Goal: Task Accomplishment & Management: Use online tool/utility

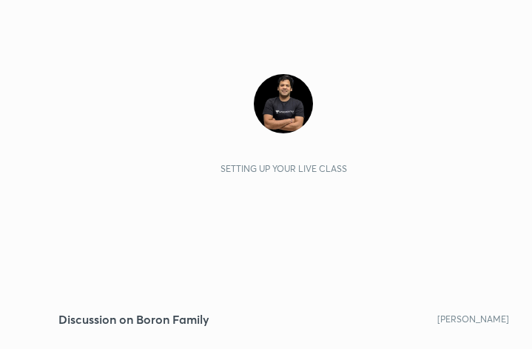
scroll to position [253, 472]
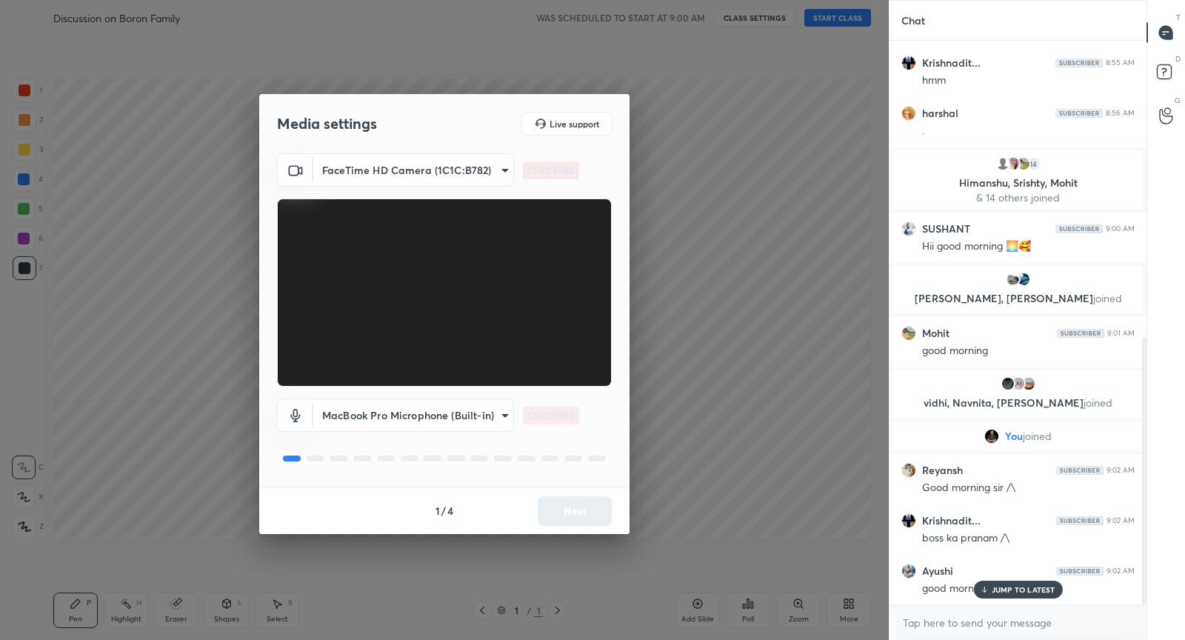
scroll to position [624, 0]
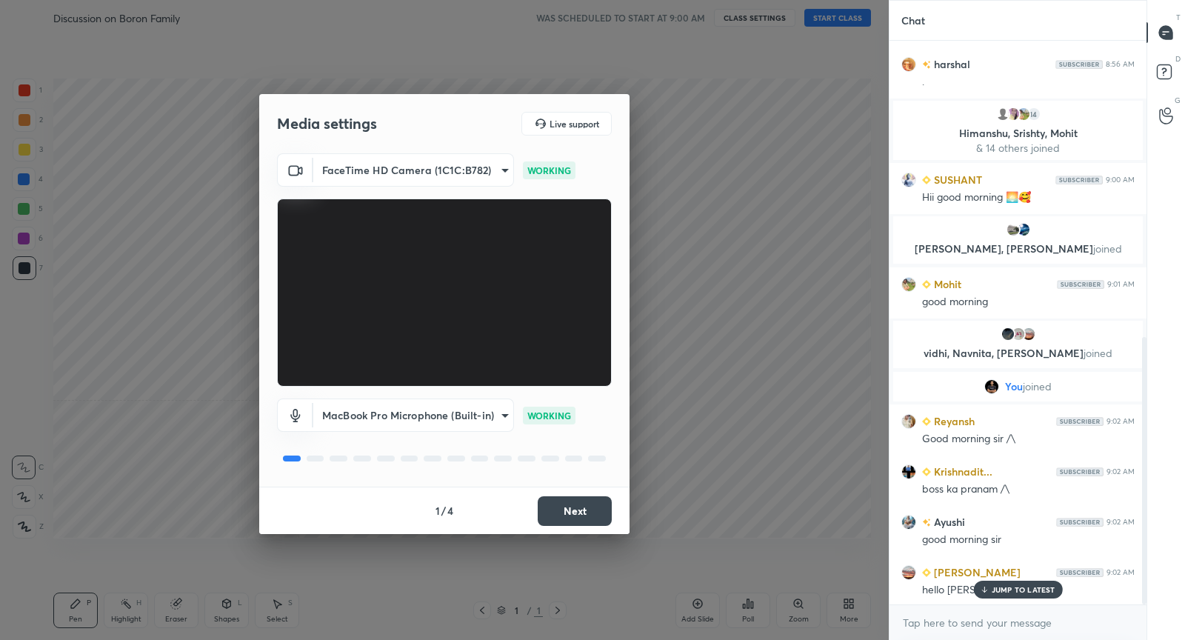
click at [590, 512] on button "Next" at bounding box center [575, 511] width 74 height 30
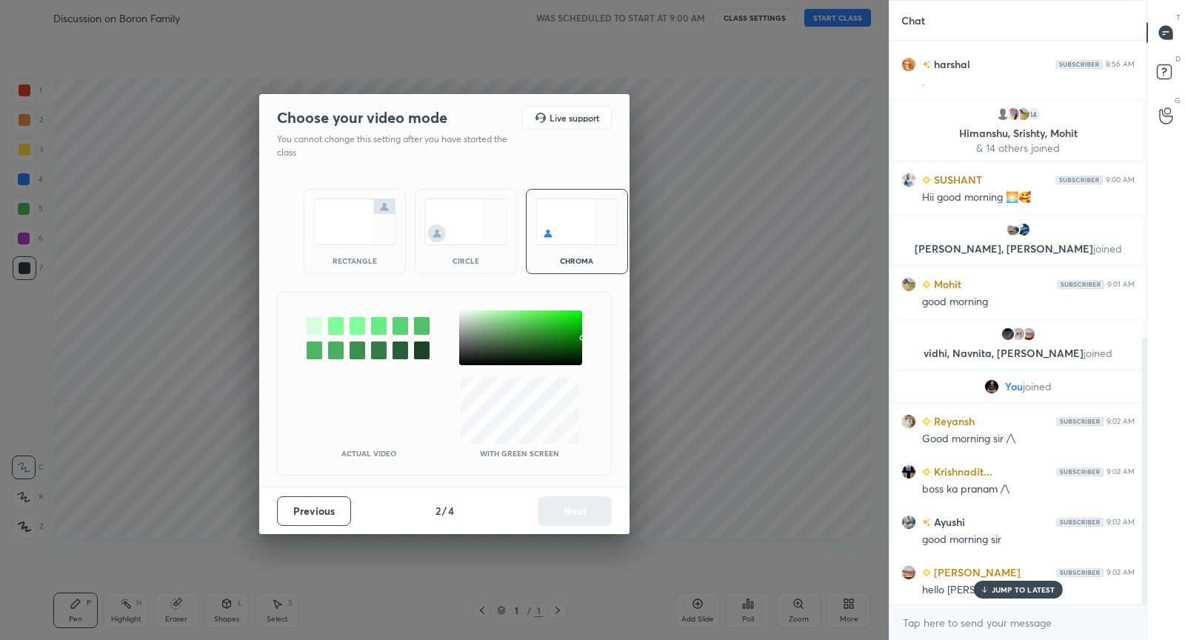
click at [377, 230] on img at bounding box center [354, 221] width 83 height 47
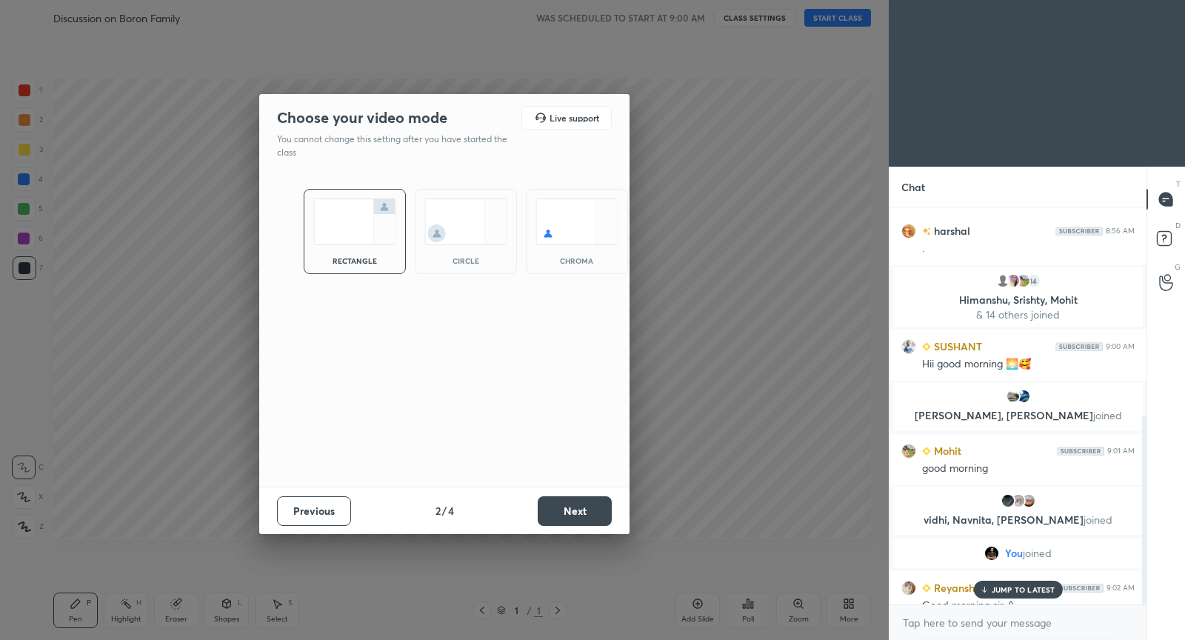
click at [598, 496] on button "Next" at bounding box center [575, 511] width 74 height 30
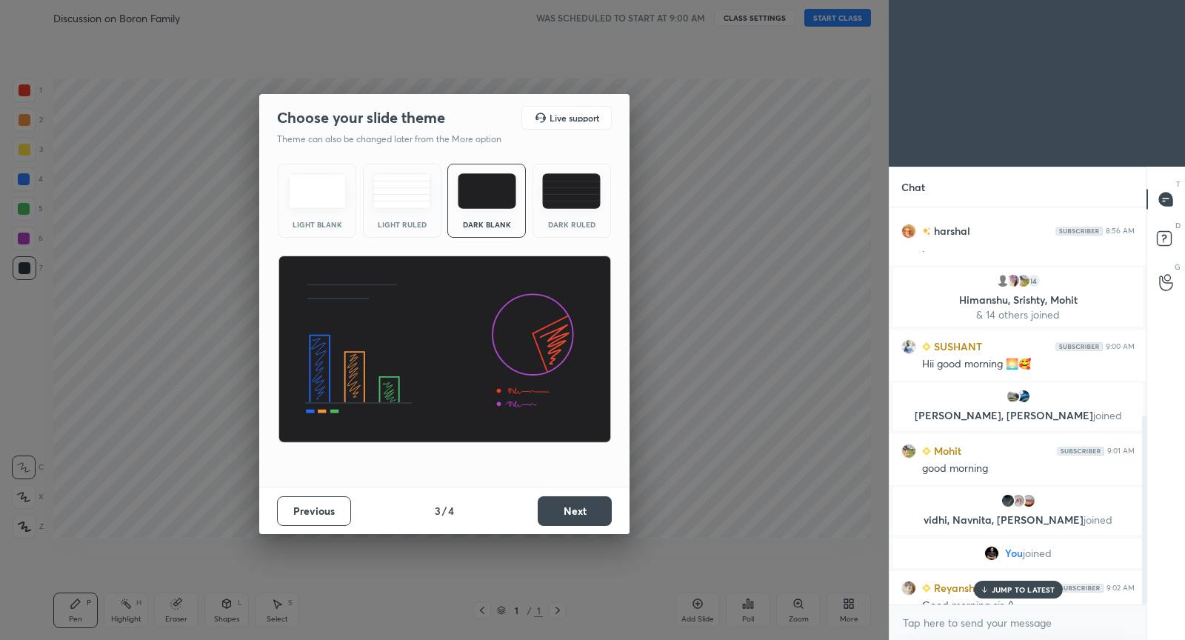
click at [598, 496] on button "Next" at bounding box center [575, 511] width 74 height 30
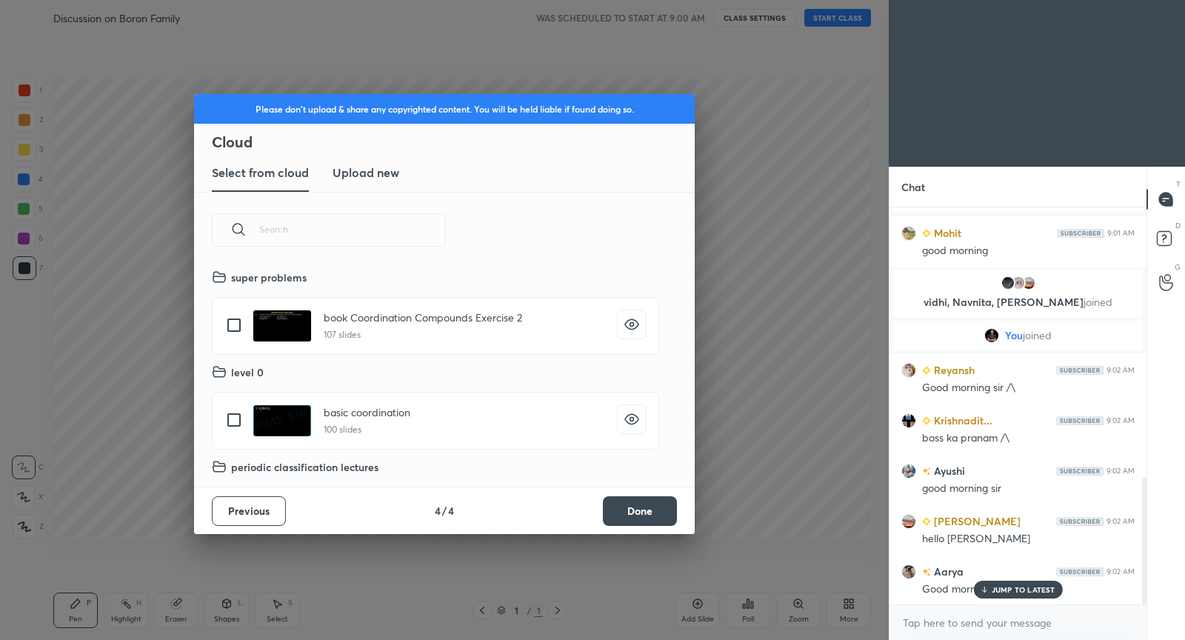
scroll to position [219, 475]
click at [652, 511] on button "Done" at bounding box center [640, 511] width 74 height 30
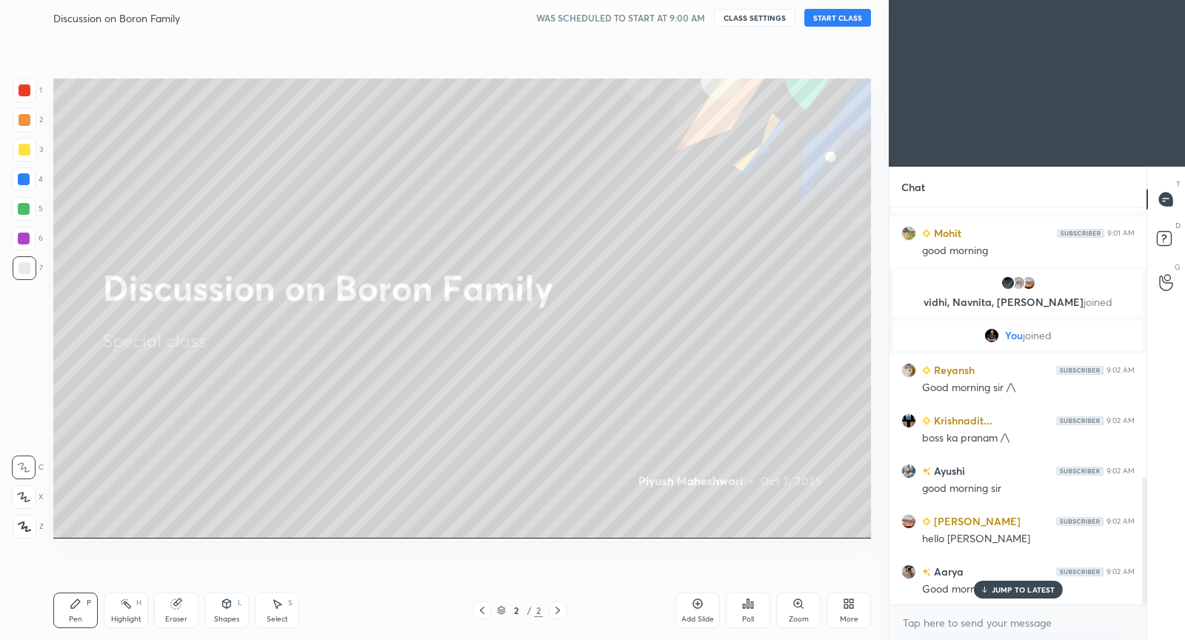
click at [826, 18] on button "START CLASS" at bounding box center [837, 18] width 67 height 18
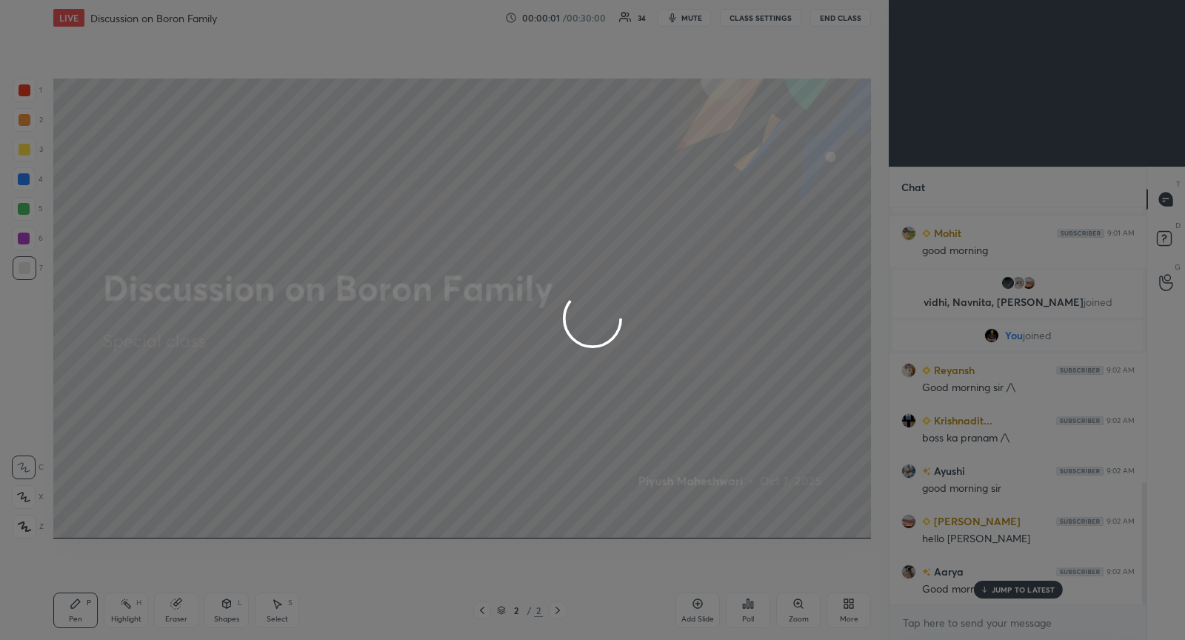
scroll to position [892, 0]
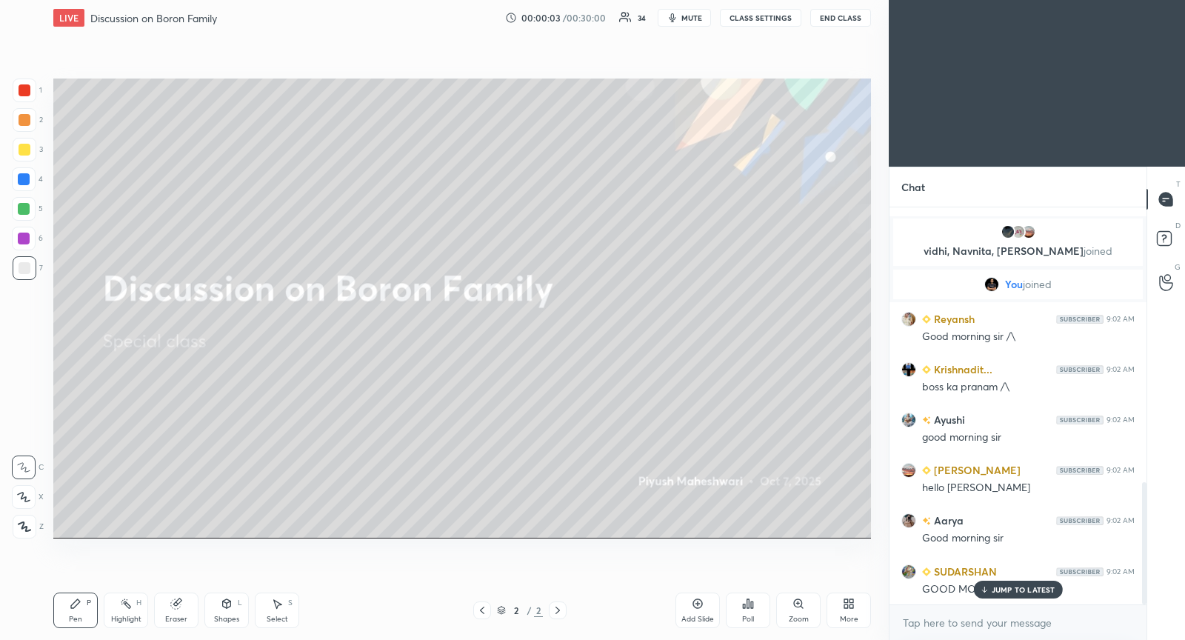
click at [852, 607] on icon at bounding box center [851, 606] width 4 height 4
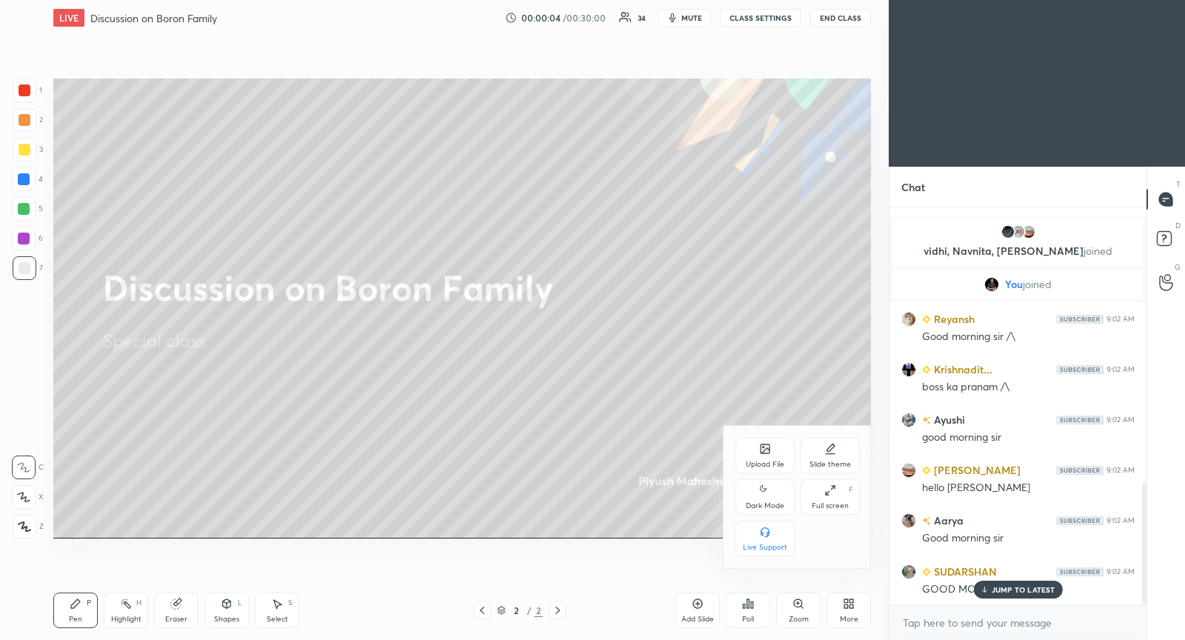
click at [755, 458] on div "Upload File" at bounding box center [764, 456] width 59 height 36
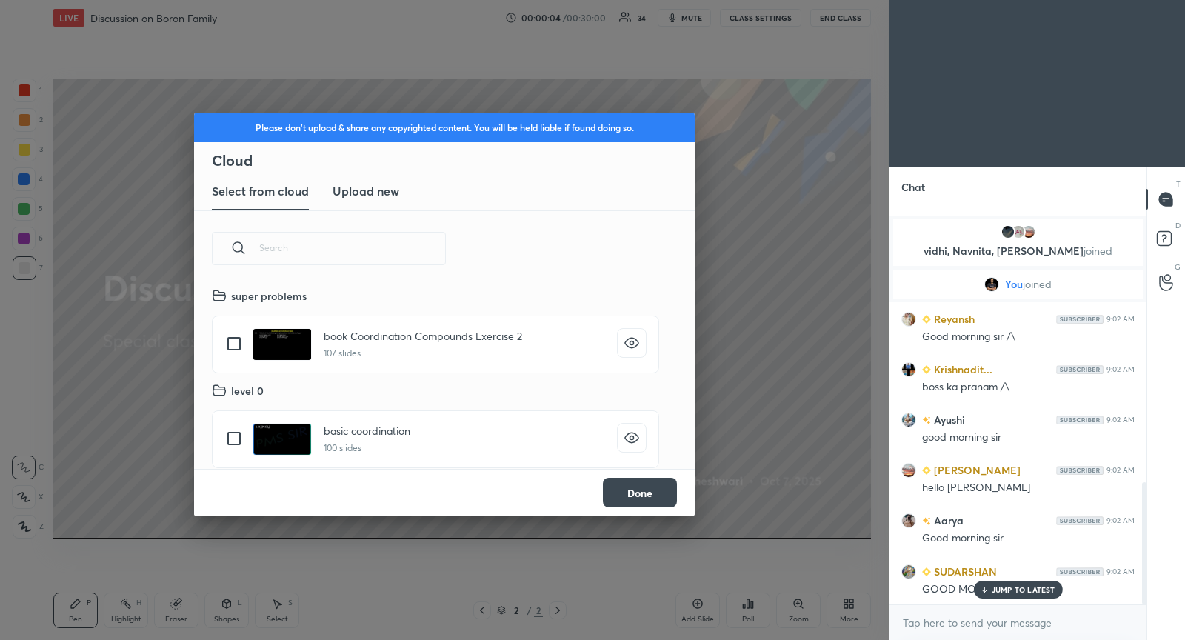
scroll to position [183, 475]
click at [361, 192] on h3 "Upload new" at bounding box center [366, 191] width 67 height 18
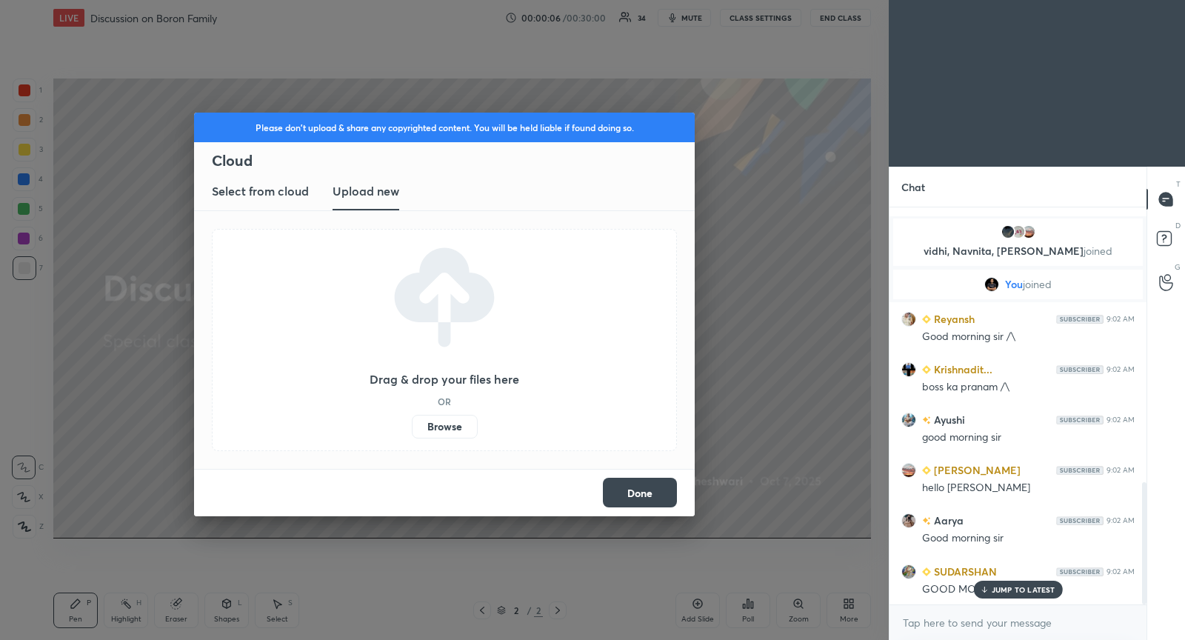
click at [446, 427] on label "Browse" at bounding box center [445, 427] width 66 height 24
click at [412, 427] on input "Browse" at bounding box center [412, 427] width 0 height 24
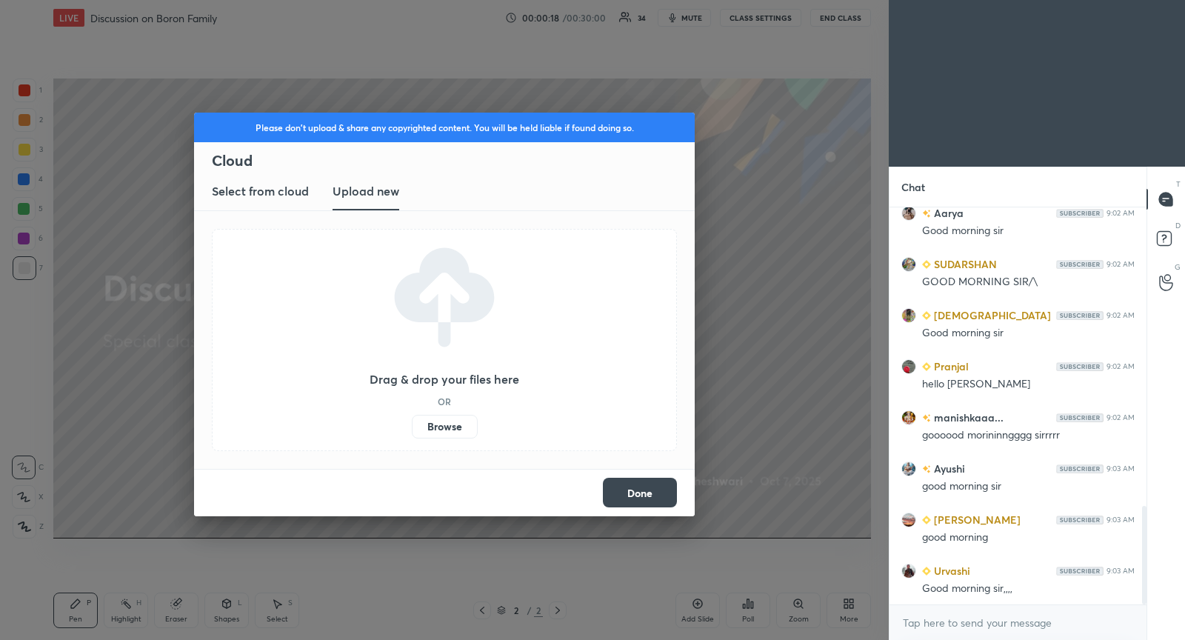
scroll to position [1301, 0]
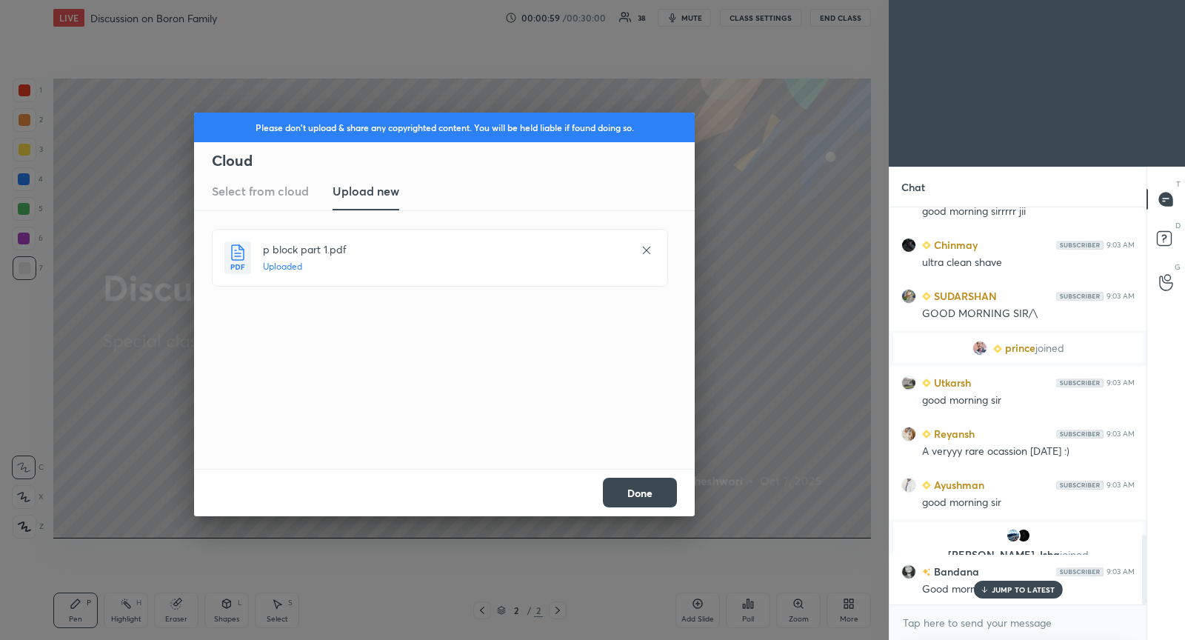
click at [1009, 587] on p "JUMP TO LATEST" at bounding box center [1024, 589] width 64 height 9
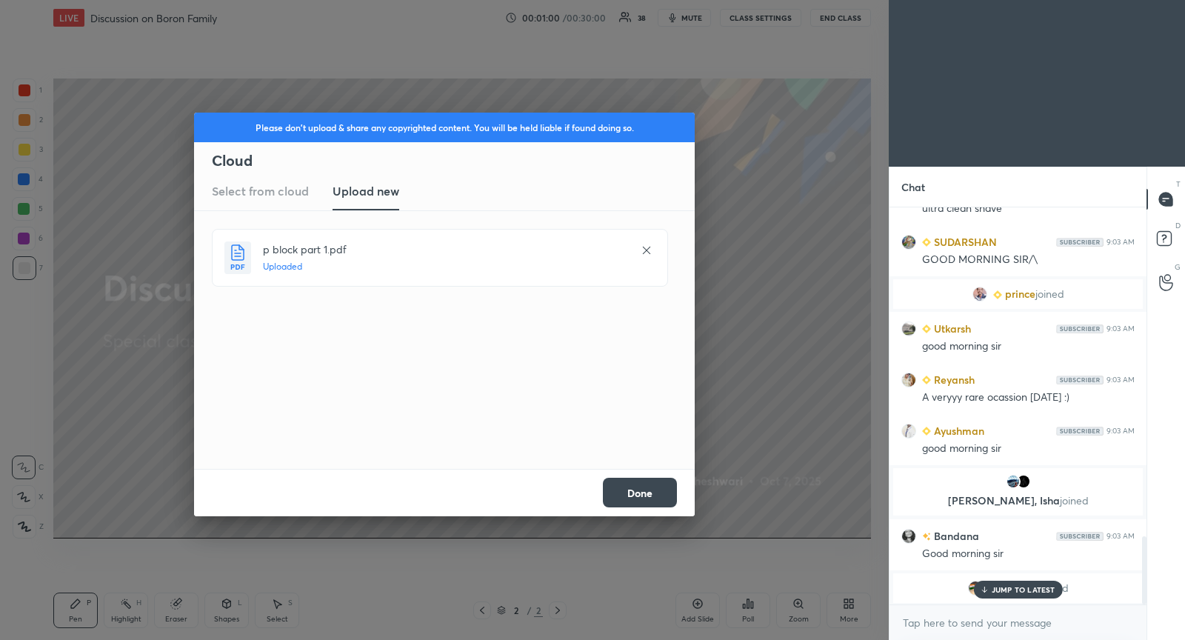
click at [646, 495] on button "Done" at bounding box center [640, 493] width 74 height 30
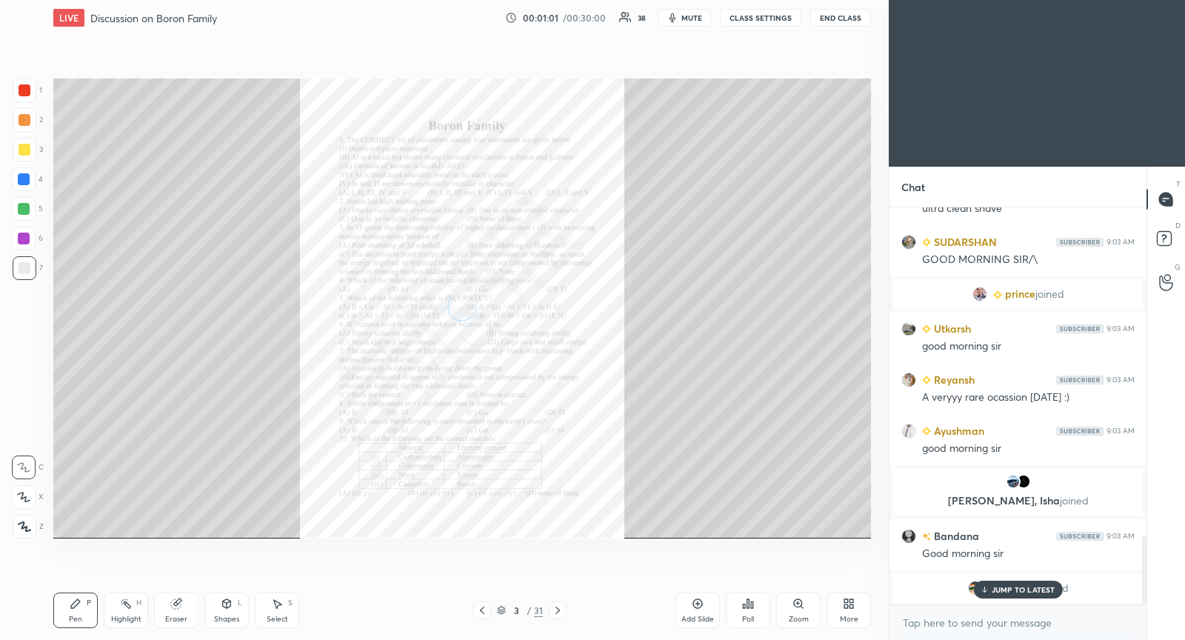
scroll to position [1580, 0]
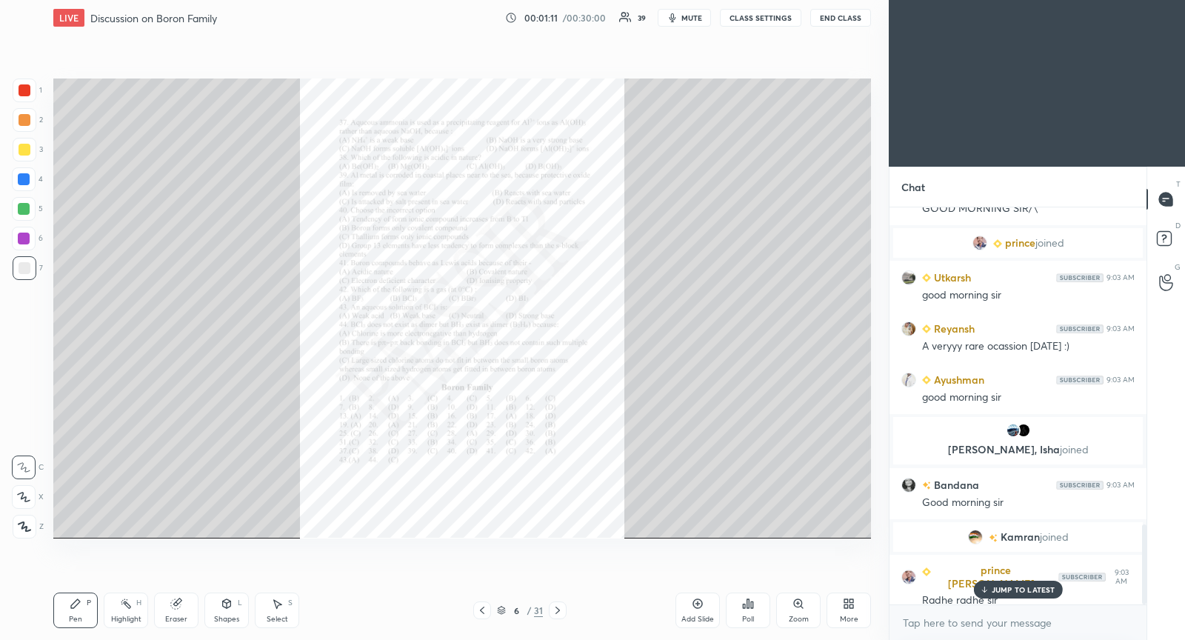
click at [1009, 585] on p "JUMP TO LATEST" at bounding box center [1024, 589] width 64 height 9
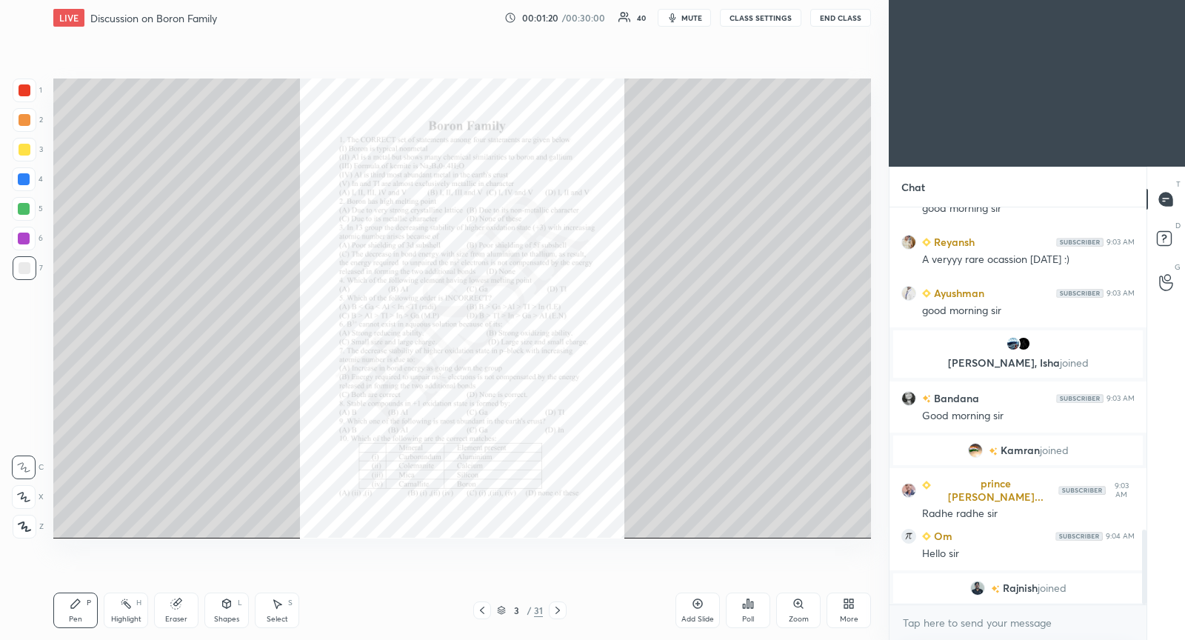
scroll to position [1718, 0]
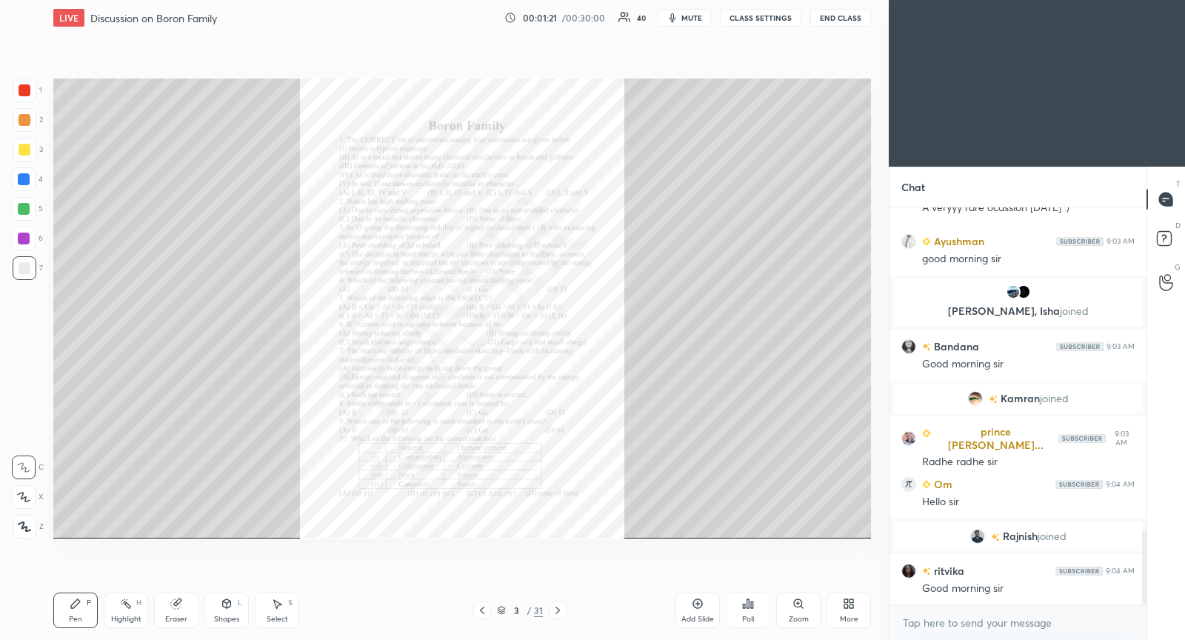
click at [800, 612] on div "Zoom" at bounding box center [798, 610] width 44 height 36
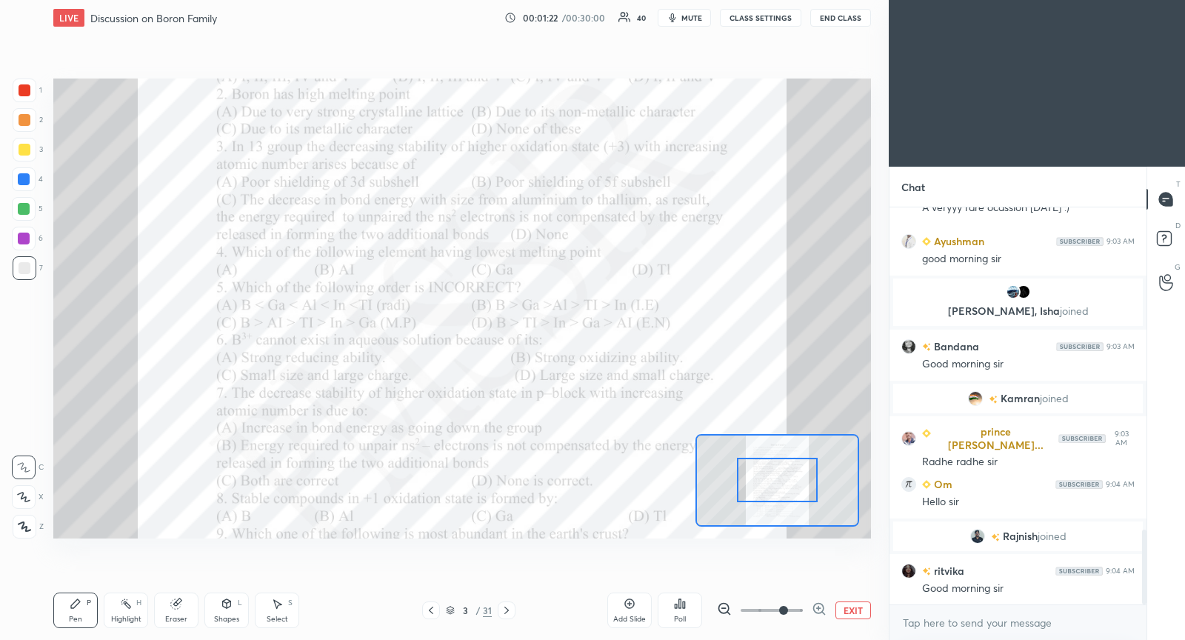
click at [786, 612] on span at bounding box center [772, 610] width 62 height 22
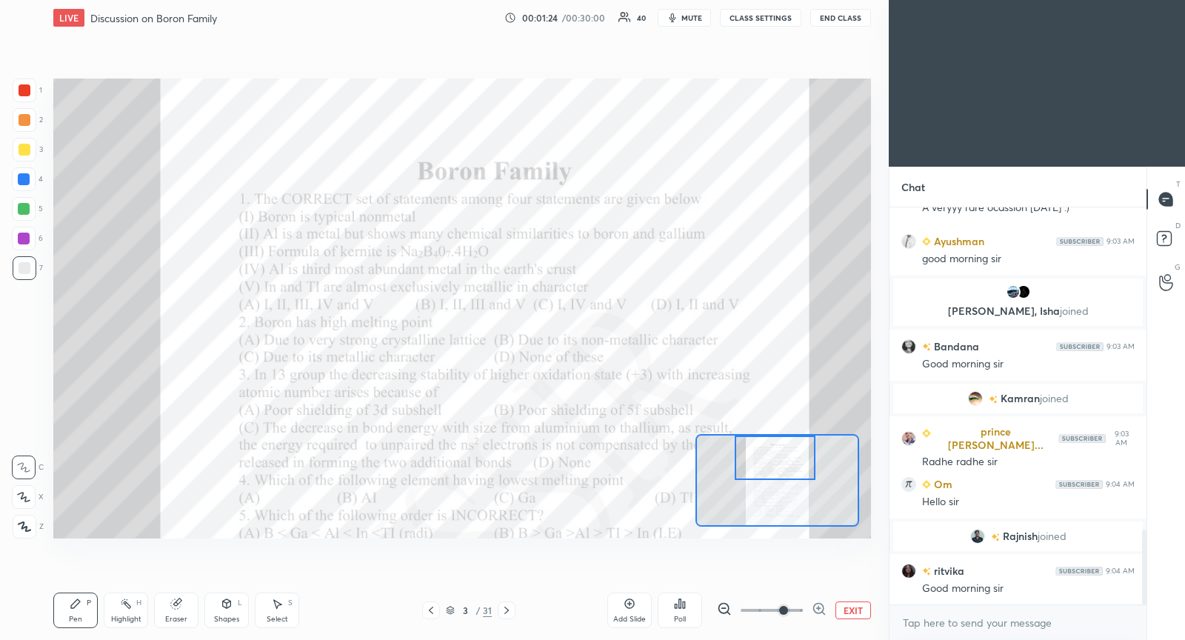
drag, startPoint x: 788, startPoint y: 492, endPoint x: 786, endPoint y: 455, distance: 36.4
click at [786, 456] on div at bounding box center [775, 457] width 80 height 44
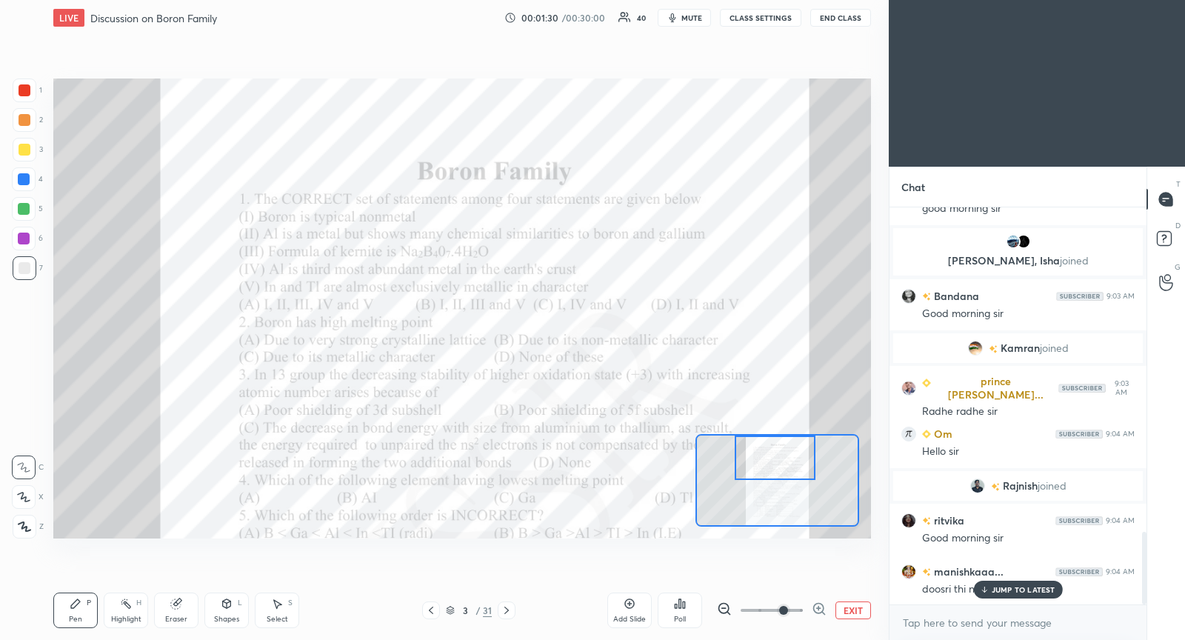
click at [1015, 589] on p "JUMP TO LATEST" at bounding box center [1024, 589] width 64 height 9
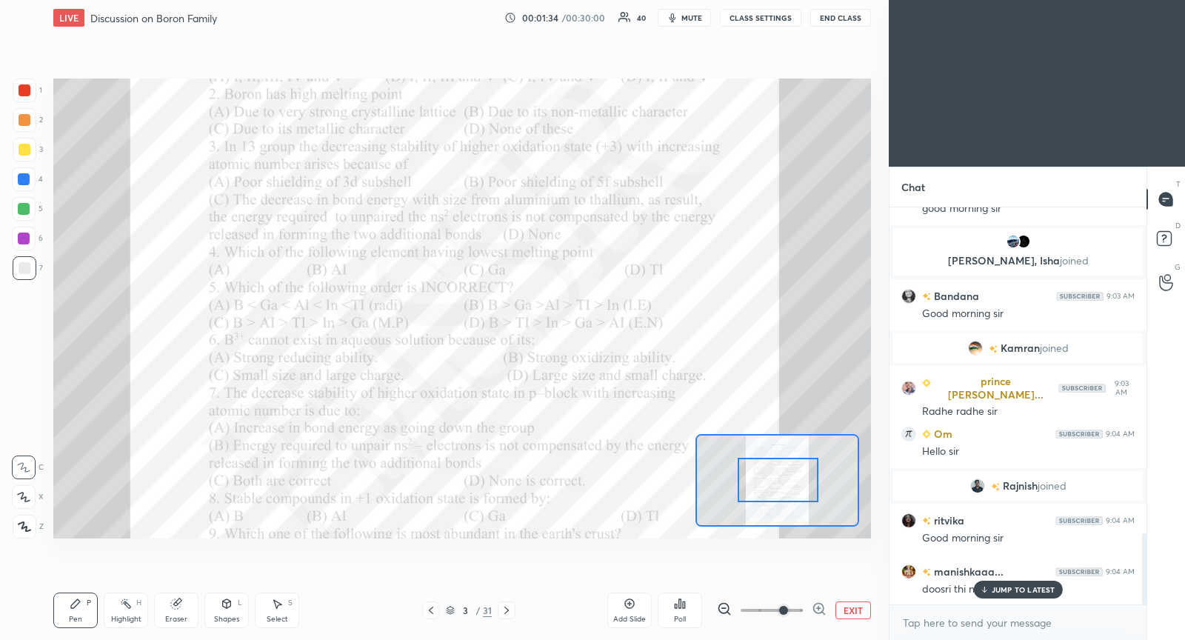
scroll to position [1820, 0]
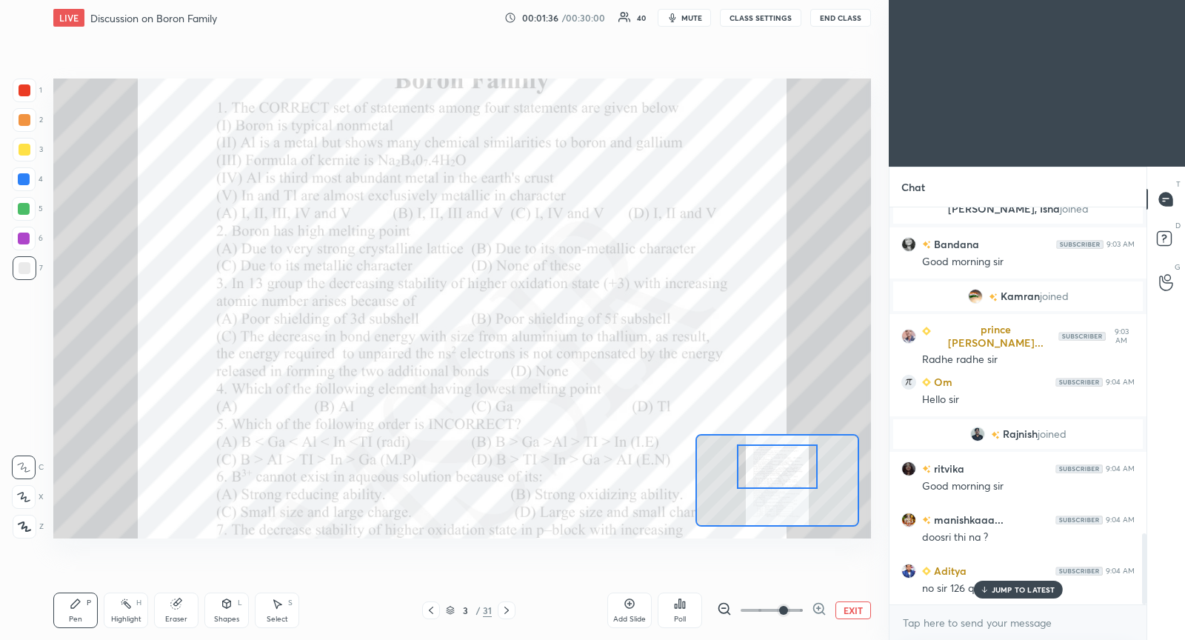
click at [772, 471] on div at bounding box center [777, 466] width 80 height 44
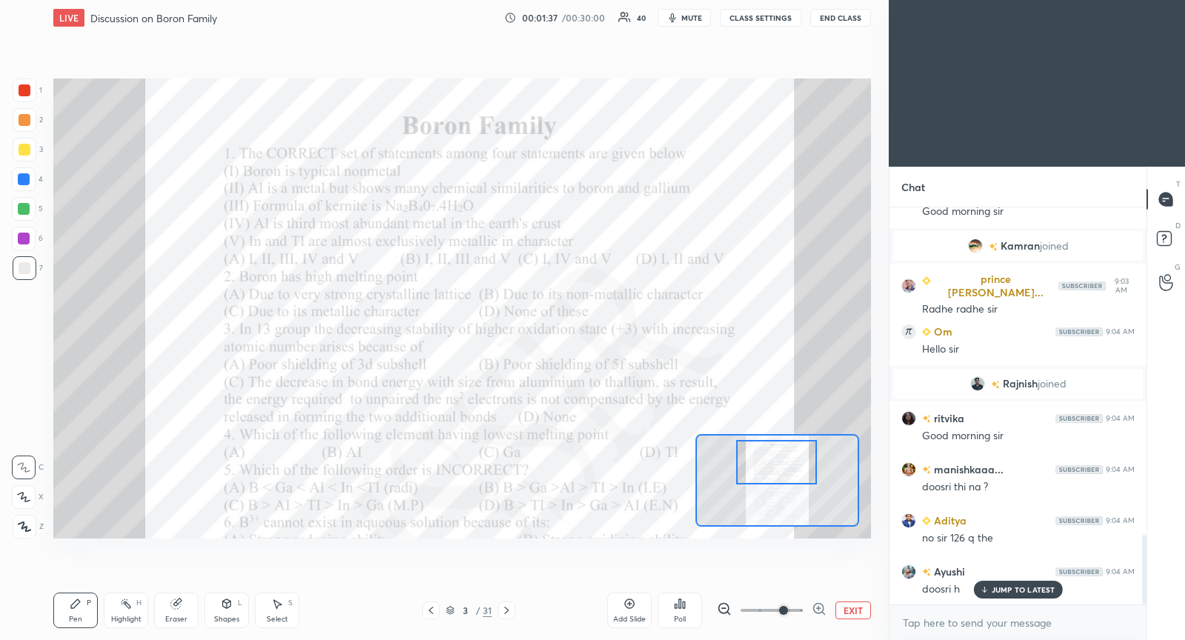
scroll to position [1922, 0]
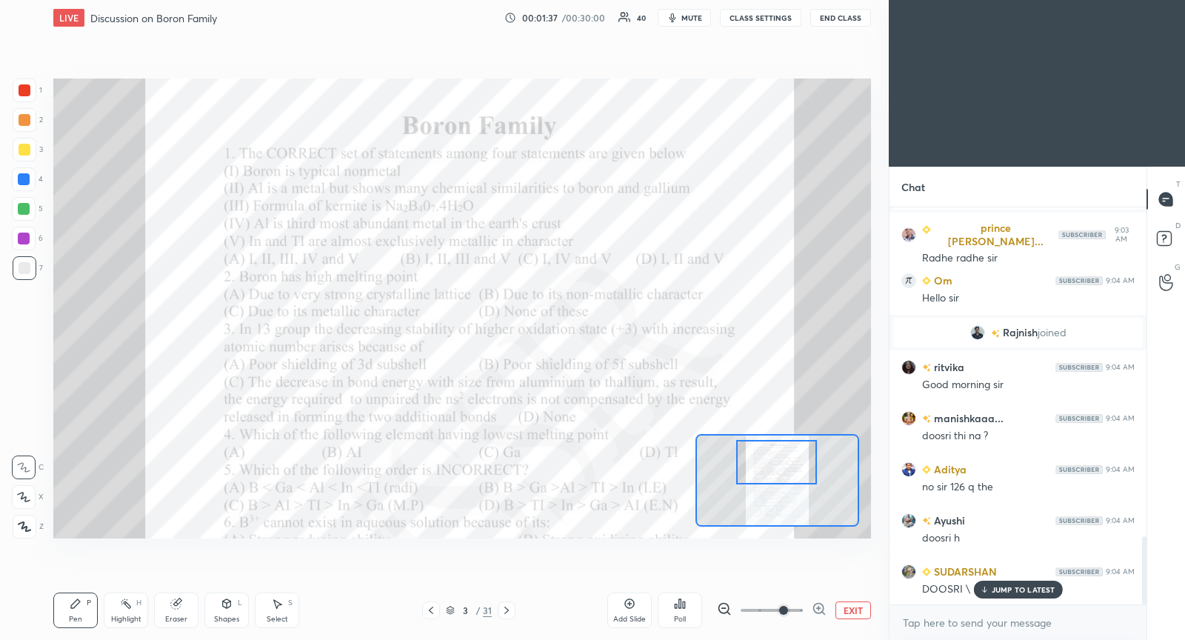
click at [1018, 588] on p "JUMP TO LATEST" at bounding box center [1024, 589] width 64 height 9
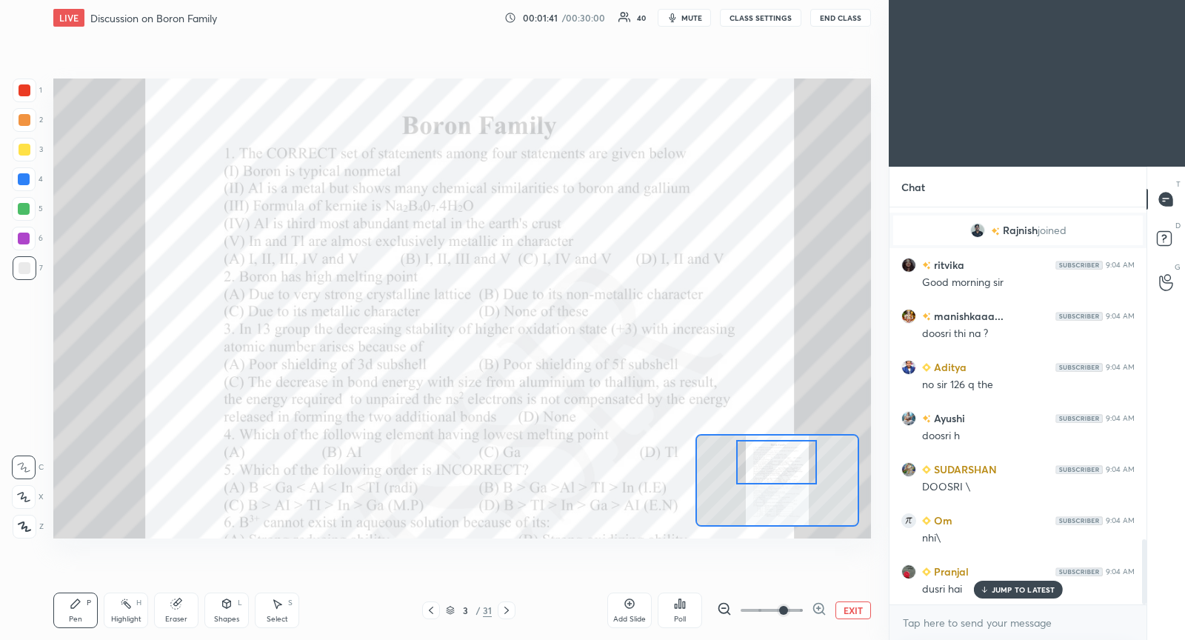
click at [858, 608] on button "EXIT" at bounding box center [853, 610] width 36 height 18
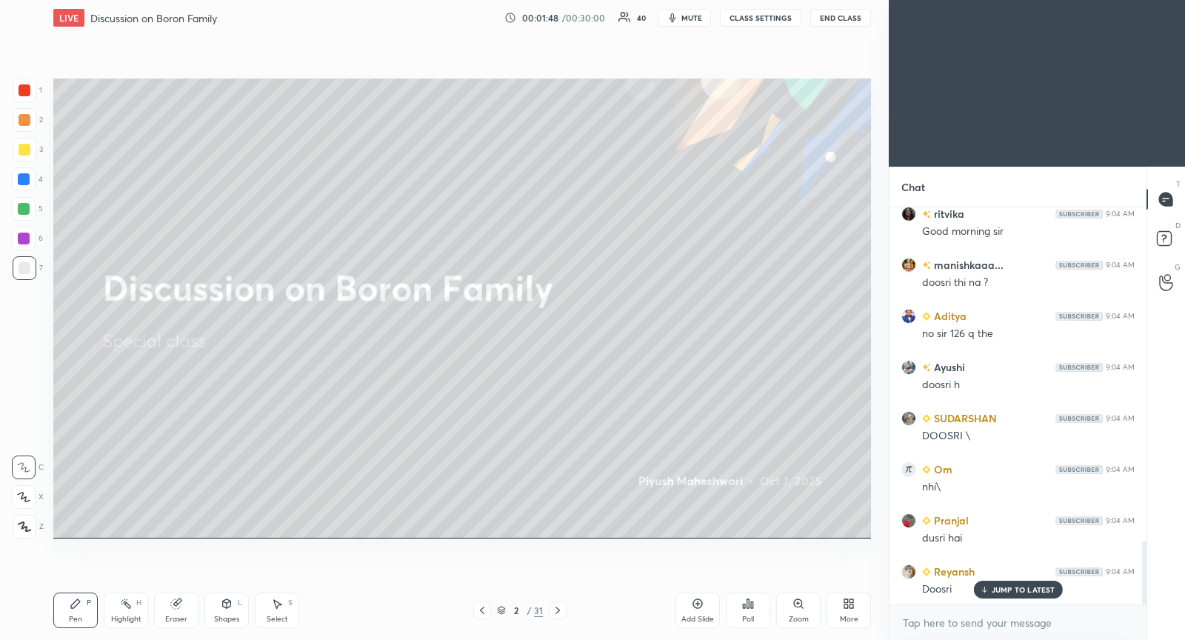
click at [849, 604] on icon at bounding box center [849, 604] width 12 height 12
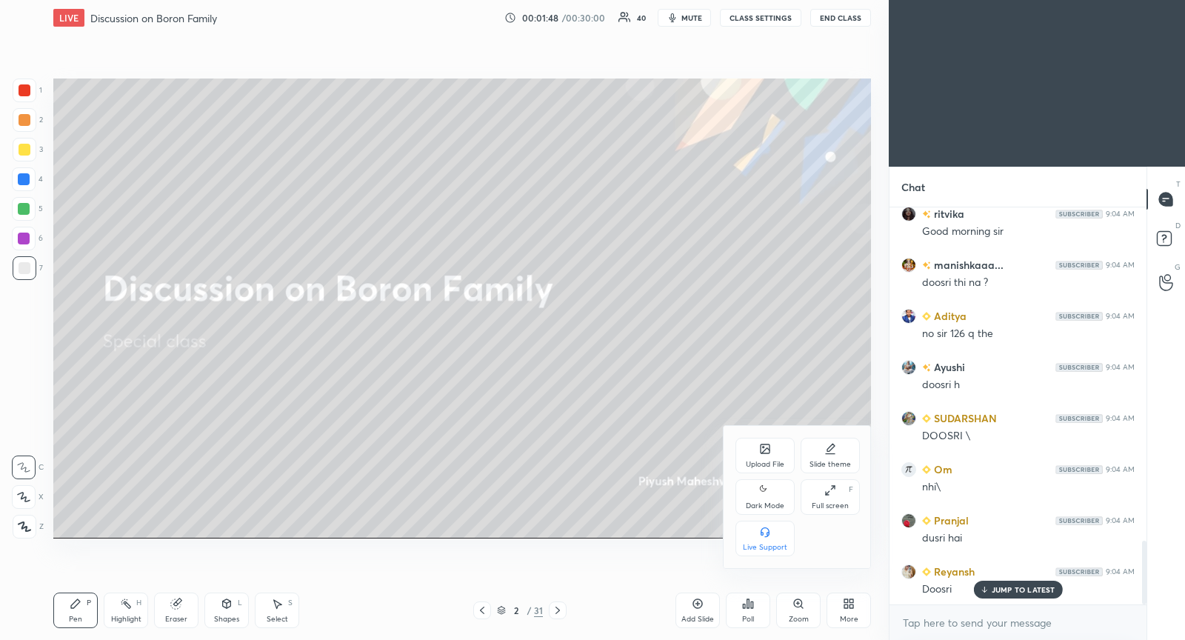
scroll to position [2111, 0]
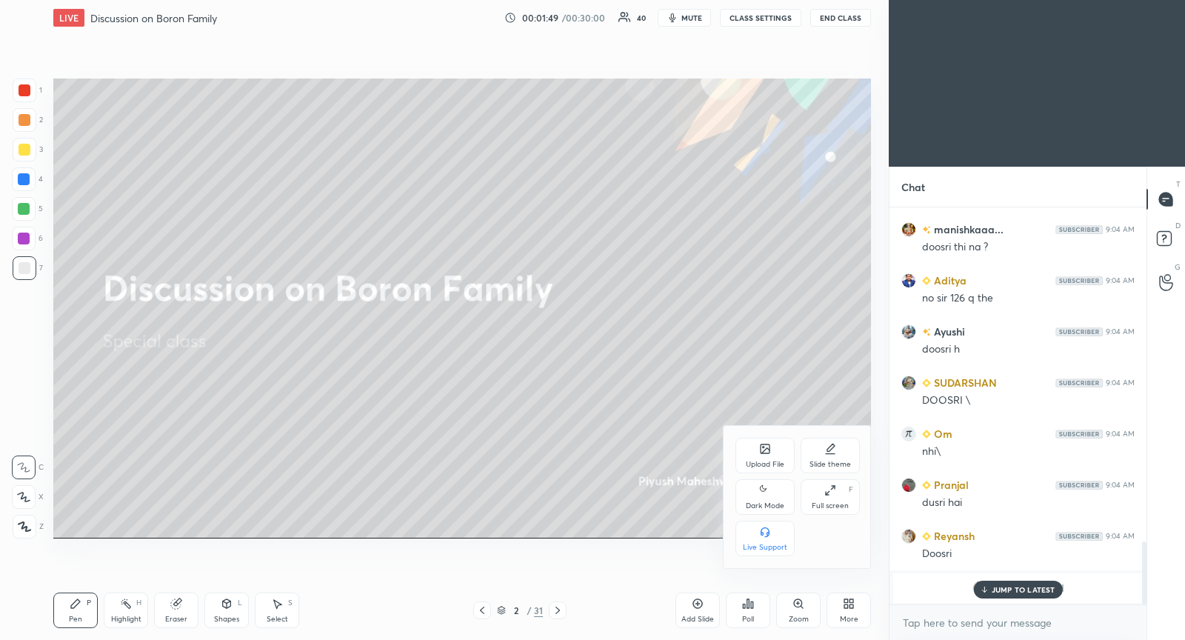
click at [761, 461] on div "Upload File" at bounding box center [765, 464] width 39 height 7
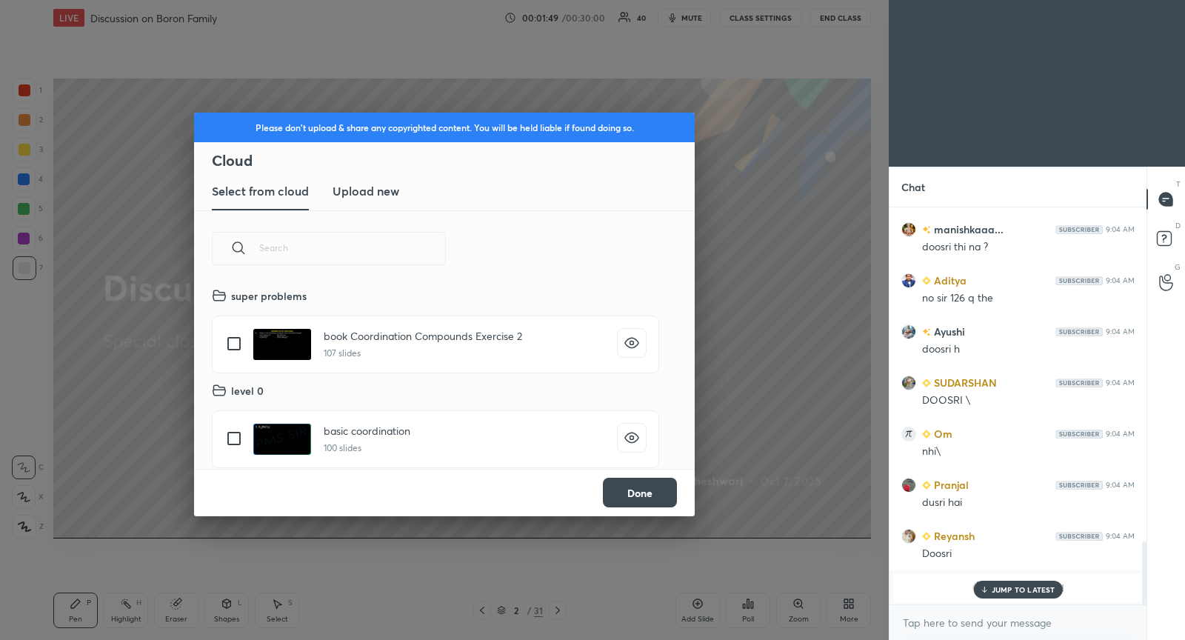
scroll to position [183, 475]
click at [368, 187] on h3 "Upload new" at bounding box center [366, 191] width 67 height 18
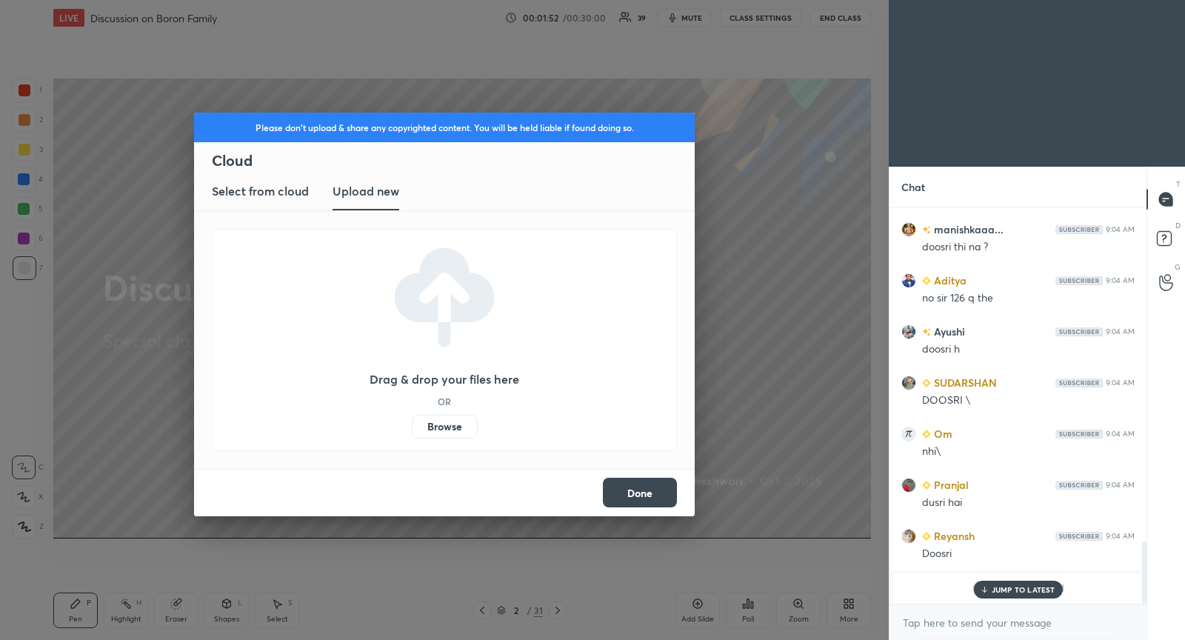
click at [446, 432] on label "Browse" at bounding box center [445, 427] width 66 height 24
click at [412, 432] on input "Browse" at bounding box center [412, 427] width 0 height 24
click at [1004, 591] on p "JUMP TO LATEST" at bounding box center [1024, 589] width 64 height 9
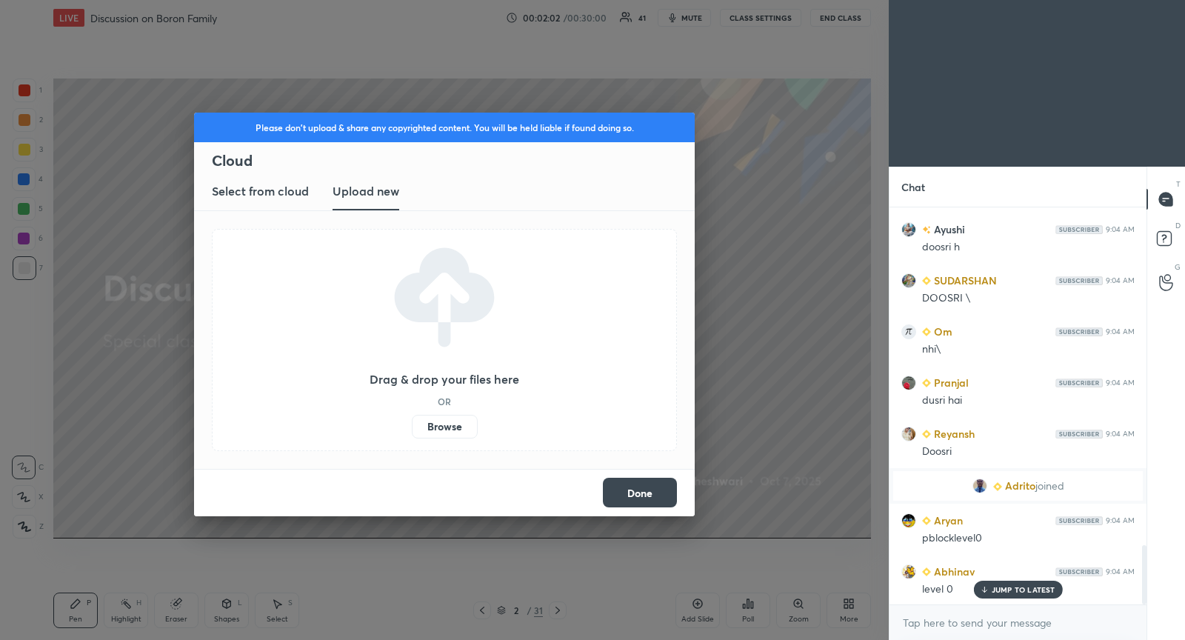
scroll to position [2264, 0]
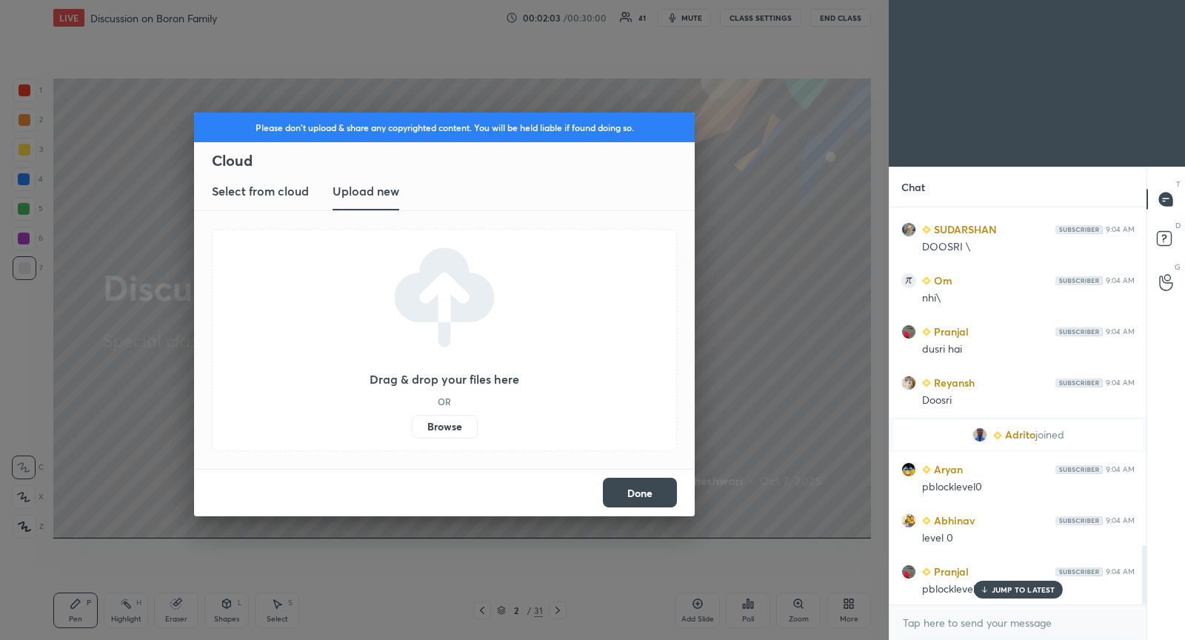
click at [440, 430] on label "Browse" at bounding box center [445, 427] width 66 height 24
click at [412, 430] on input "Browse" at bounding box center [412, 427] width 0 height 24
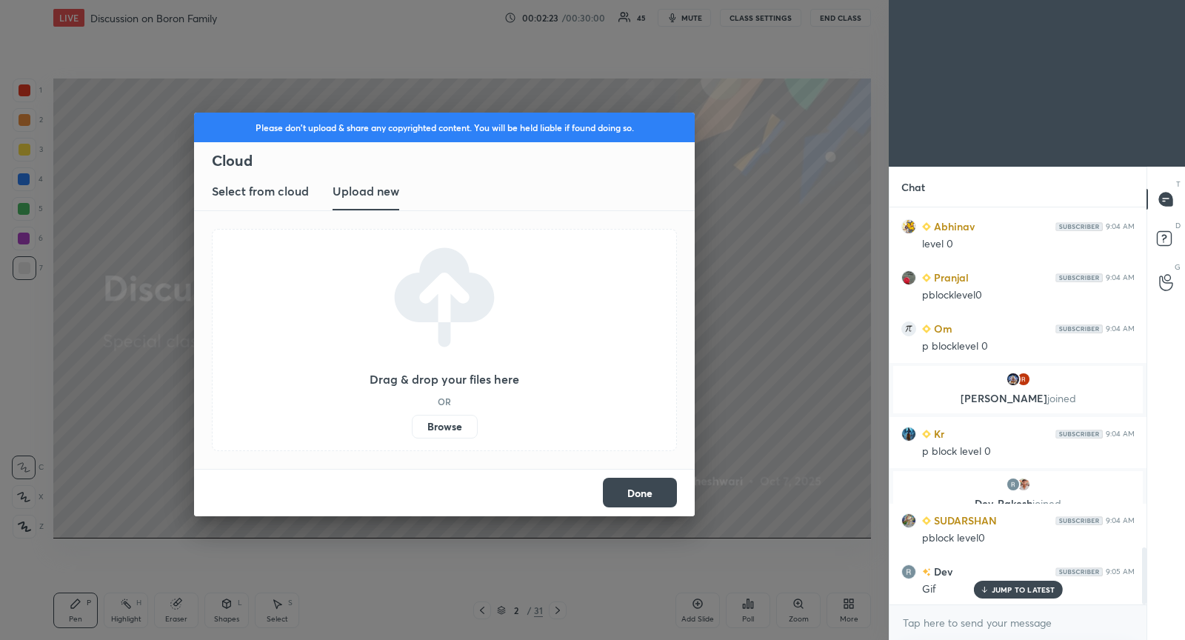
scroll to position [2370, 0]
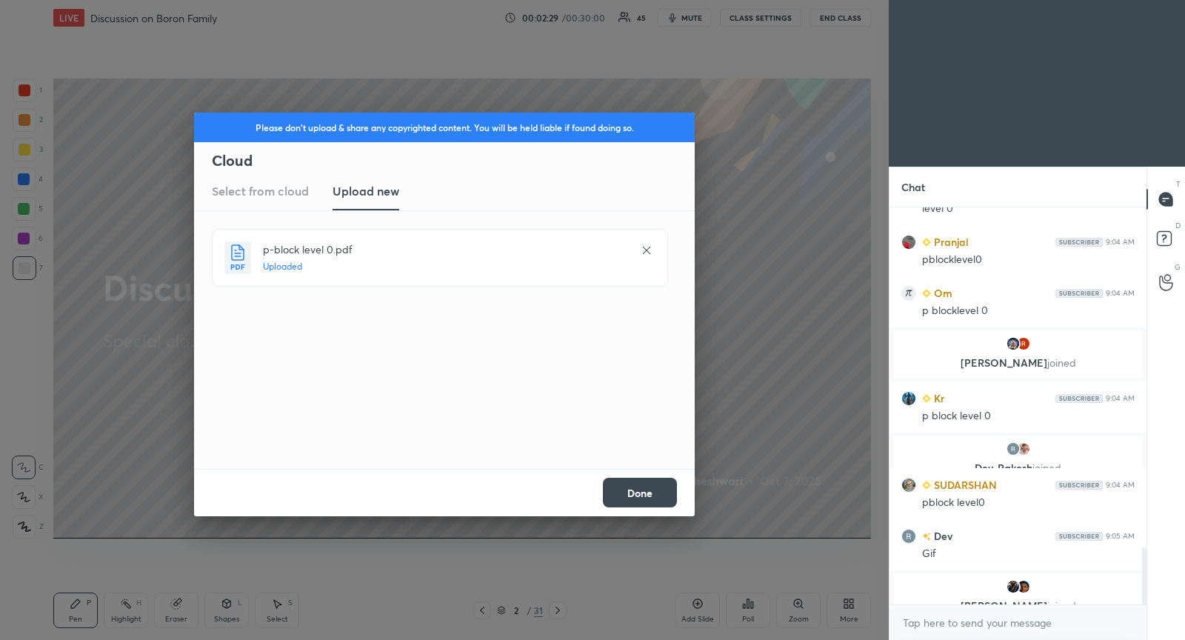
click at [631, 495] on button "Done" at bounding box center [640, 493] width 74 height 30
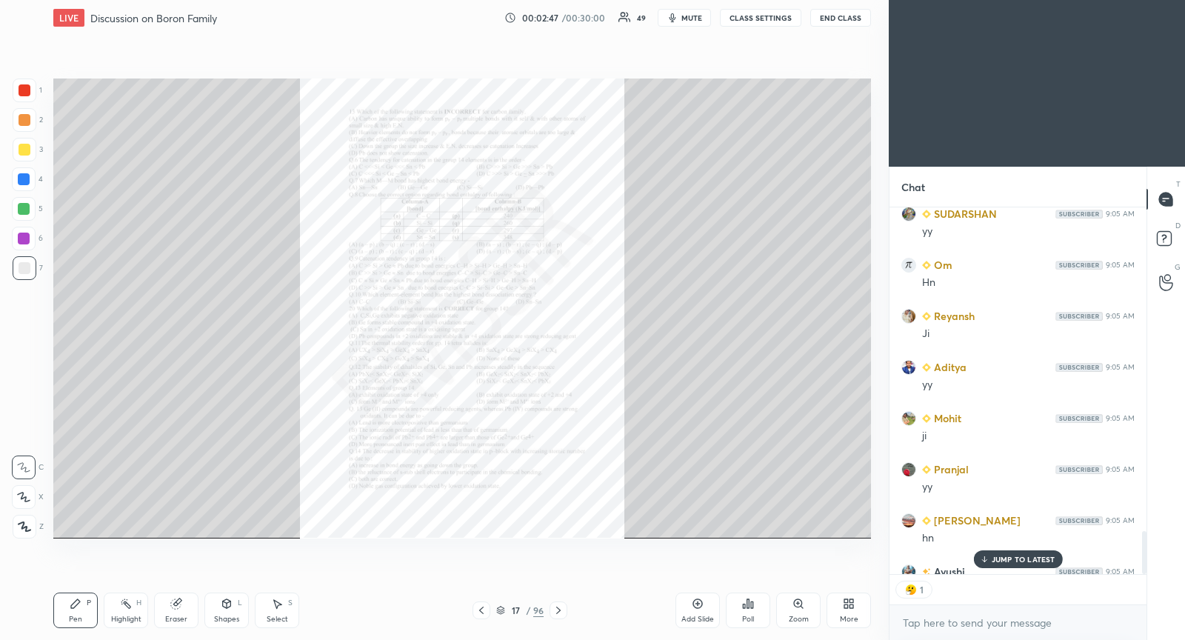
scroll to position [4, 4]
click at [801, 602] on icon at bounding box center [798, 603] width 8 height 8
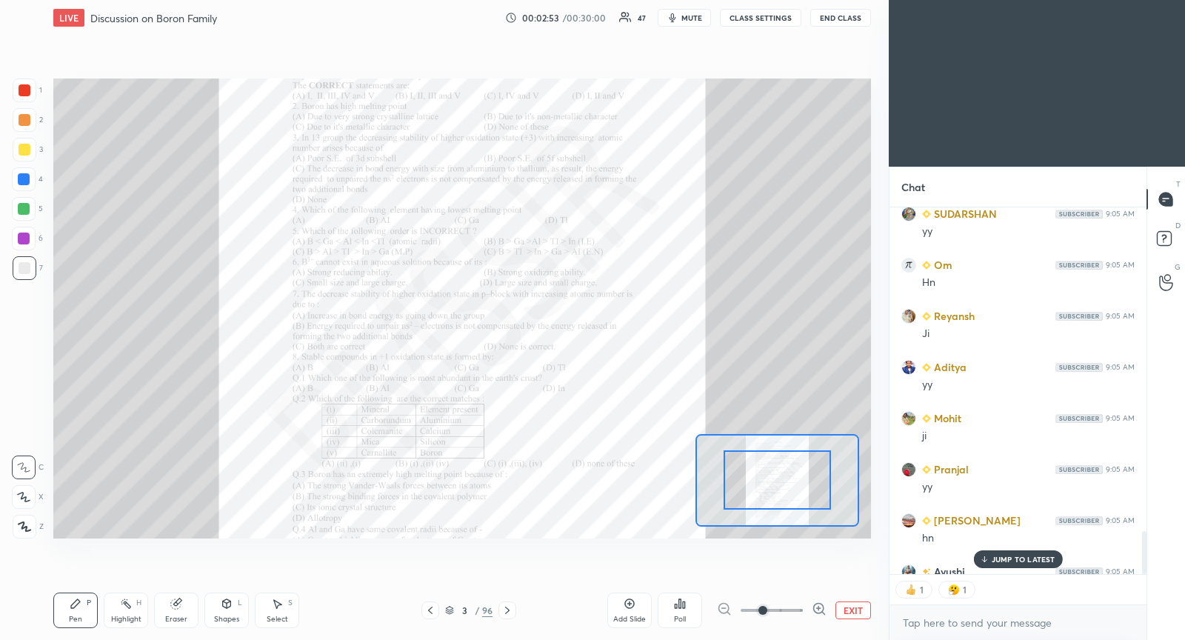
click at [786, 606] on span at bounding box center [772, 610] width 62 height 22
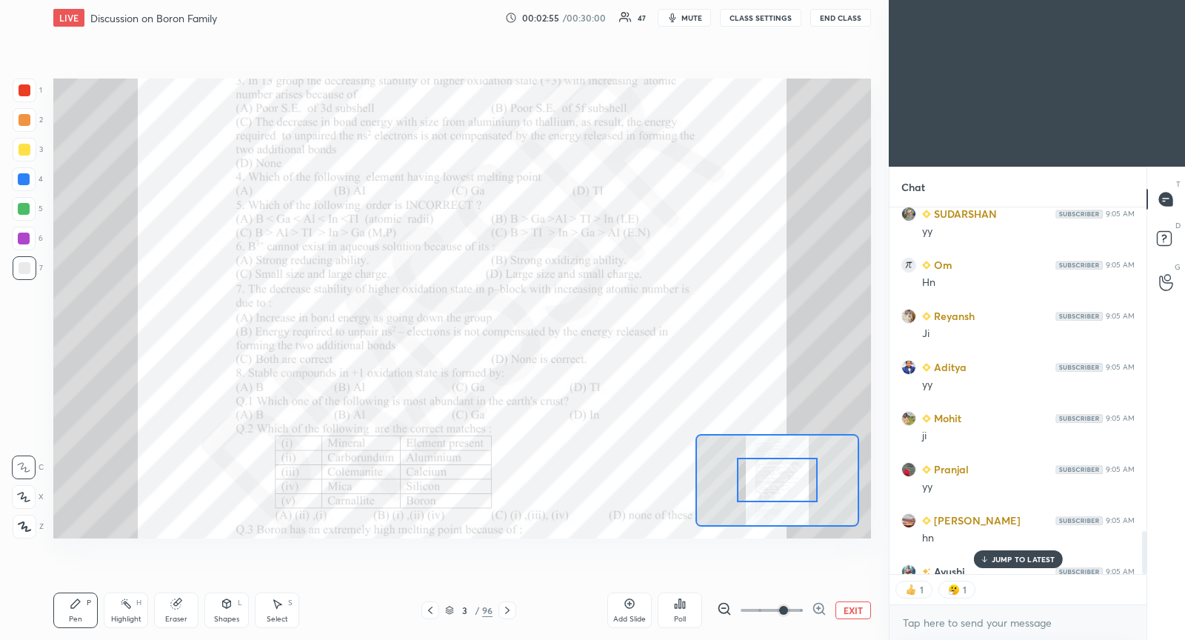
scroll to position [3093, 0]
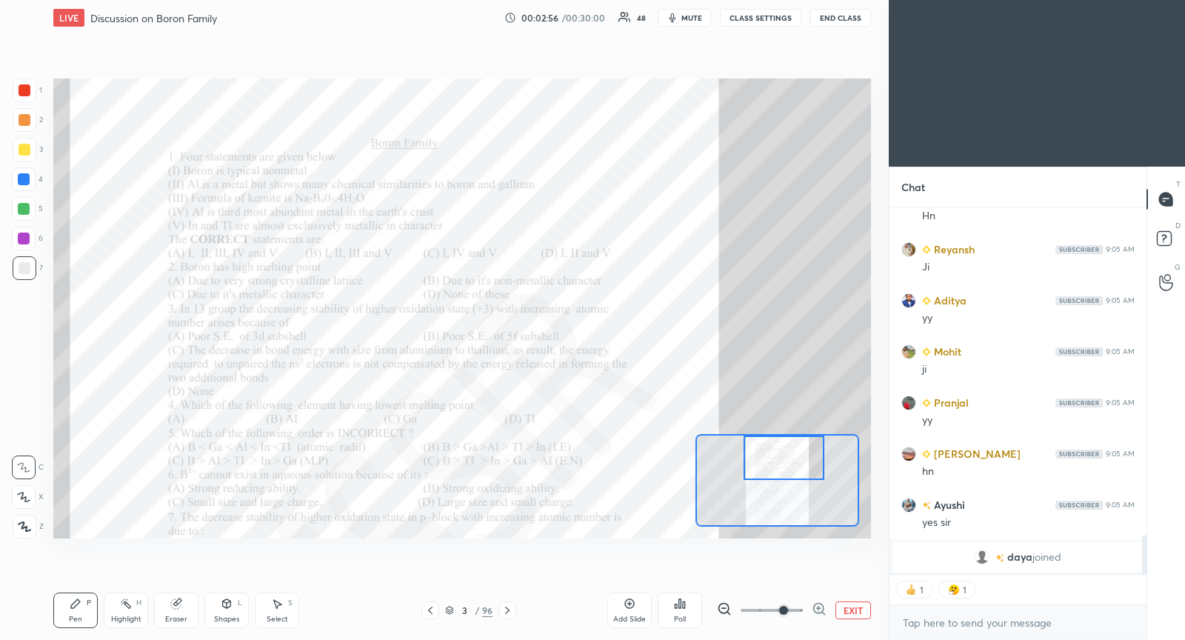
drag, startPoint x: 786, startPoint y: 482, endPoint x: 792, endPoint y: 455, distance: 28.2
click at [792, 455] on div at bounding box center [784, 457] width 80 height 44
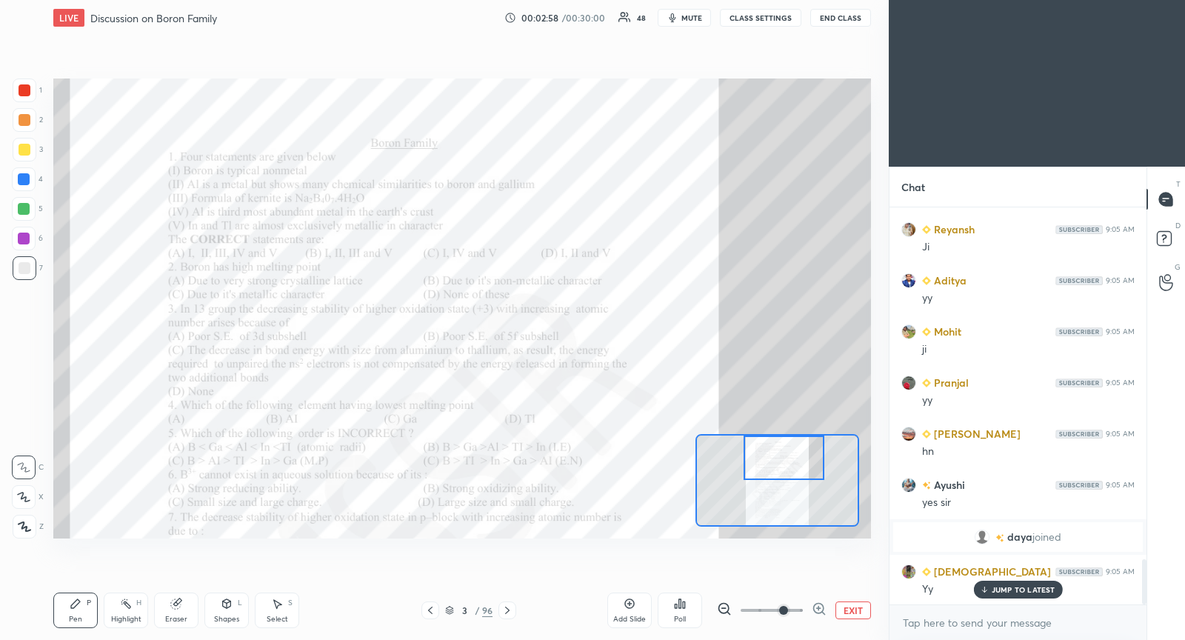
scroll to position [3113, 0]
click at [779, 10] on button "CLASS SETTINGS" at bounding box center [760, 18] width 81 height 18
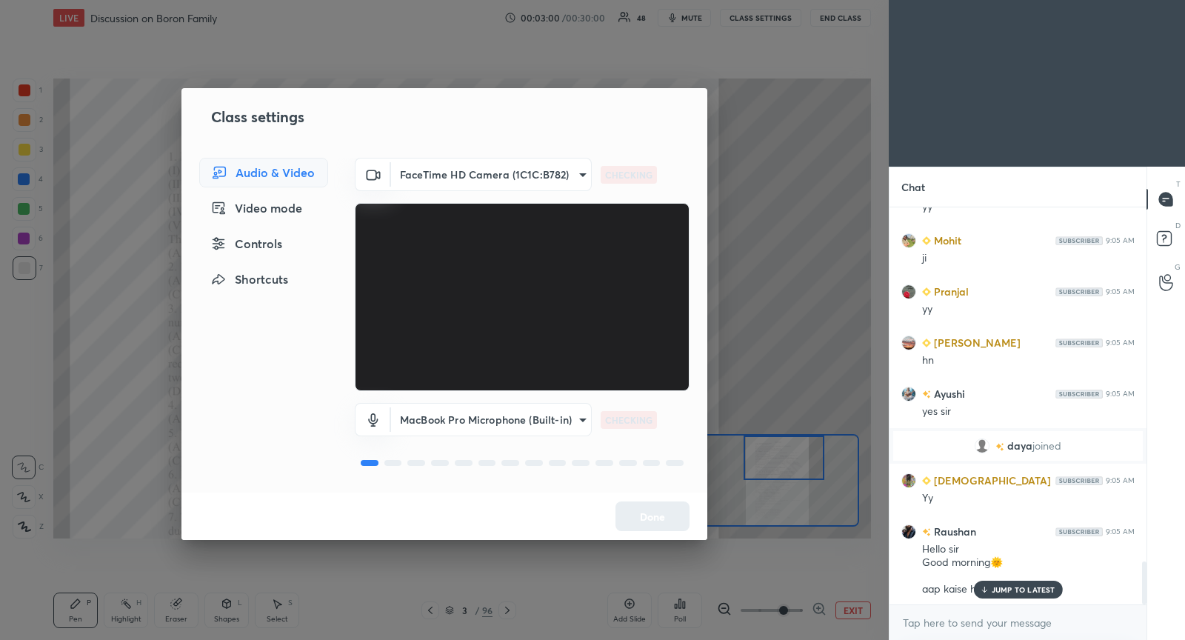
scroll to position [3255, 0]
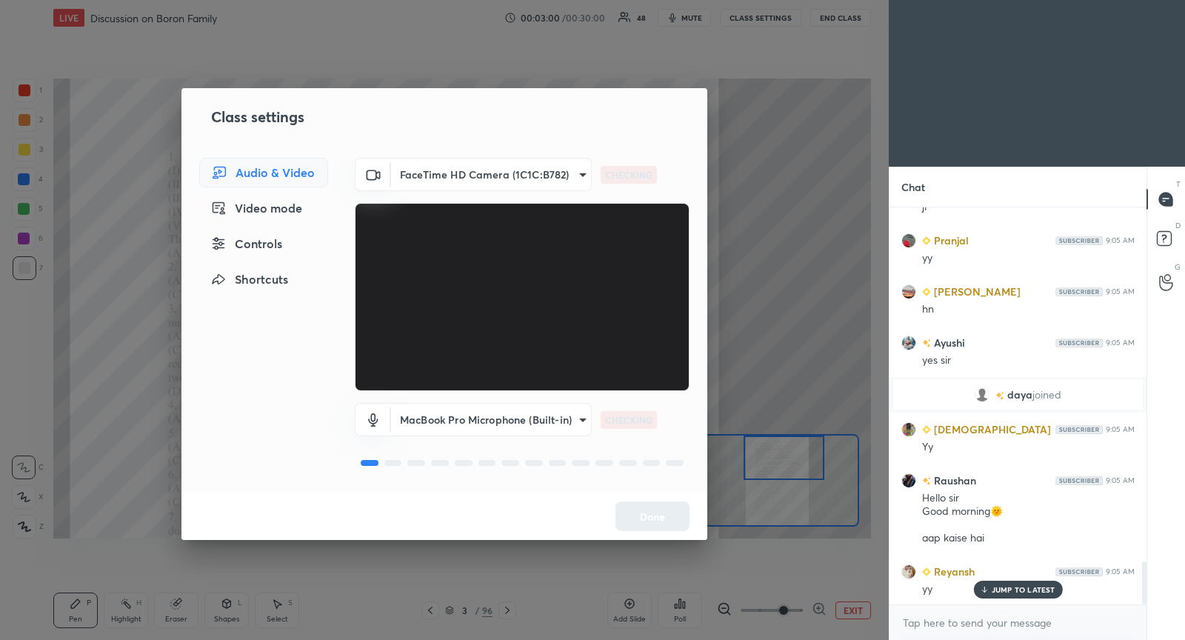
drag, startPoint x: 276, startPoint y: 244, endPoint x: 291, endPoint y: 260, distance: 21.5
click at [276, 244] on div "Controls" at bounding box center [263, 244] width 129 height 30
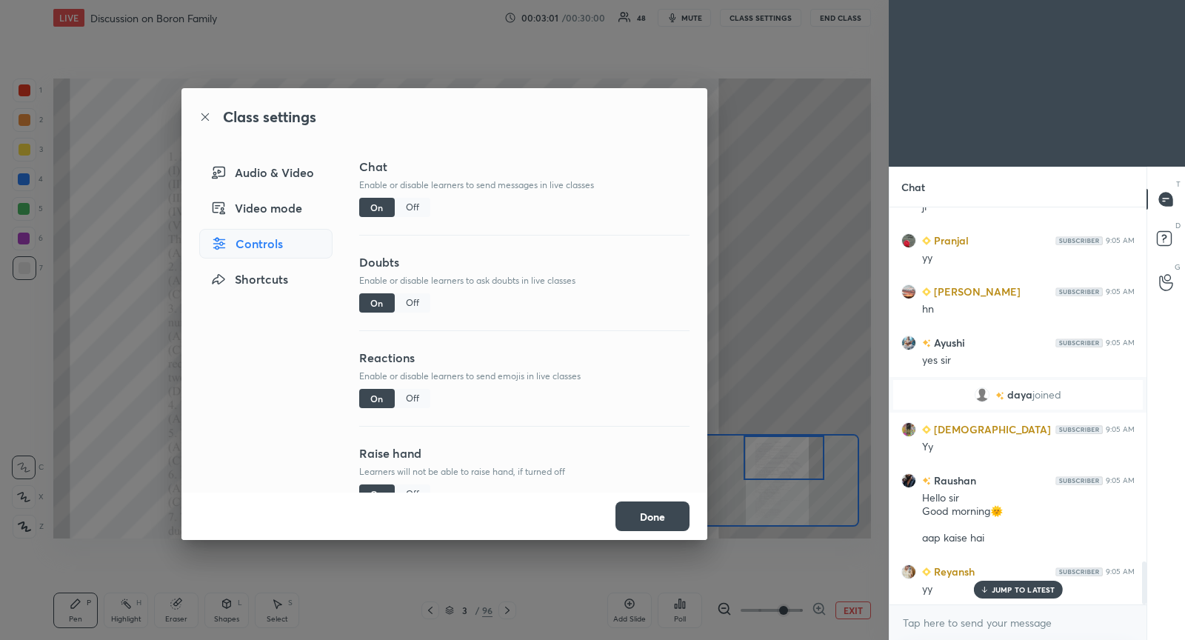
click at [418, 397] on div "Off" at bounding box center [413, 398] width 36 height 19
click at [658, 521] on button "Done" at bounding box center [652, 516] width 74 height 30
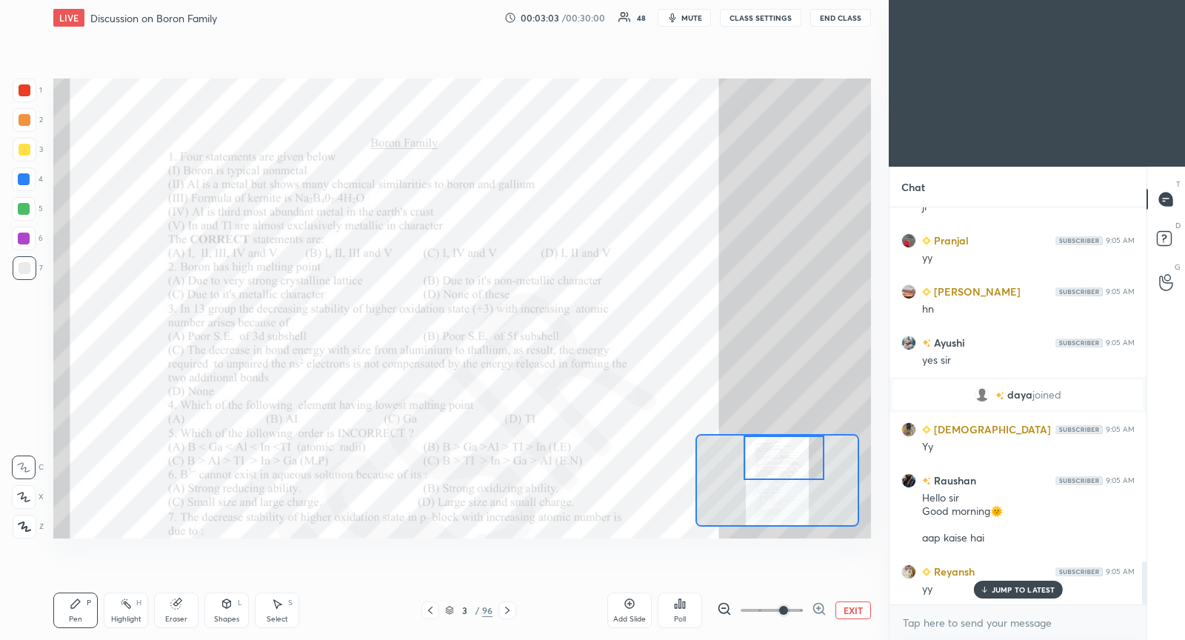
scroll to position [3290, 0]
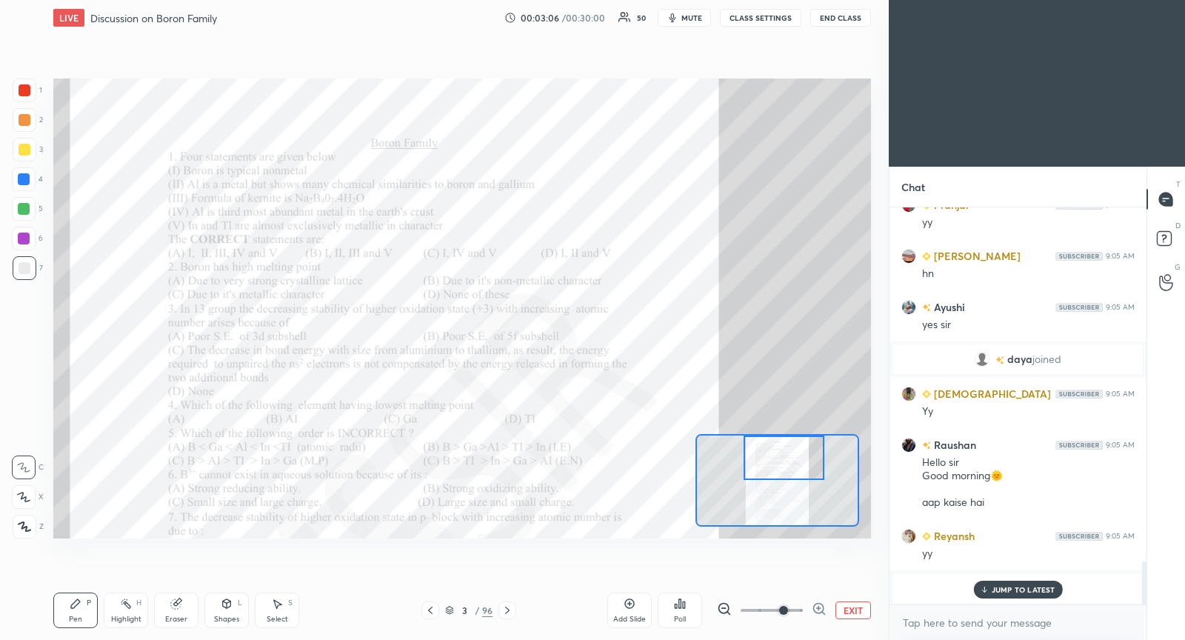
click at [22, 156] on div at bounding box center [25, 150] width 24 height 24
click at [28, 238] on div at bounding box center [24, 239] width 12 height 12
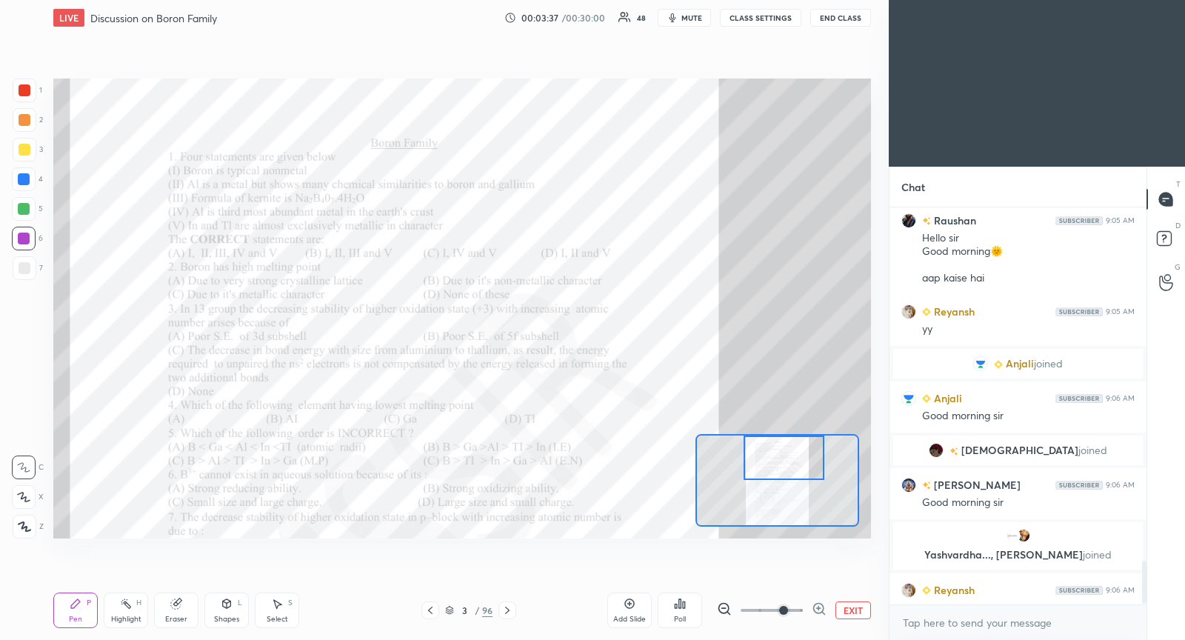
scroll to position [3270, 0]
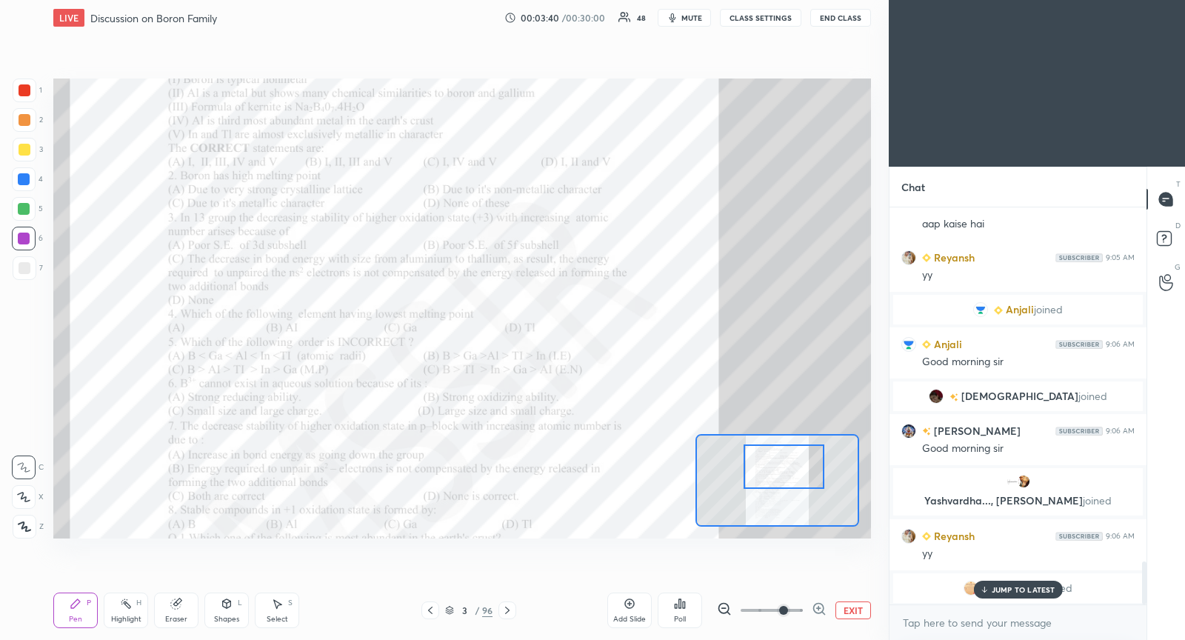
drag, startPoint x: 774, startPoint y: 470, endPoint x: 771, endPoint y: 478, distance: 9.4
click at [772, 478] on div at bounding box center [784, 466] width 80 height 44
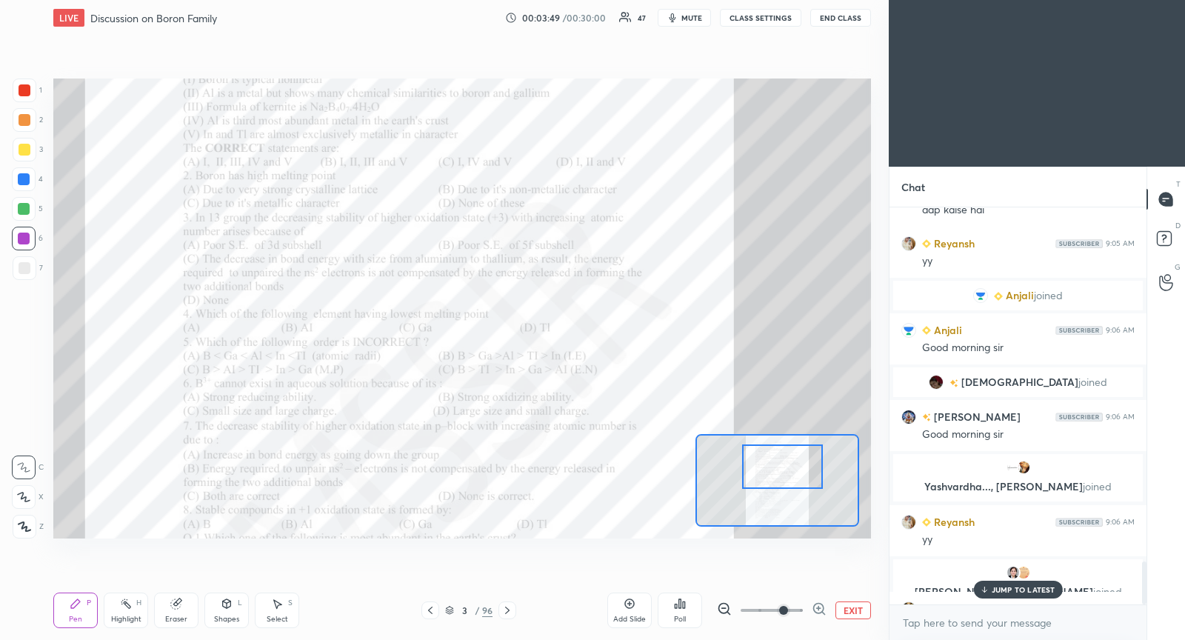
scroll to position [3307, 0]
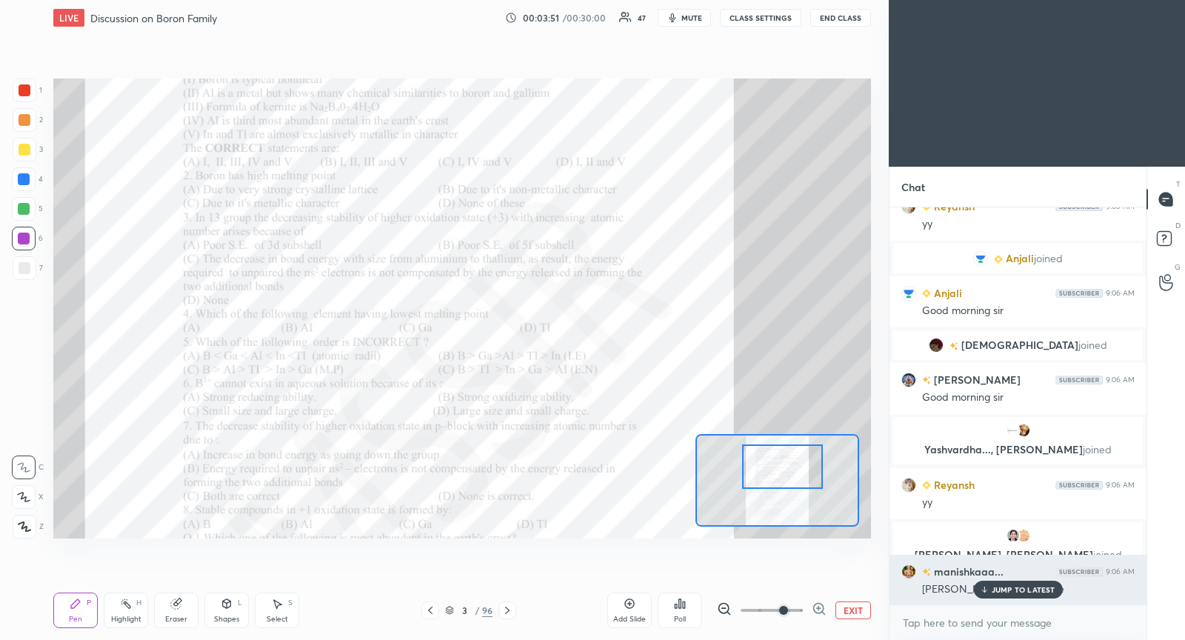
click at [1001, 596] on div "JUMP TO LATEST" at bounding box center [1017, 590] width 89 height 18
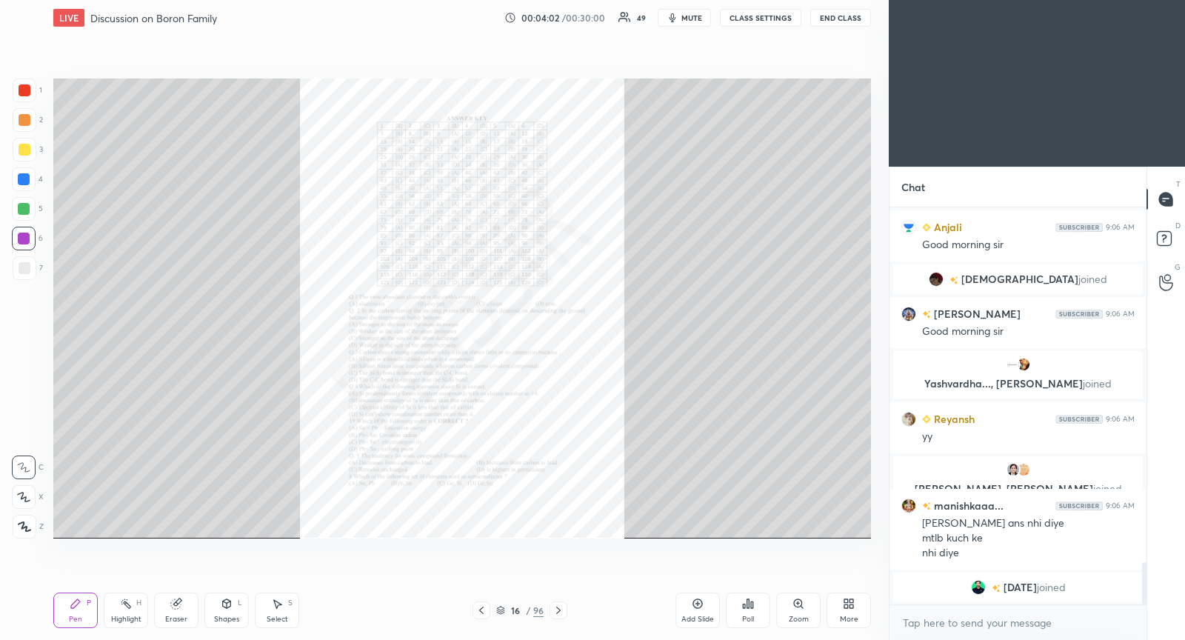
scroll to position [3424, 0]
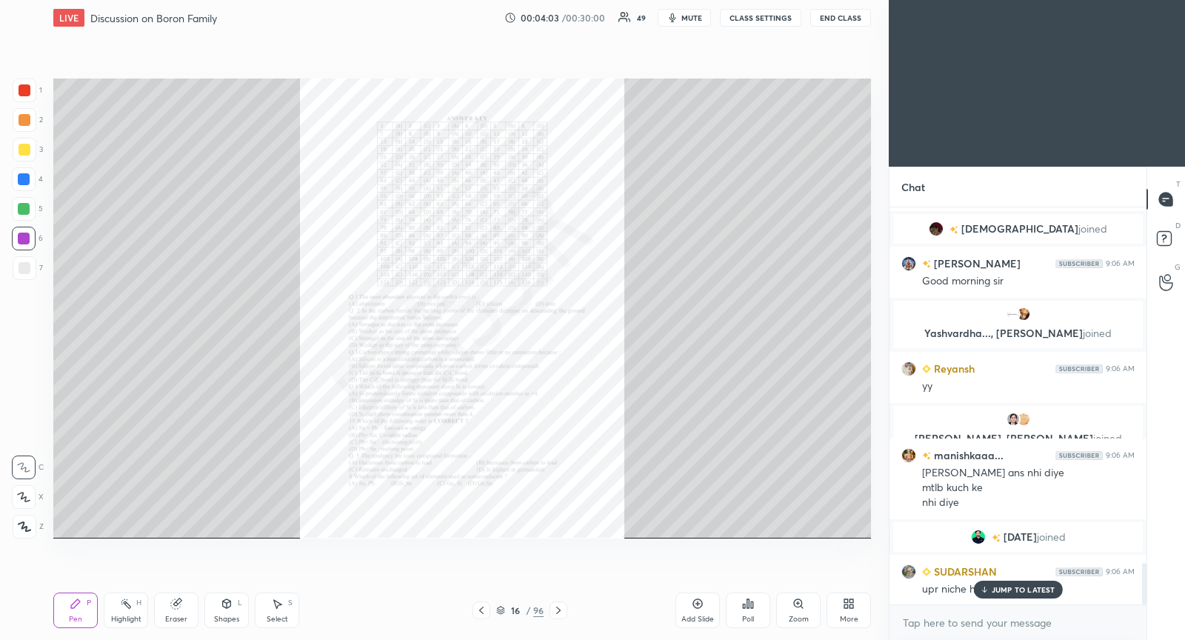
click at [1007, 590] on p "JUMP TO LATEST" at bounding box center [1024, 589] width 64 height 9
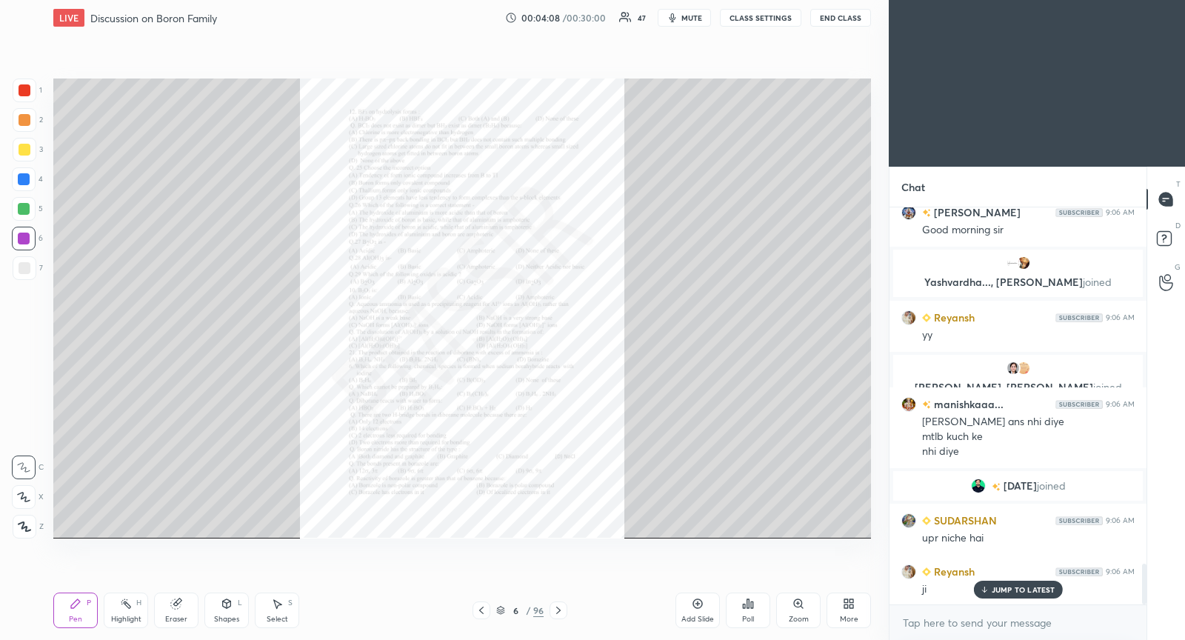
scroll to position [3526, 0]
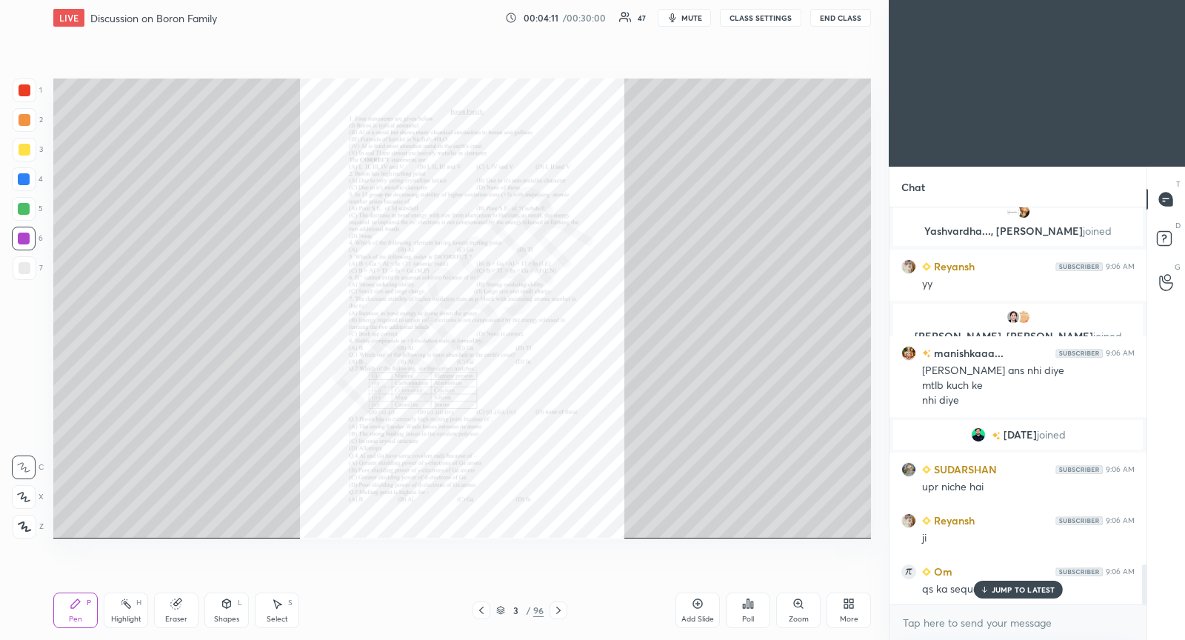
click at [801, 605] on icon at bounding box center [798, 603] width 8 height 8
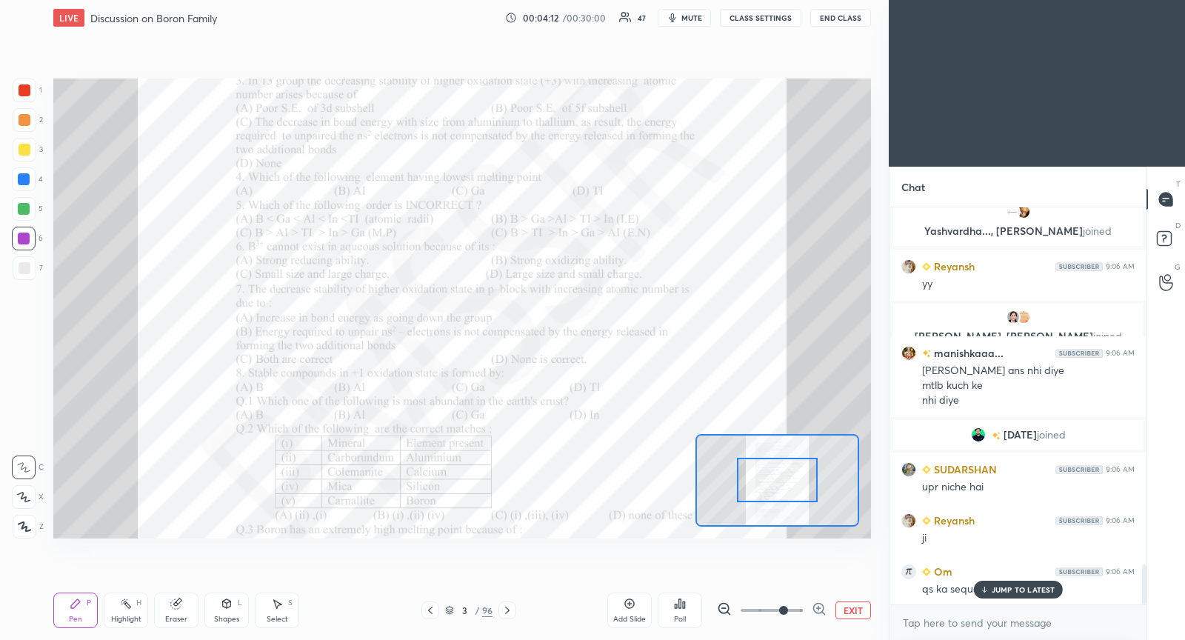
click at [789, 607] on span at bounding box center [772, 610] width 62 height 22
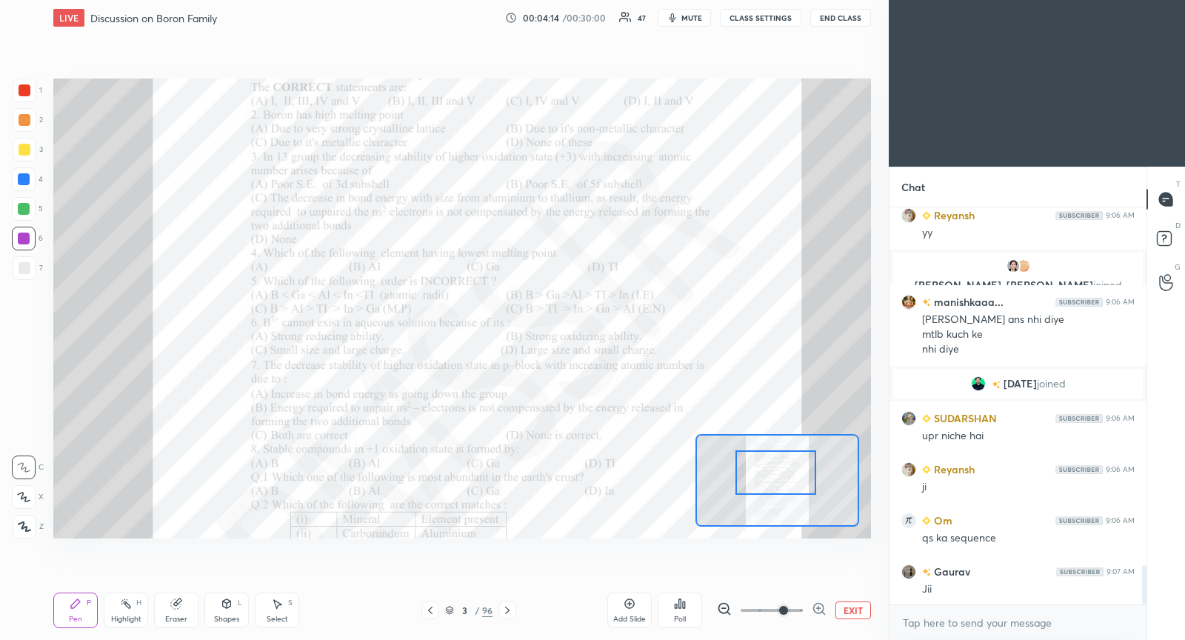
scroll to position [3629, 0]
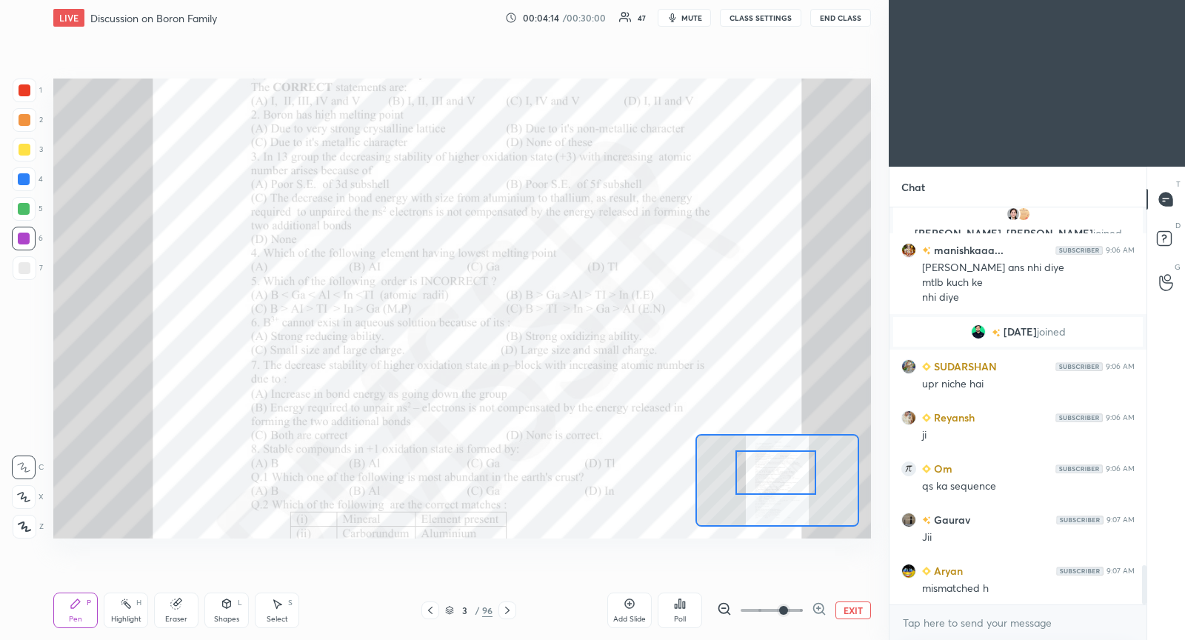
drag, startPoint x: 787, startPoint y: 483, endPoint x: 786, endPoint y: 475, distance: 7.6
click at [786, 475] on div at bounding box center [775, 472] width 80 height 44
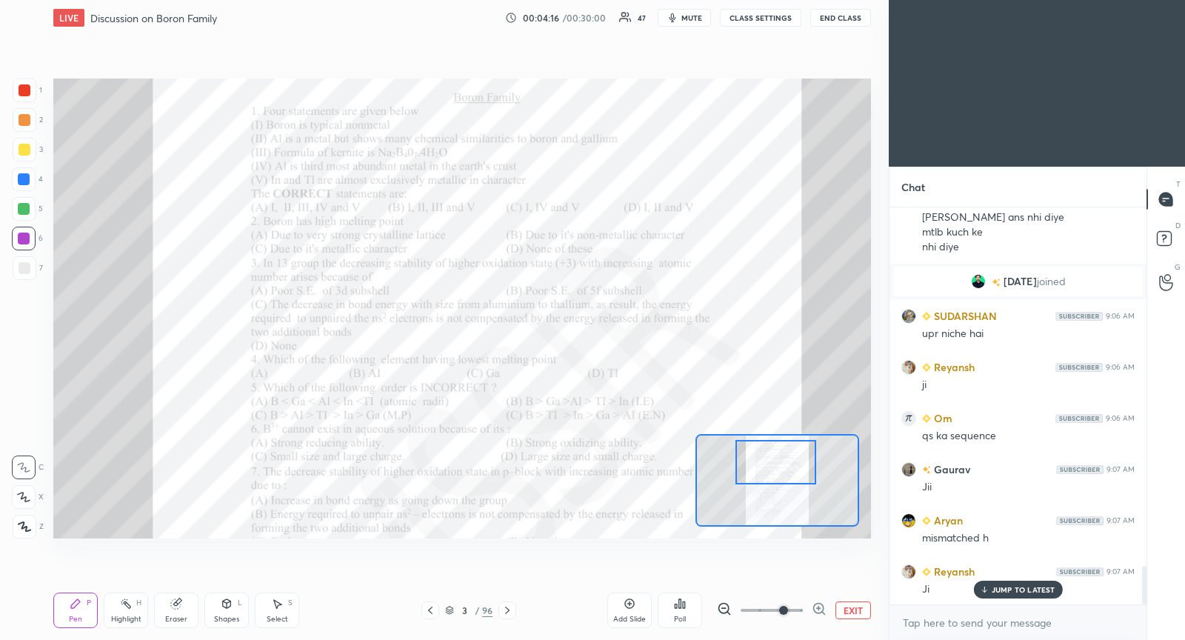
drag, startPoint x: 786, startPoint y: 478, endPoint x: 786, endPoint y: 467, distance: 10.4
click at [786, 467] on div at bounding box center [775, 462] width 80 height 44
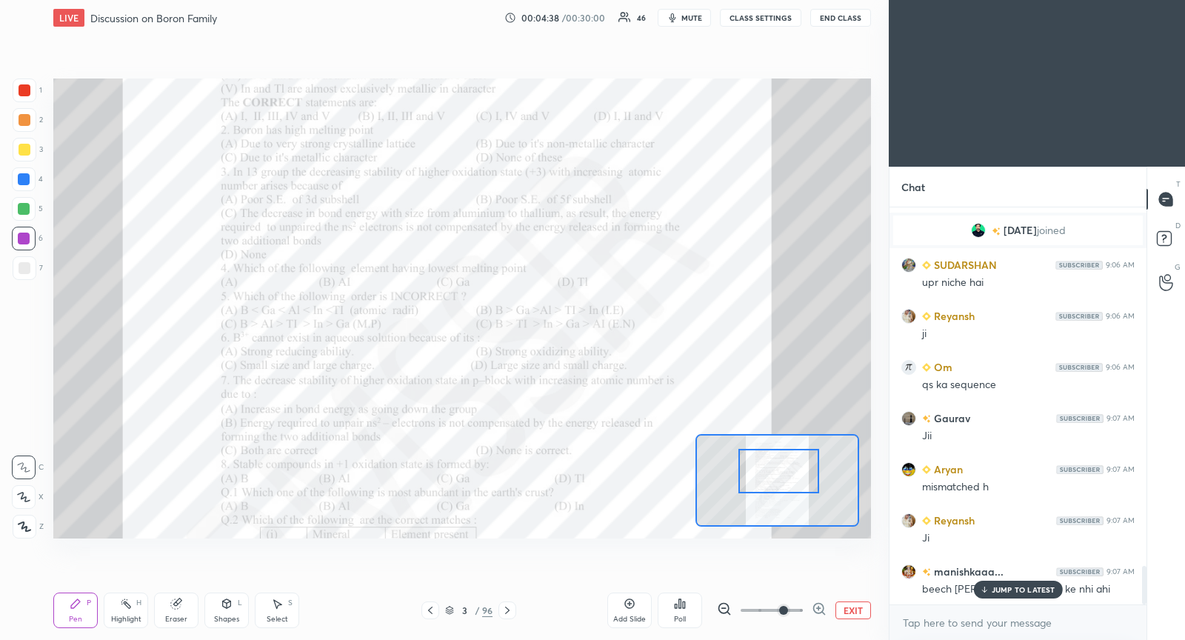
click at [778, 487] on div at bounding box center [778, 471] width 80 height 44
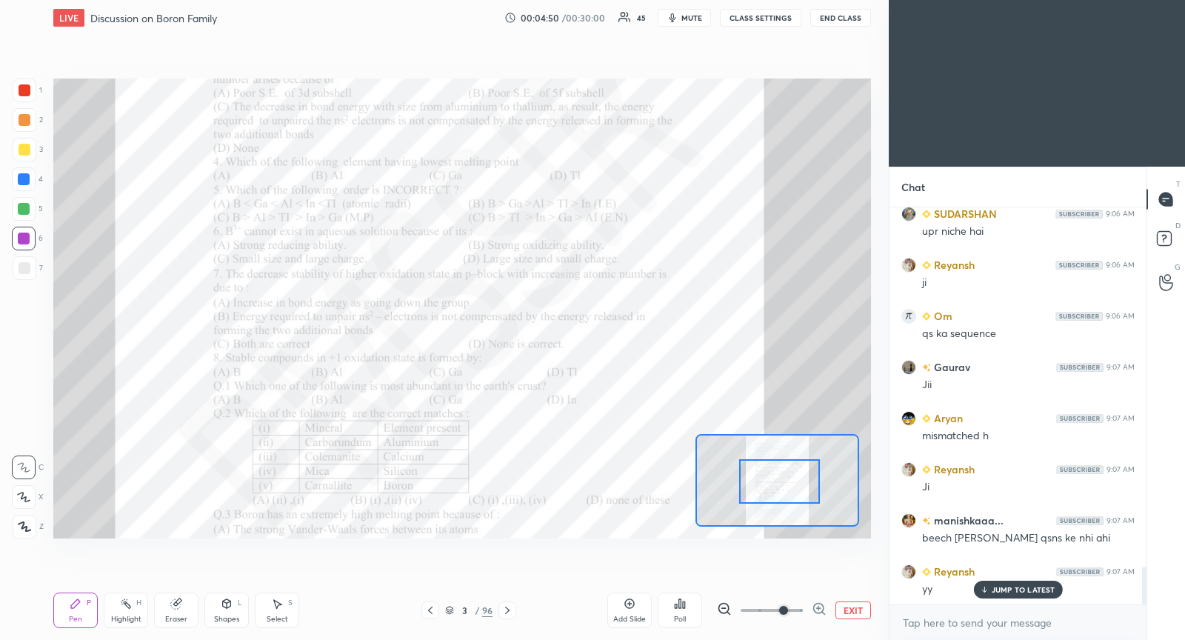
drag, startPoint x: 789, startPoint y: 476, endPoint x: 790, endPoint y: 487, distance: 11.1
click at [790, 487] on div at bounding box center [779, 481] width 80 height 44
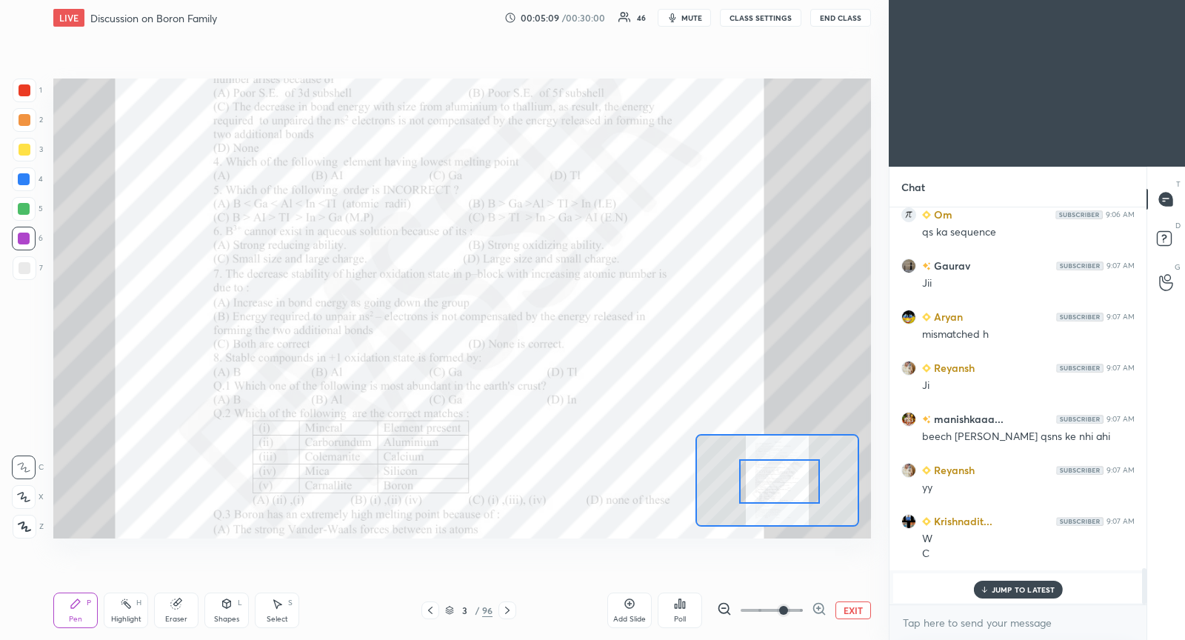
scroll to position [3934, 0]
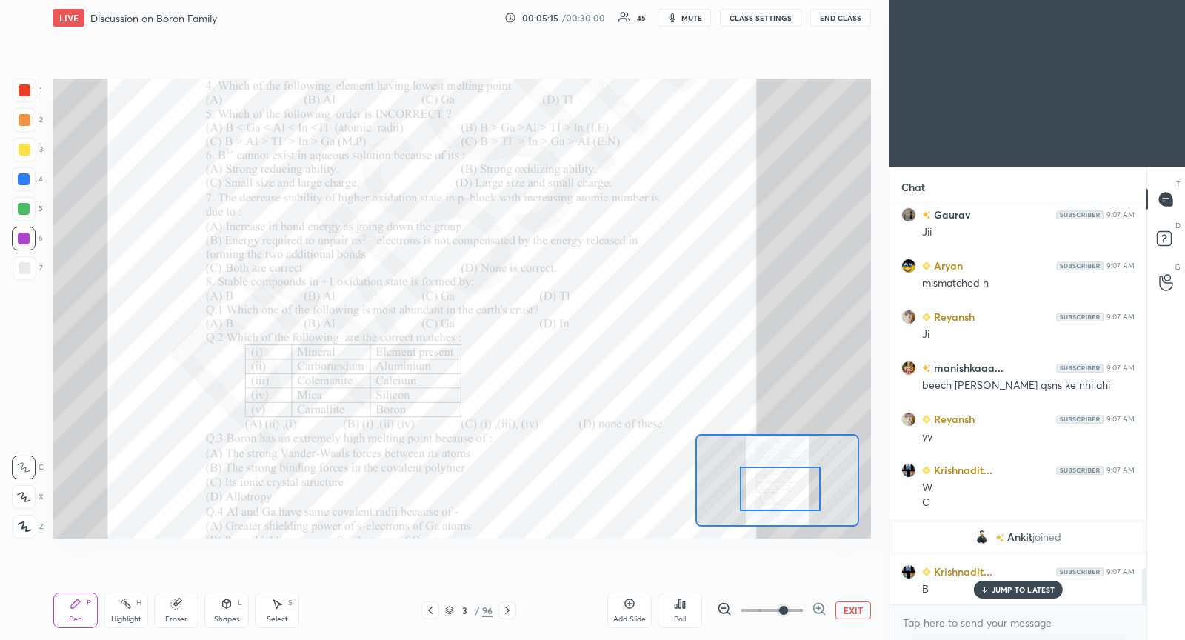
click at [784, 490] on div at bounding box center [780, 489] width 80 height 44
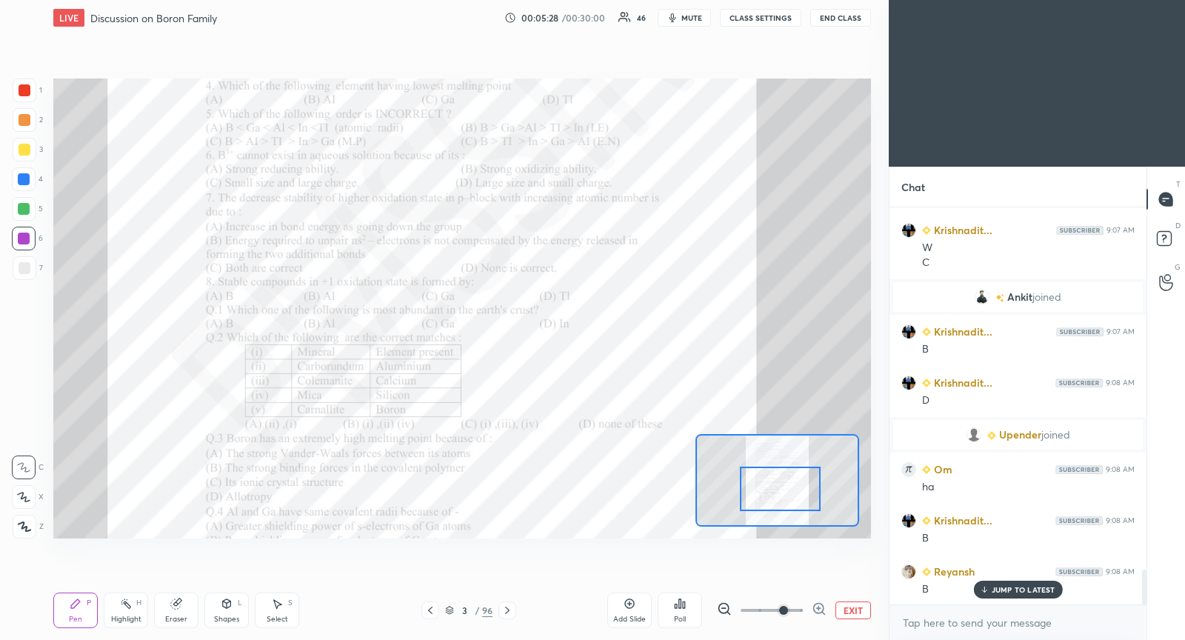
scroll to position [4225, 0]
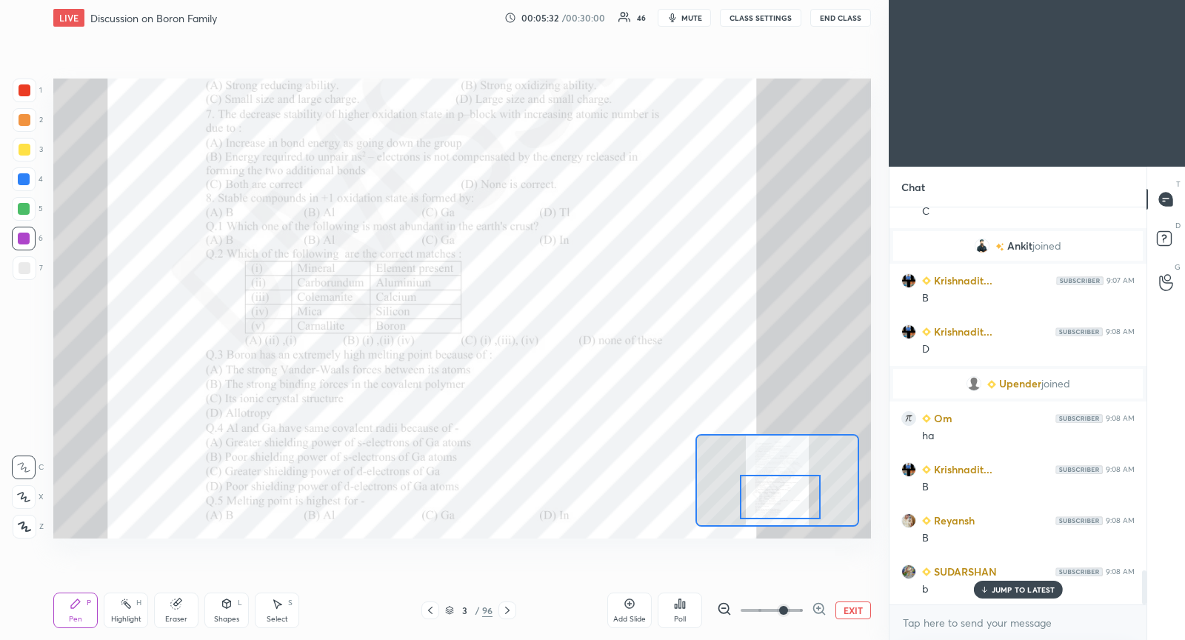
drag, startPoint x: 785, startPoint y: 490, endPoint x: 784, endPoint y: 498, distance: 9.0
click at [784, 499] on div at bounding box center [780, 497] width 80 height 44
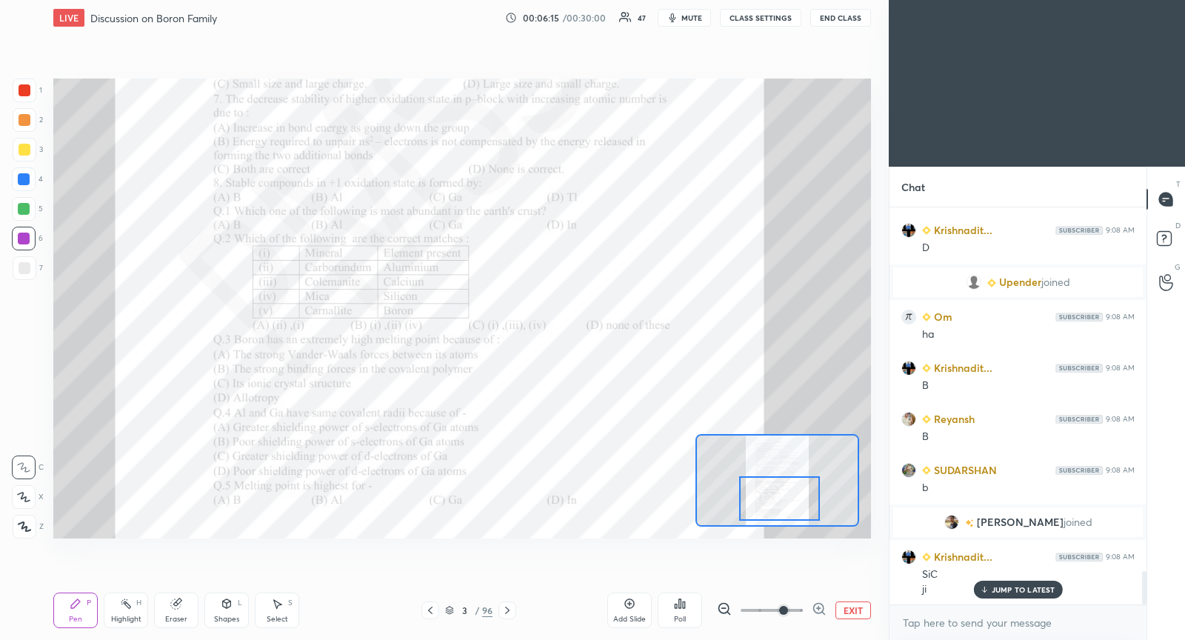
scroll to position [4362, 0]
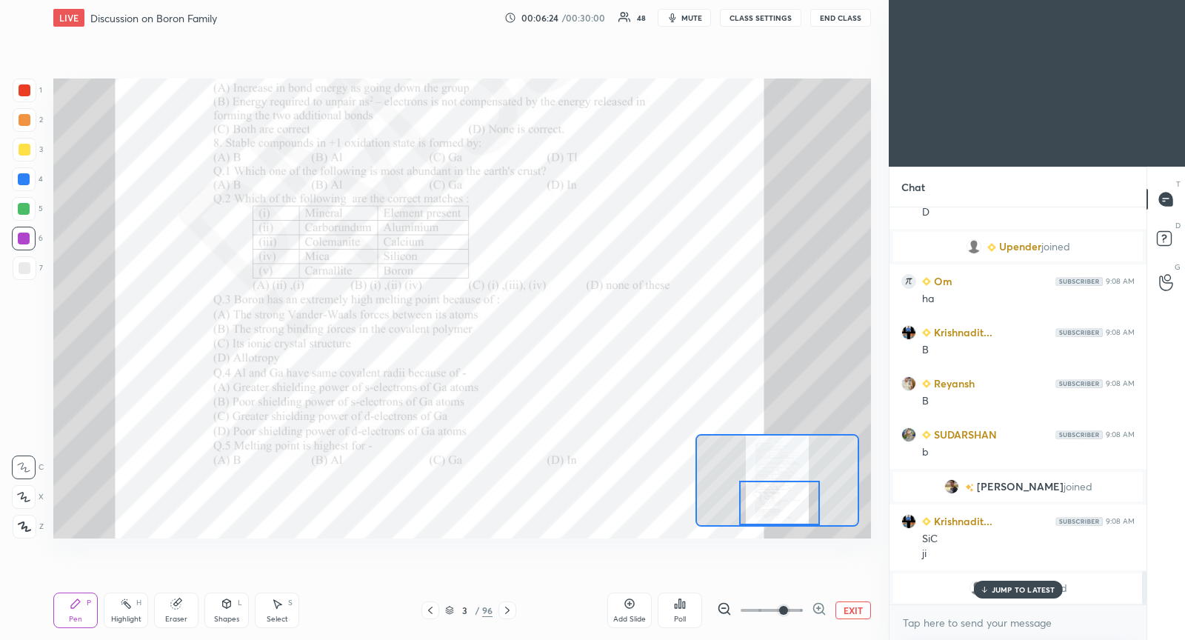
click at [781, 501] on div at bounding box center [779, 503] width 80 height 44
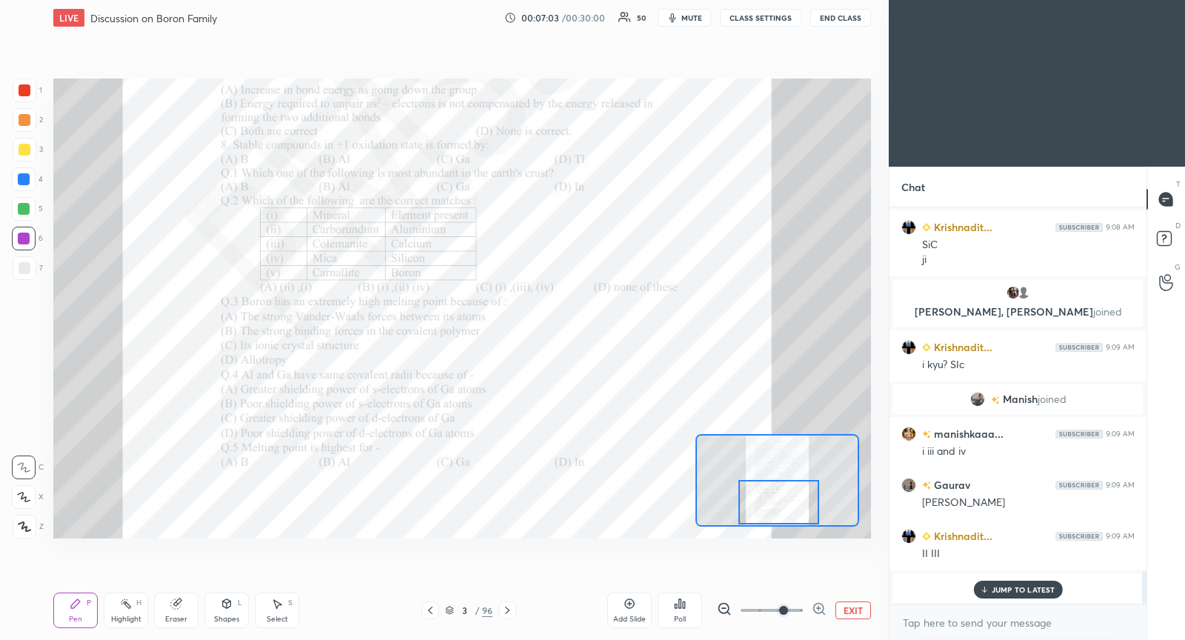
scroll to position [4374, 0]
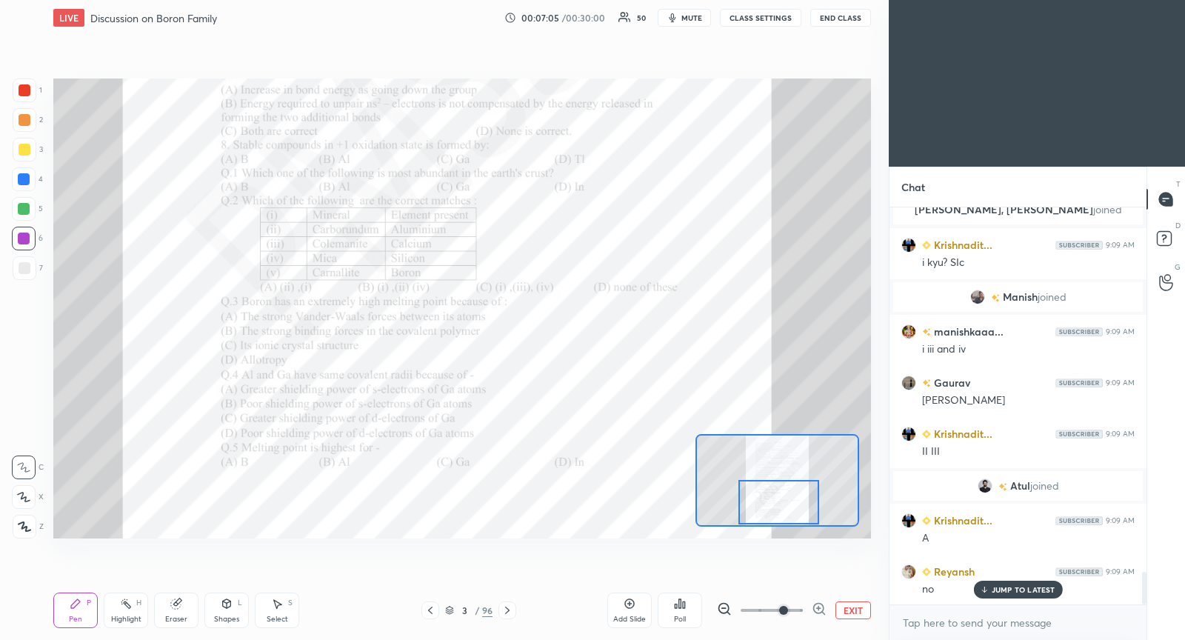
click at [507, 612] on icon at bounding box center [507, 610] width 4 height 7
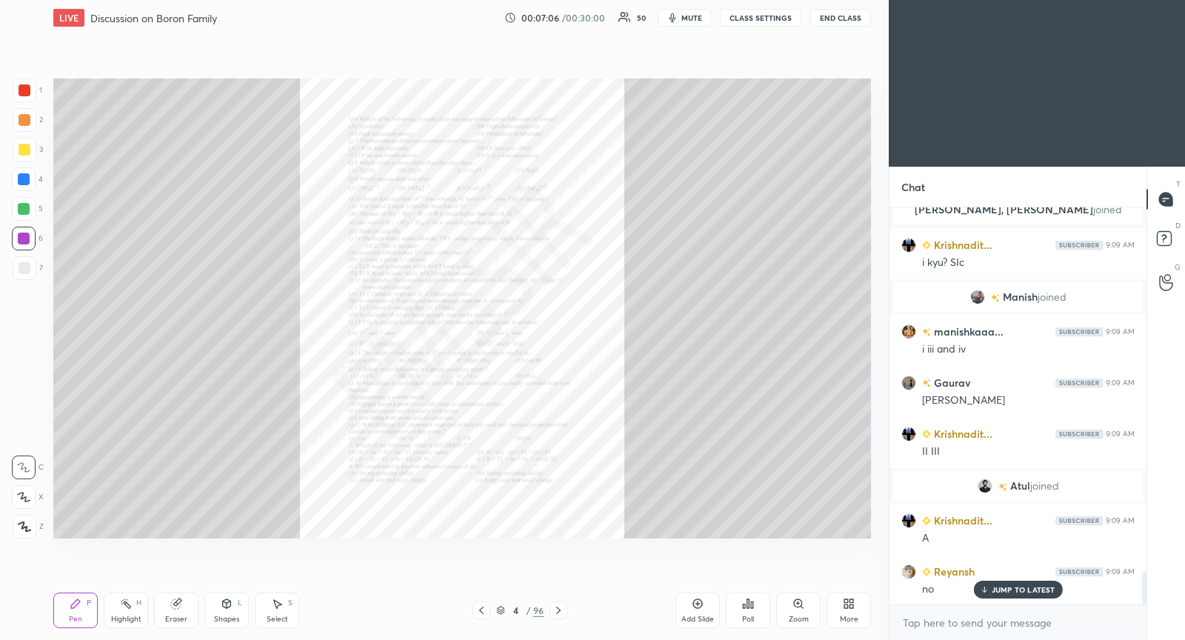
scroll to position [4477, 0]
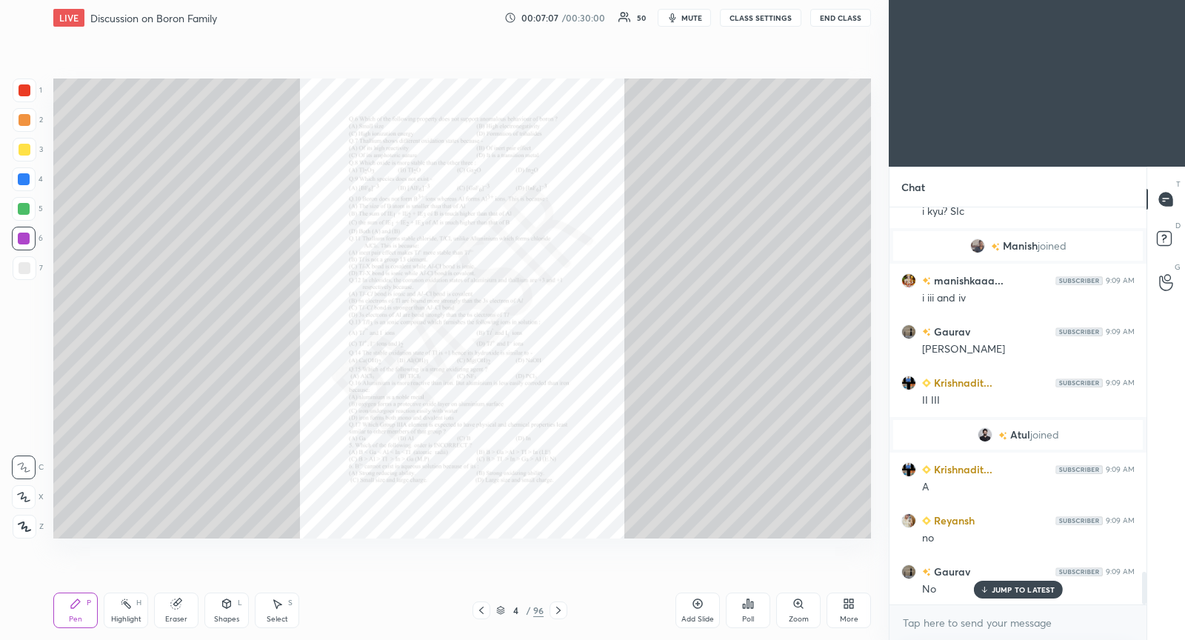
click at [801, 607] on icon at bounding box center [802, 607] width 2 height 2
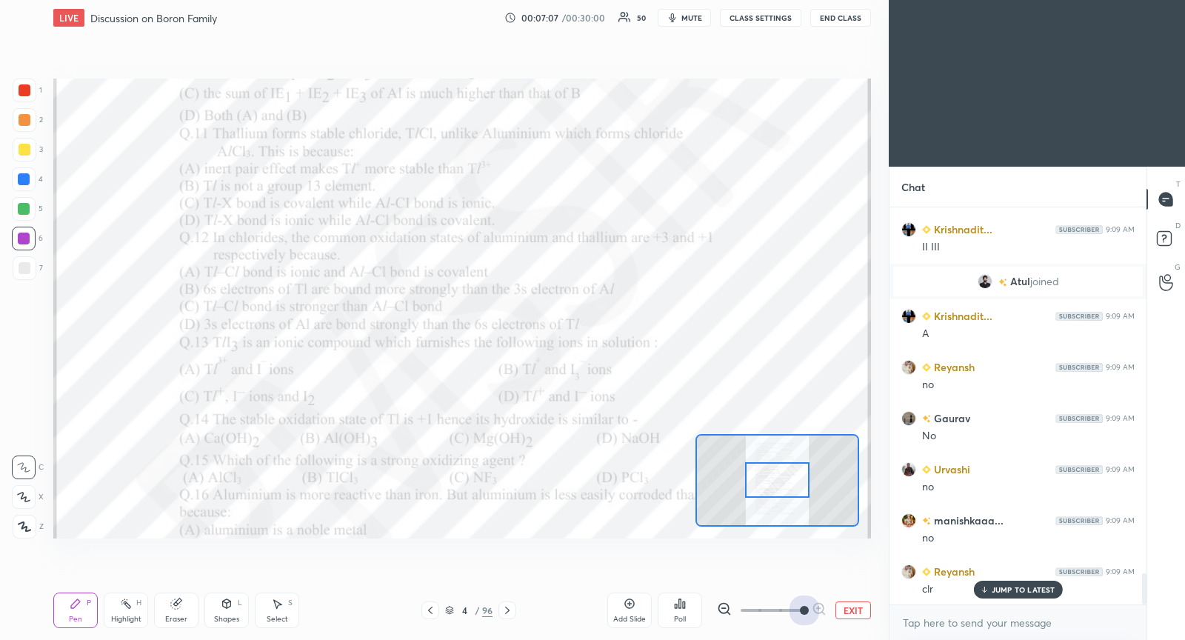
click at [801, 607] on span at bounding box center [772, 610] width 62 height 22
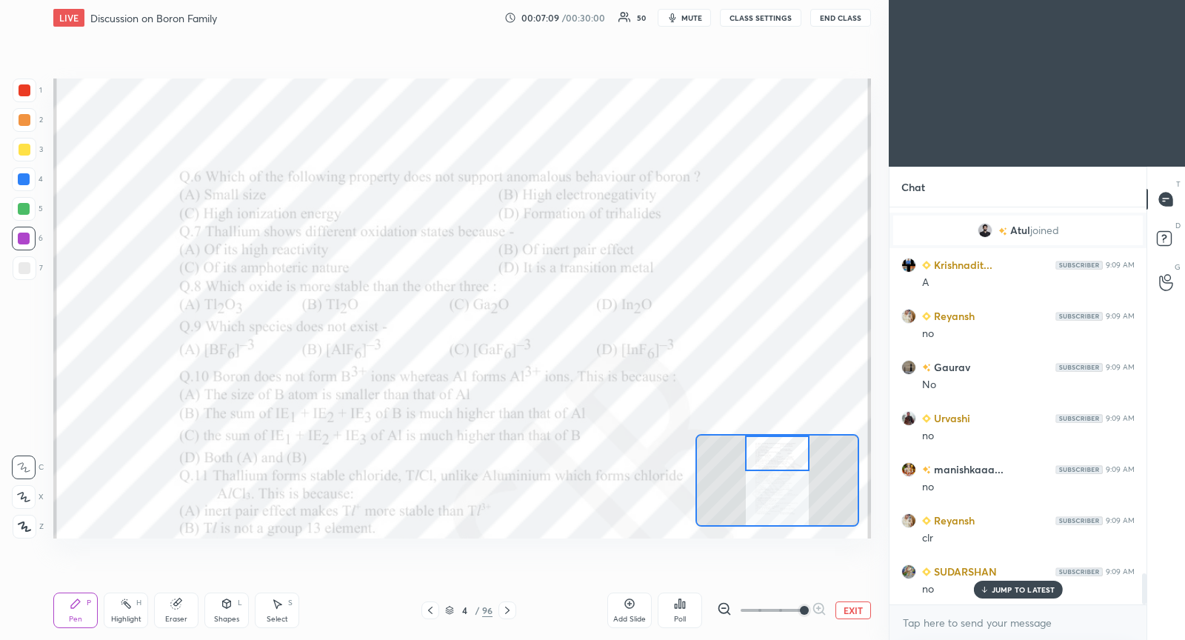
drag, startPoint x: 788, startPoint y: 484, endPoint x: 788, endPoint y: 456, distance: 28.1
click at [788, 456] on div at bounding box center [777, 453] width 64 height 36
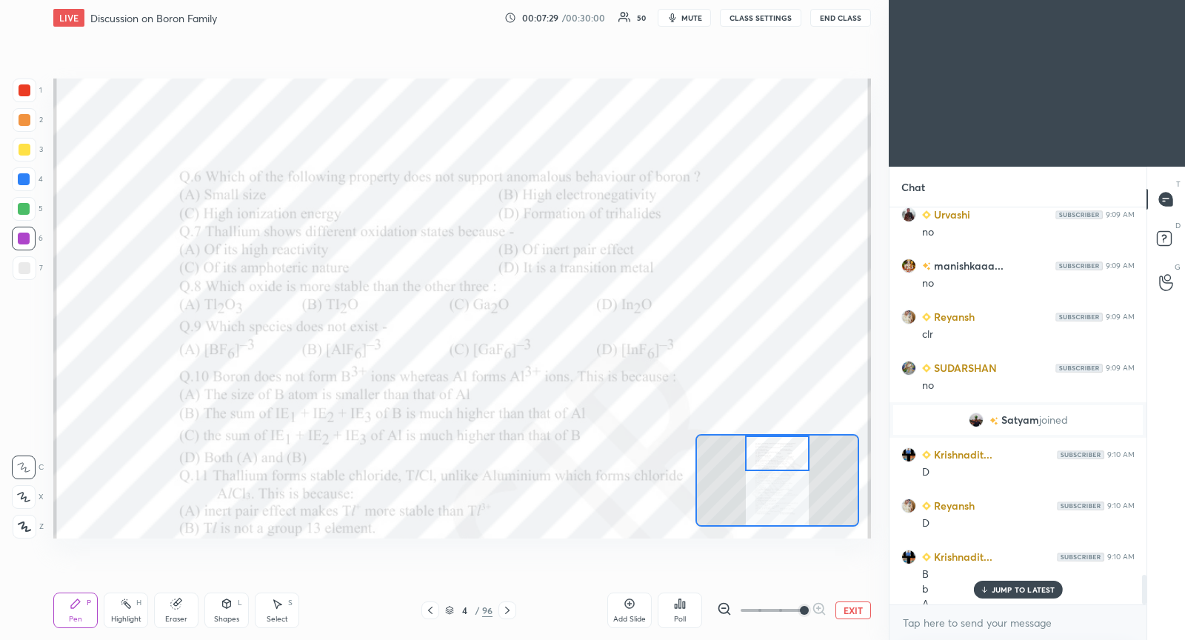
scroll to position [4900, 0]
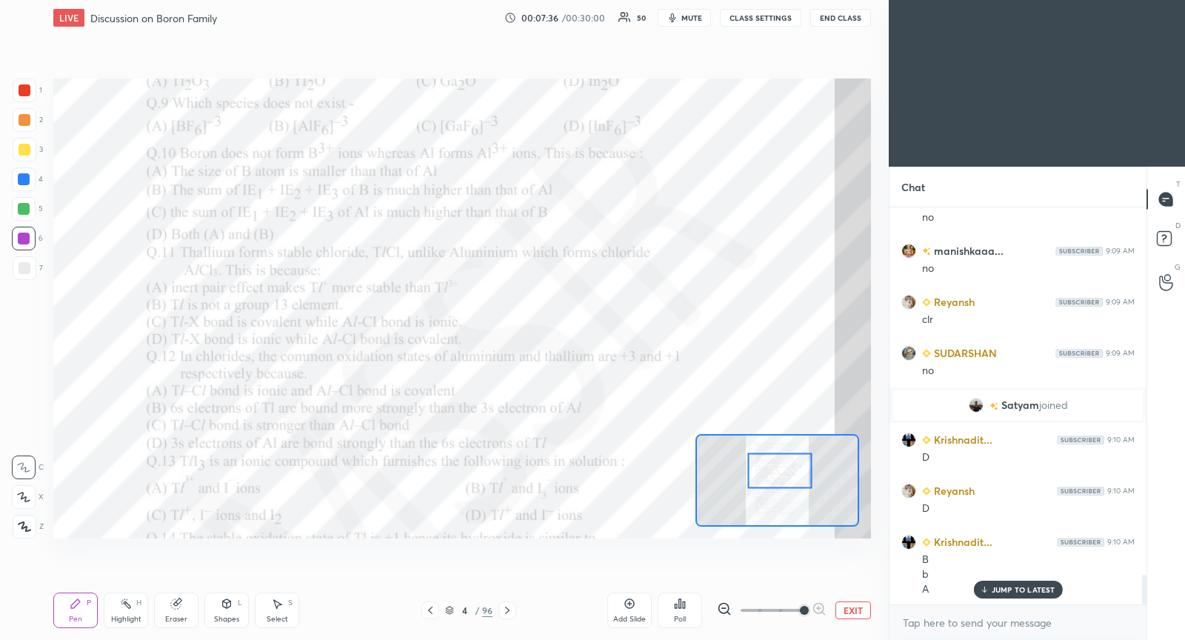
drag, startPoint x: 772, startPoint y: 481, endPoint x: 776, endPoint y: 464, distance: 18.3
click at [777, 464] on div at bounding box center [780, 471] width 64 height 36
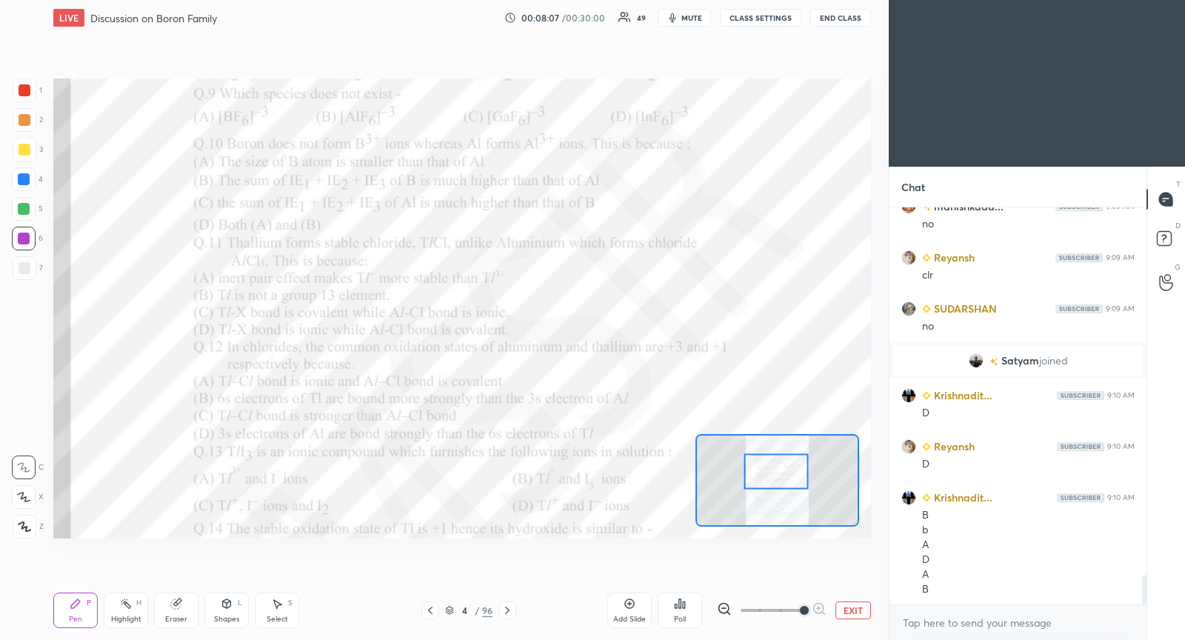
scroll to position [4980, 0]
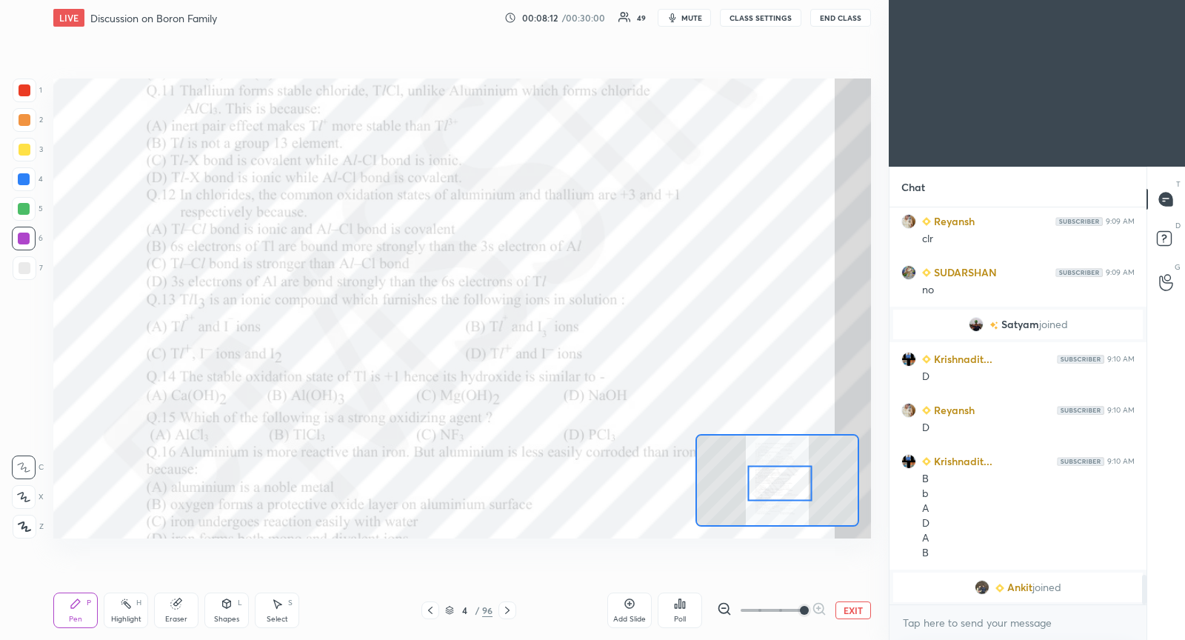
click at [777, 479] on div at bounding box center [780, 484] width 64 height 36
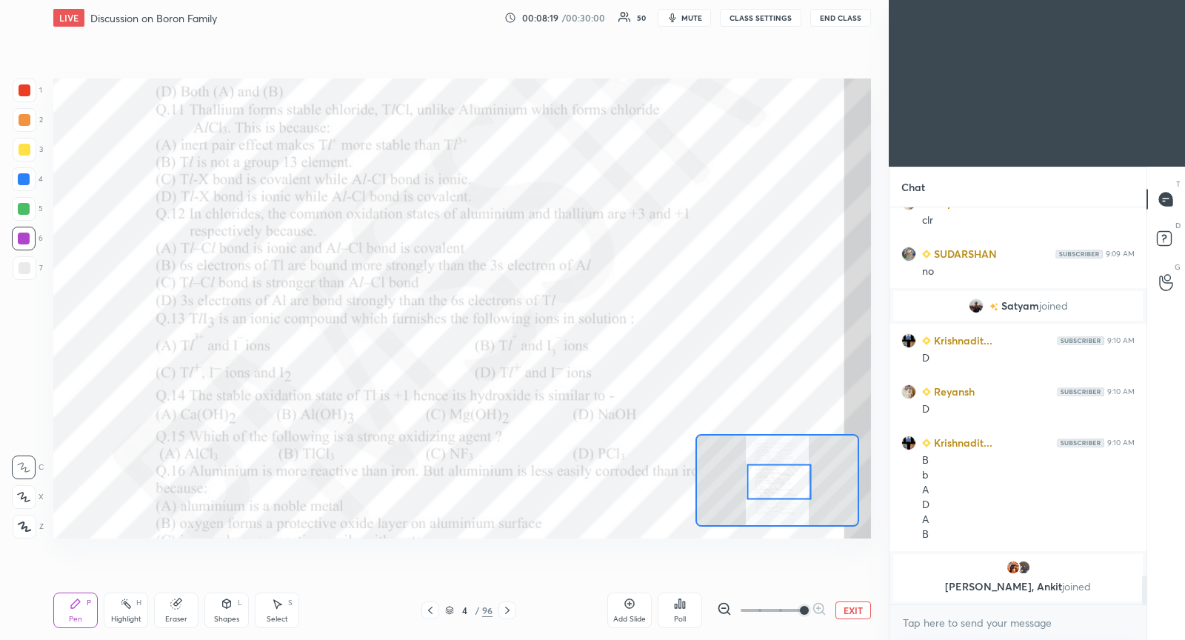
scroll to position [4825, 0]
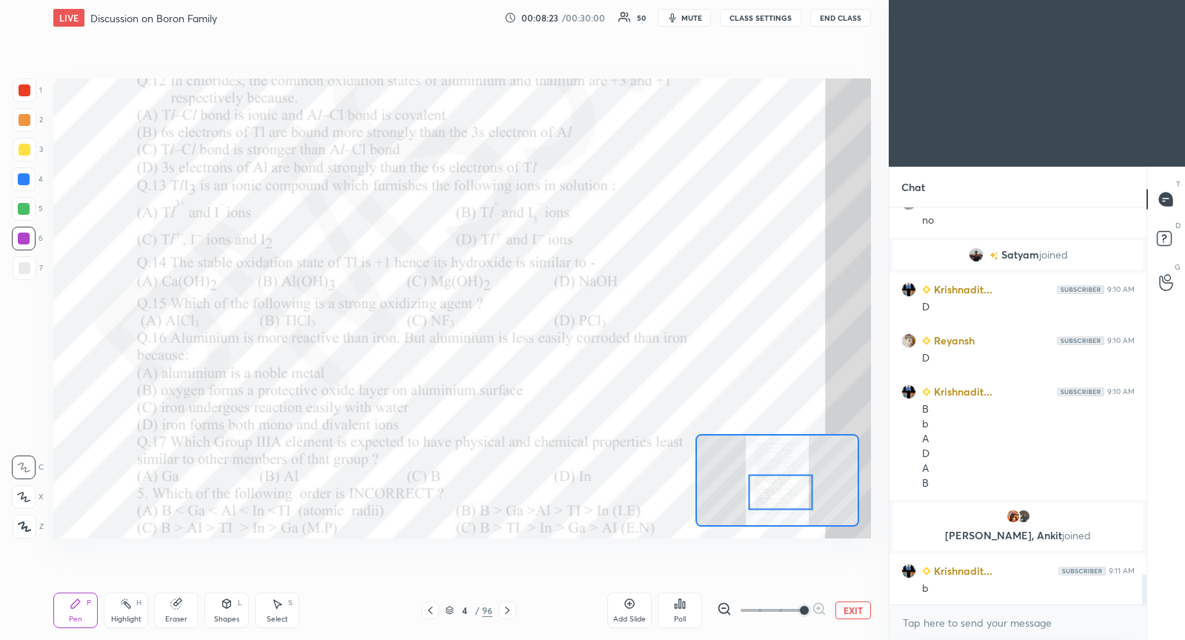
drag, startPoint x: 784, startPoint y: 488, endPoint x: 784, endPoint y: 497, distance: 8.9
click at [783, 499] on div at bounding box center [781, 493] width 64 height 36
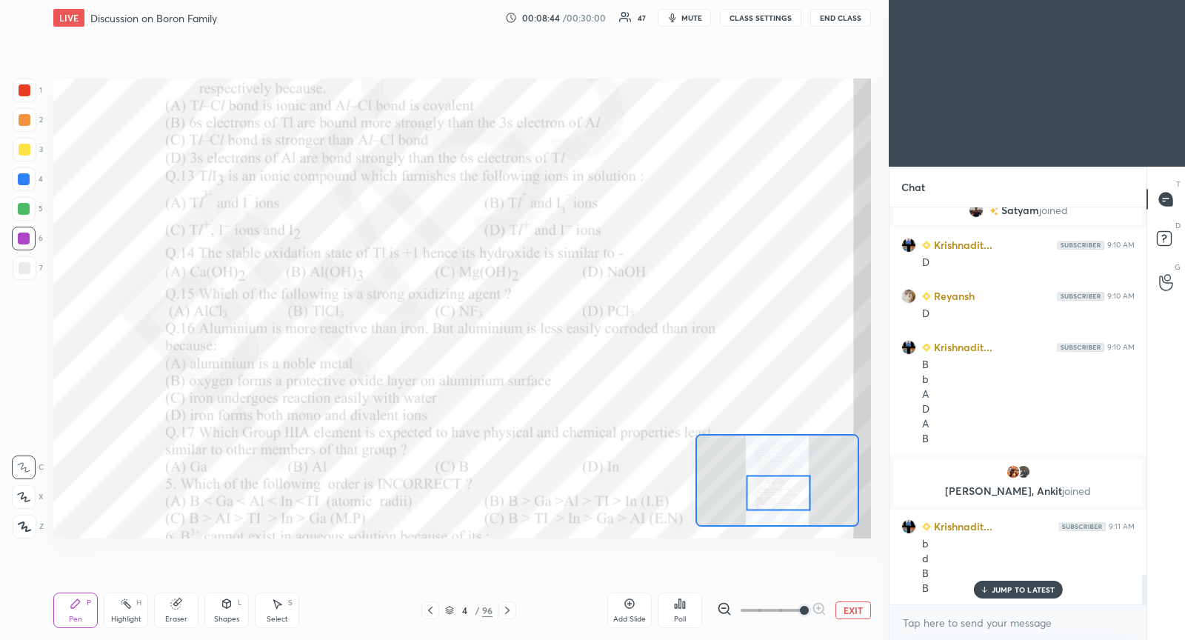
scroll to position [4904, 0]
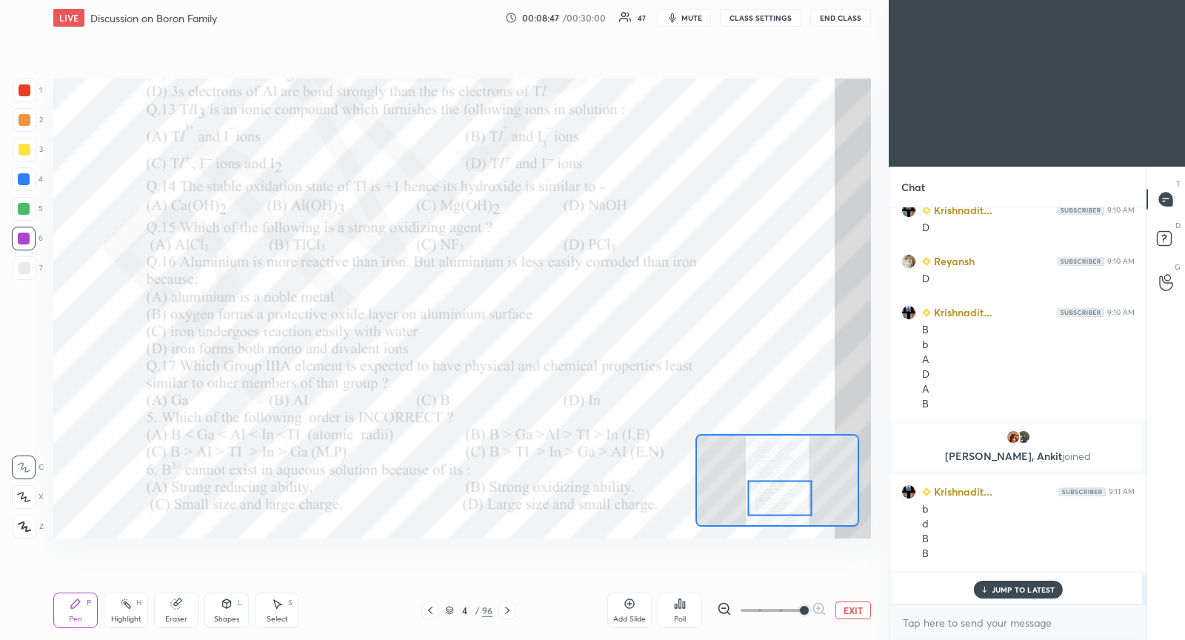
click at [770, 502] on div at bounding box center [780, 499] width 64 height 36
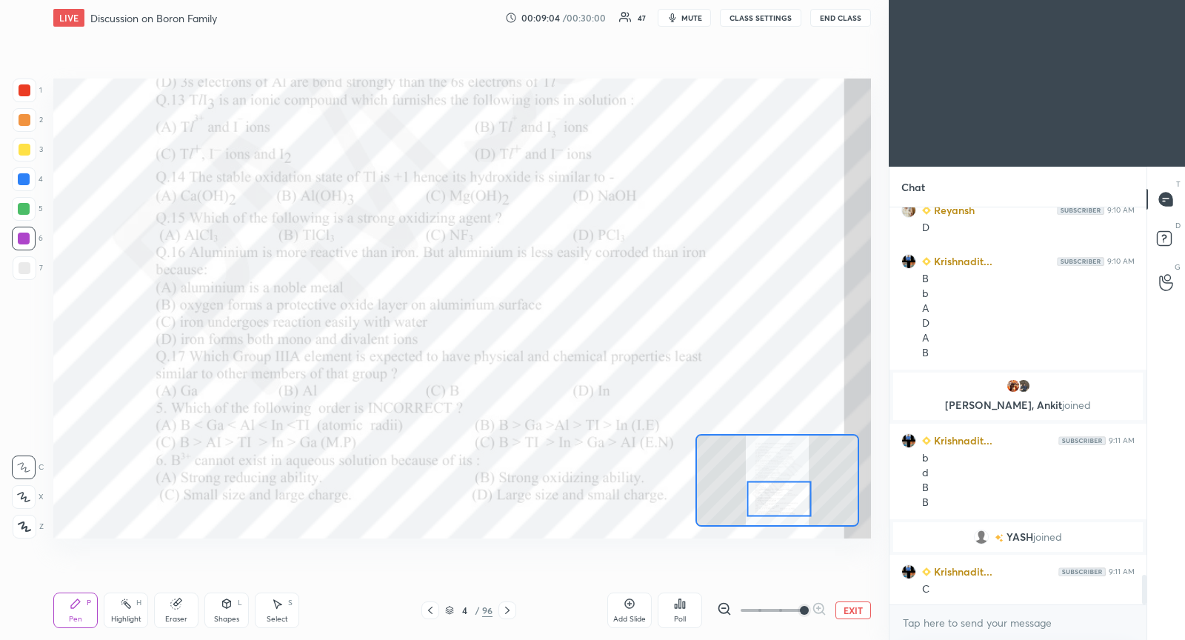
scroll to position [4965, 0]
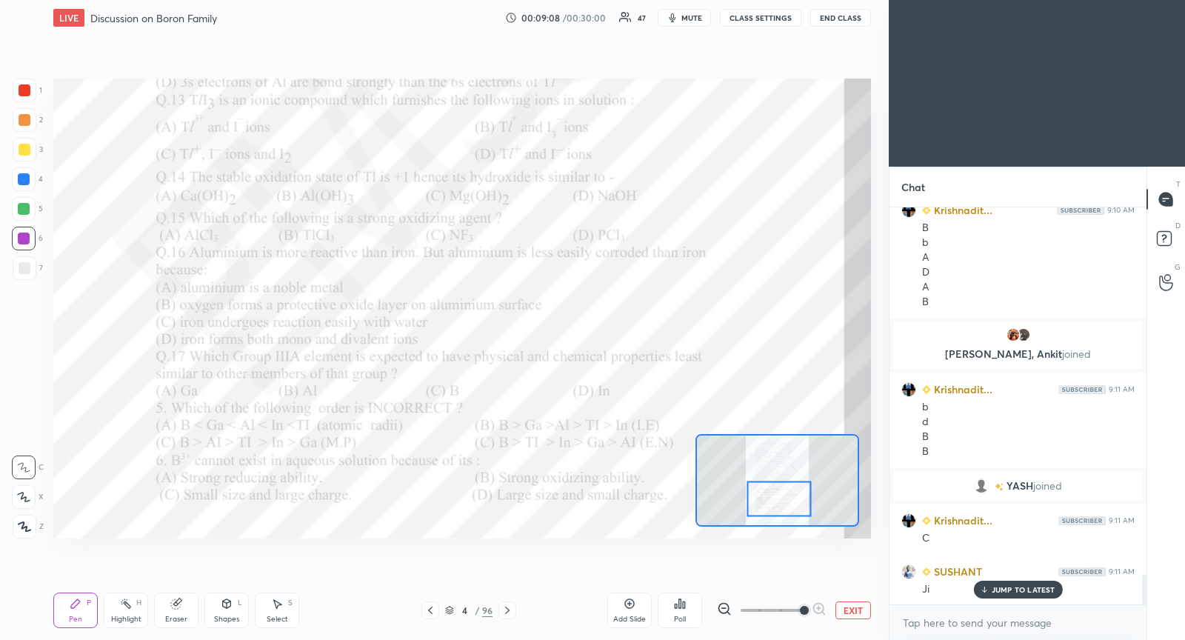
drag, startPoint x: 509, startPoint y: 610, endPoint x: 511, endPoint y: 600, distance: 10.6
click at [509, 610] on icon at bounding box center [507, 610] width 4 height 7
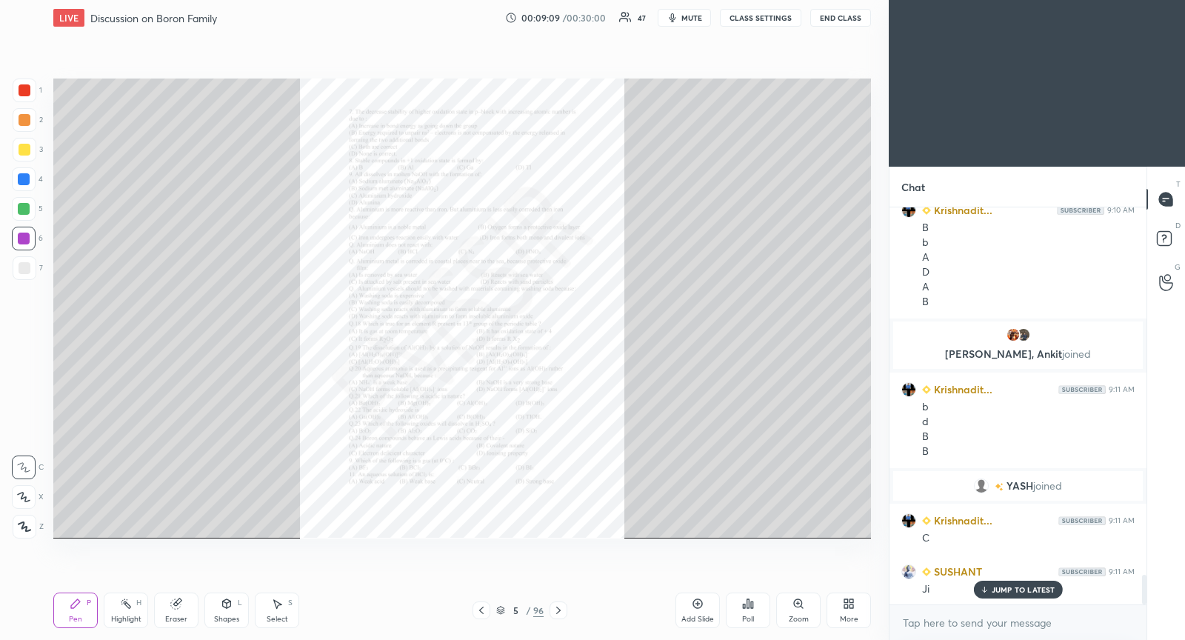
click at [806, 607] on div "Zoom" at bounding box center [798, 610] width 44 height 36
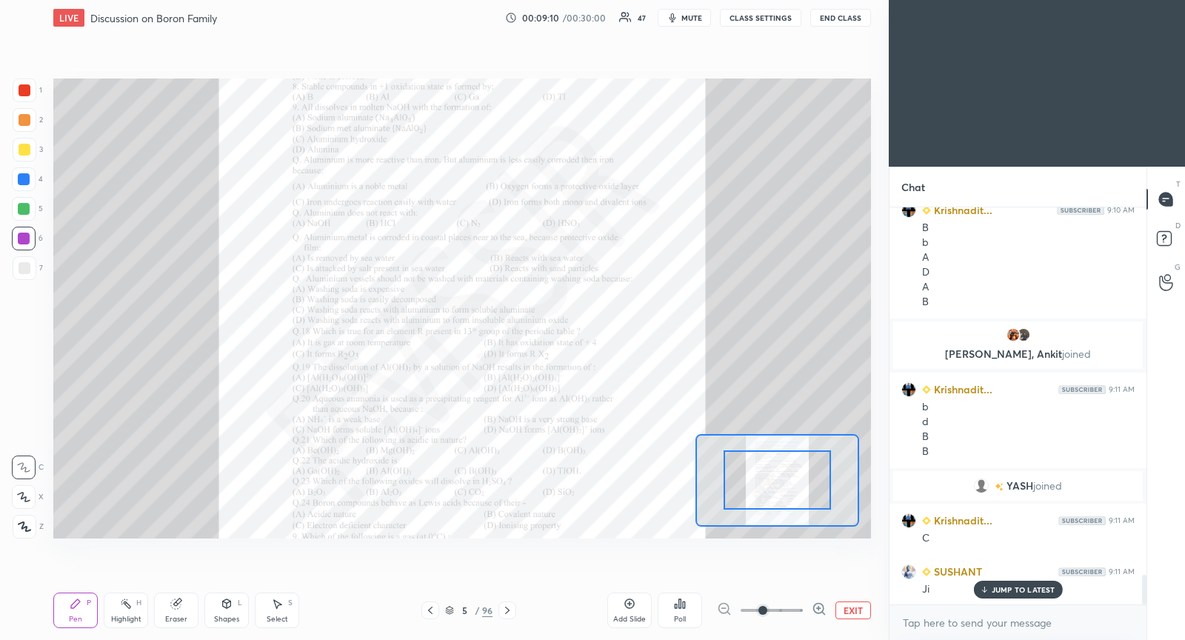
drag, startPoint x: 785, startPoint y: 607, endPoint x: 781, endPoint y: 579, distance: 28.5
click at [779, 607] on span at bounding box center [772, 610] width 62 height 22
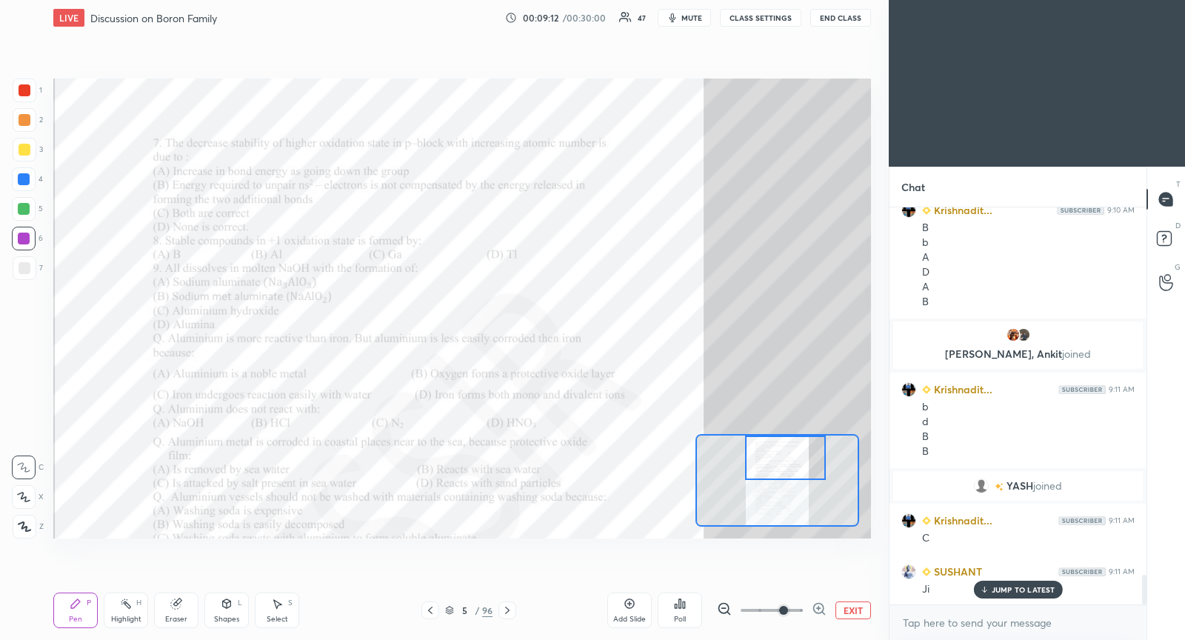
drag, startPoint x: 775, startPoint y: 486, endPoint x: 775, endPoint y: 457, distance: 28.9
click at [781, 461] on div at bounding box center [785, 457] width 80 height 44
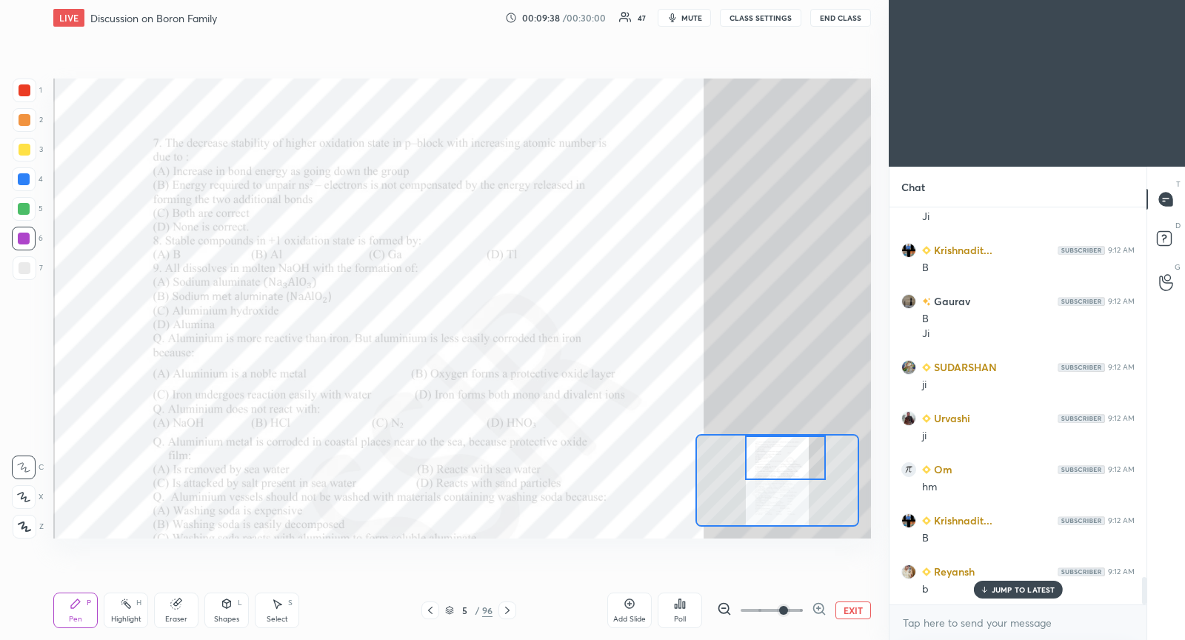
scroll to position [5440, 0]
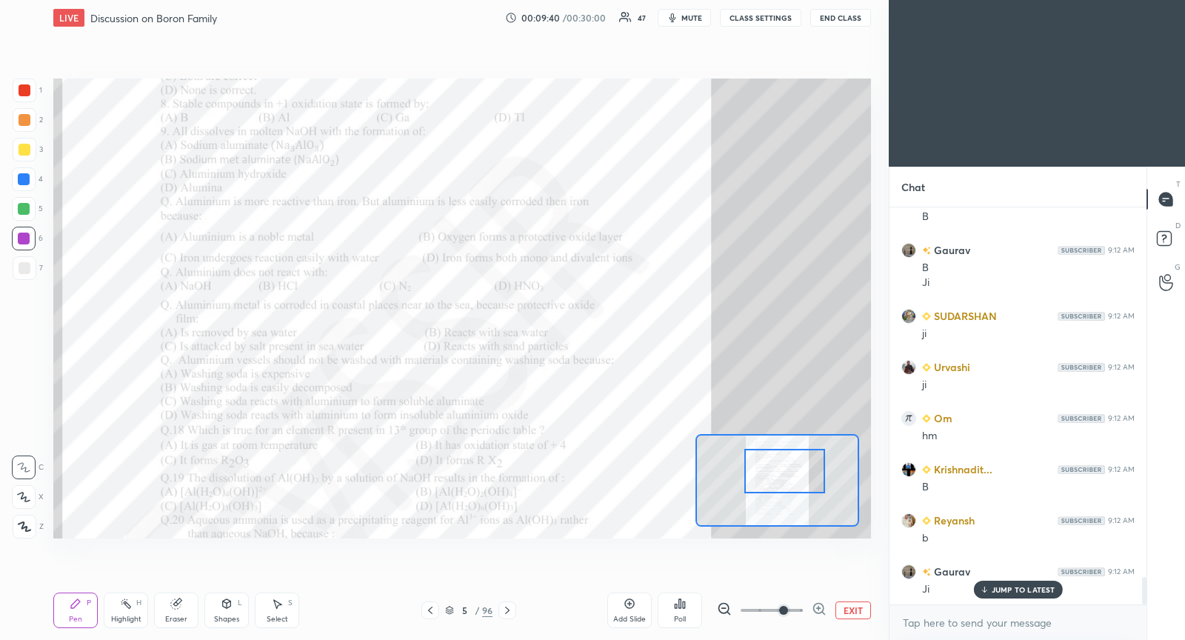
click at [798, 478] on div at bounding box center [784, 471] width 80 height 44
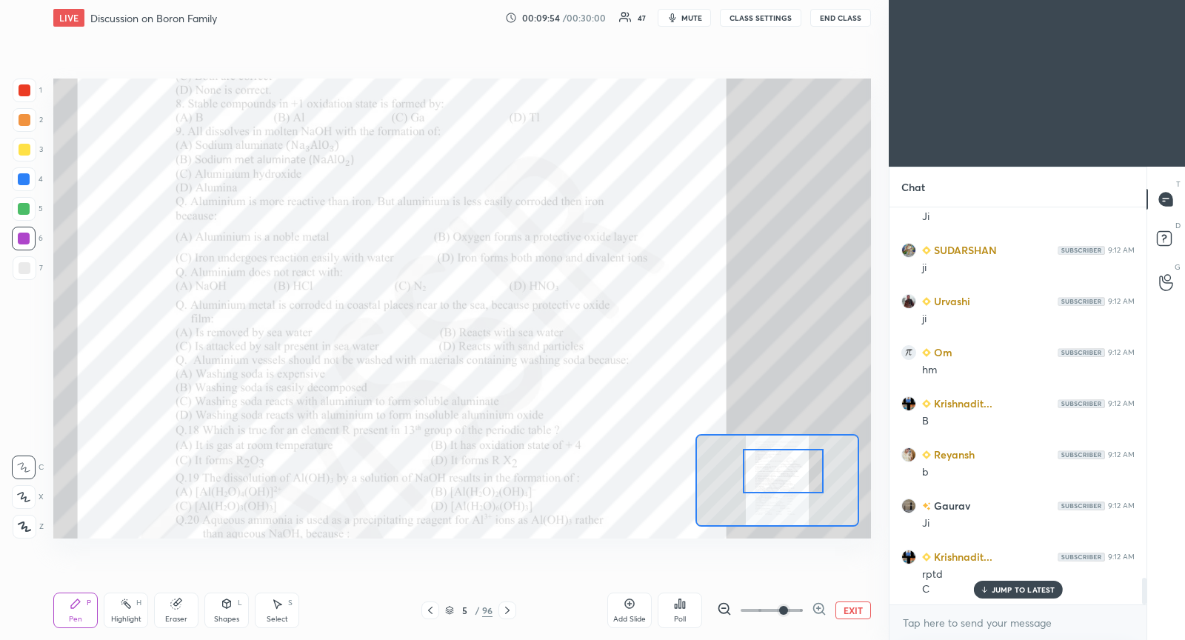
scroll to position [5542, 0]
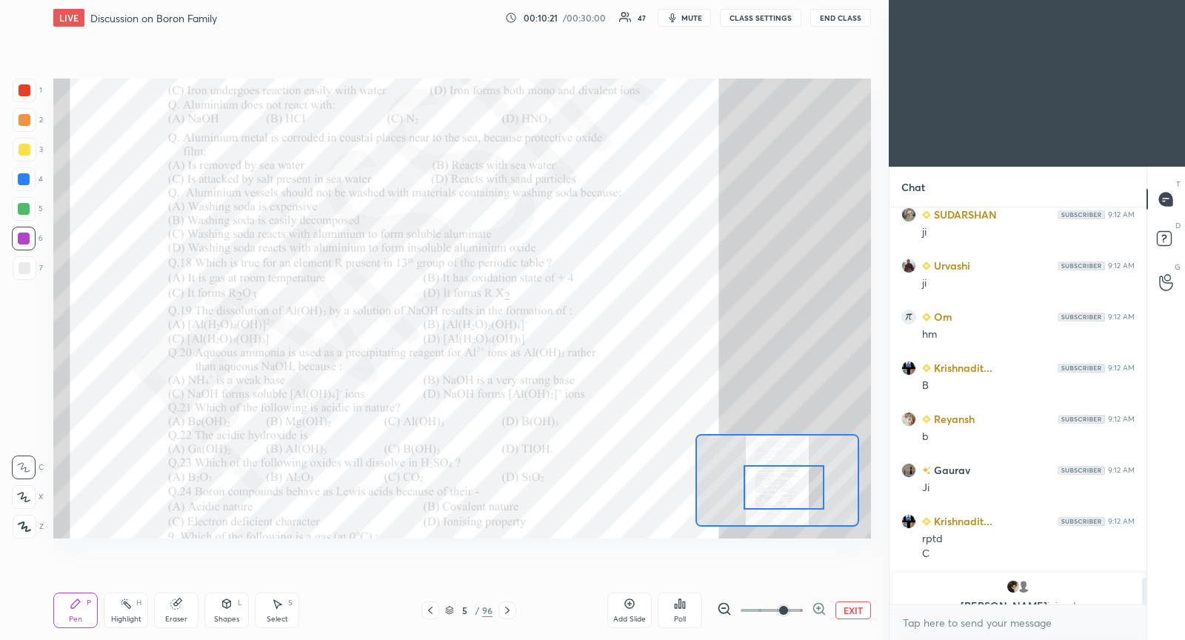
drag, startPoint x: 786, startPoint y: 483, endPoint x: 785, endPoint y: 496, distance: 13.4
click at [786, 498] on div at bounding box center [784, 487] width 80 height 44
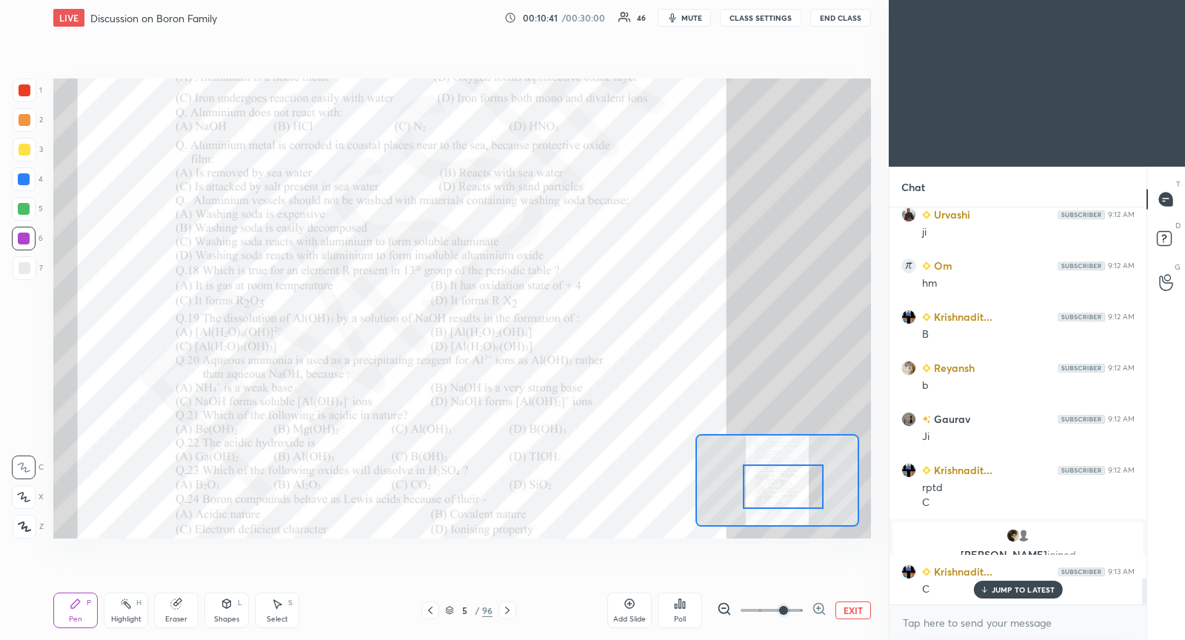
scroll to position [5607, 0]
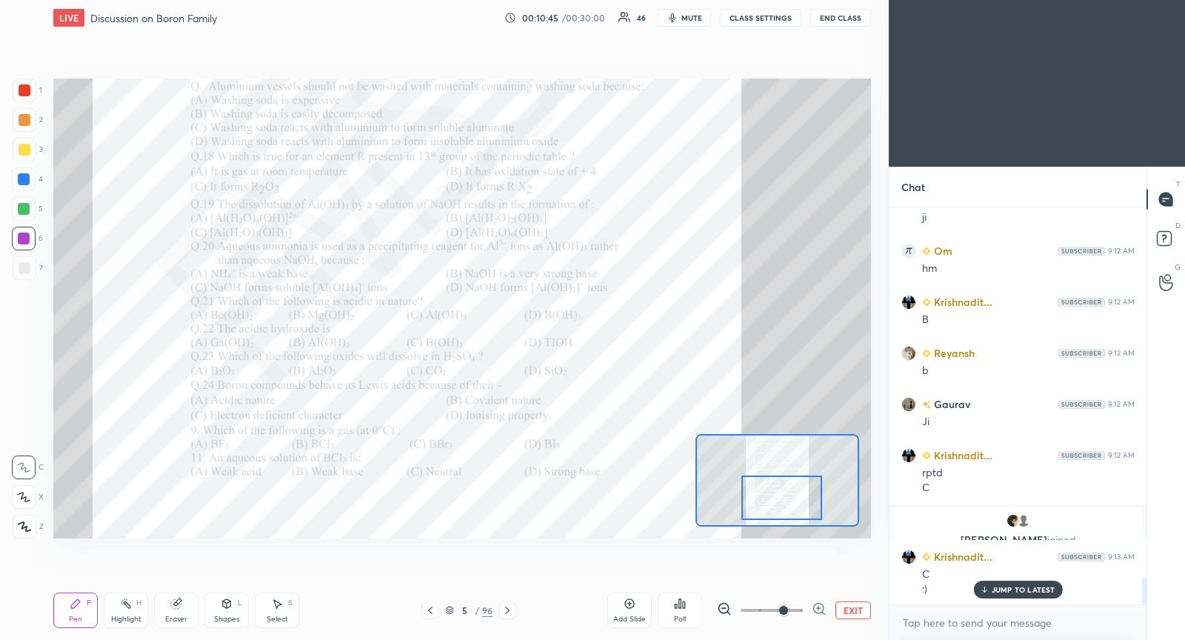
drag, startPoint x: 795, startPoint y: 491, endPoint x: 792, endPoint y: 501, distance: 10.8
click at [793, 502] on div at bounding box center [781, 497] width 80 height 44
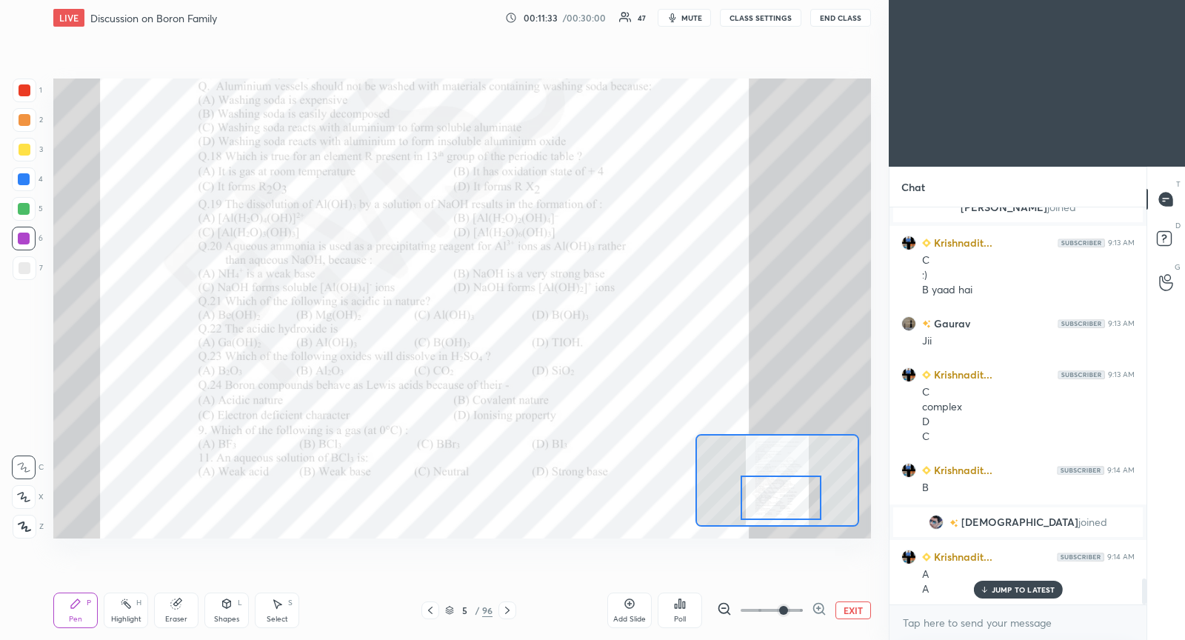
scroll to position [5641, 0]
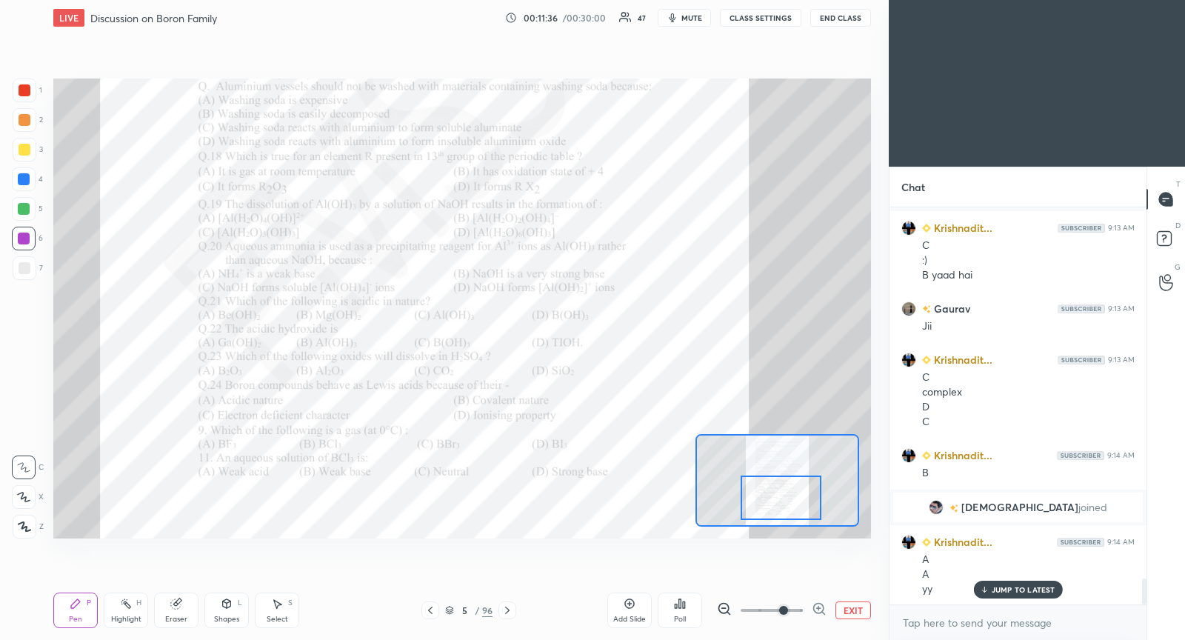
click at [507, 612] on icon at bounding box center [507, 610] width 4 height 7
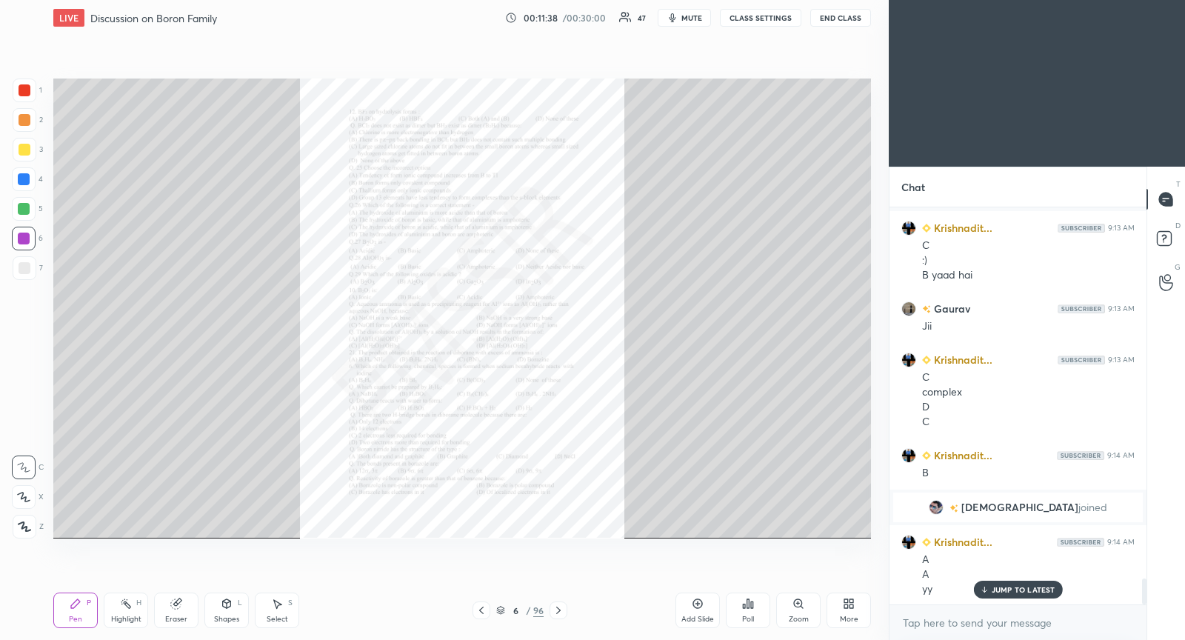
click at [803, 607] on icon at bounding box center [798, 604] width 12 height 12
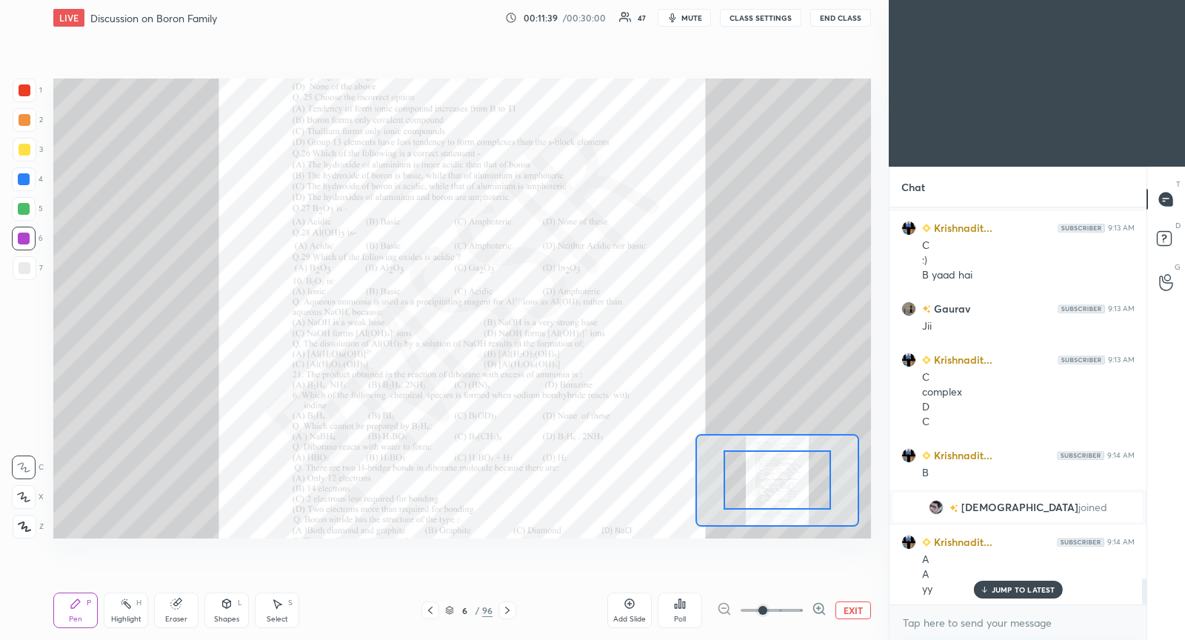
click at [778, 609] on span at bounding box center [772, 610] width 62 height 22
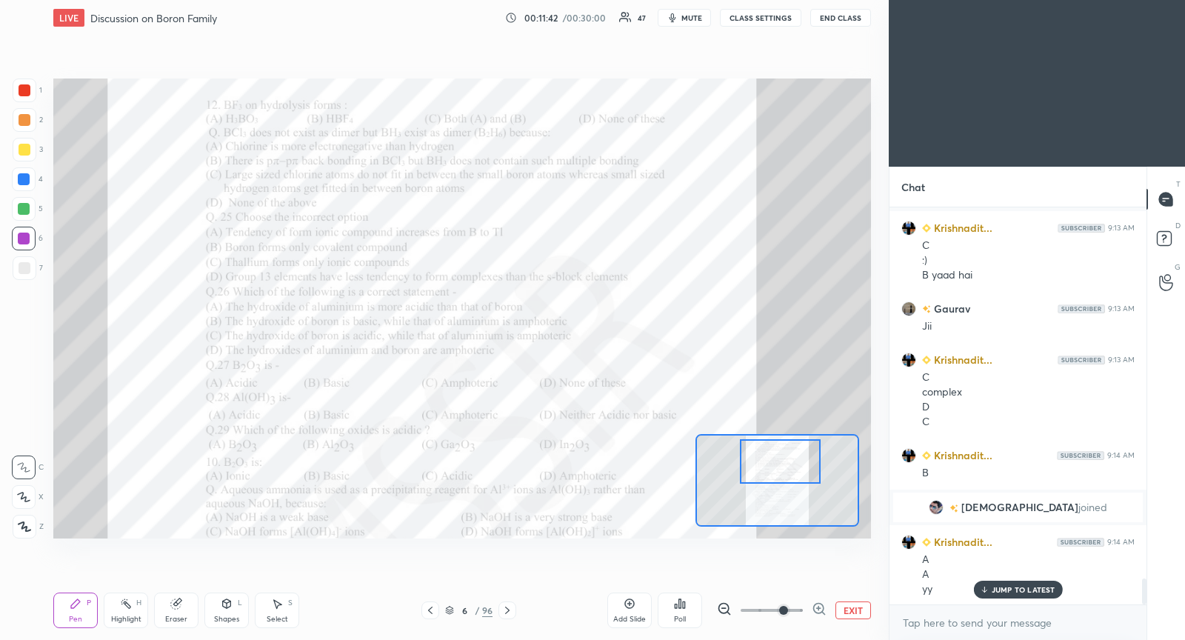
drag, startPoint x: 778, startPoint y: 474, endPoint x: 781, endPoint y: 455, distance: 19.4
click at [781, 455] on div at bounding box center [780, 461] width 80 height 44
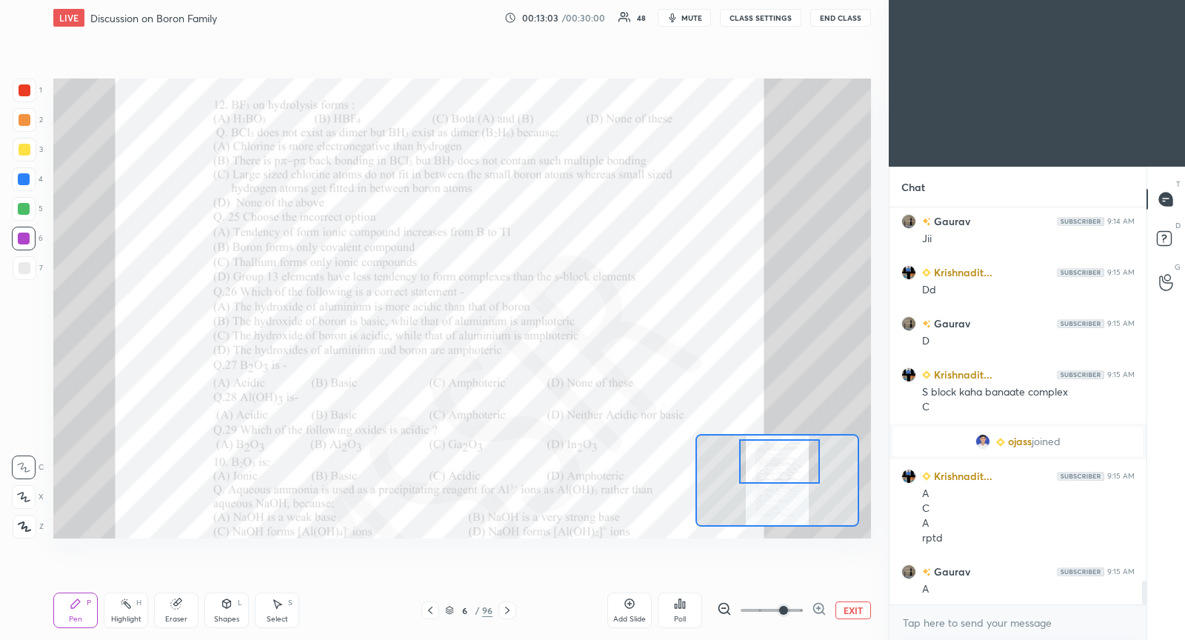
scroll to position [6347, 0]
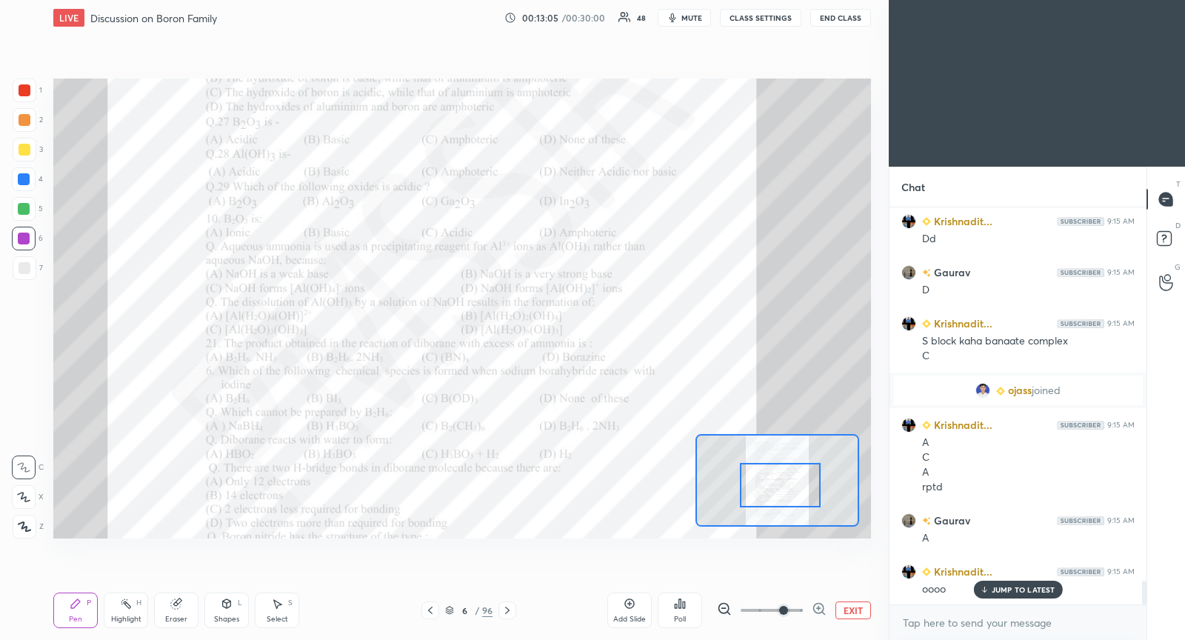
drag, startPoint x: 774, startPoint y: 483, endPoint x: 768, endPoint y: 494, distance: 12.6
click at [769, 494] on div at bounding box center [780, 485] width 80 height 44
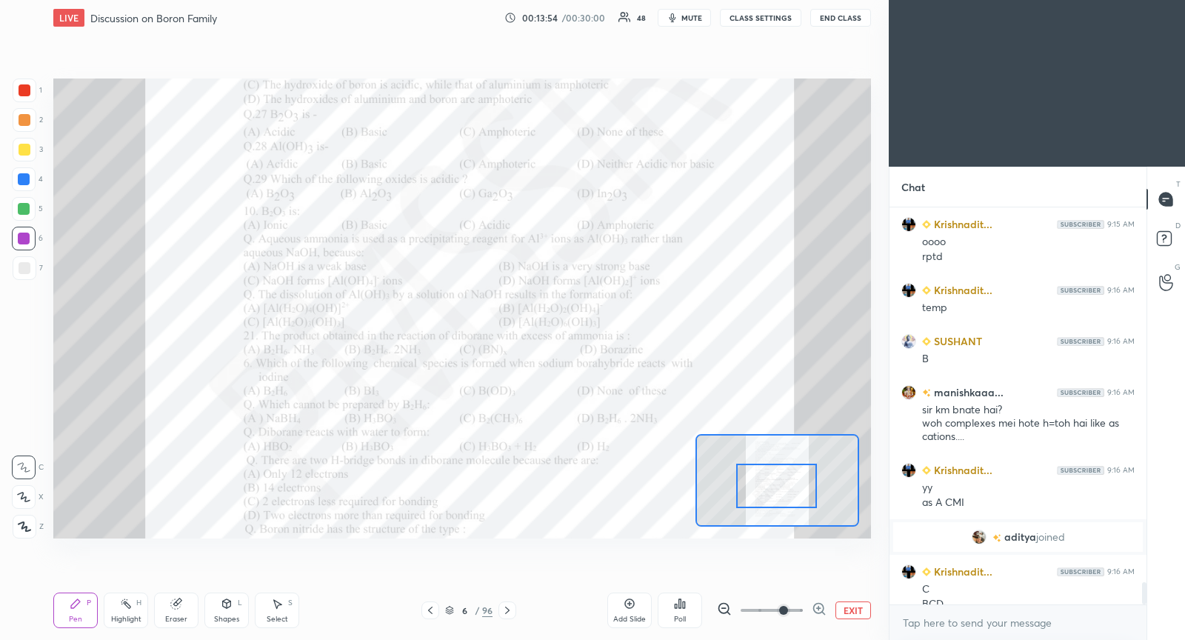
scroll to position [6709, 0]
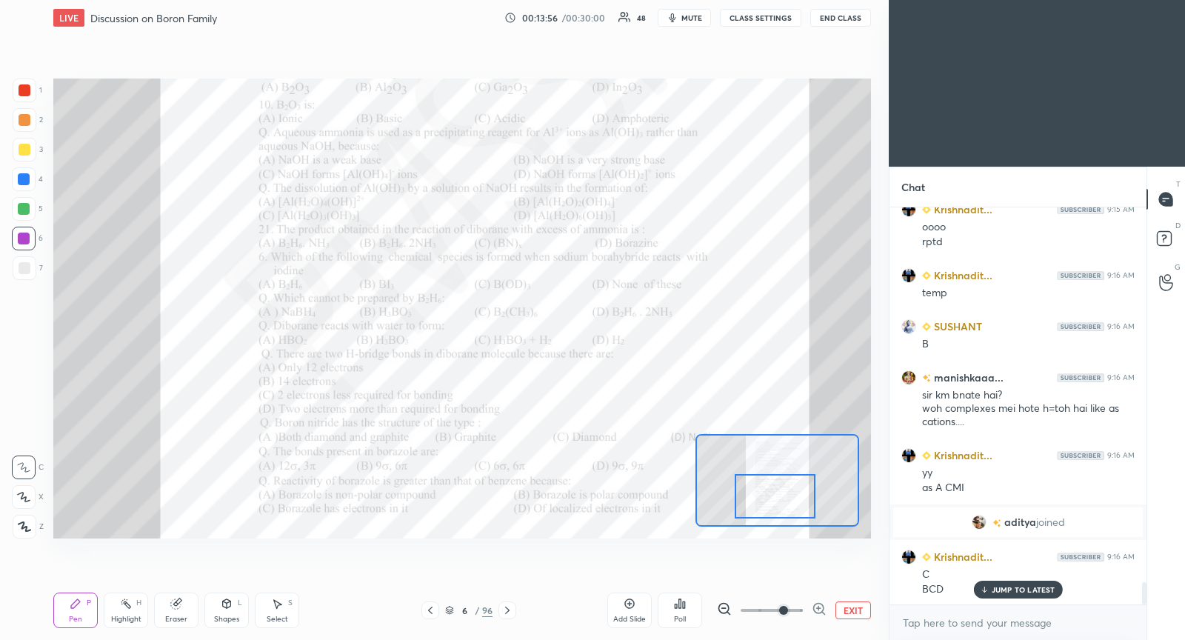
drag, startPoint x: 782, startPoint y: 483, endPoint x: 782, endPoint y: 495, distance: 11.8
click at [782, 495] on div at bounding box center [775, 496] width 80 height 44
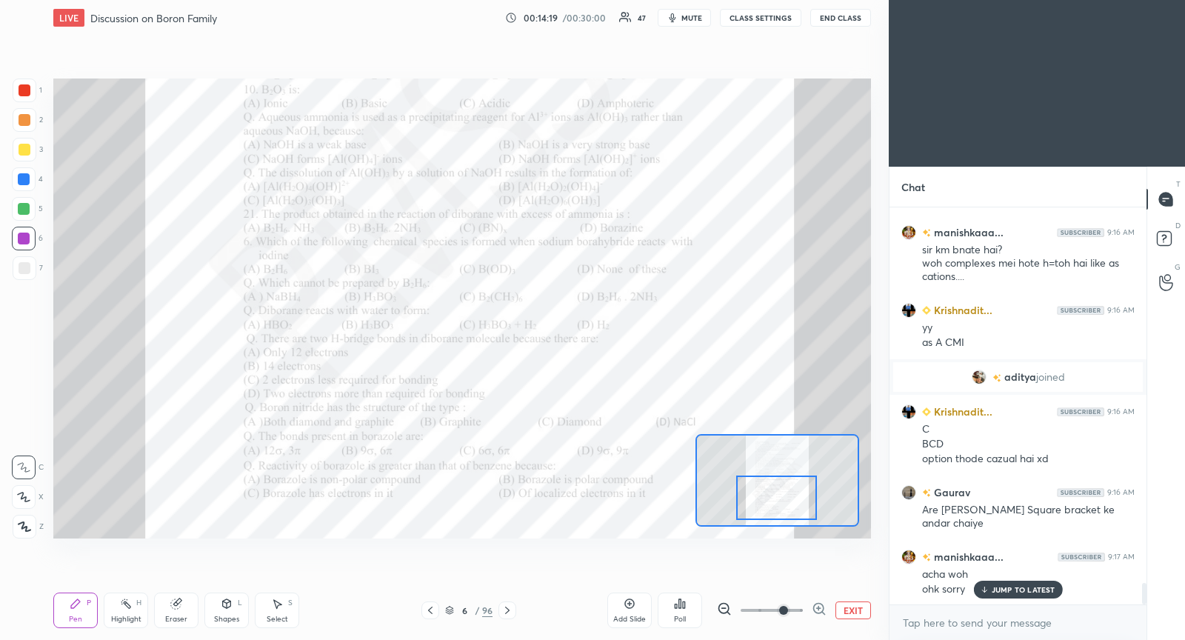
scroll to position [6906, 0]
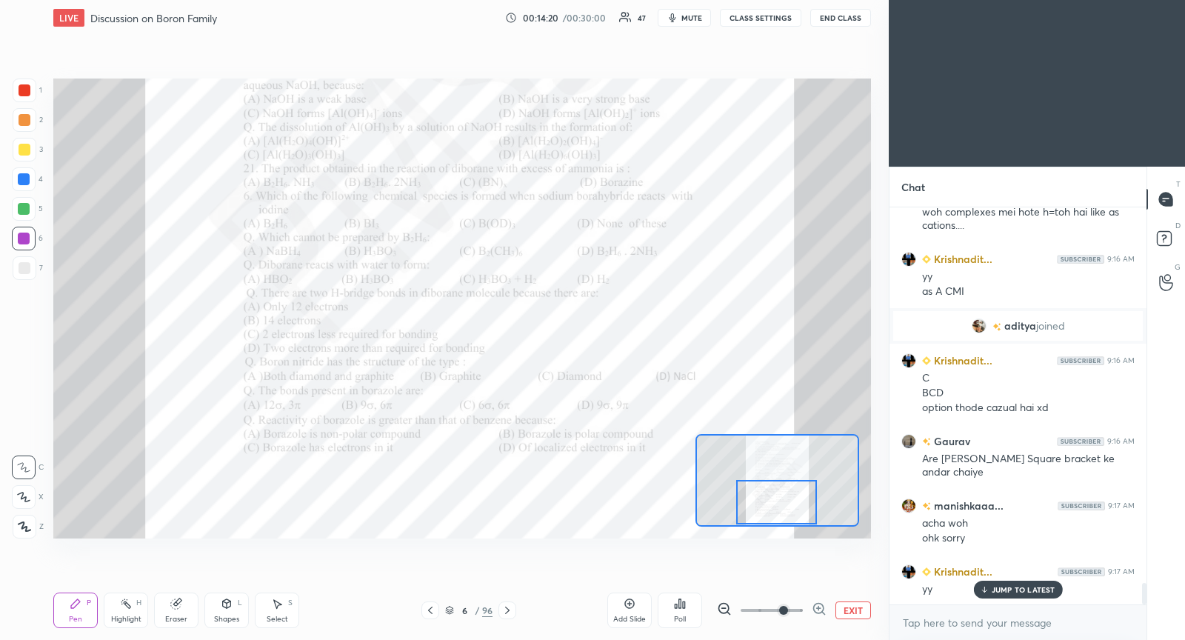
click at [785, 506] on div at bounding box center [776, 502] width 80 height 44
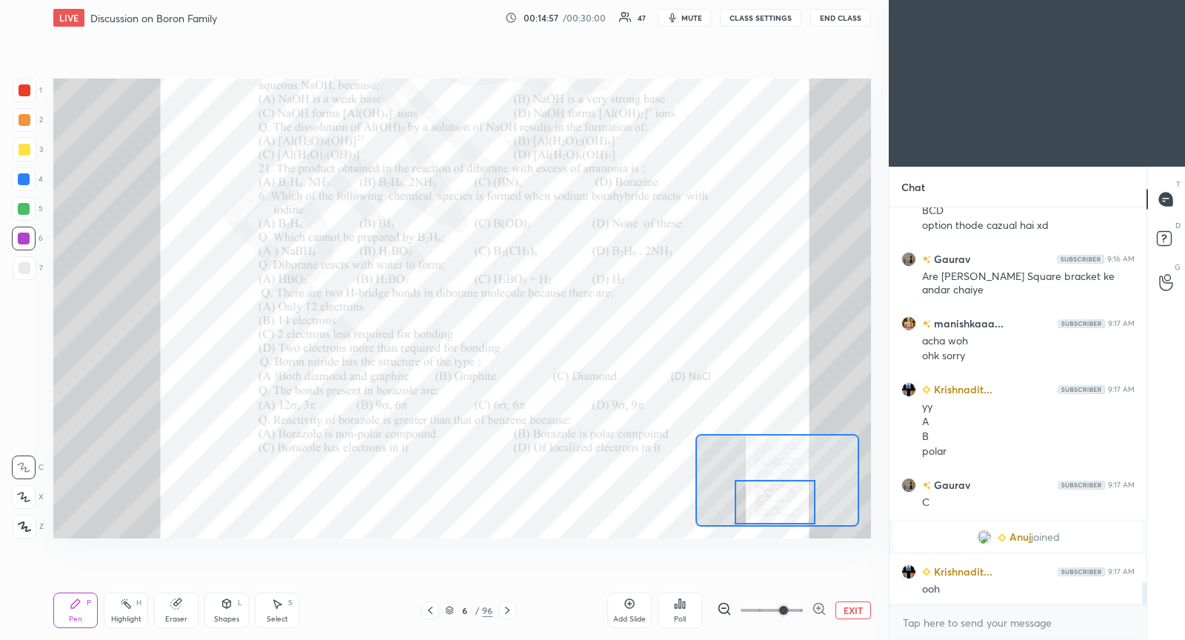
scroll to position [6669, 0]
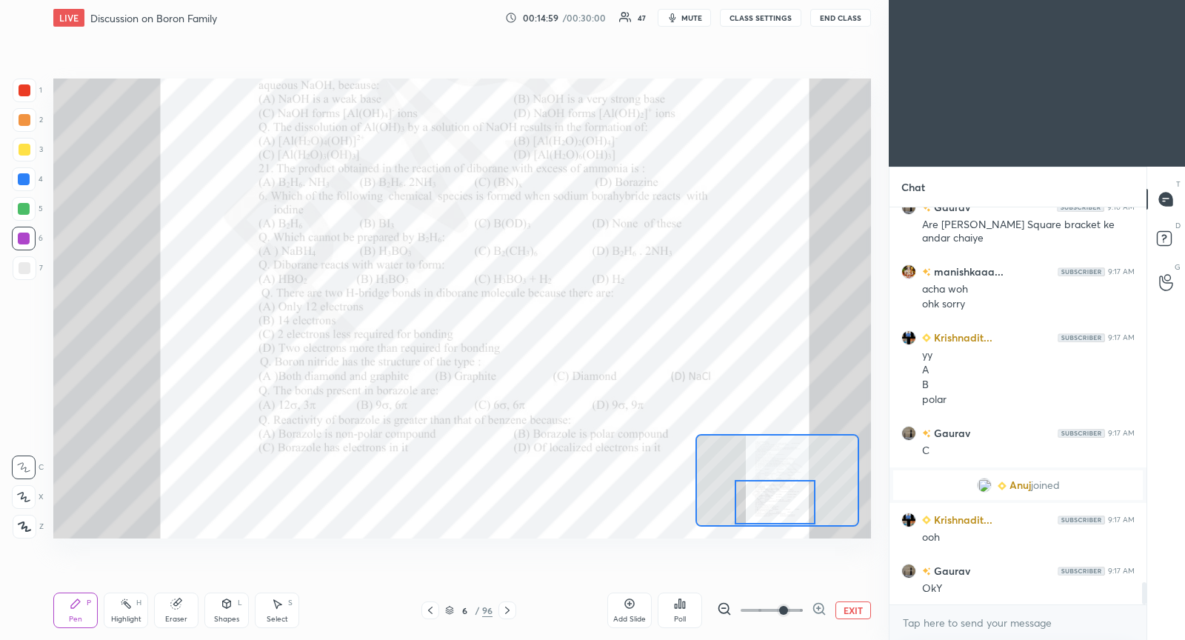
click at [505, 613] on icon at bounding box center [507, 610] width 12 height 12
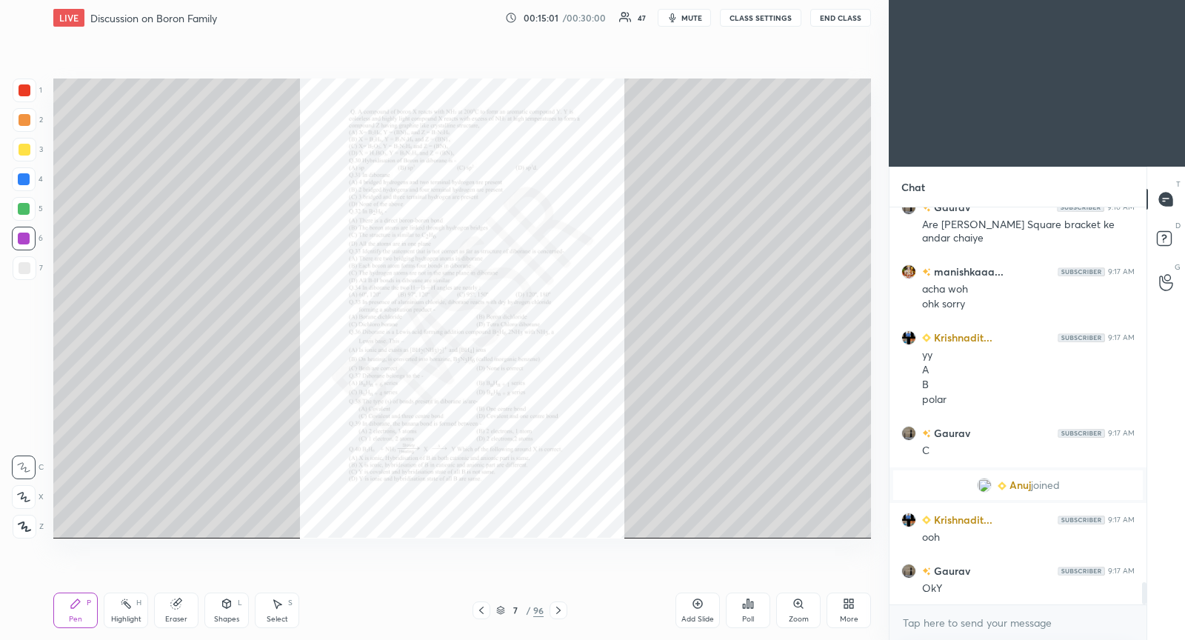
click at [802, 606] on icon at bounding box center [798, 604] width 12 height 12
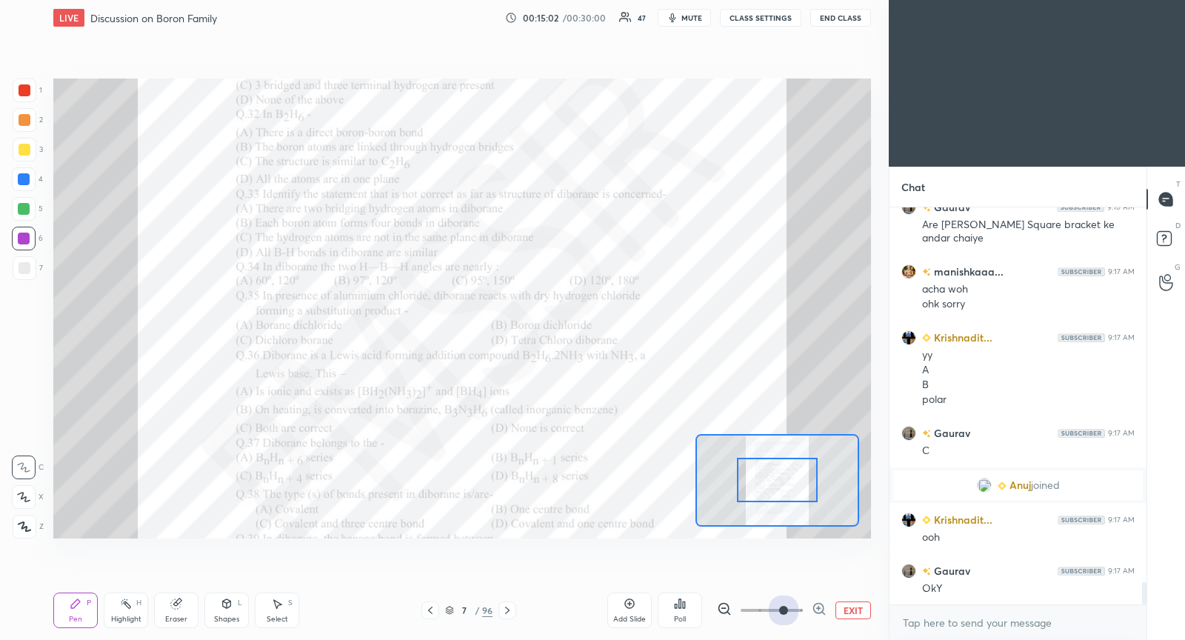
click at [792, 606] on span at bounding box center [772, 610] width 62 height 22
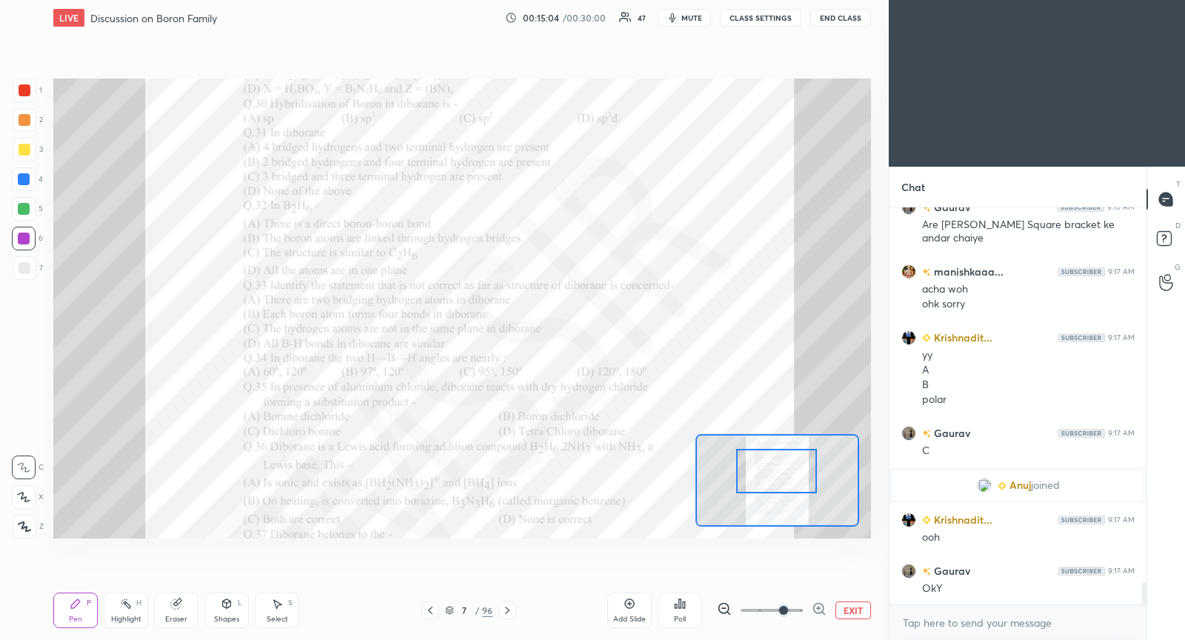
scroll to position [6719, 0]
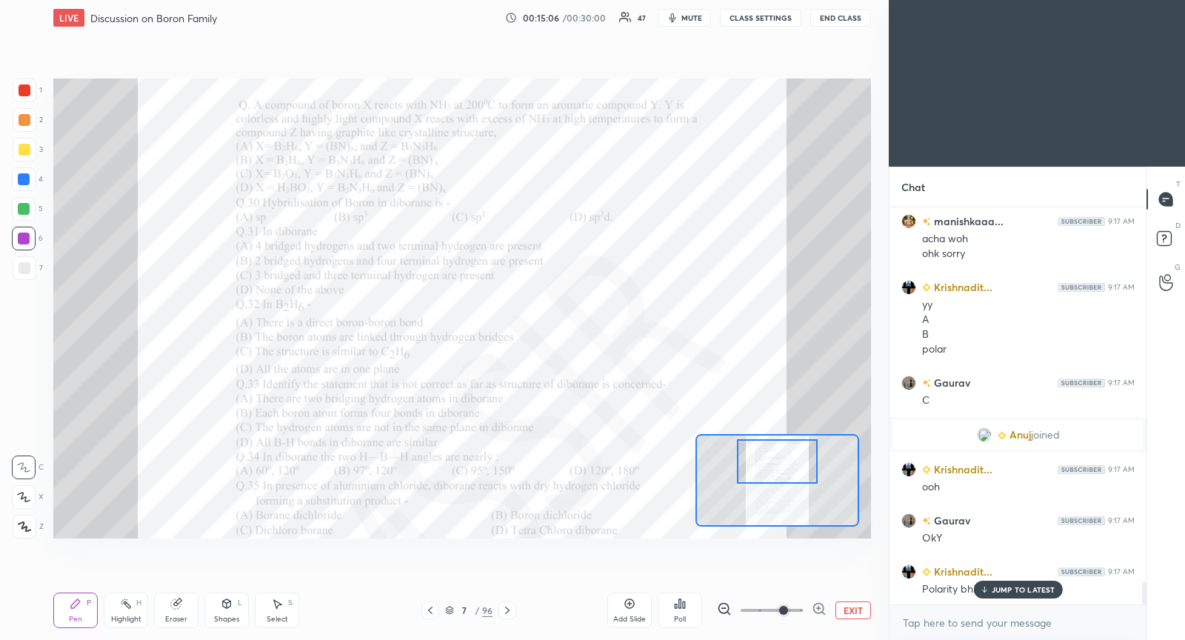
drag, startPoint x: 788, startPoint y: 472, endPoint x: 788, endPoint y: 453, distance: 19.3
click at [788, 453] on div at bounding box center [777, 461] width 80 height 44
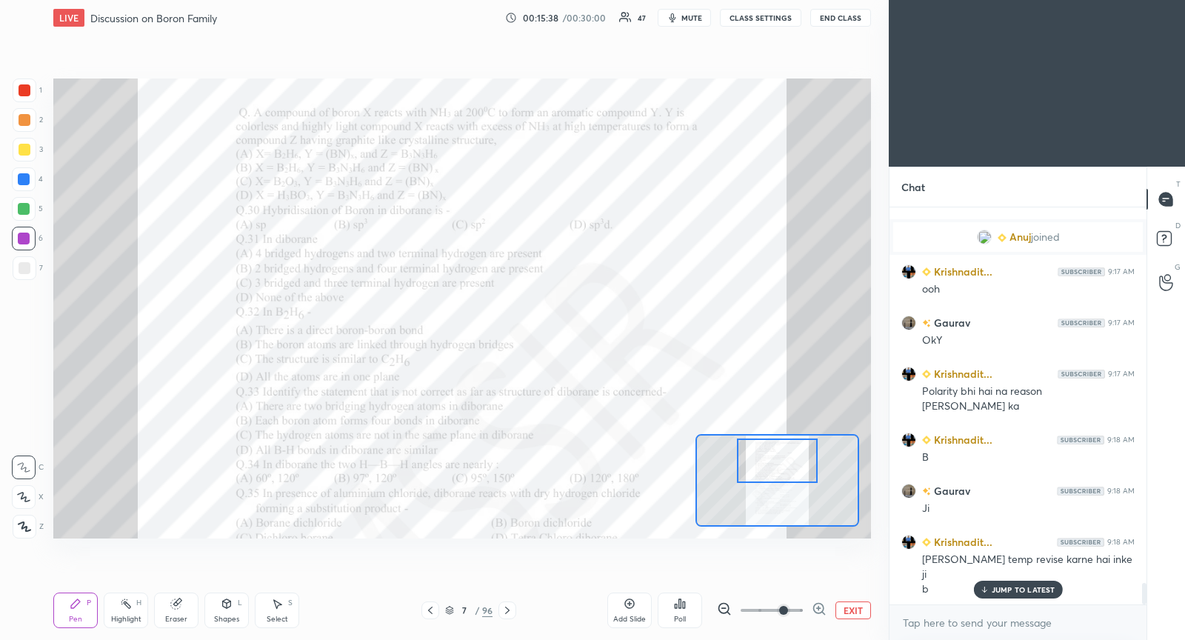
scroll to position [6952, 0]
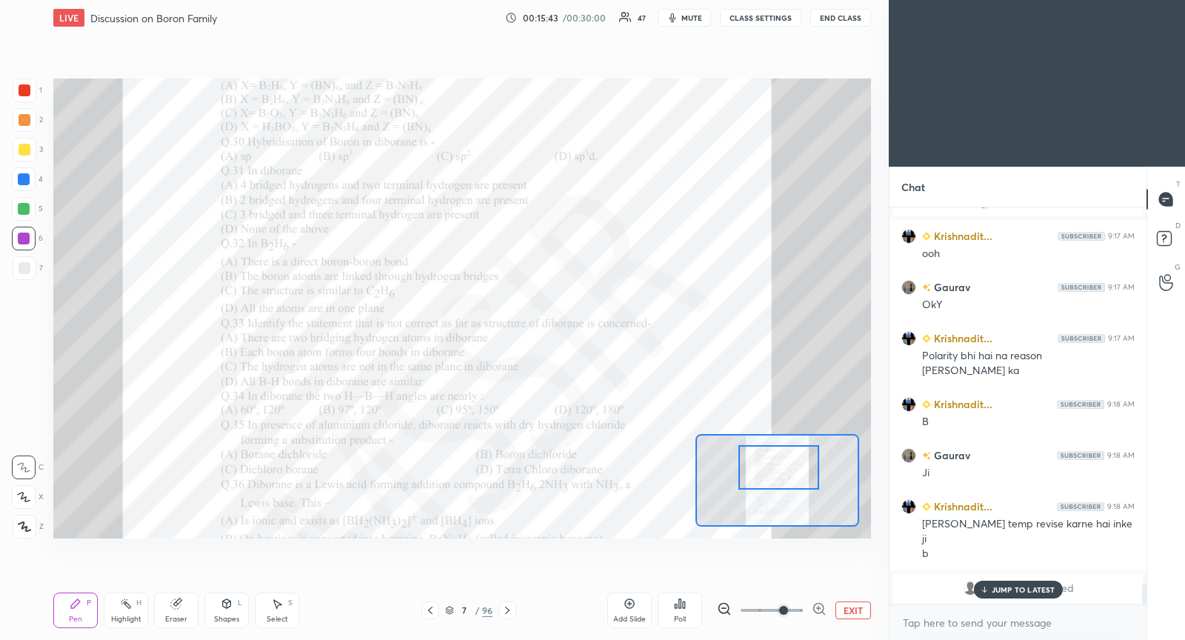
click at [774, 478] on div at bounding box center [778, 467] width 80 height 44
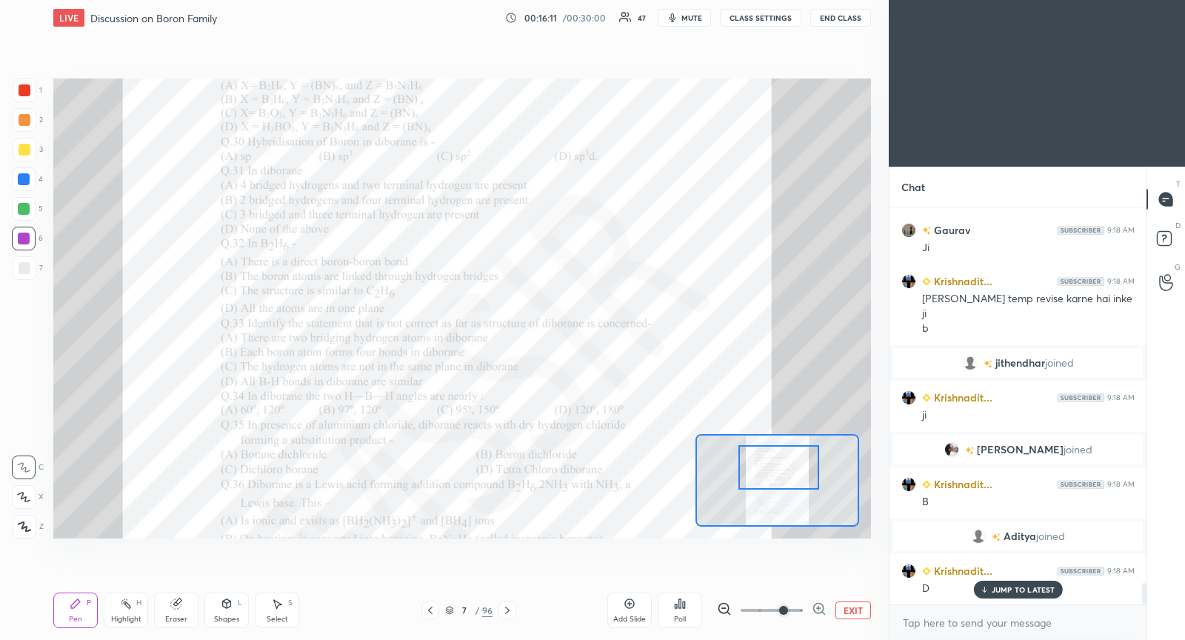
scroll to position [6965, 0]
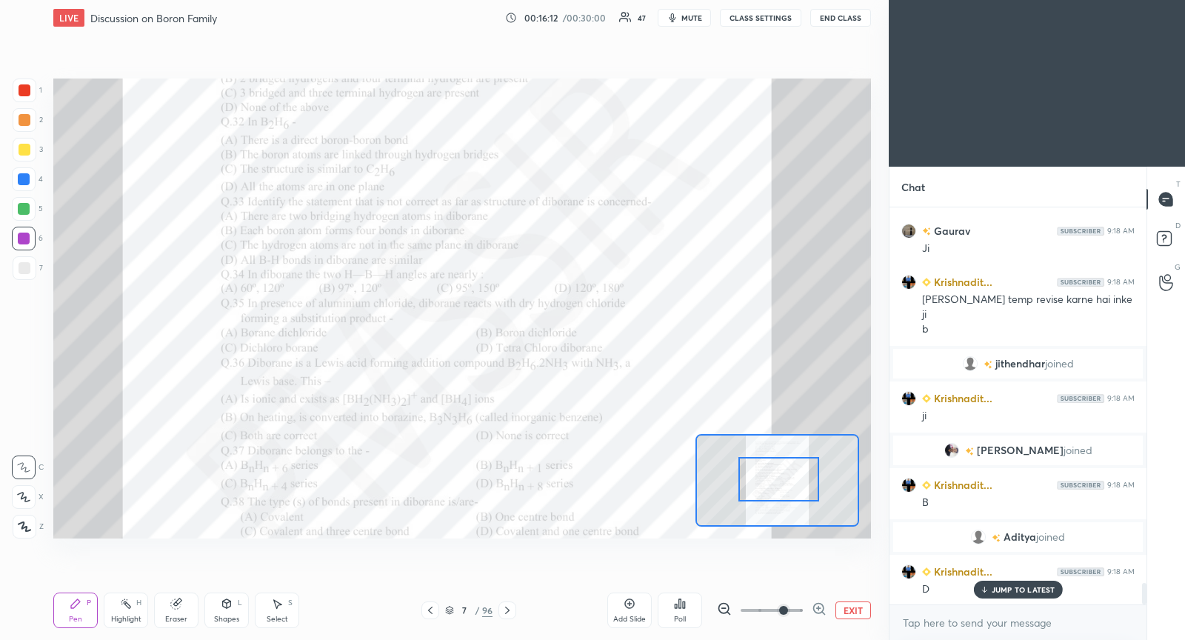
drag, startPoint x: 783, startPoint y: 467, endPoint x: 781, endPoint y: 477, distance: 9.7
click at [781, 477] on div at bounding box center [778, 479] width 80 height 44
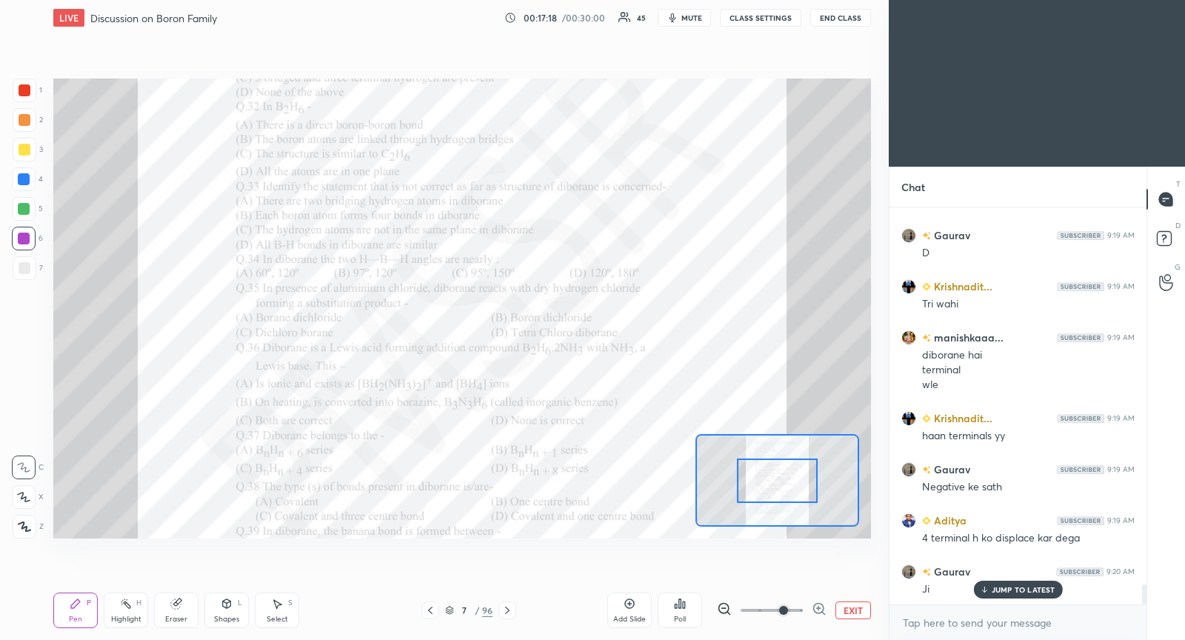
scroll to position [7454, 0]
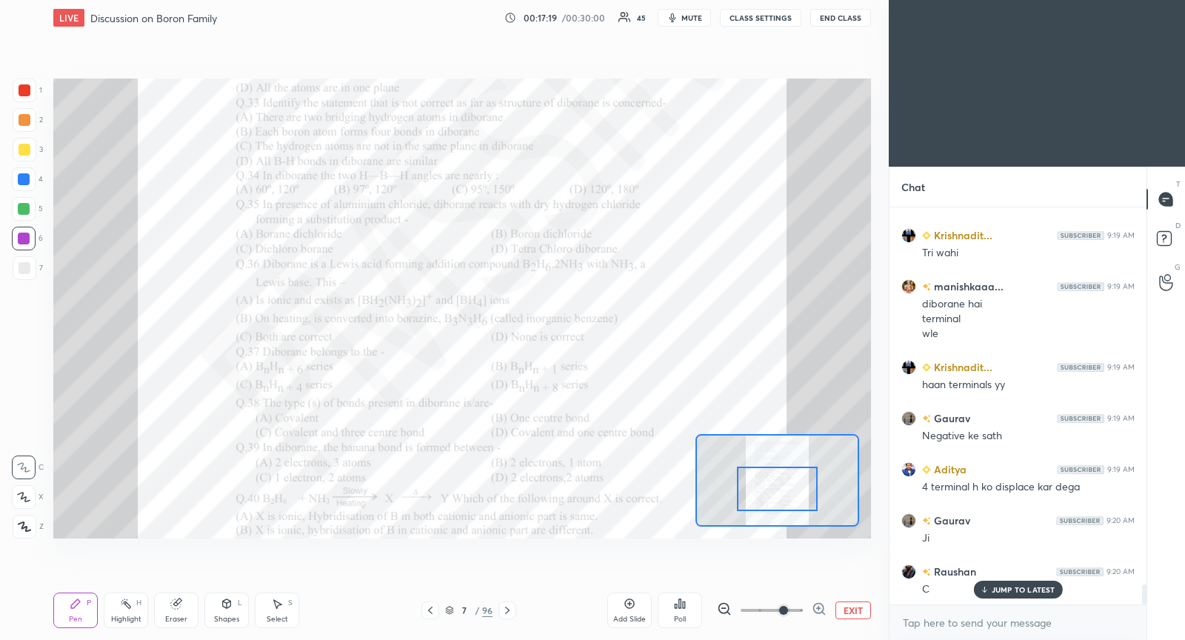
drag, startPoint x: 789, startPoint y: 486, endPoint x: 789, endPoint y: 494, distance: 8.1
click at [789, 494] on div at bounding box center [777, 489] width 80 height 44
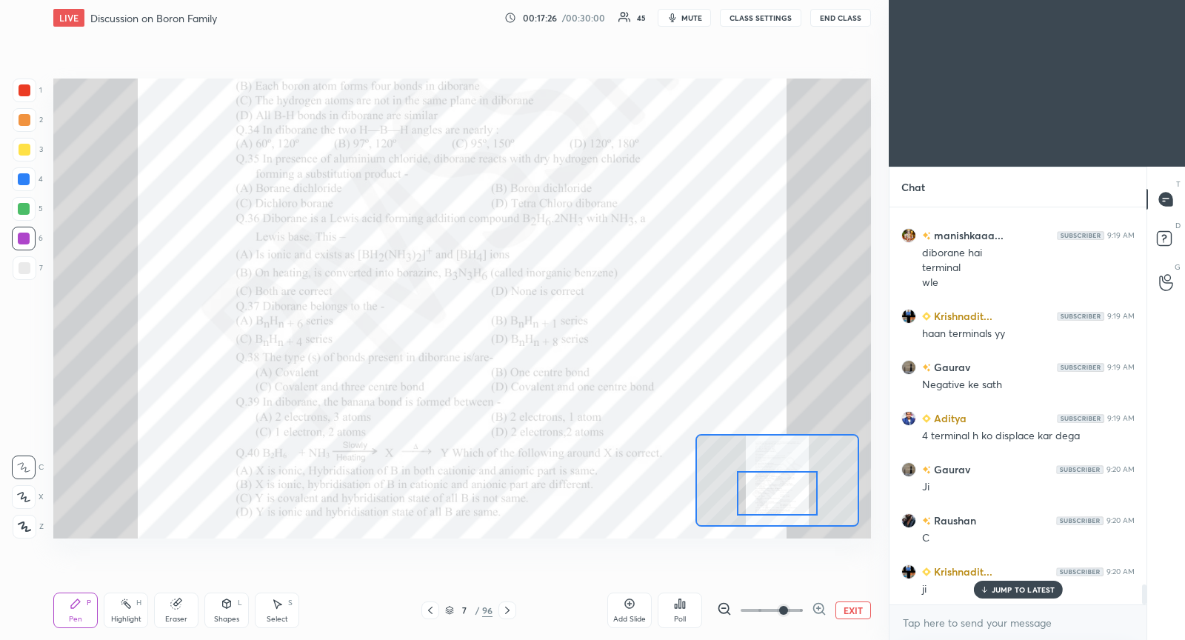
click at [775, 493] on div at bounding box center [777, 493] width 80 height 44
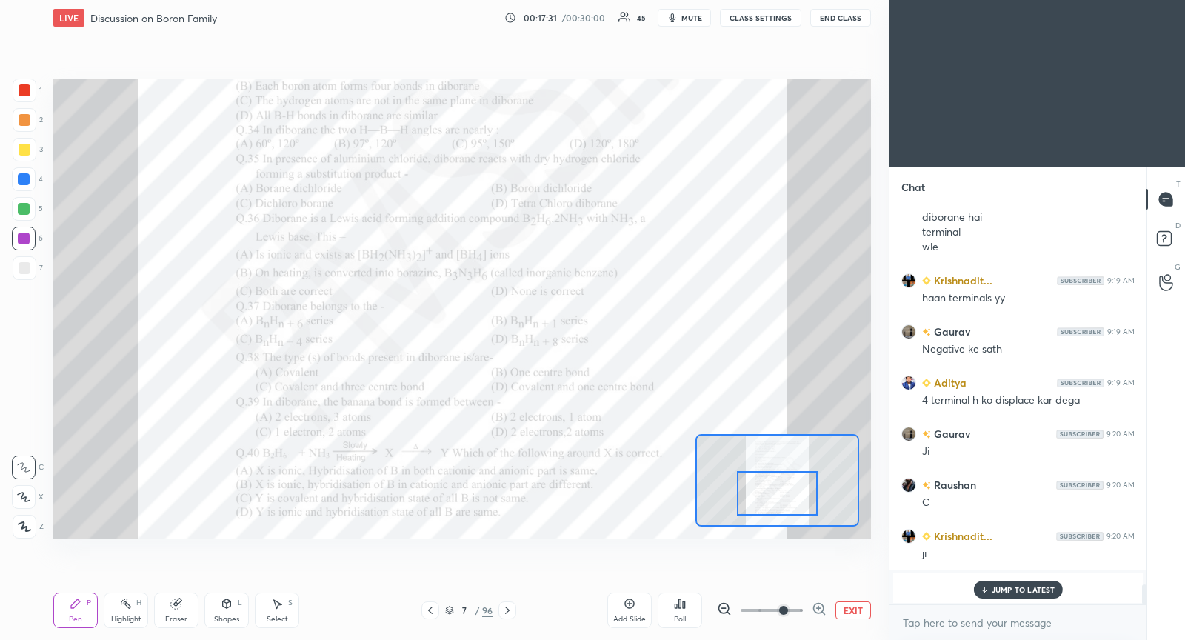
scroll to position [7592, 0]
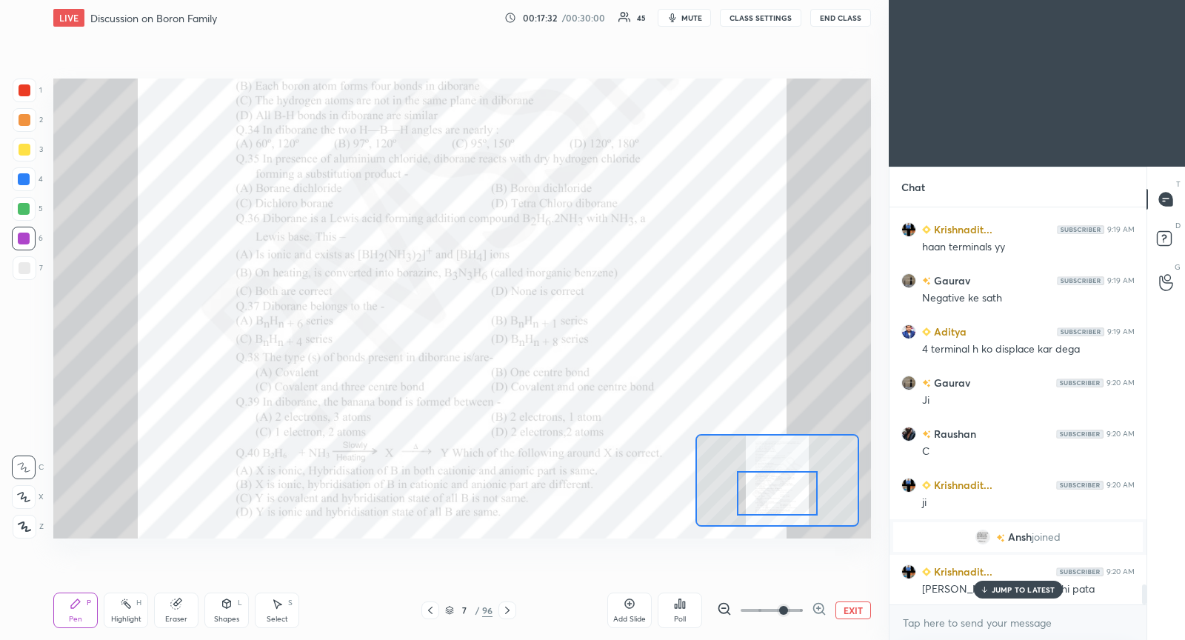
drag, startPoint x: 1003, startPoint y: 591, endPoint x: 915, endPoint y: 549, distance: 97.4
click at [999, 589] on p "JUMP TO LATEST" at bounding box center [1024, 589] width 64 height 9
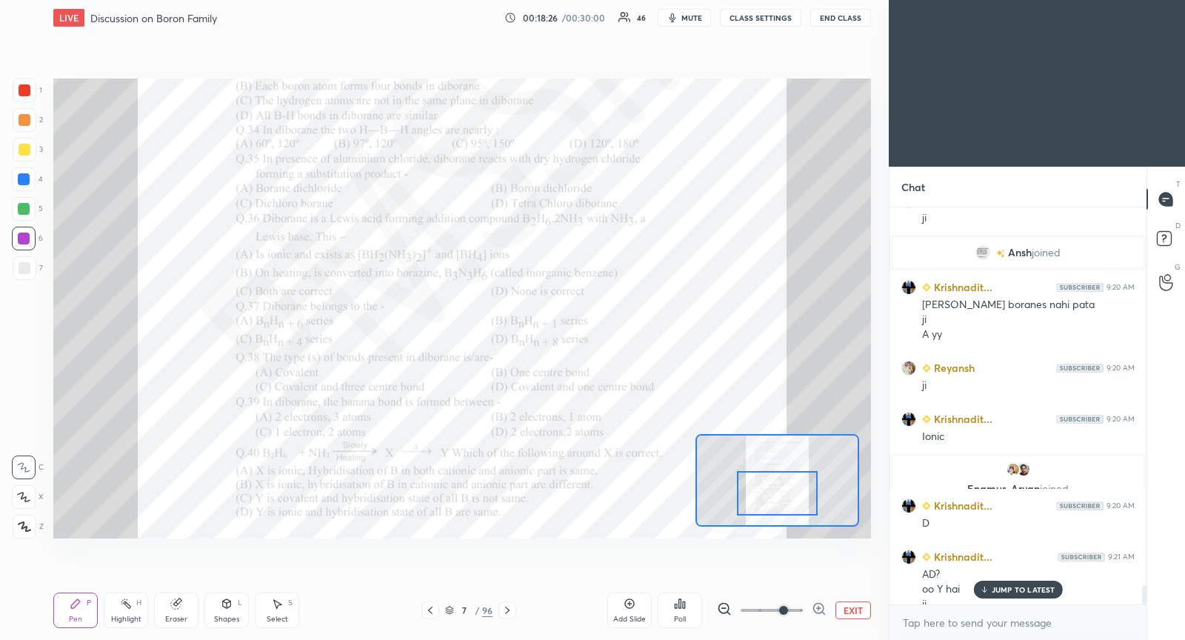
scroll to position [7891, 0]
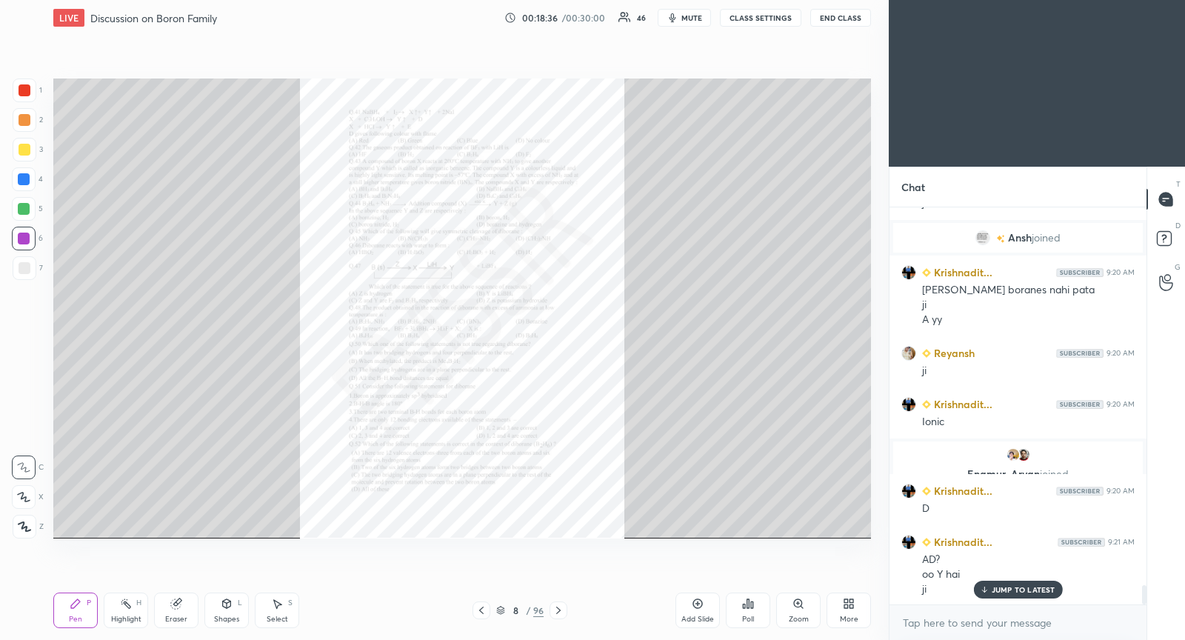
click at [797, 614] on div "Zoom" at bounding box center [798, 610] width 44 height 36
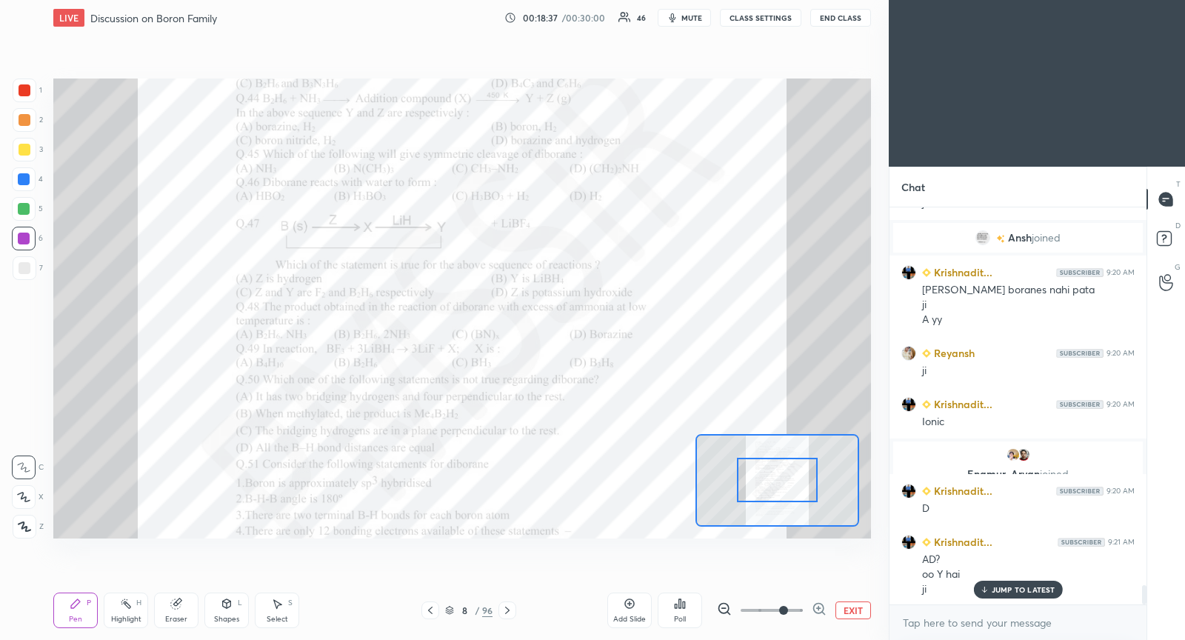
click at [785, 609] on span at bounding box center [772, 610] width 62 height 22
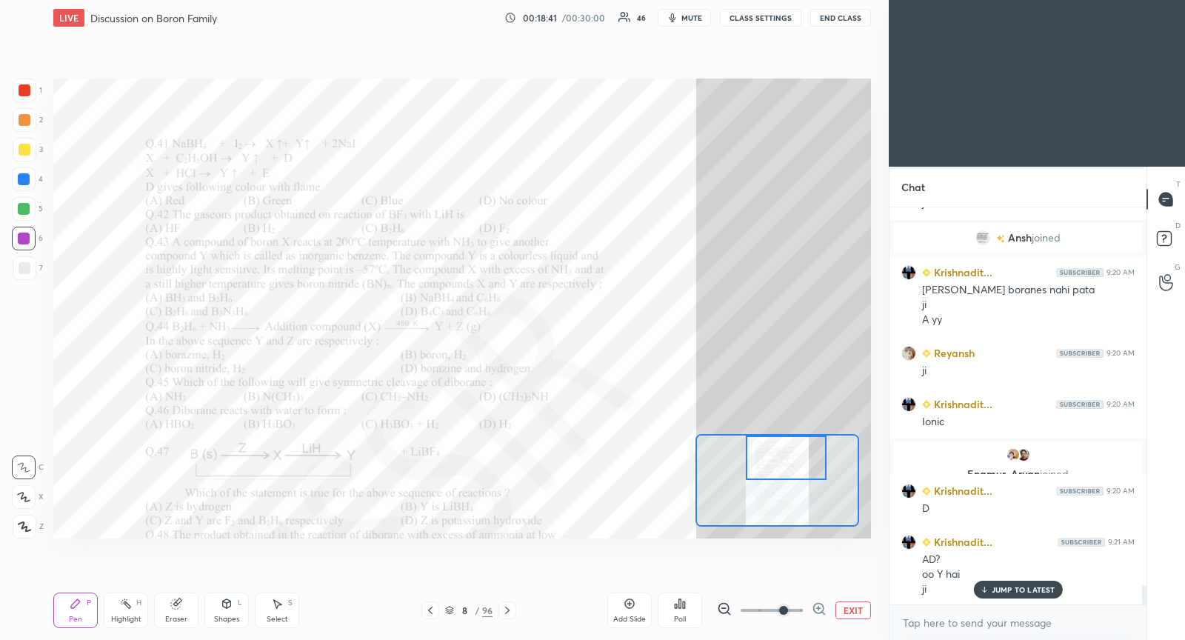
drag, startPoint x: 792, startPoint y: 501, endPoint x: 801, endPoint y: 473, distance: 28.8
click at [801, 473] on div at bounding box center [786, 457] width 80 height 44
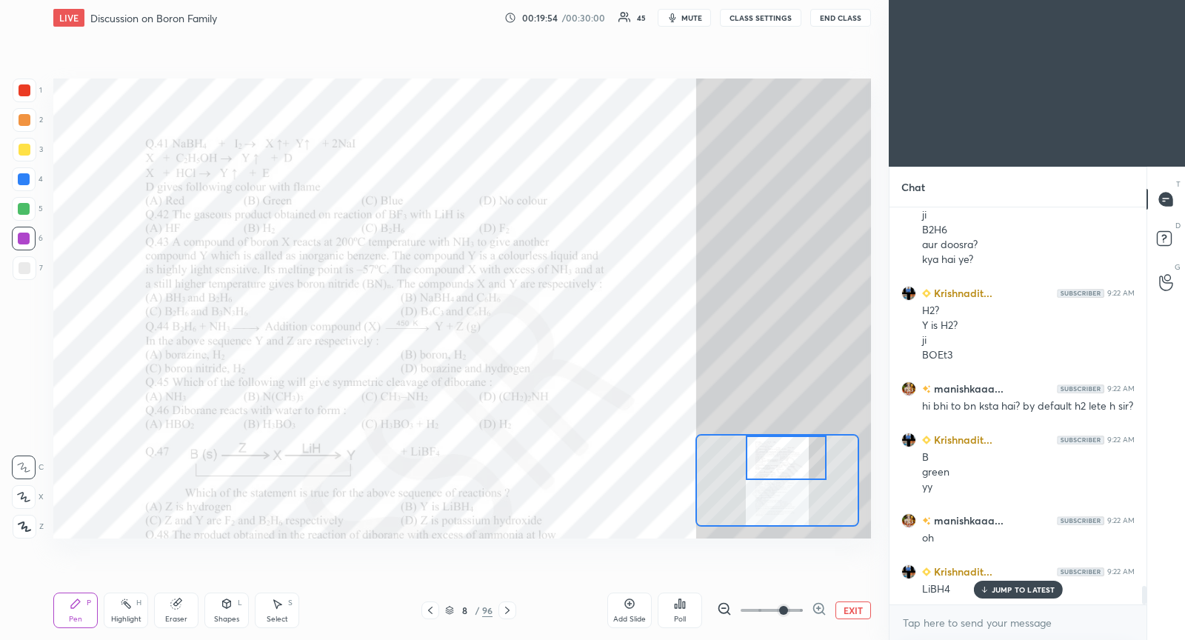
scroll to position [8280, 0]
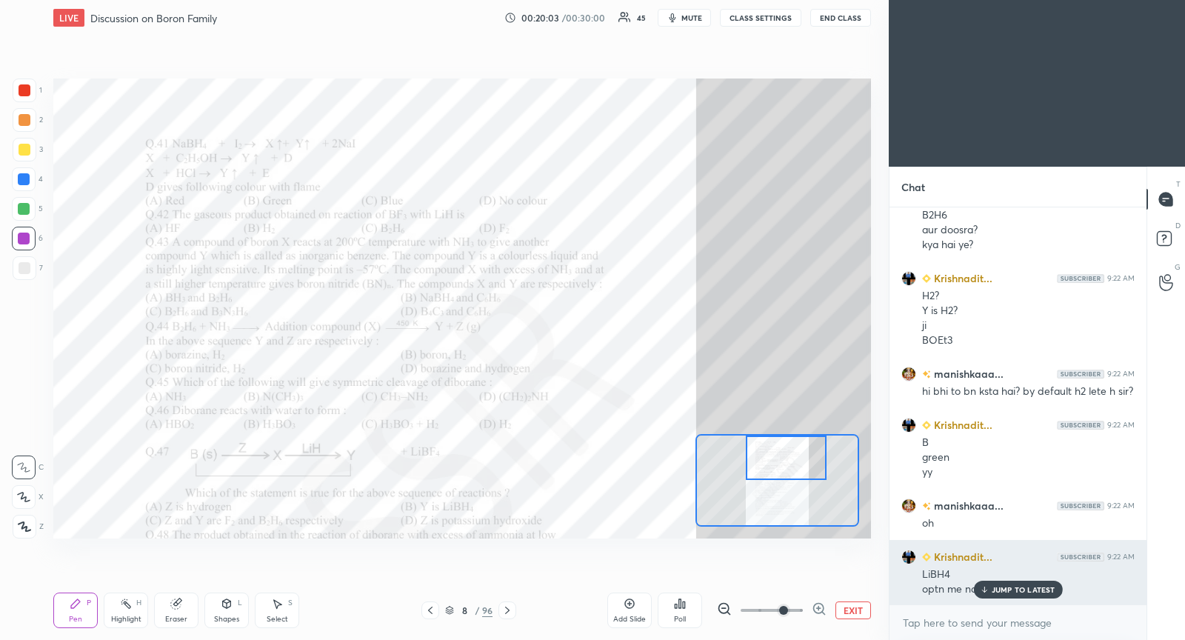
drag, startPoint x: 1012, startPoint y: 587, endPoint x: 967, endPoint y: 587, distance: 44.4
click at [1006, 585] on p "JUMP TO LATEST" at bounding box center [1024, 589] width 64 height 9
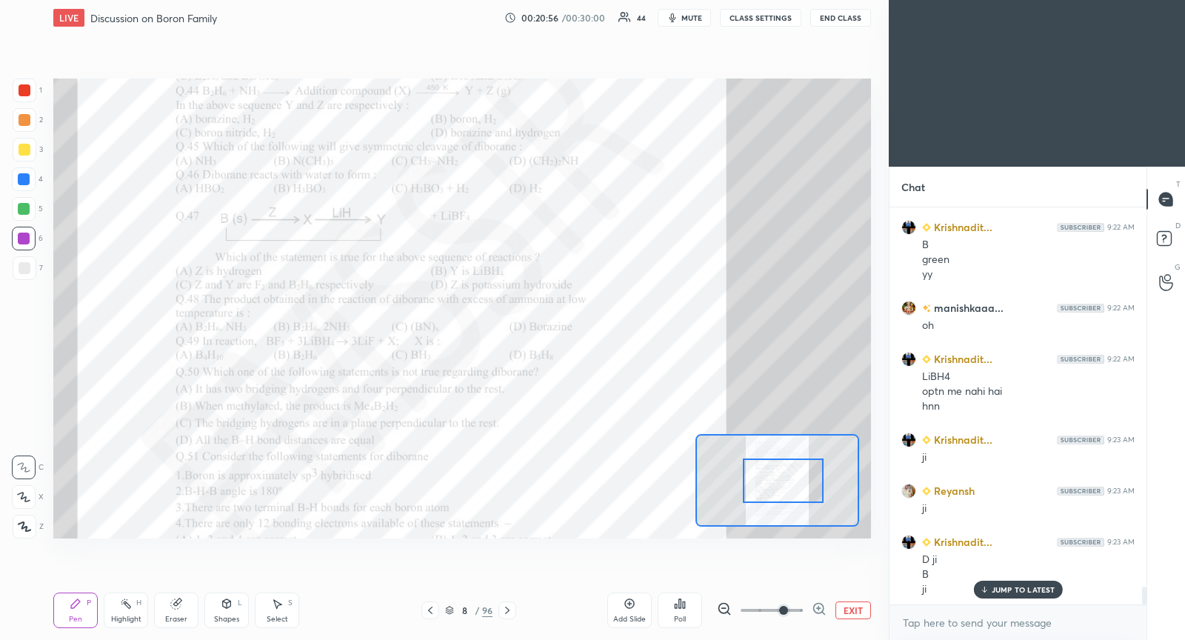
scroll to position [8529, 0]
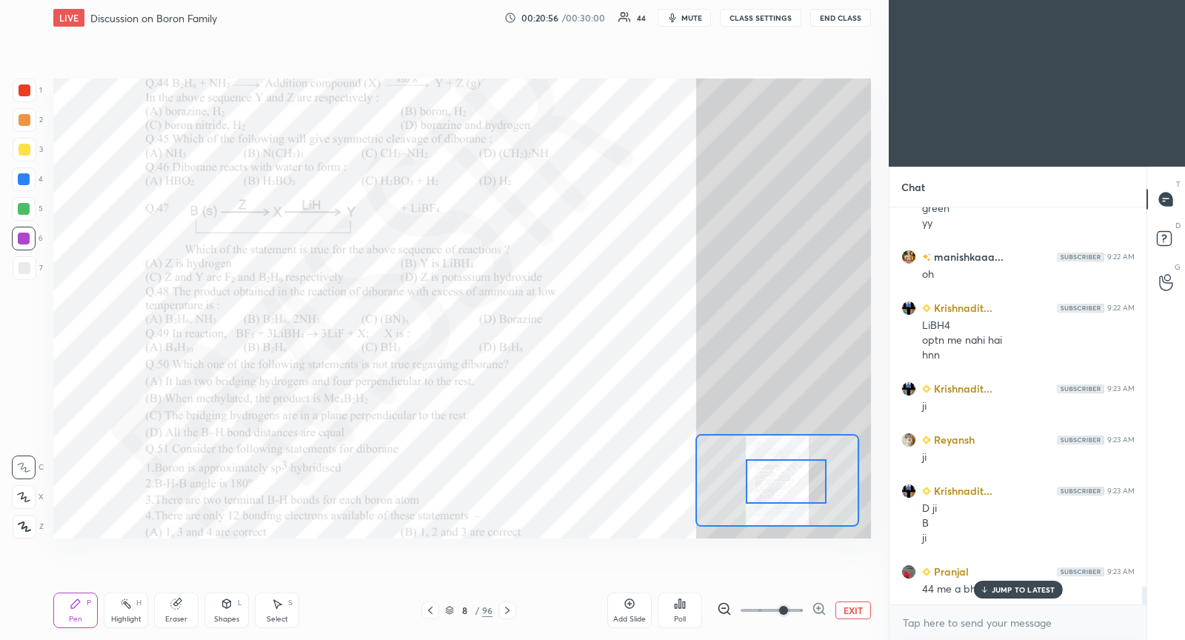
drag, startPoint x: 792, startPoint y: 467, endPoint x: 790, endPoint y: 486, distance: 18.6
click at [791, 487] on div at bounding box center [786, 481] width 80 height 44
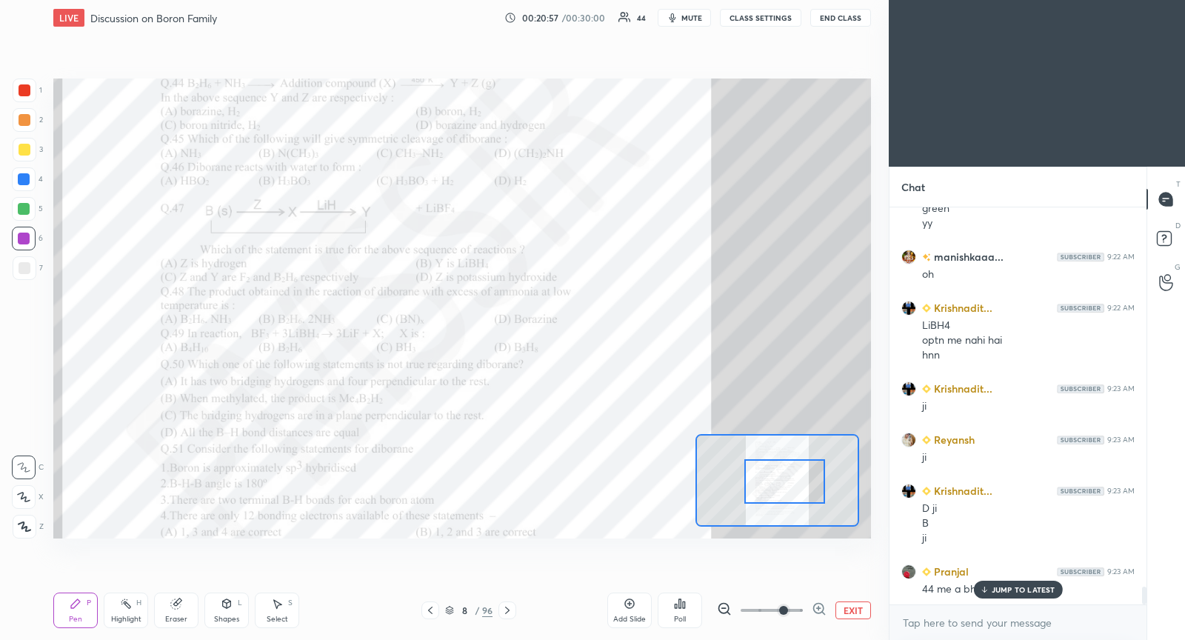
scroll to position [8565, 0]
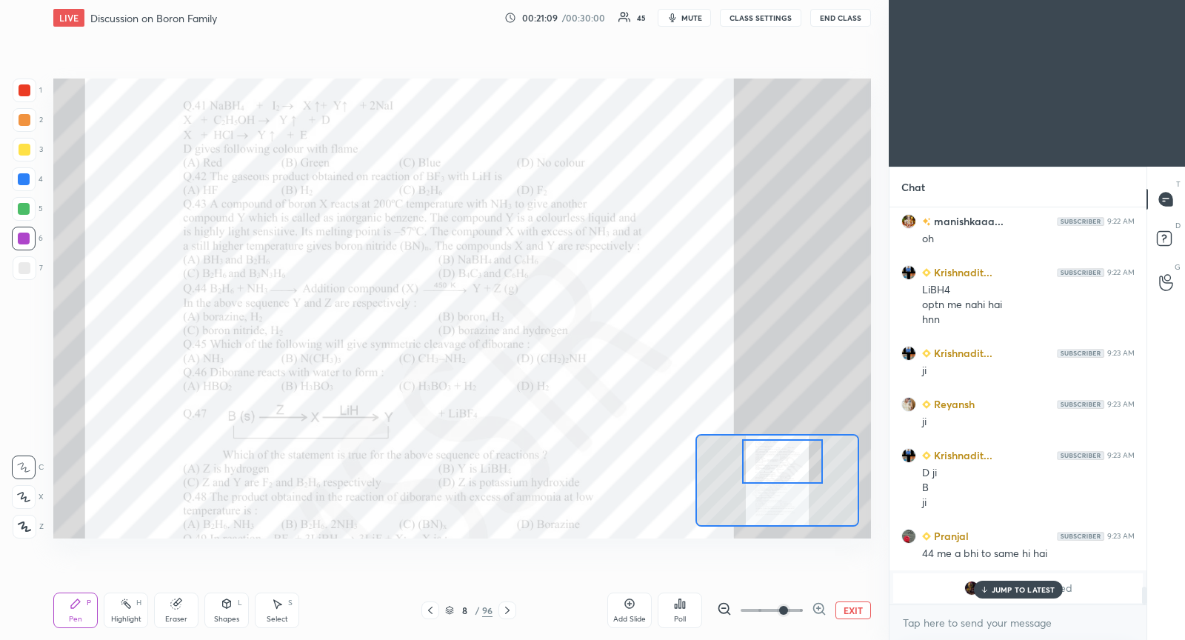
drag, startPoint x: 781, startPoint y: 487, endPoint x: 778, endPoint y: 462, distance: 25.3
click at [778, 467] on div at bounding box center [782, 461] width 80 height 44
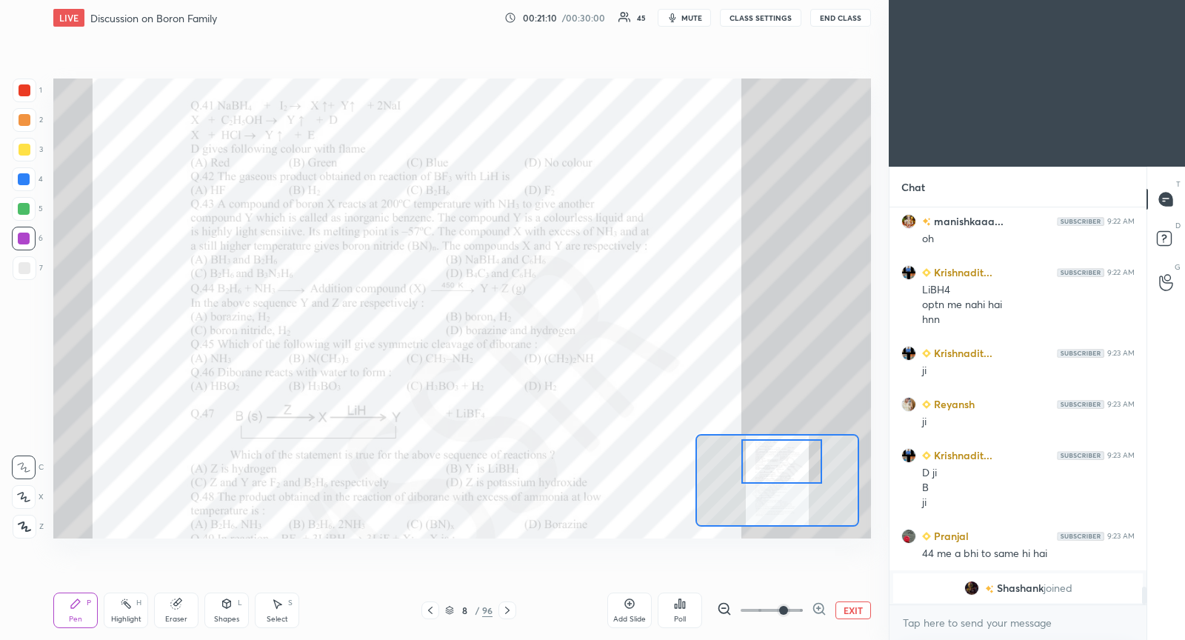
scroll to position [8616, 0]
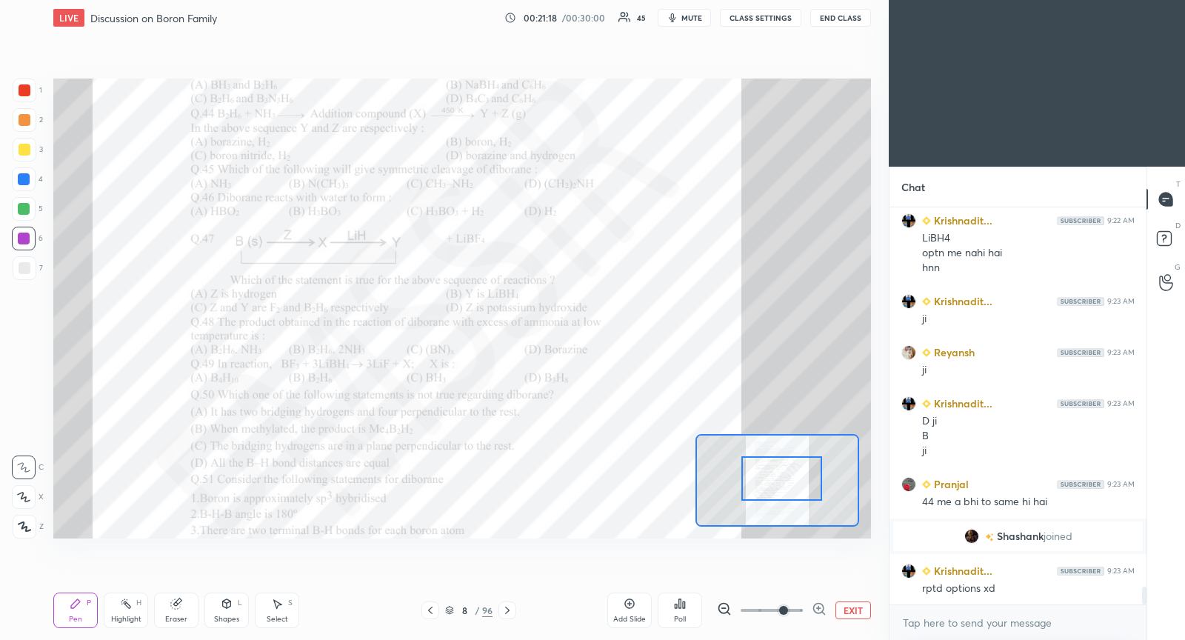
drag, startPoint x: 783, startPoint y: 478, endPoint x: 784, endPoint y: 492, distance: 14.1
click at [784, 492] on div at bounding box center [781, 478] width 80 height 44
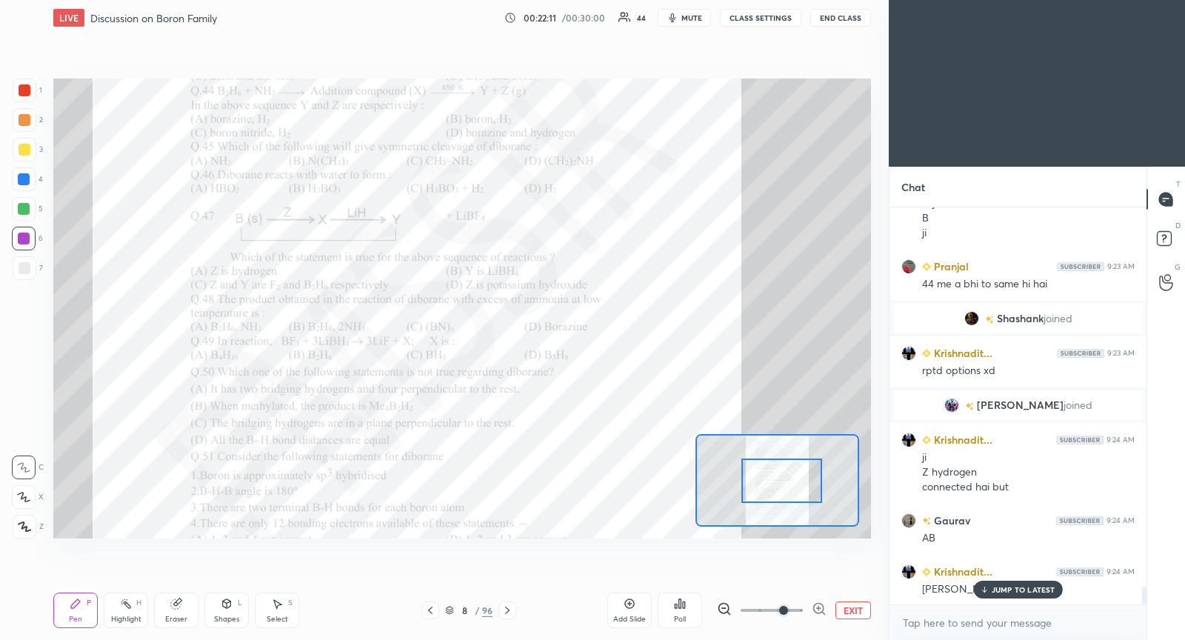
scroll to position [8370, 0]
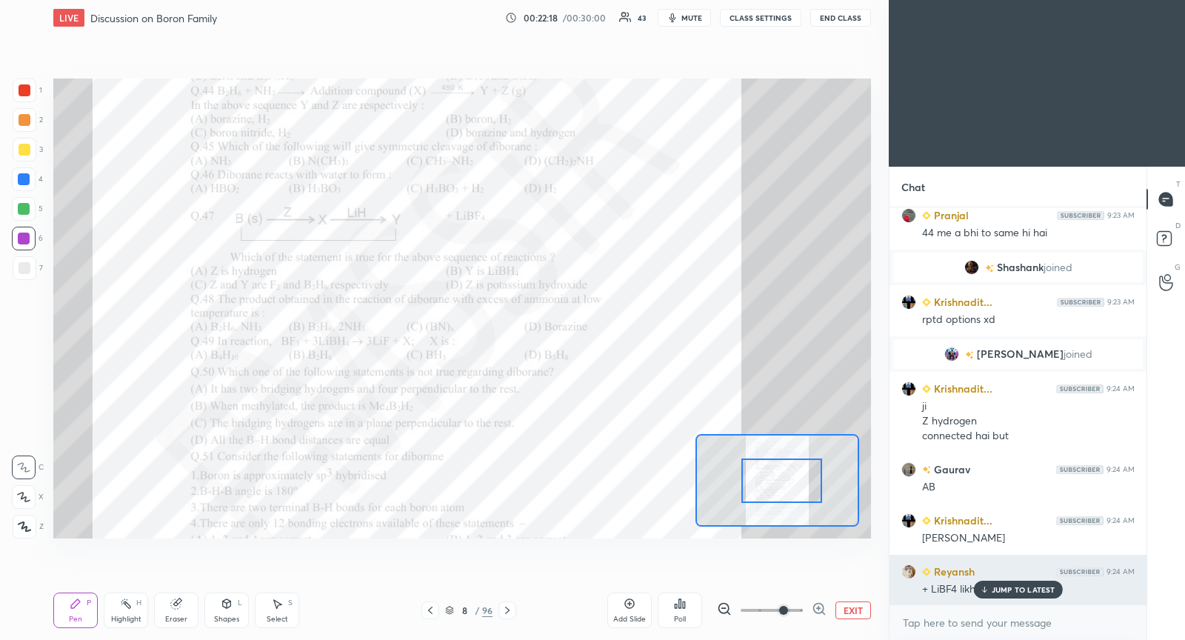
drag, startPoint x: 1008, startPoint y: 589, endPoint x: 999, endPoint y: 587, distance: 9.4
click at [1002, 588] on p "JUMP TO LATEST" at bounding box center [1024, 589] width 64 height 9
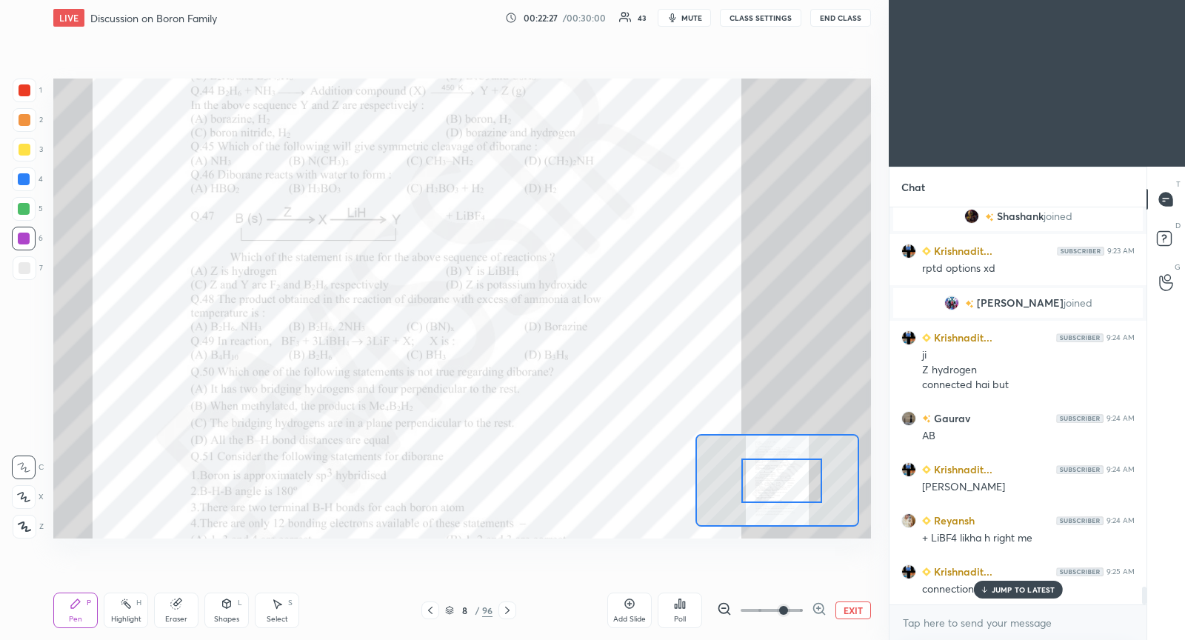
click at [987, 592] on div "JUMP TO LATEST" at bounding box center [1017, 590] width 89 height 18
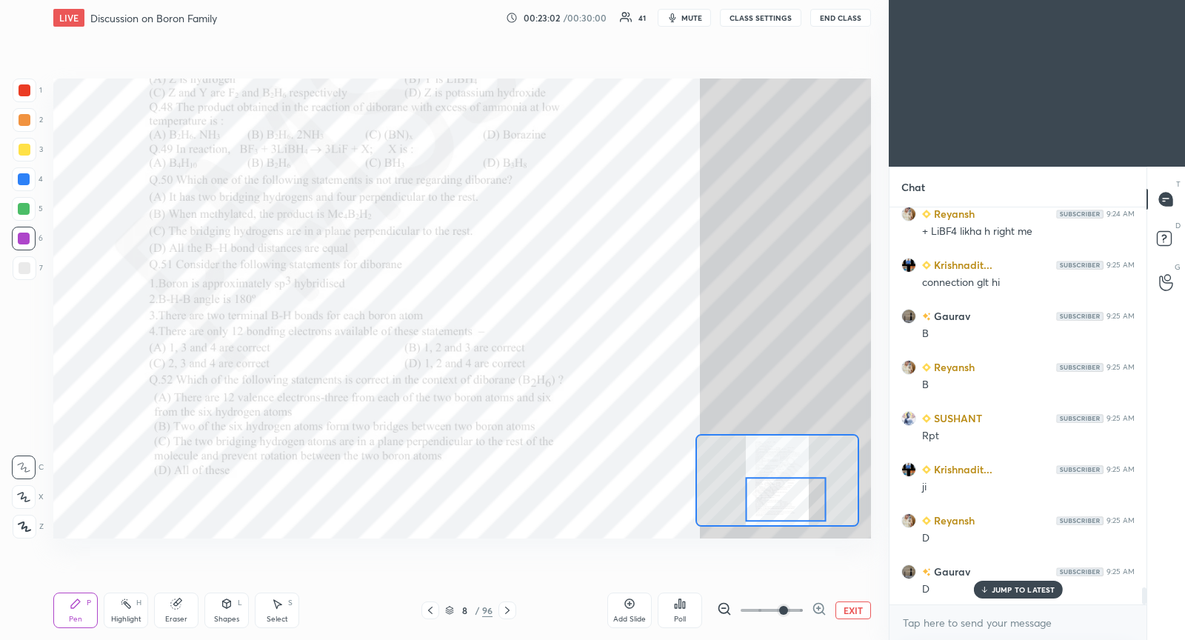
scroll to position [8779, 0]
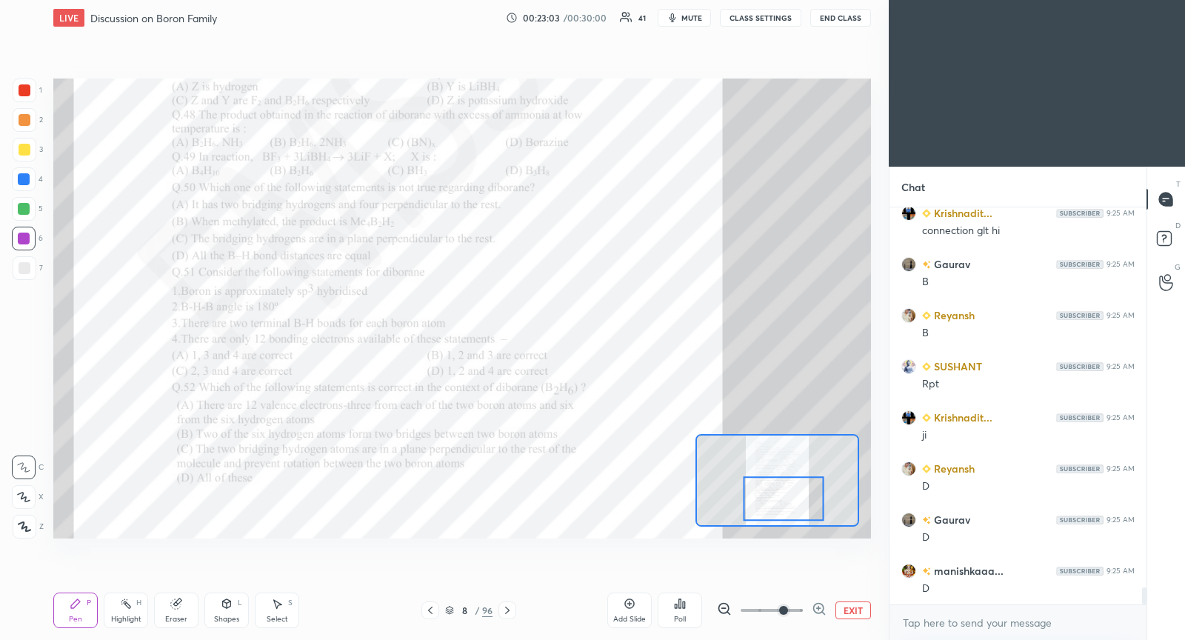
drag, startPoint x: 787, startPoint y: 498, endPoint x: 769, endPoint y: 492, distance: 19.7
click at [770, 494] on div at bounding box center [784, 499] width 80 height 44
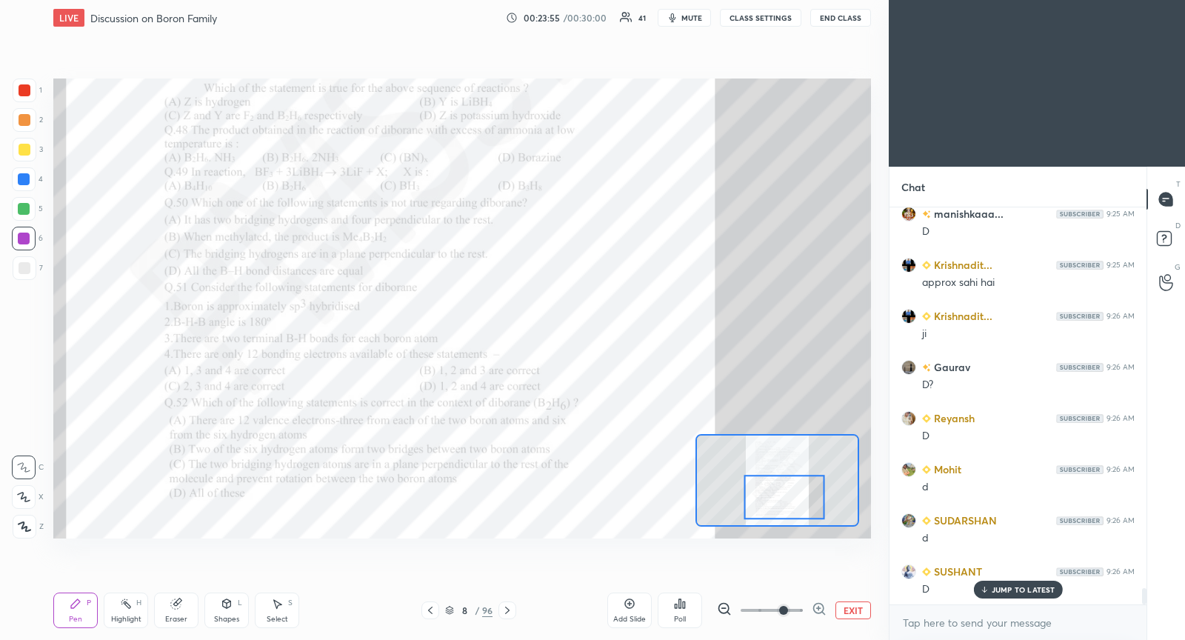
scroll to position [9187, 0]
click at [507, 614] on icon at bounding box center [507, 610] width 12 height 12
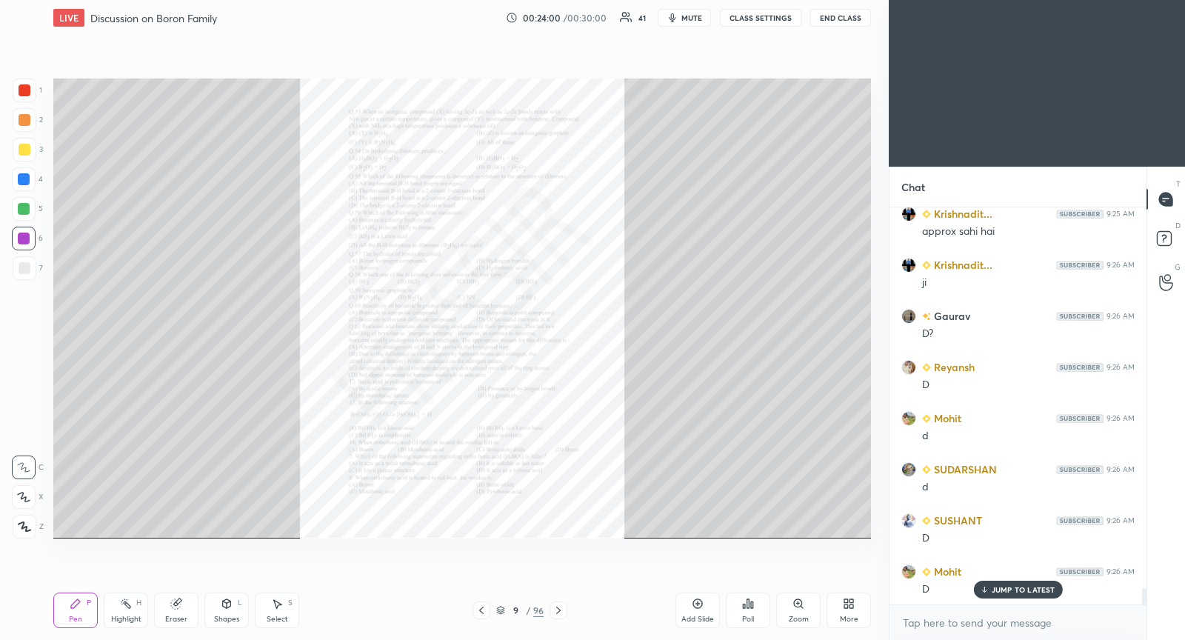
click at [561, 607] on icon at bounding box center [558, 610] width 12 height 12
click at [565, 607] on div at bounding box center [558, 610] width 18 height 18
click at [568, 605] on div "11 / 96" at bounding box center [519, 610] width 311 height 18
click at [559, 609] on icon at bounding box center [558, 610] width 12 height 12
click at [563, 609] on icon at bounding box center [558, 610] width 12 height 12
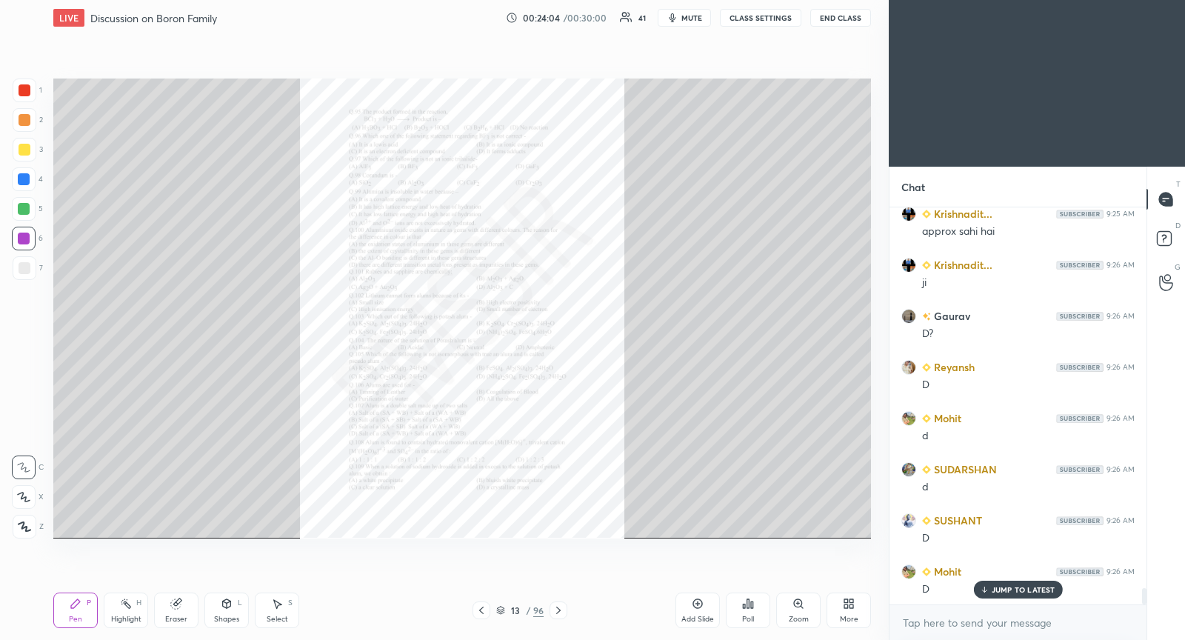
click at [564, 607] on icon at bounding box center [558, 610] width 12 height 12
click at [561, 609] on icon at bounding box center [558, 610] width 12 height 12
click at [486, 612] on icon at bounding box center [481, 610] width 12 height 12
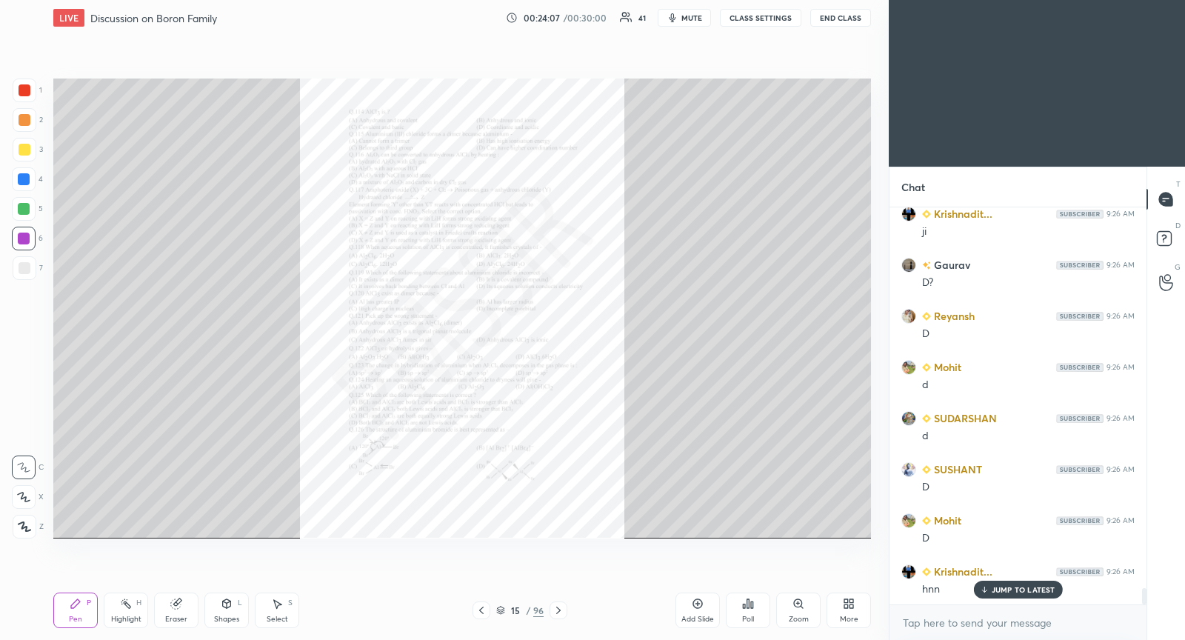
click at [484, 612] on icon at bounding box center [481, 610] width 12 height 12
click at [484, 614] on icon at bounding box center [481, 610] width 12 height 12
click at [483, 614] on icon at bounding box center [481, 610] width 12 height 12
click at [484, 614] on icon at bounding box center [481, 610] width 12 height 12
click at [482, 615] on icon at bounding box center [481, 610] width 12 height 12
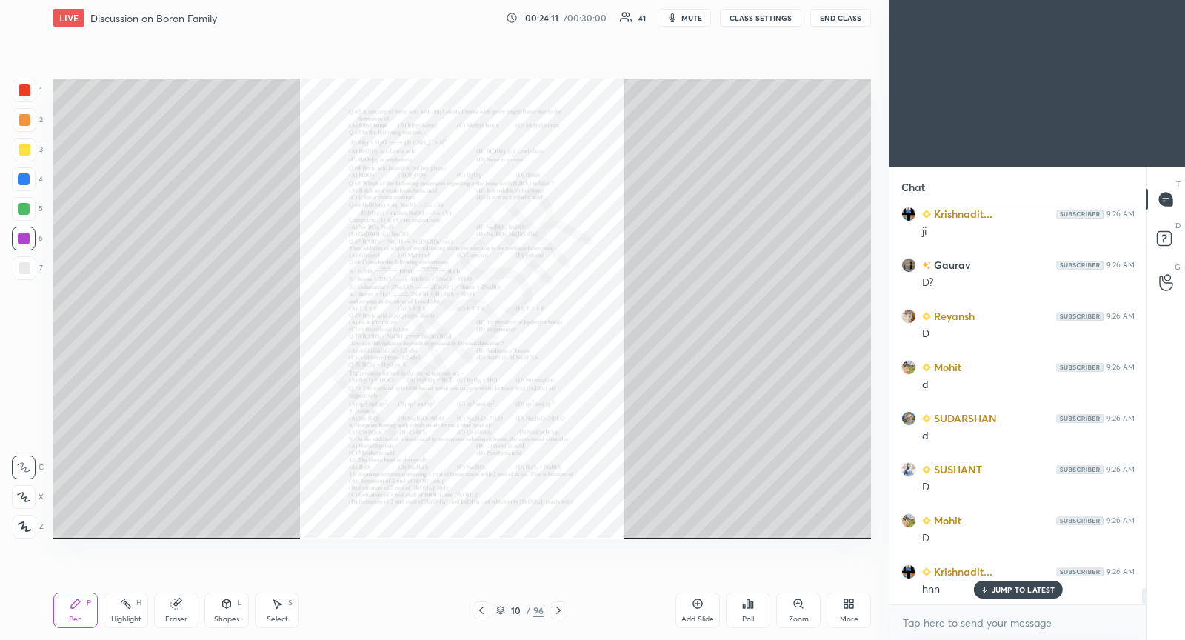
click at [484, 609] on icon at bounding box center [481, 610] width 12 height 12
click at [486, 614] on div at bounding box center [481, 610] width 18 height 18
drag, startPoint x: 564, startPoint y: 612, endPoint x: 577, endPoint y: 607, distance: 14.3
click at [564, 613] on icon at bounding box center [558, 610] width 12 height 12
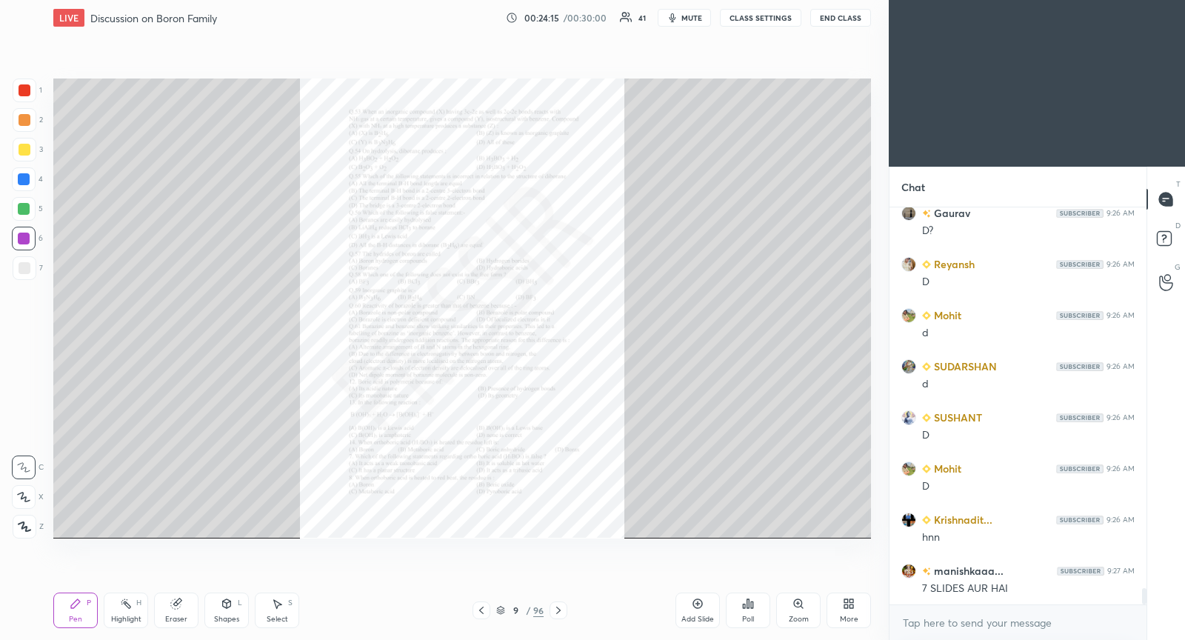
click at [799, 604] on icon at bounding box center [798, 604] width 12 height 12
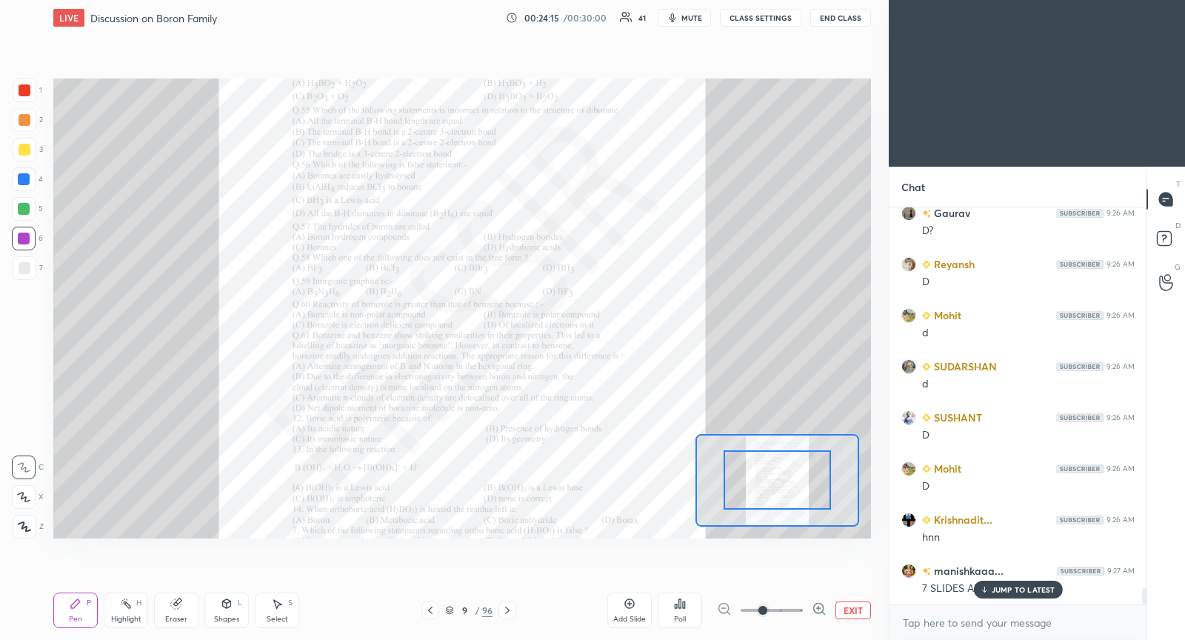
scroll to position [9341, 0]
click at [788, 609] on span at bounding box center [772, 610] width 62 height 22
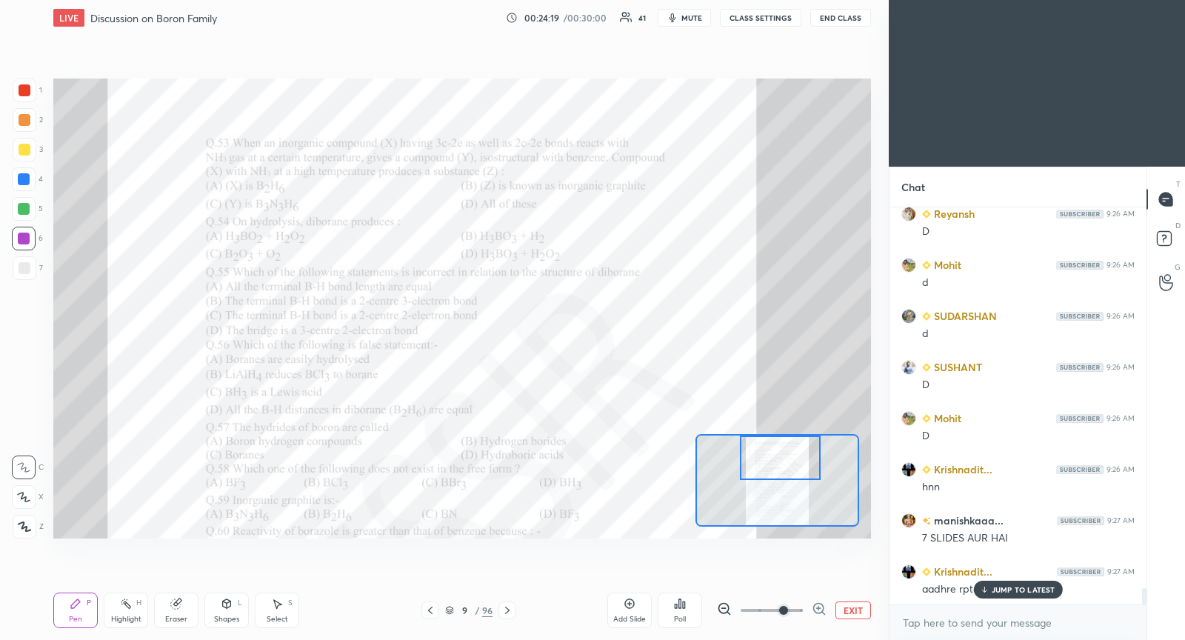
drag, startPoint x: 778, startPoint y: 478, endPoint x: 786, endPoint y: 457, distance: 23.0
click at [781, 460] on div at bounding box center [780, 457] width 80 height 44
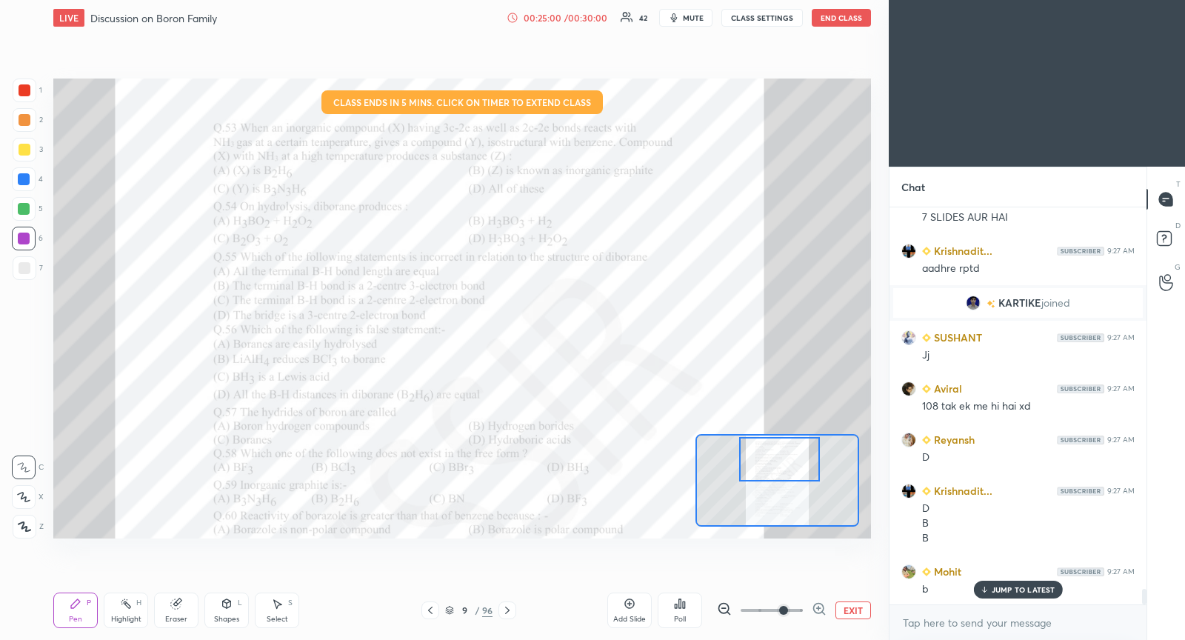
scroll to position [9712, 0]
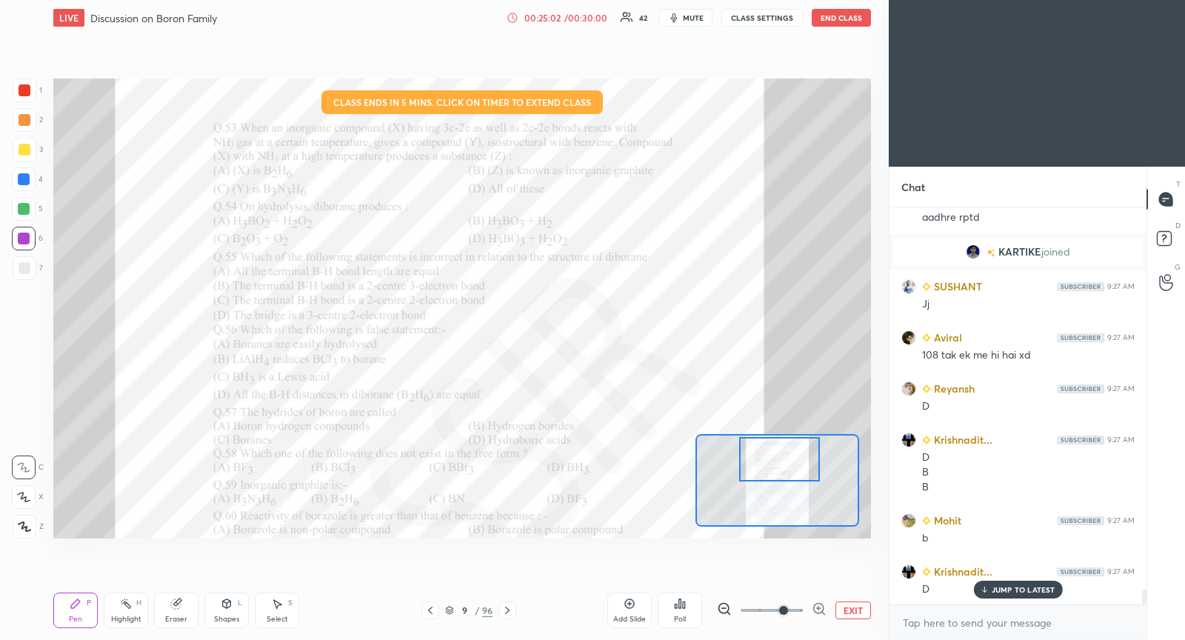
click at [592, 17] on div "/ 00:30:00" at bounding box center [586, 17] width 46 height 9
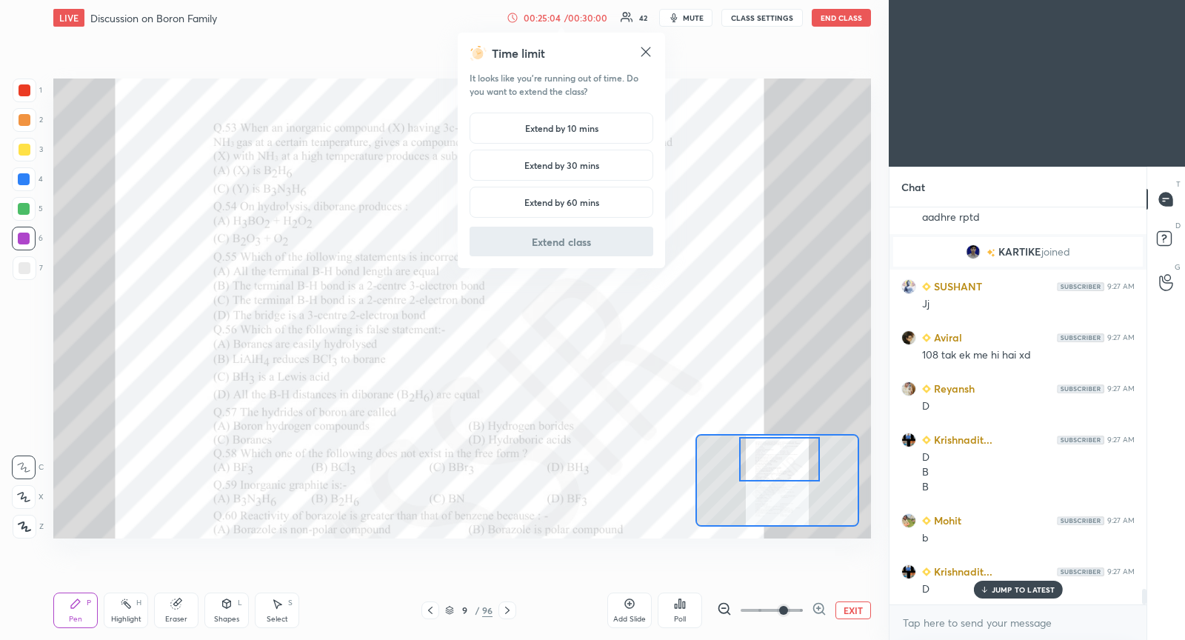
click at [574, 161] on h5 "Extend by 30 mins" at bounding box center [561, 164] width 75 height 13
click at [540, 241] on button "Extend class" at bounding box center [562, 242] width 184 height 30
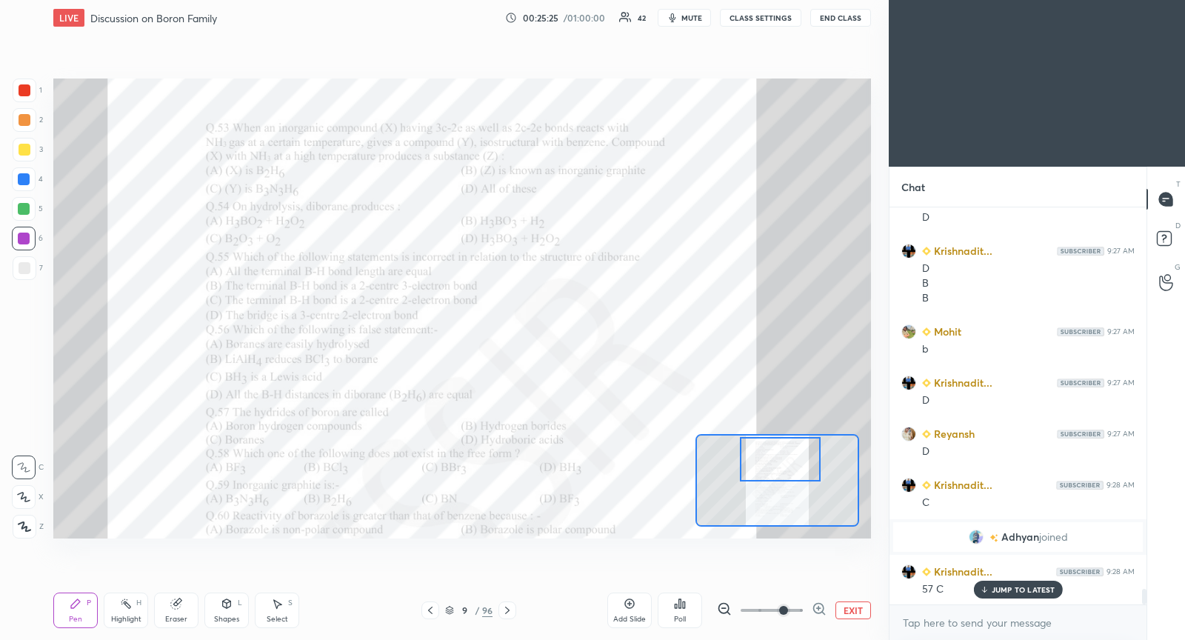
scroll to position [9953, 0]
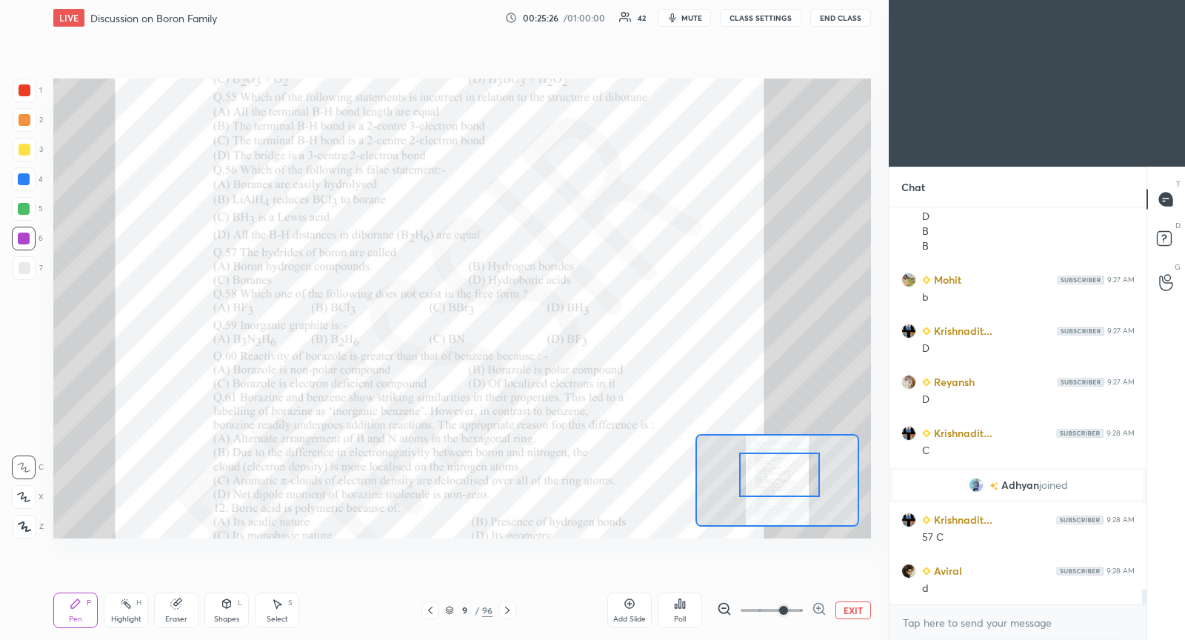
drag, startPoint x: 784, startPoint y: 476, endPoint x: 779, endPoint y: 492, distance: 16.9
click at [780, 492] on div at bounding box center [779, 474] width 80 height 44
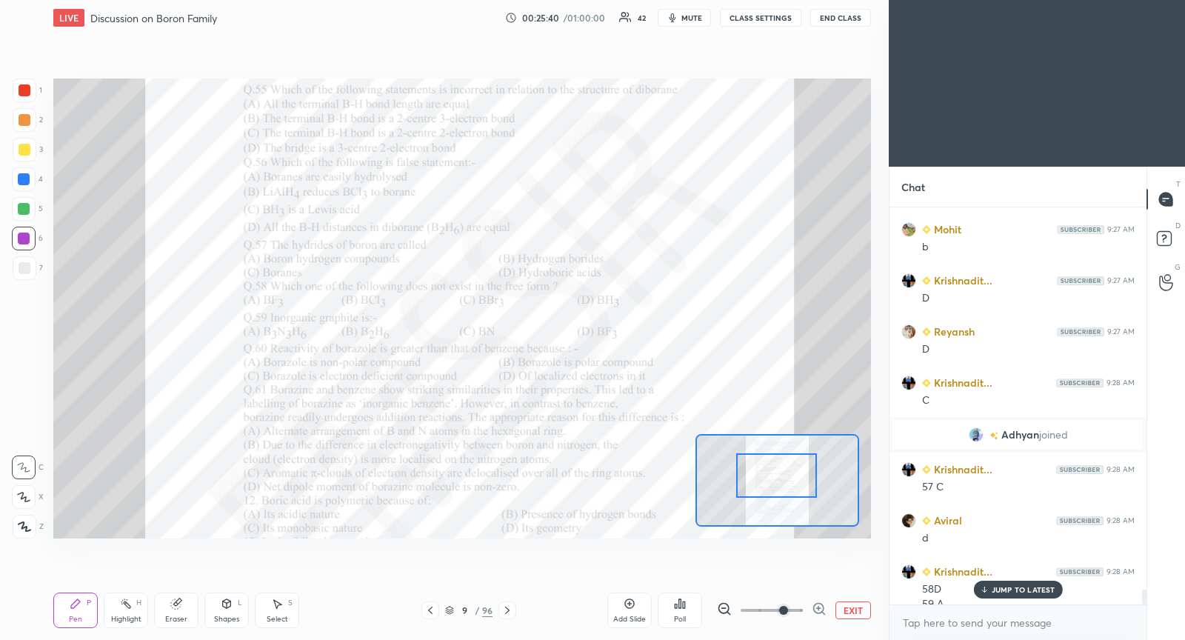
scroll to position [10018, 0]
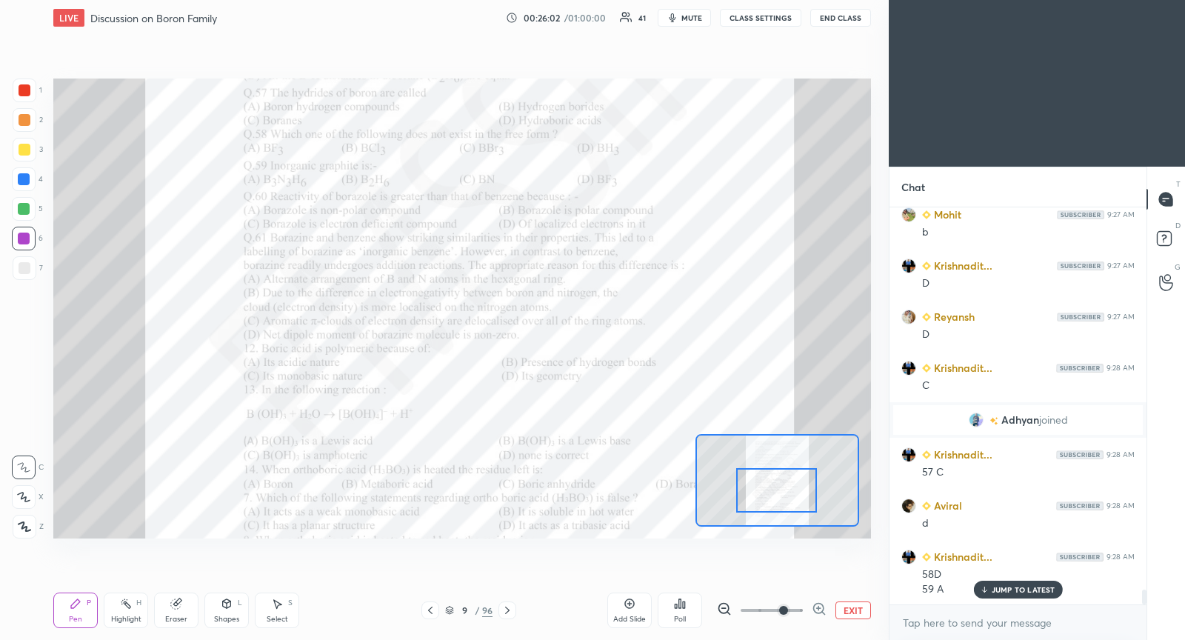
drag, startPoint x: 775, startPoint y: 485, endPoint x: 775, endPoint y: 498, distance: 12.6
click at [775, 498] on div at bounding box center [776, 490] width 80 height 44
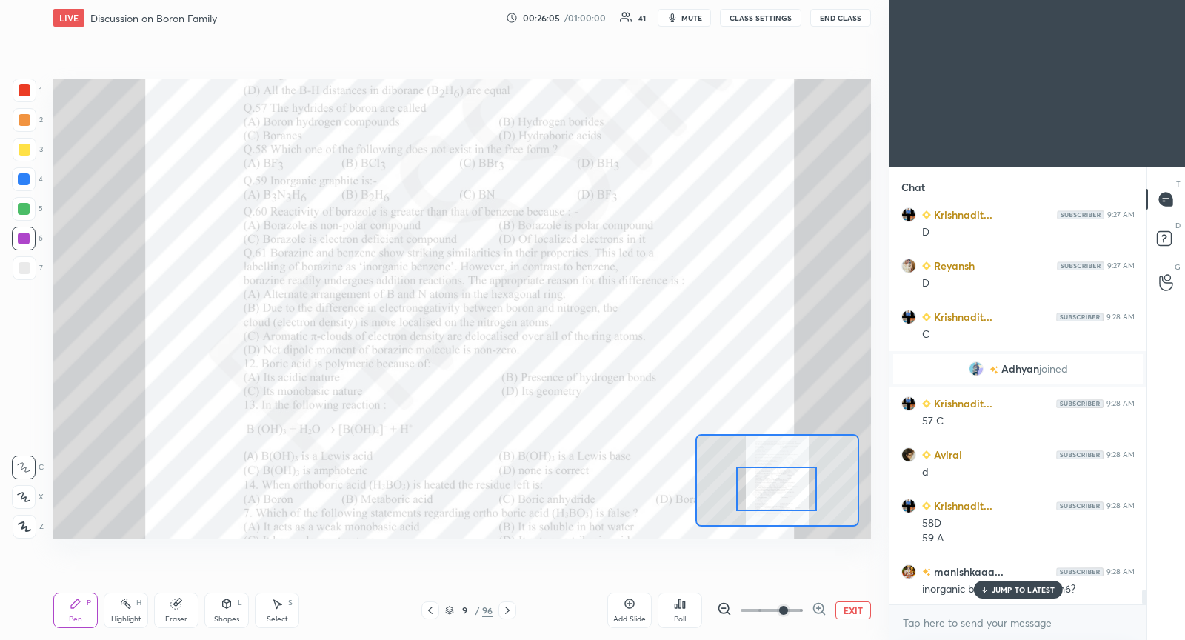
scroll to position [10120, 0]
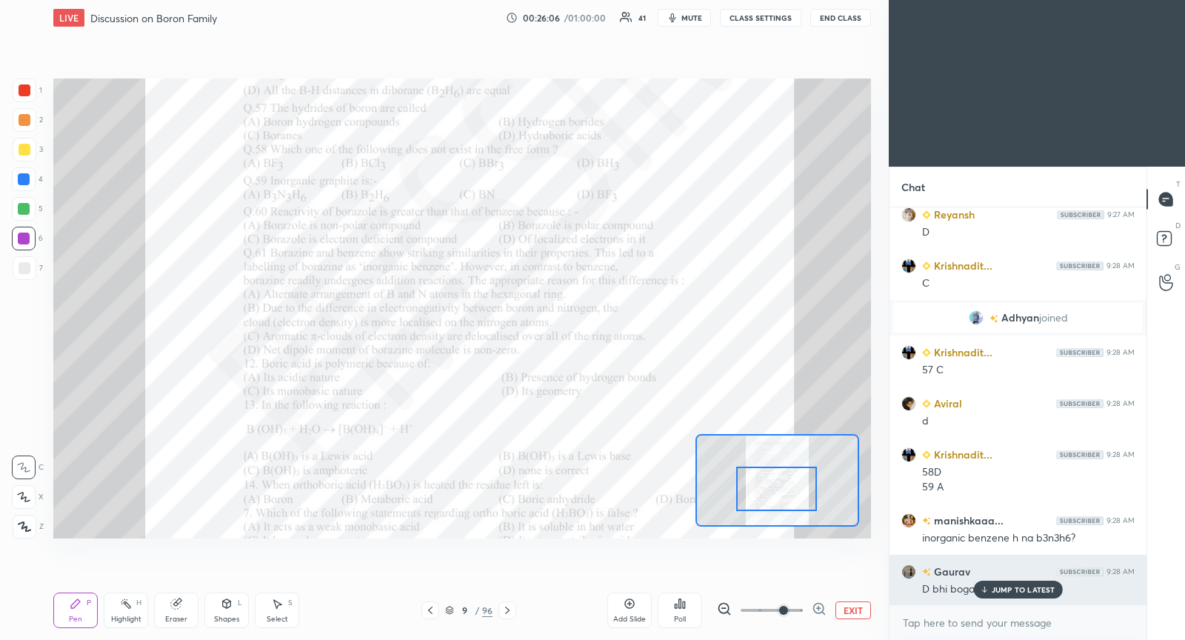
drag, startPoint x: 1020, startPoint y: 586, endPoint x: 1011, endPoint y: 587, distance: 9.0
click at [1018, 587] on p "JUMP TO LATEST" at bounding box center [1024, 589] width 64 height 9
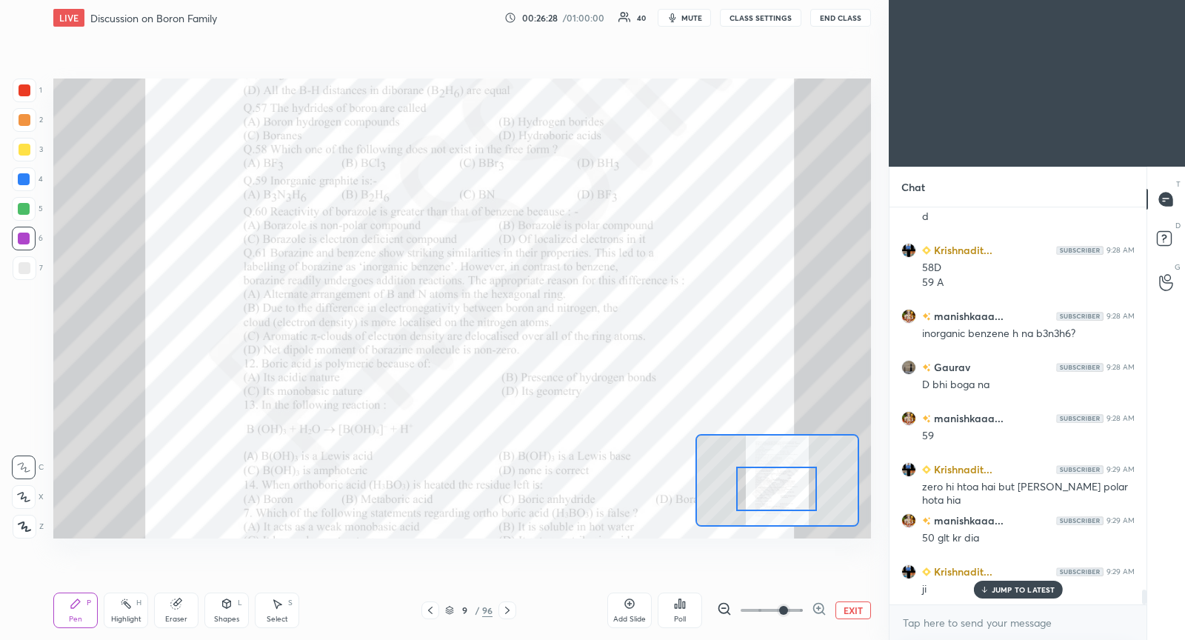
scroll to position [10376, 0]
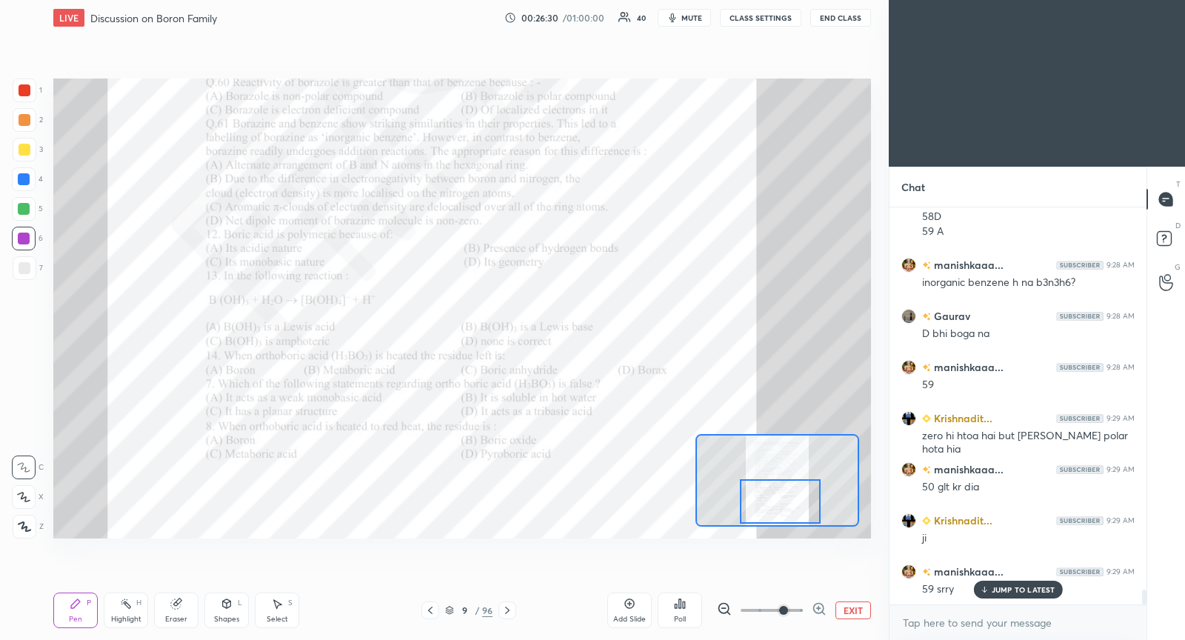
drag, startPoint x: 778, startPoint y: 492, endPoint x: 778, endPoint y: 504, distance: 11.9
click at [779, 504] on div at bounding box center [780, 501] width 80 height 44
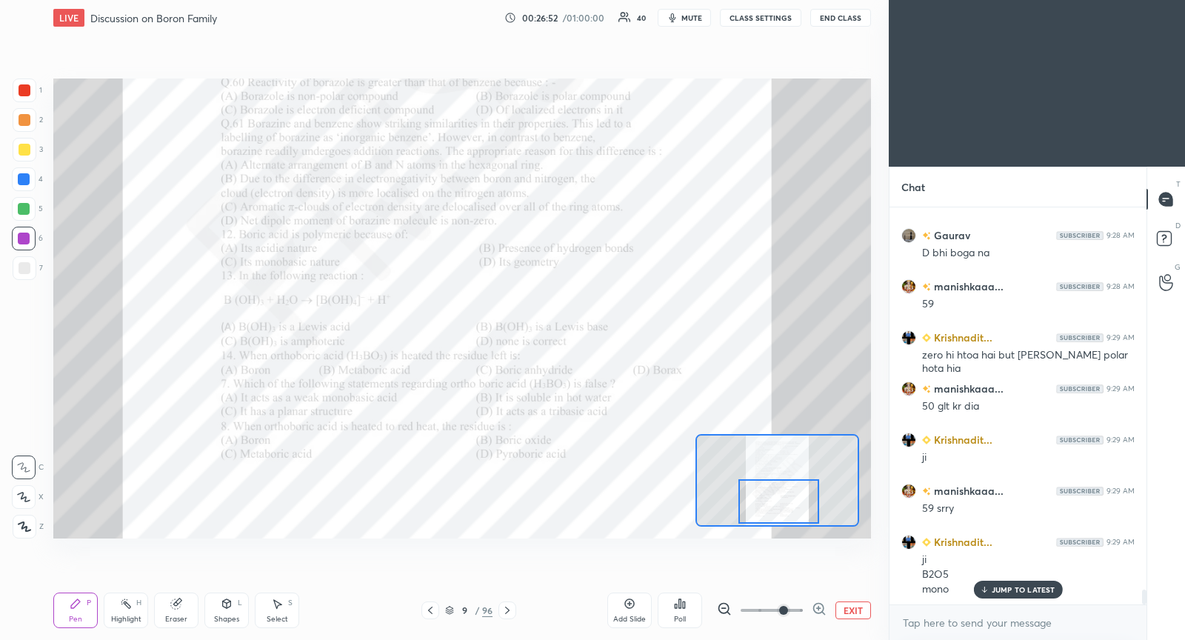
scroll to position [10471, 0]
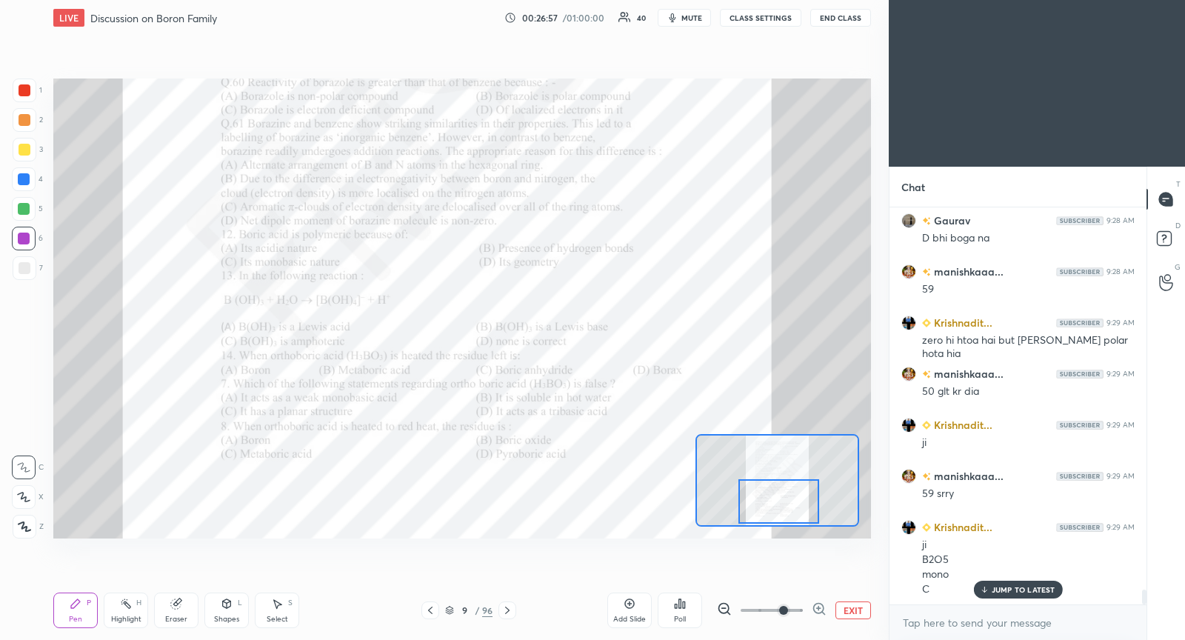
click at [510, 609] on icon at bounding box center [507, 610] width 12 height 12
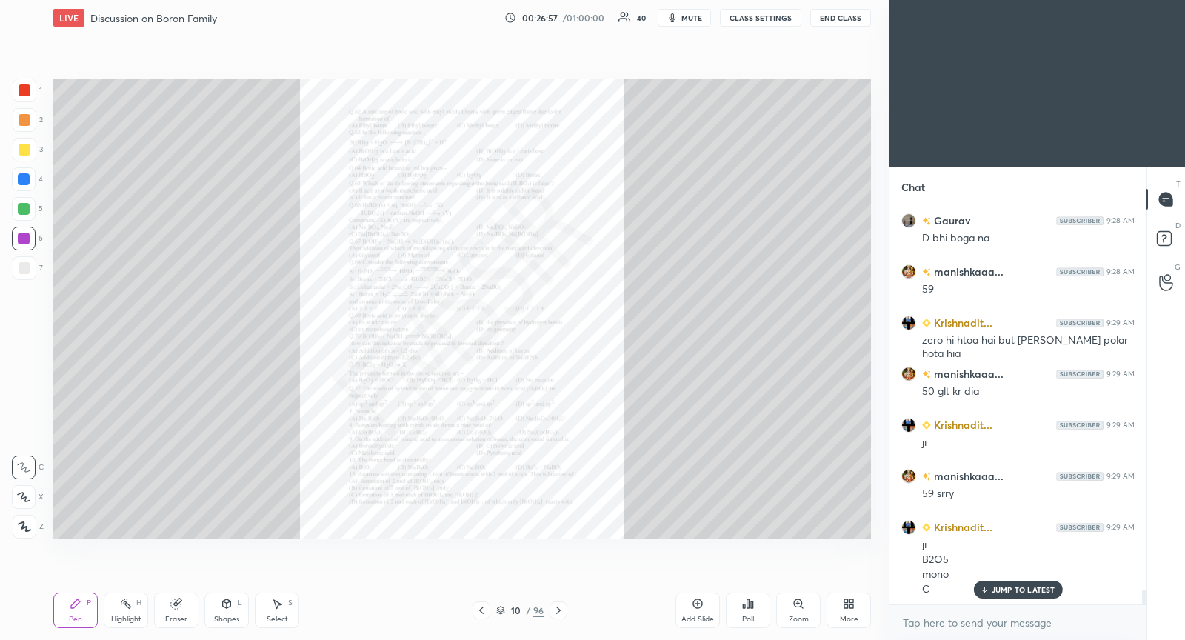
scroll to position [10523, 0]
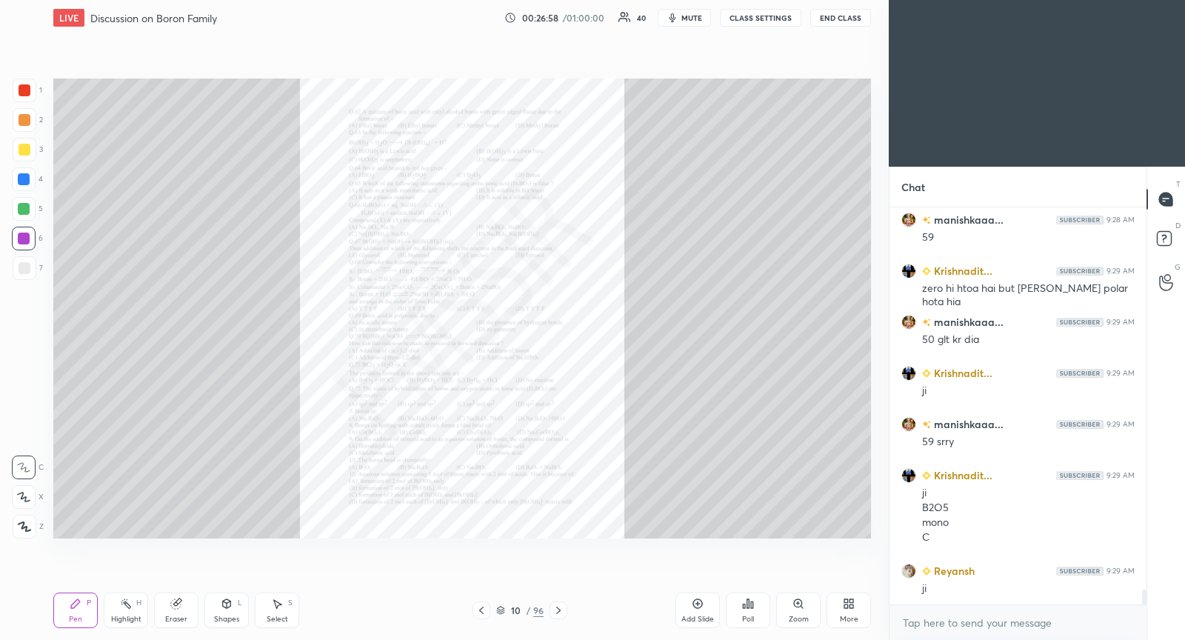
click at [794, 613] on div "Zoom" at bounding box center [798, 610] width 44 height 36
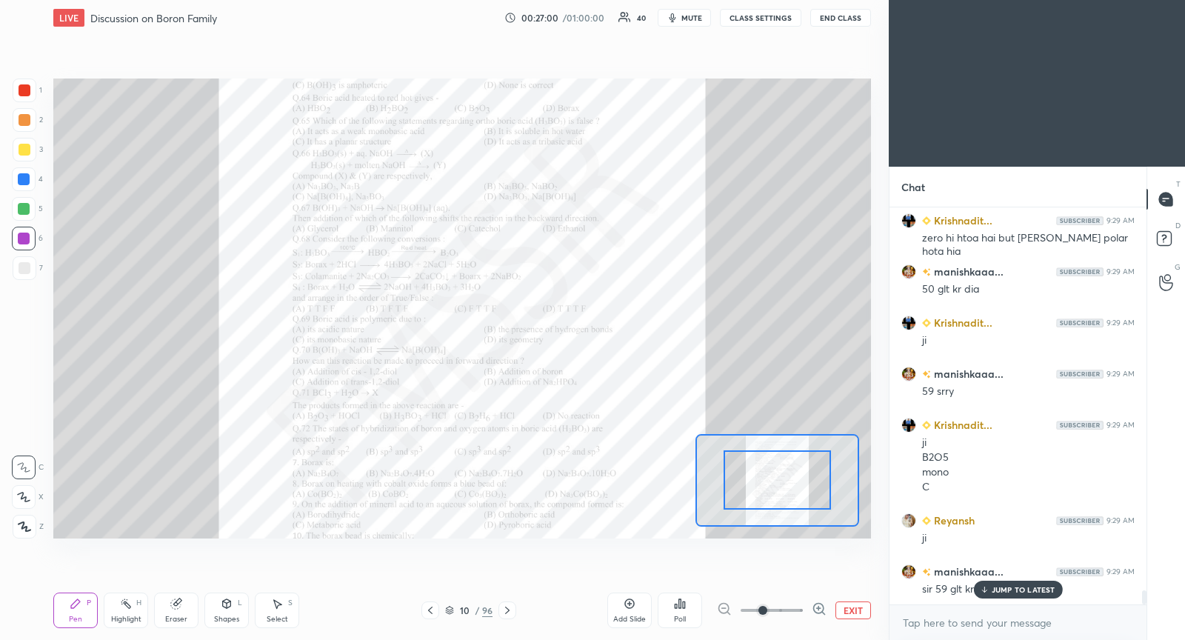
click at [1005, 598] on div "Krishnadit... 9:27 AM D [PERSON_NAME] 9:27 AM D Krishnadit... 9:28 AM [PERSON_N…" at bounding box center [1017, 405] width 257 height 397
click at [995, 592] on p "JUMP TO LATEST" at bounding box center [1024, 589] width 64 height 9
click at [427, 615] on icon at bounding box center [430, 610] width 12 height 12
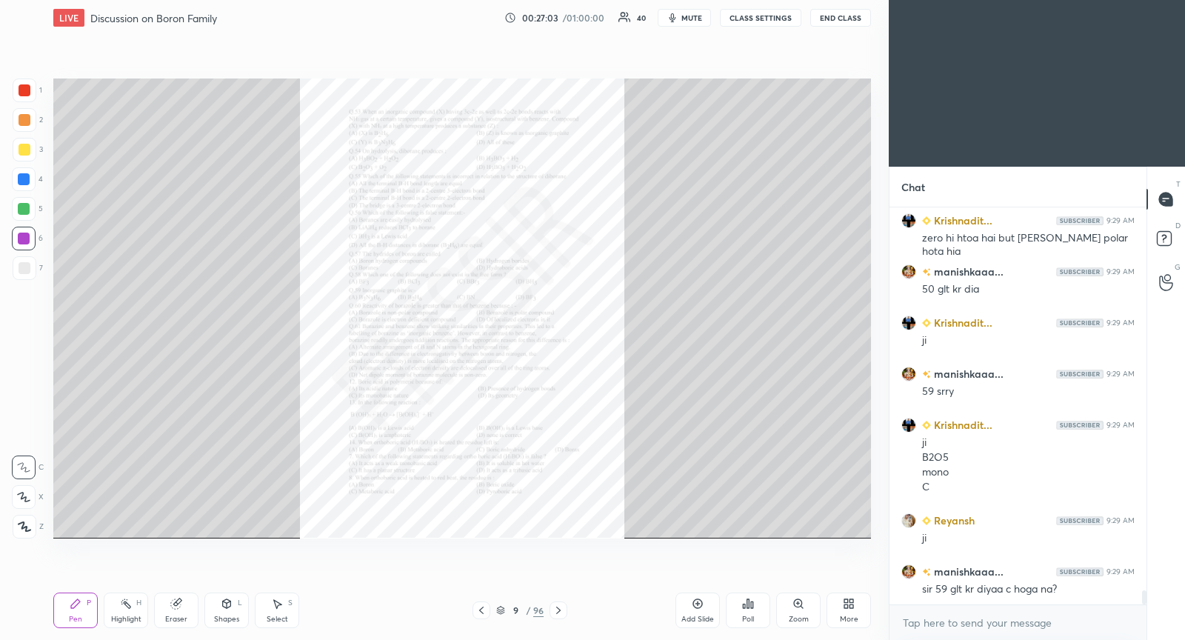
click at [805, 607] on div "Zoom" at bounding box center [798, 610] width 44 height 36
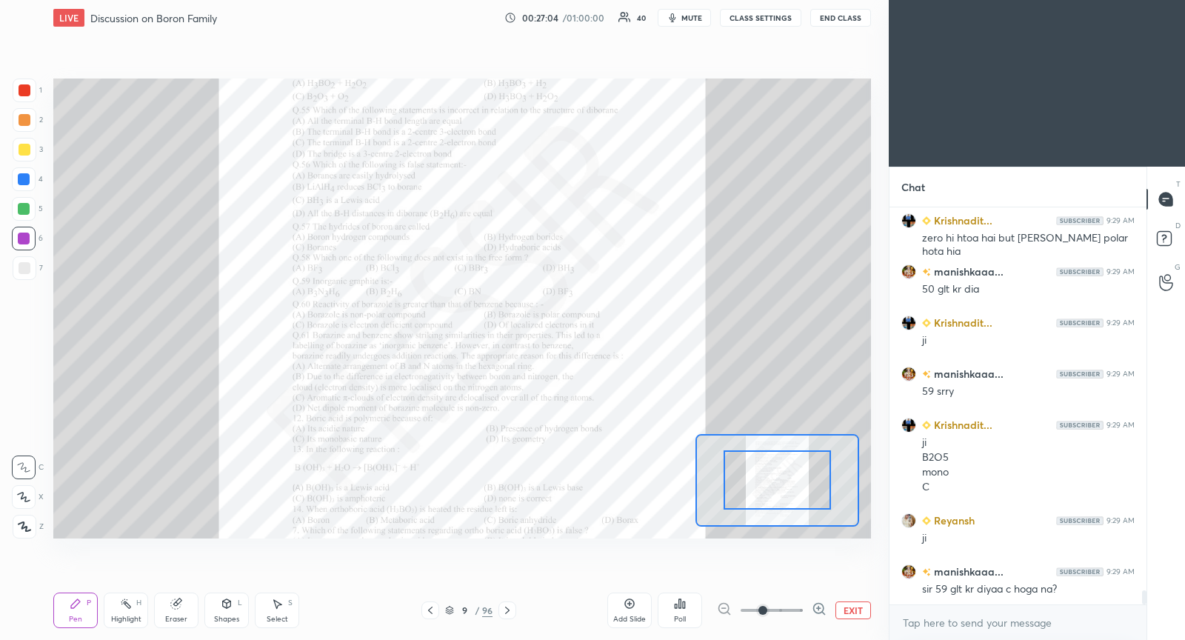
click at [776, 609] on span at bounding box center [772, 610] width 62 height 22
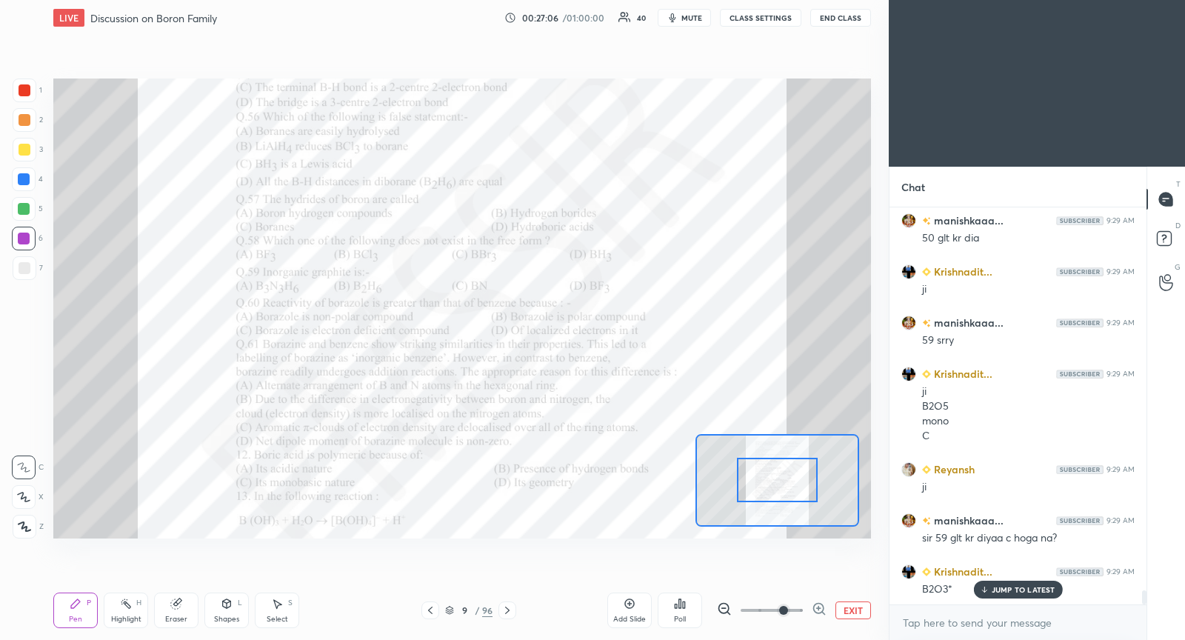
scroll to position [10640, 0]
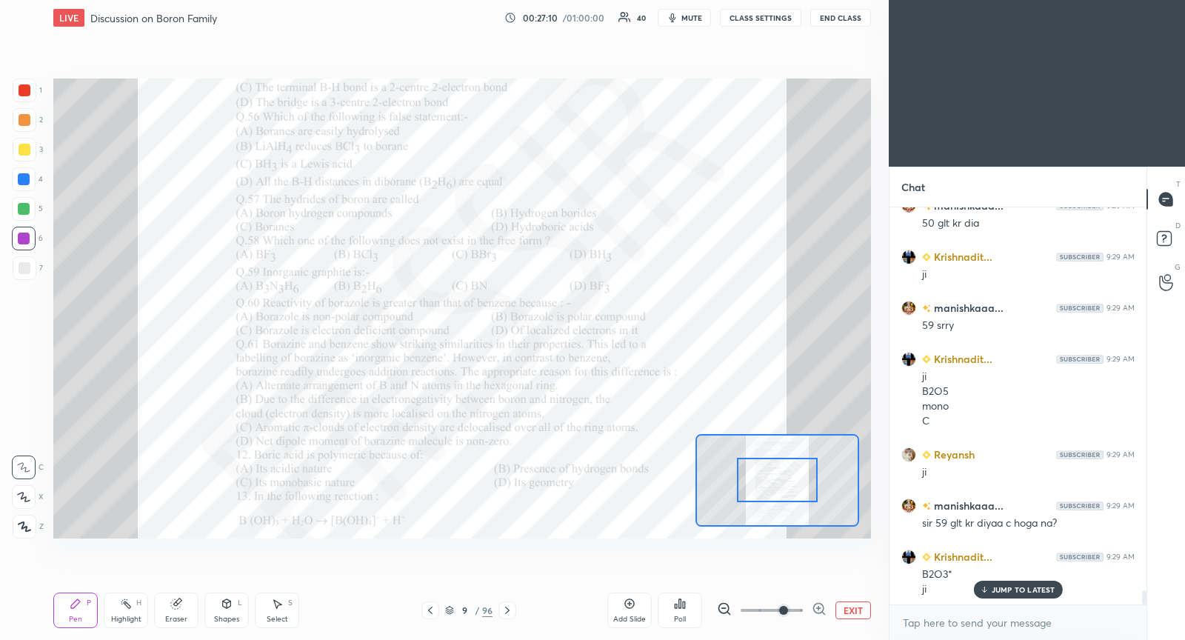
click at [510, 615] on icon at bounding box center [507, 610] width 12 height 12
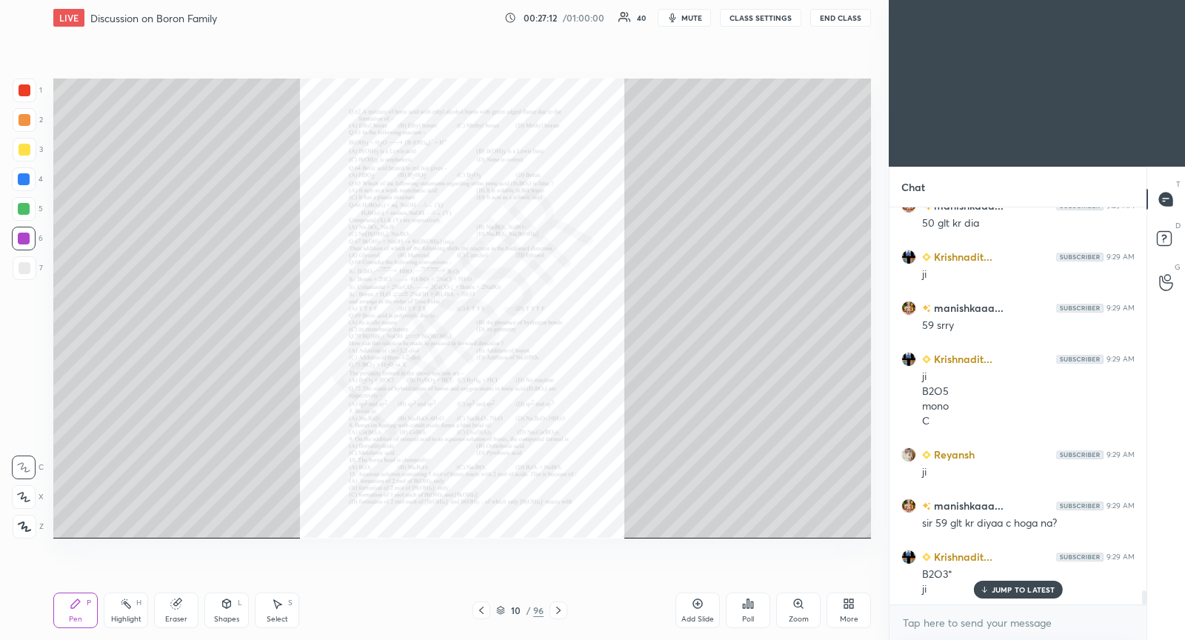
scroll to position [10691, 0]
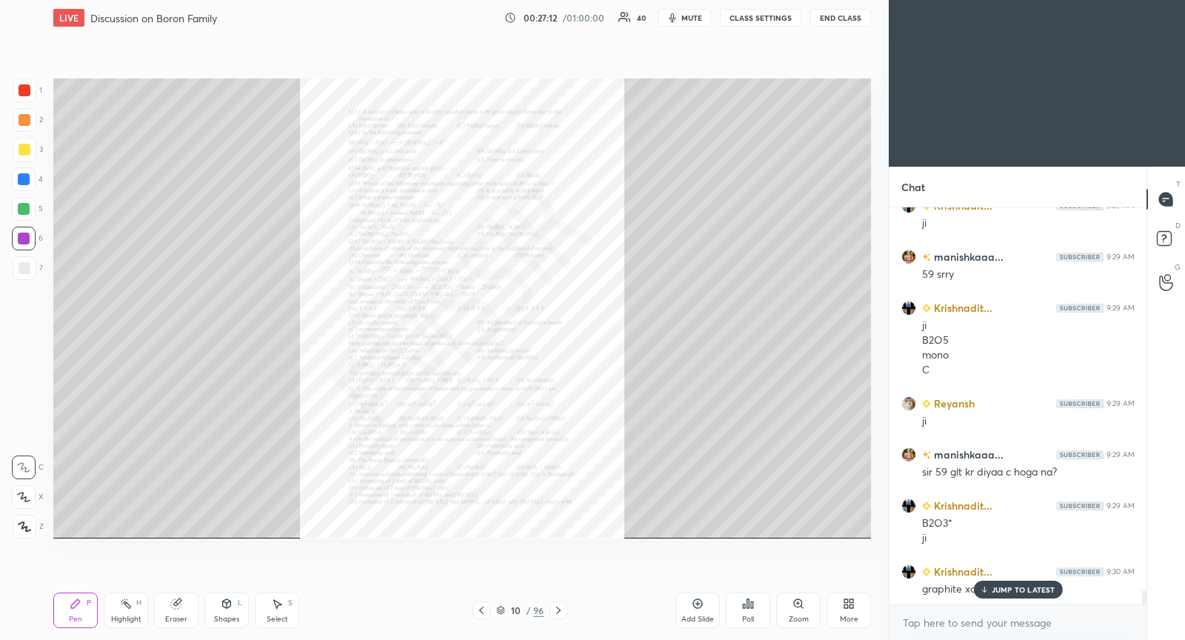
click at [806, 609] on div "Zoom" at bounding box center [798, 610] width 44 height 36
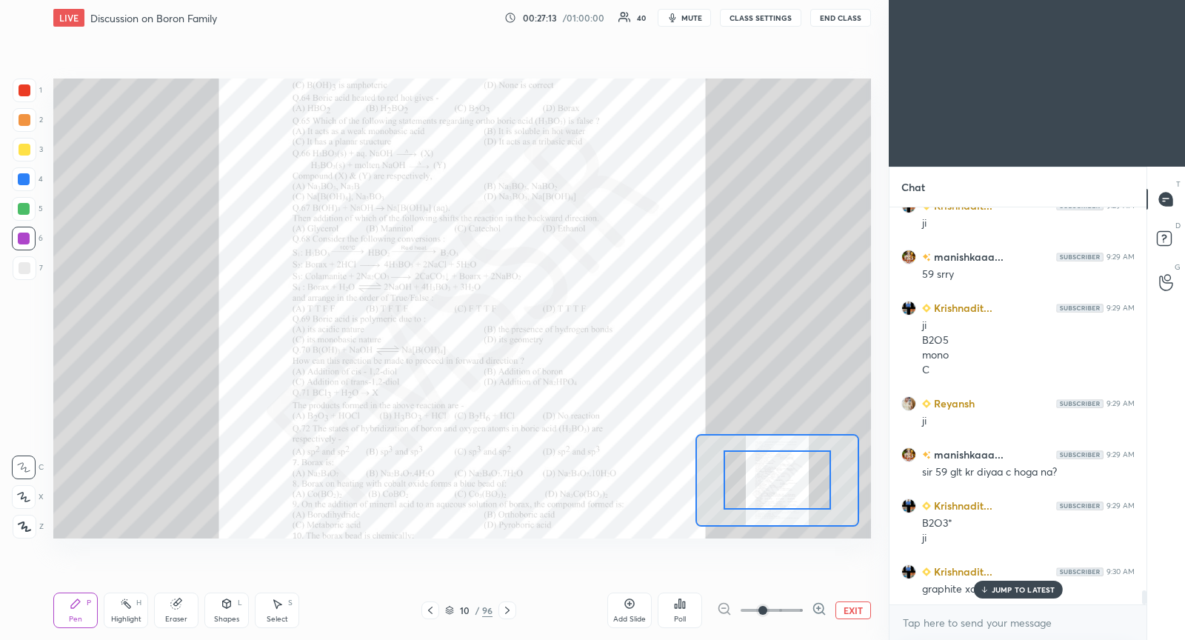
drag, startPoint x: 786, startPoint y: 607, endPoint x: 801, endPoint y: 558, distance: 50.9
click at [786, 605] on span at bounding box center [772, 610] width 62 height 22
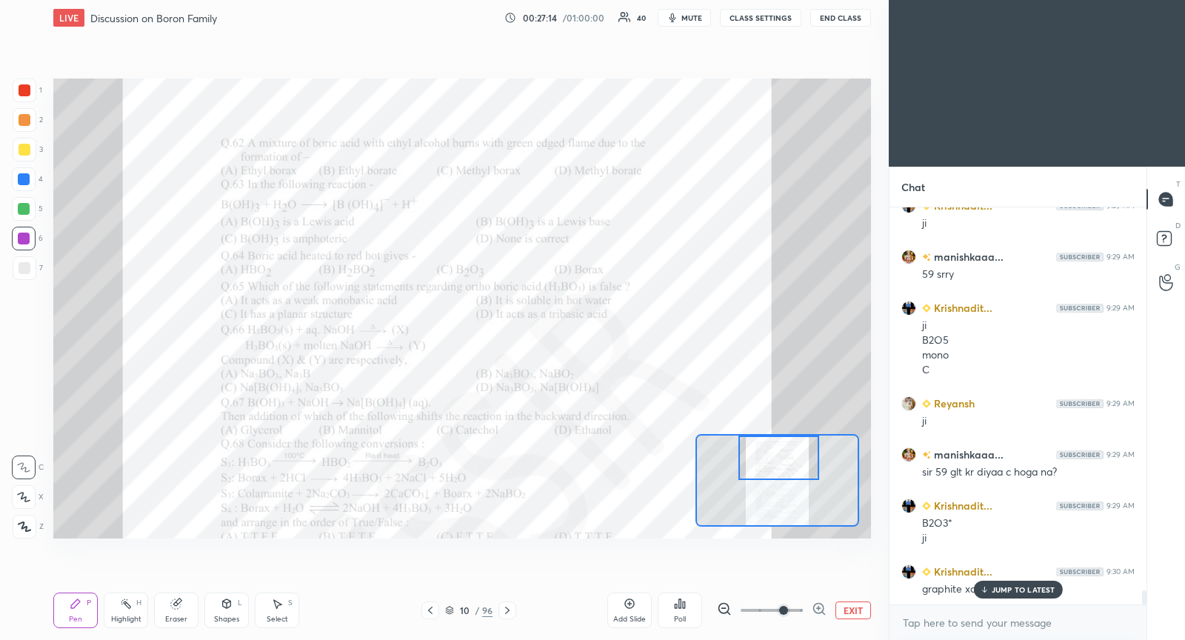
drag, startPoint x: 788, startPoint y: 488, endPoint x: 784, endPoint y: 469, distance: 19.8
click at [787, 469] on div at bounding box center [778, 457] width 80 height 44
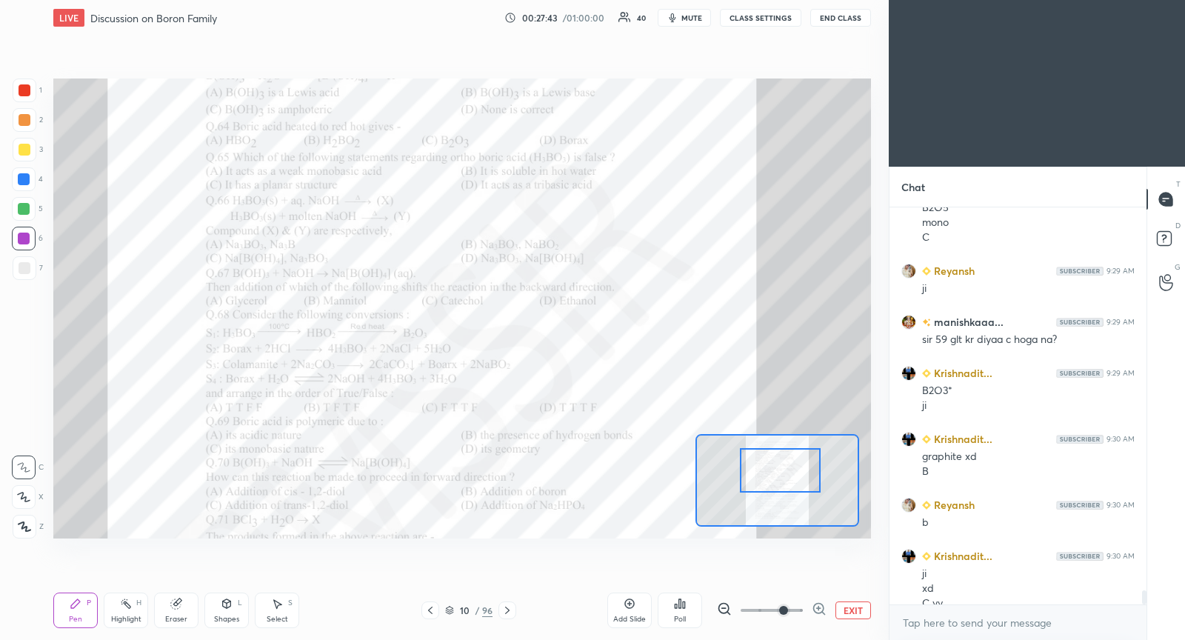
scroll to position [10838, 0]
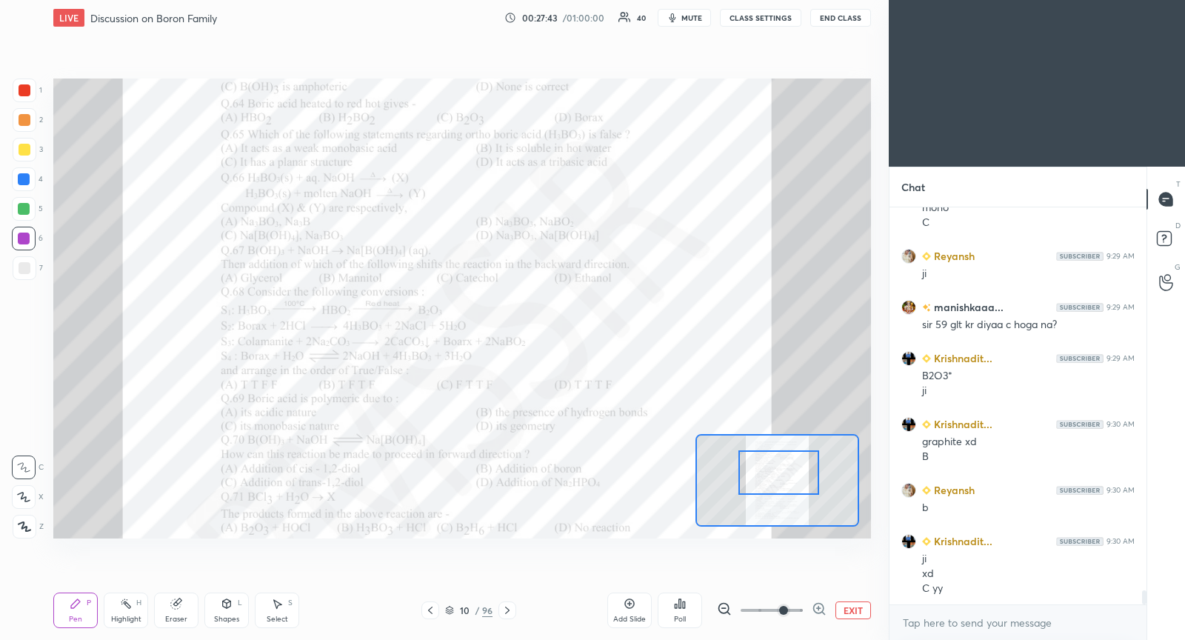
drag, startPoint x: 774, startPoint y: 472, endPoint x: 773, endPoint y: 487, distance: 14.8
click at [773, 487] on div at bounding box center [778, 472] width 80 height 44
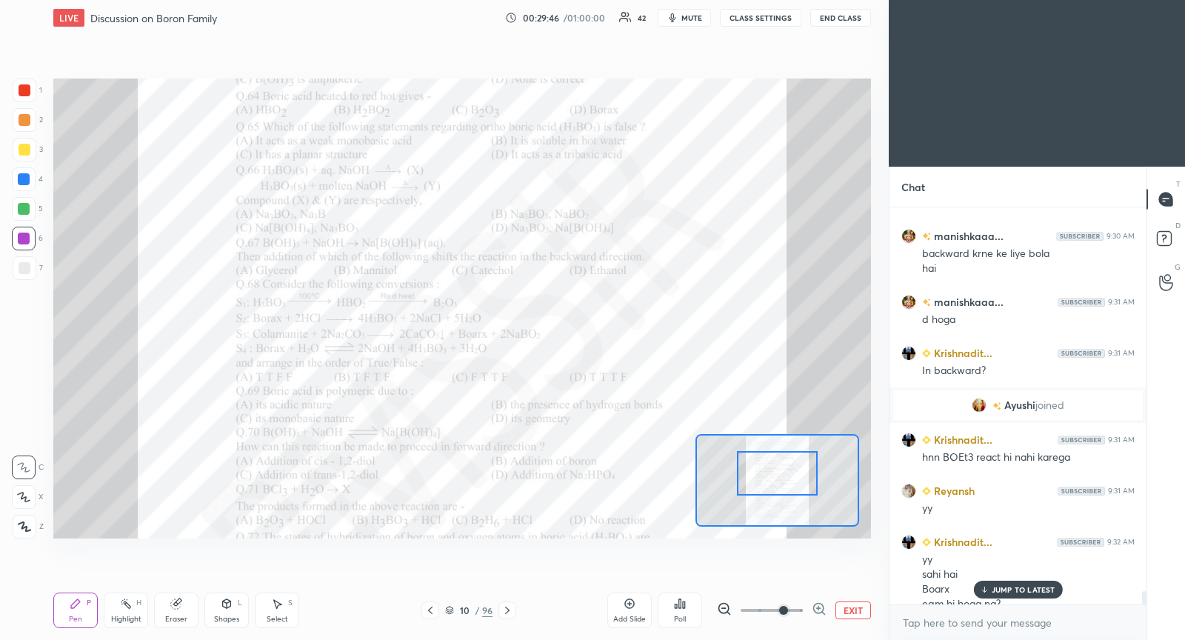
scroll to position [11268, 0]
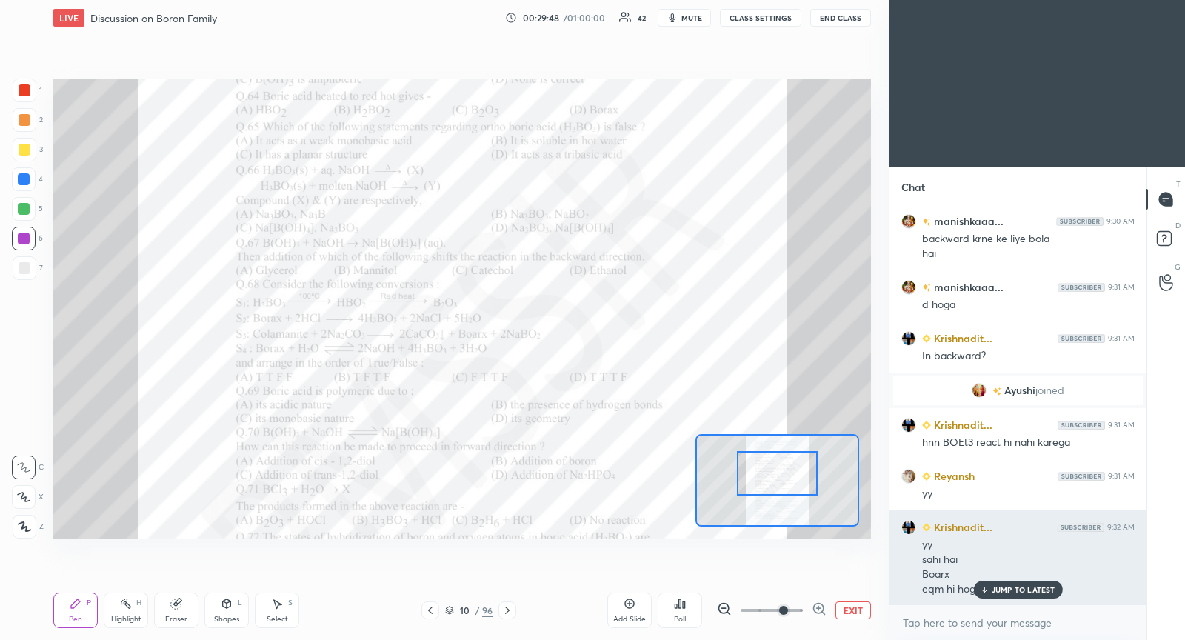
click at [1006, 596] on div "JUMP TO LATEST" at bounding box center [1017, 590] width 89 height 18
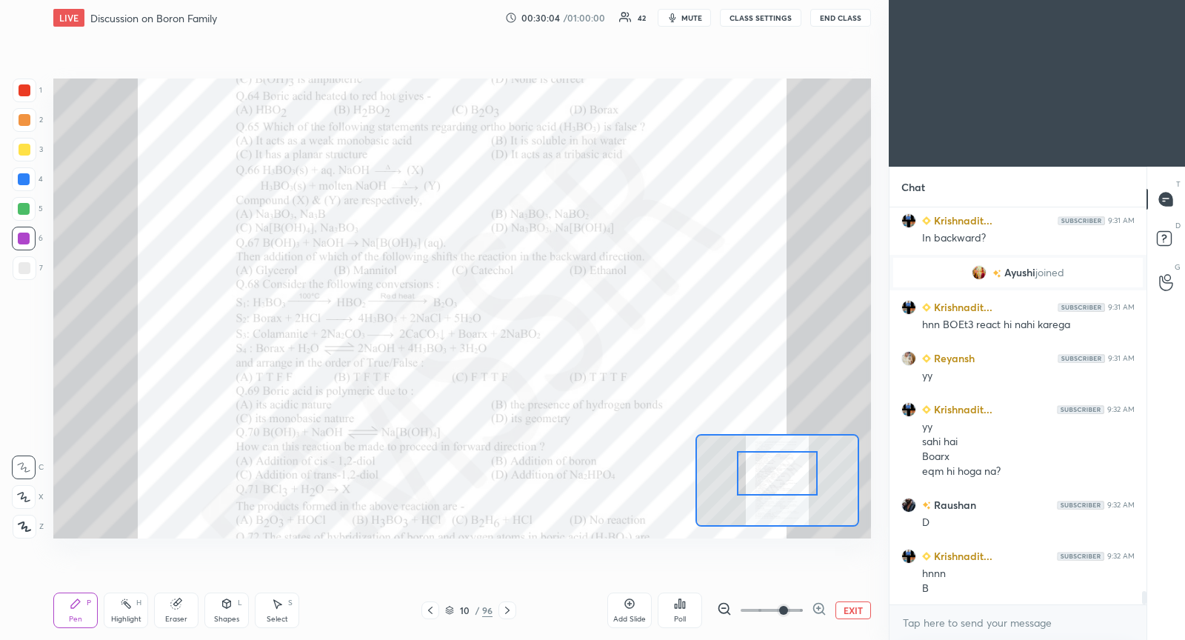
scroll to position [11421, 0]
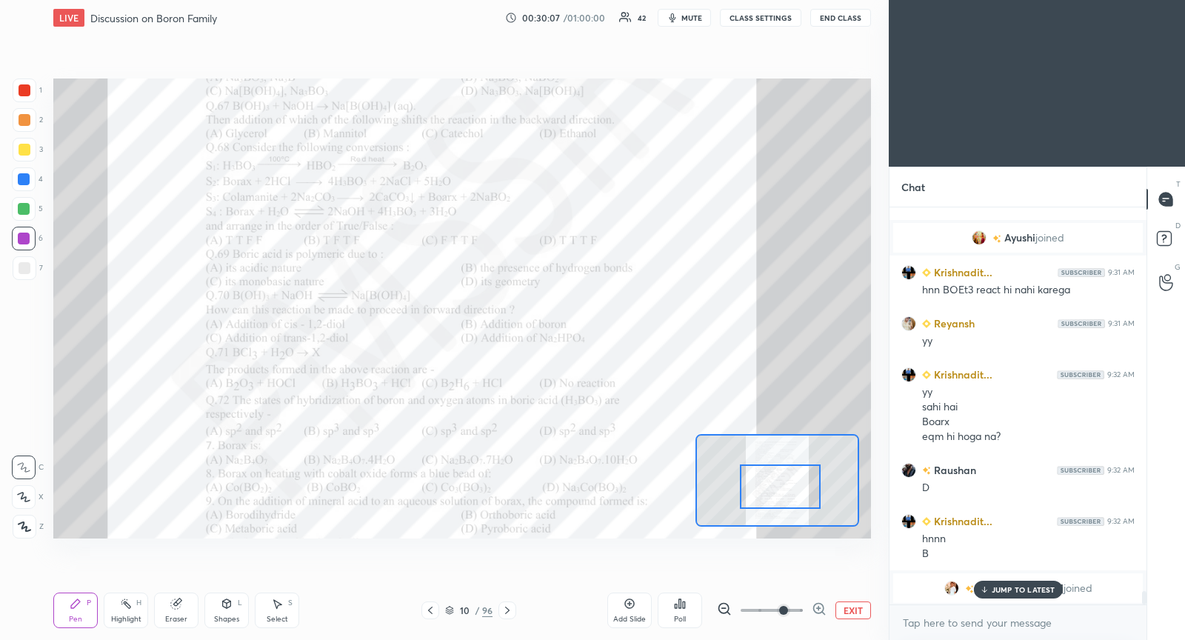
drag, startPoint x: 775, startPoint y: 484, endPoint x: 778, endPoint y: 498, distance: 13.5
click at [778, 498] on div at bounding box center [780, 486] width 80 height 44
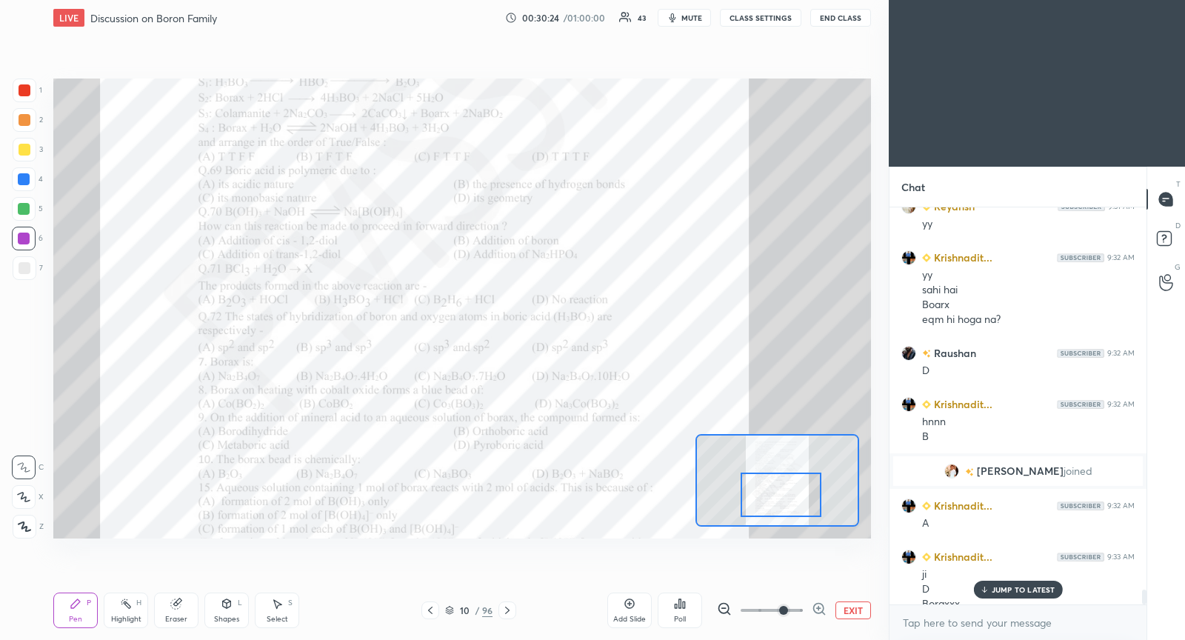
scroll to position [10457, 0]
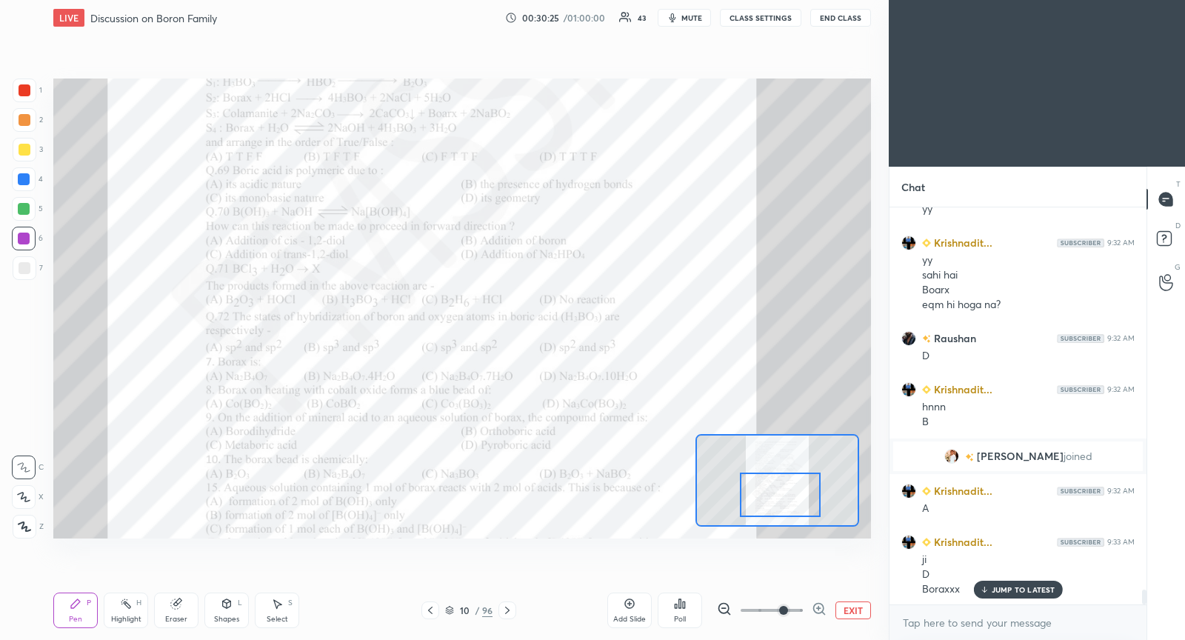
click at [775, 499] on div at bounding box center [780, 494] width 80 height 44
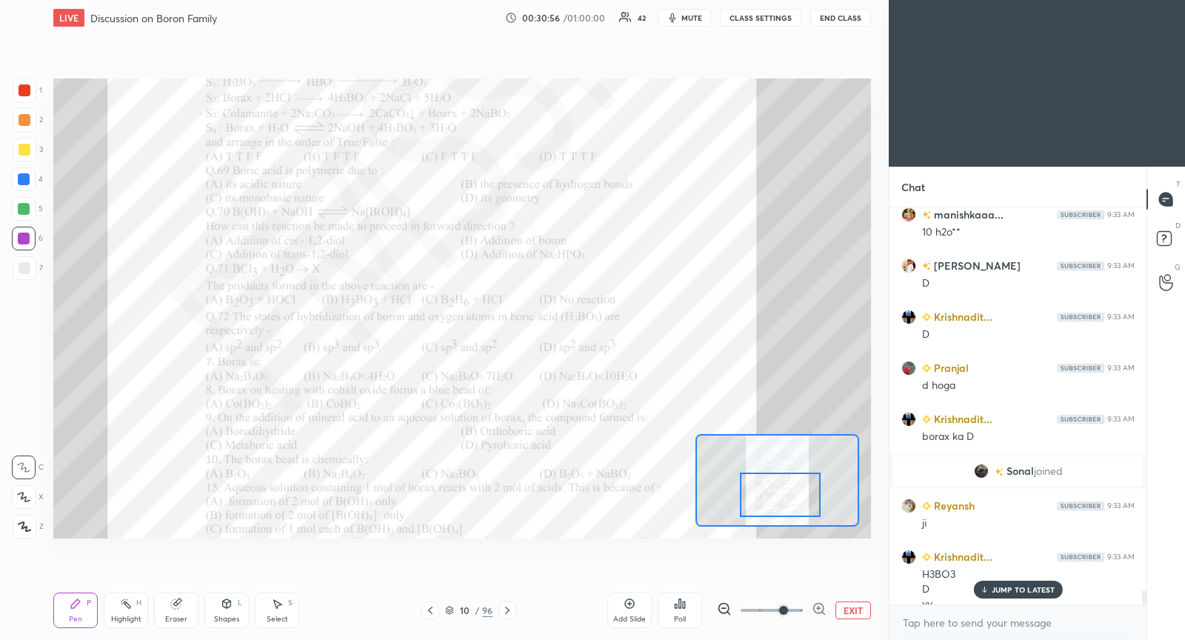
scroll to position [10880, 0]
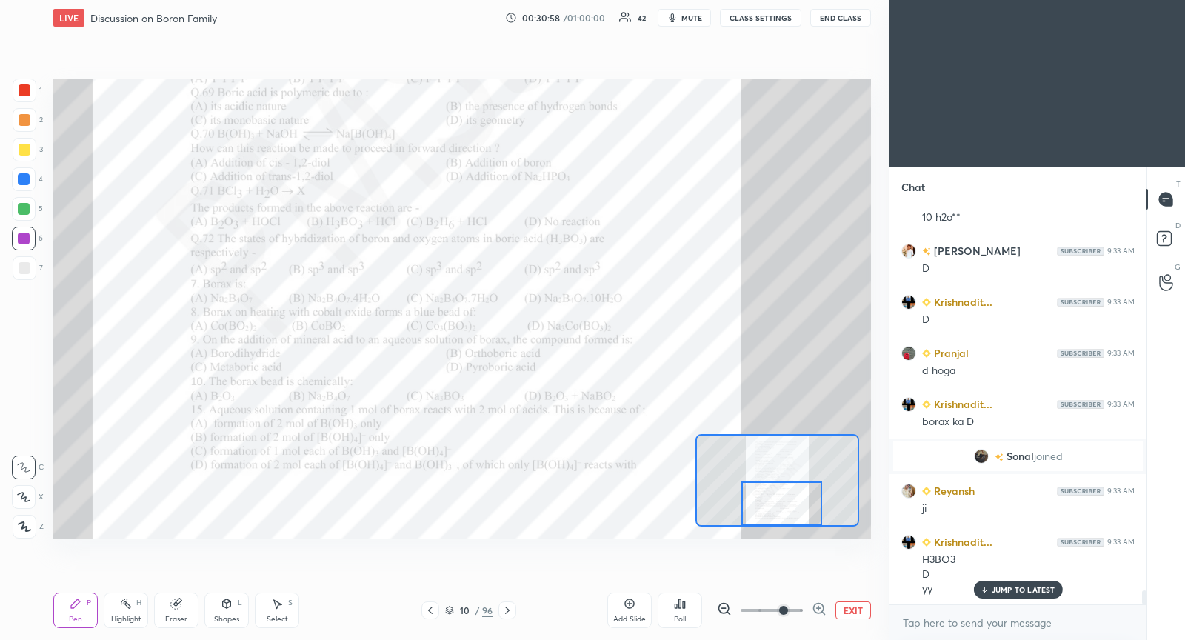
drag, startPoint x: 786, startPoint y: 494, endPoint x: 766, endPoint y: 497, distance: 20.2
click at [787, 502] on div at bounding box center [781, 503] width 80 height 44
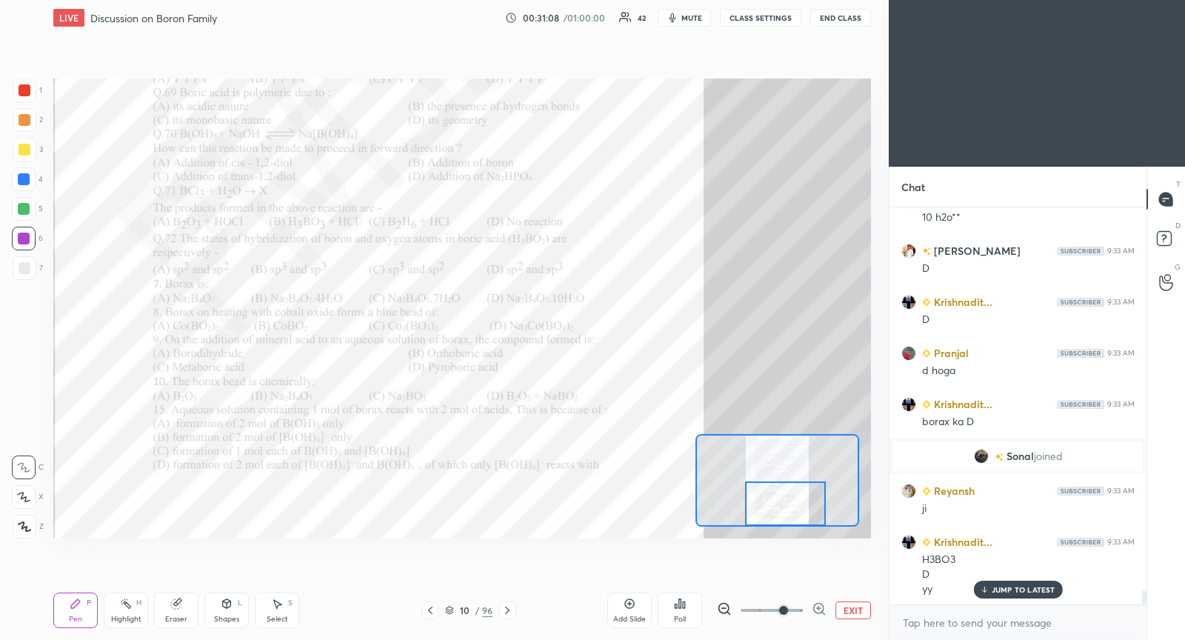
click at [772, 507] on div at bounding box center [785, 503] width 80 height 44
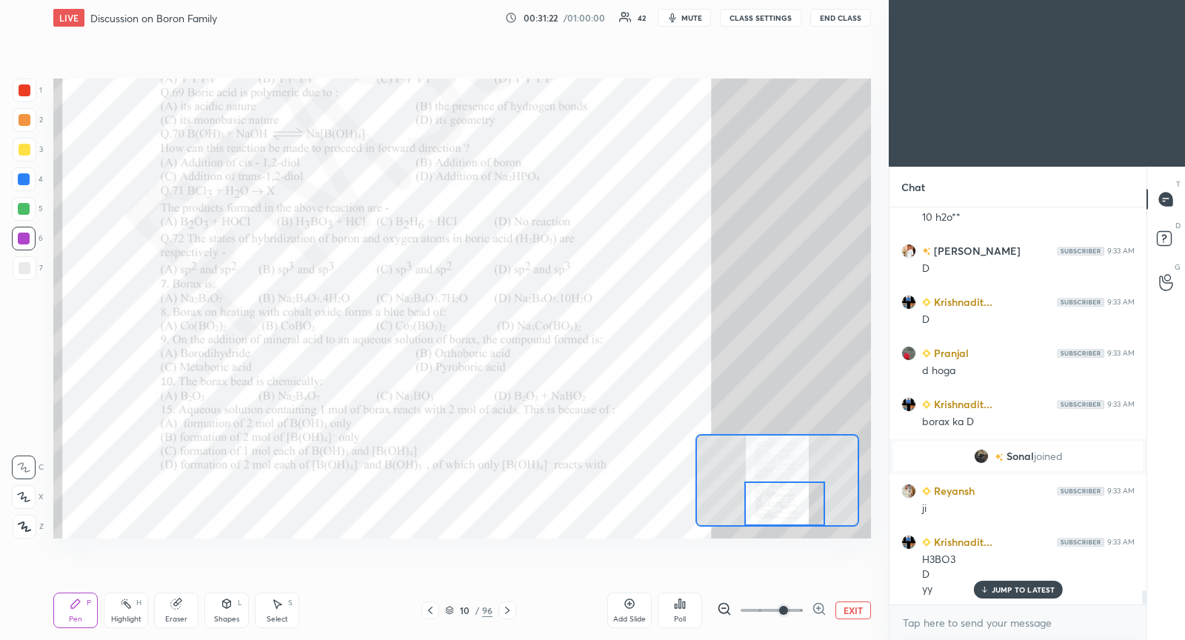
scroll to position [10931, 0]
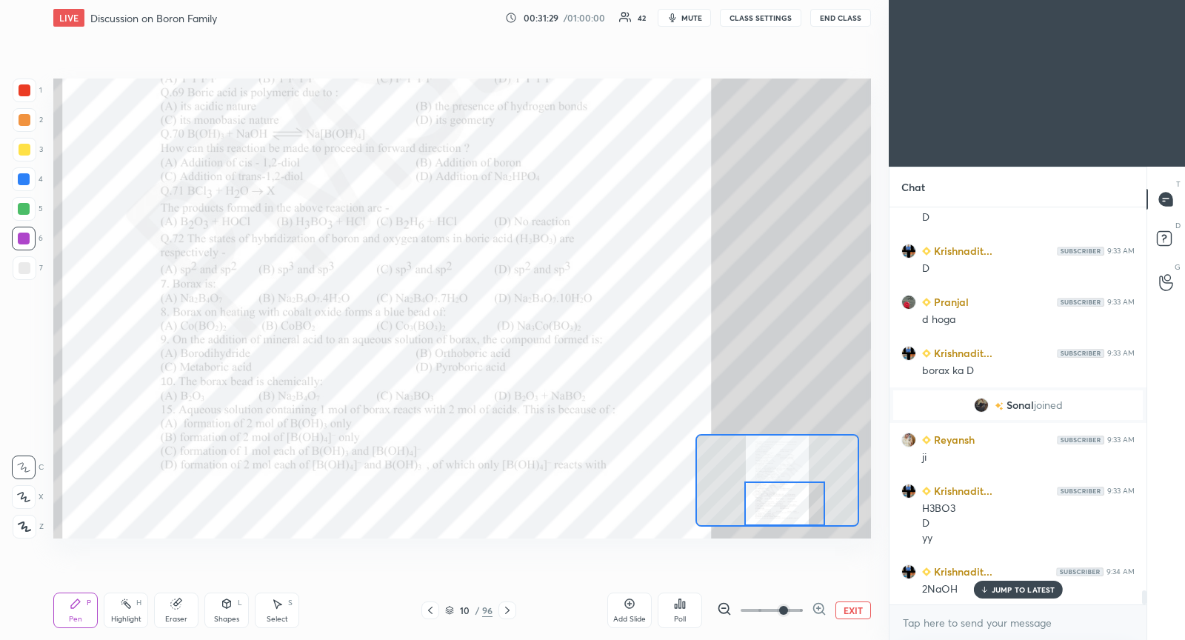
click at [696, 17] on span "mute" at bounding box center [691, 18] width 21 height 10
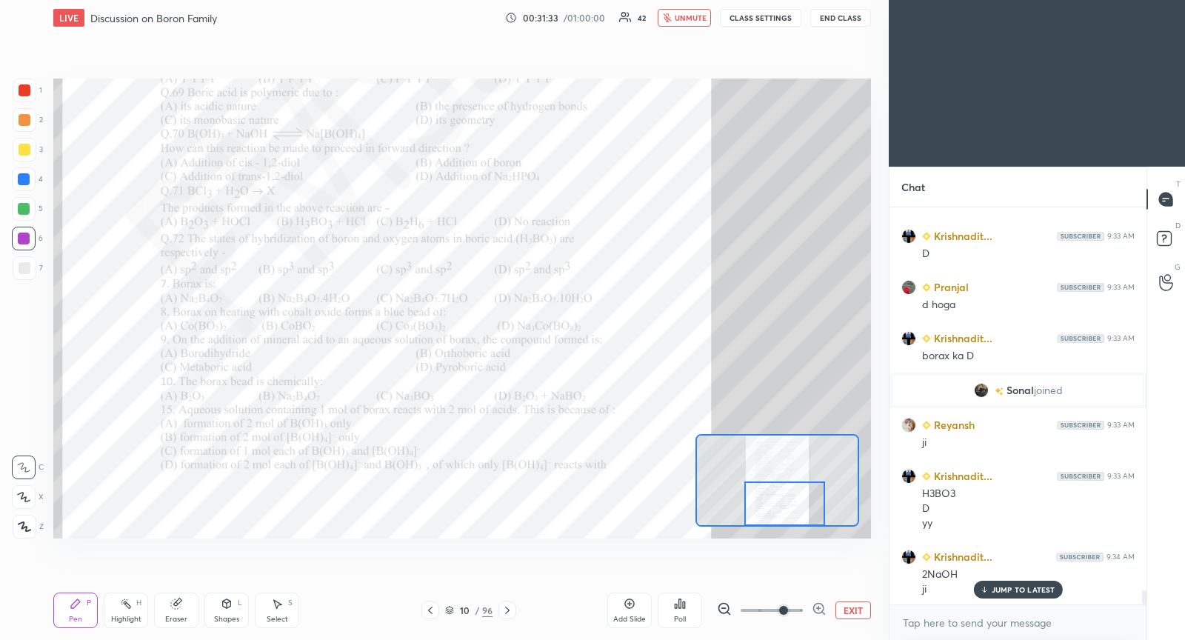
click at [509, 615] on icon at bounding box center [507, 610] width 12 height 12
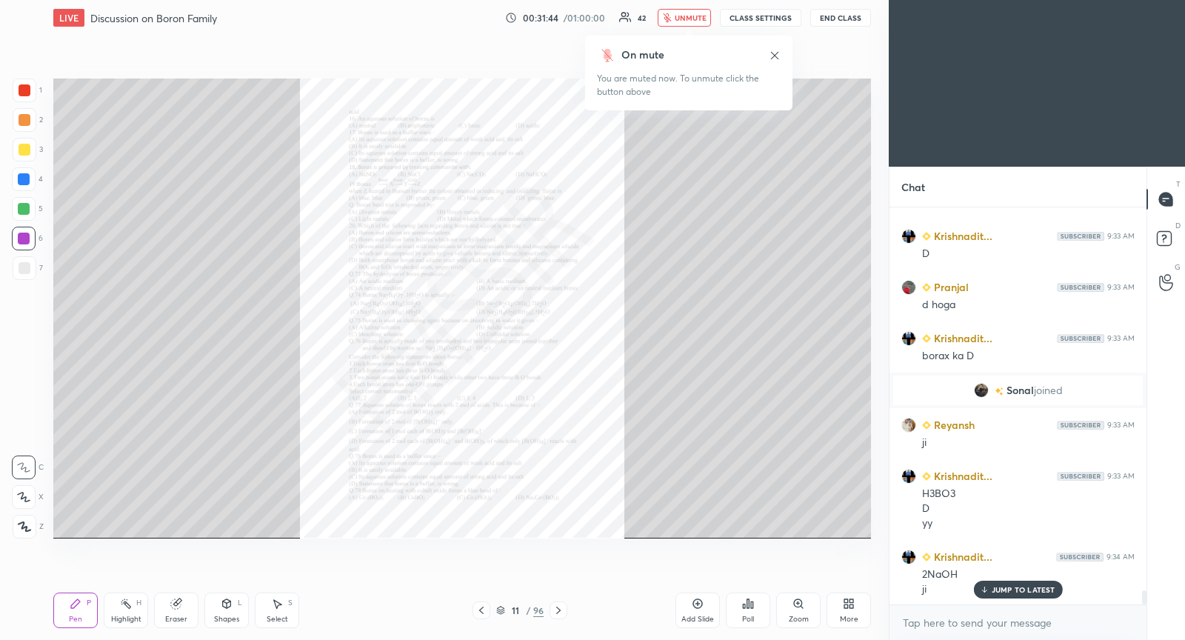
scroll to position [10960, 0]
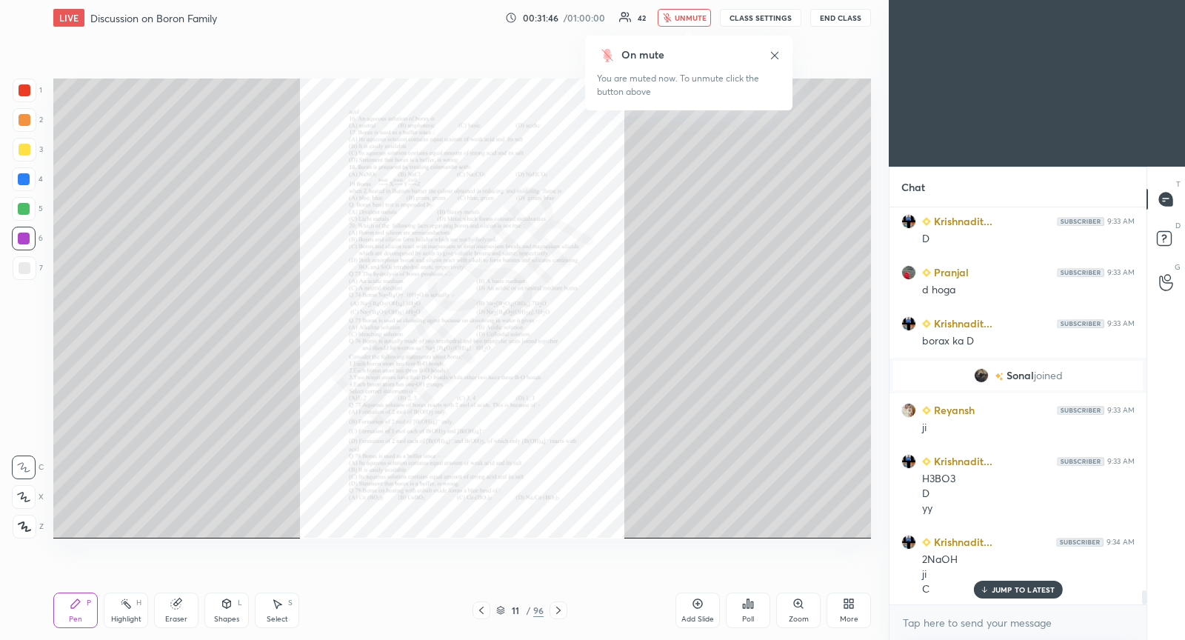
click at [796, 614] on div "Zoom" at bounding box center [798, 610] width 44 height 36
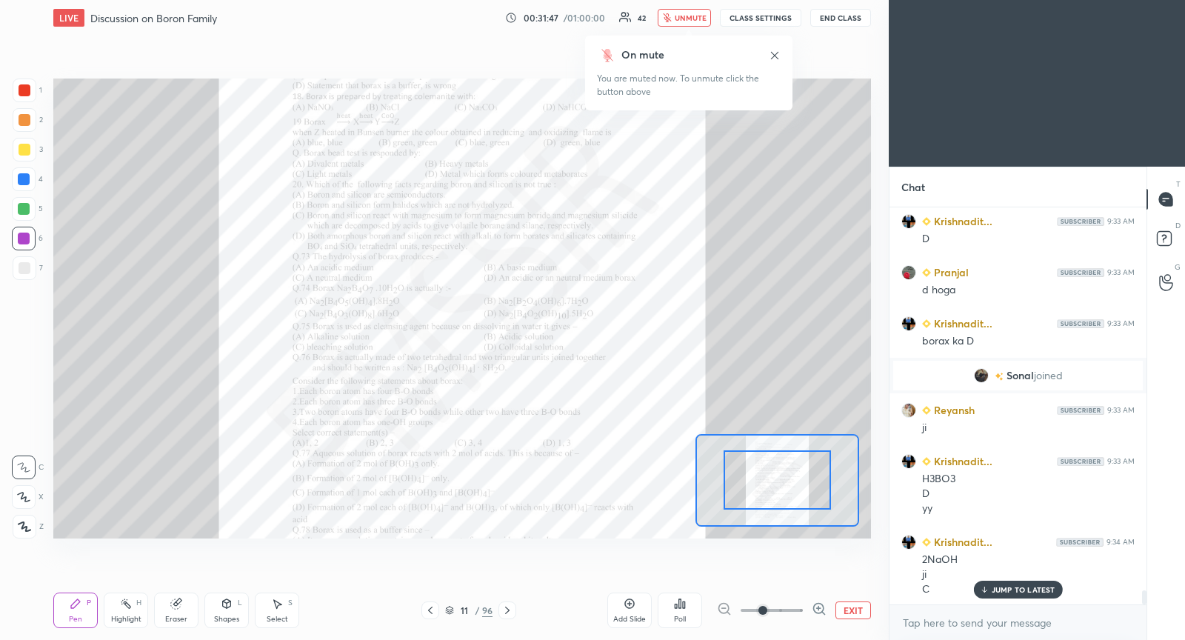
click at [783, 611] on span at bounding box center [772, 610] width 62 height 22
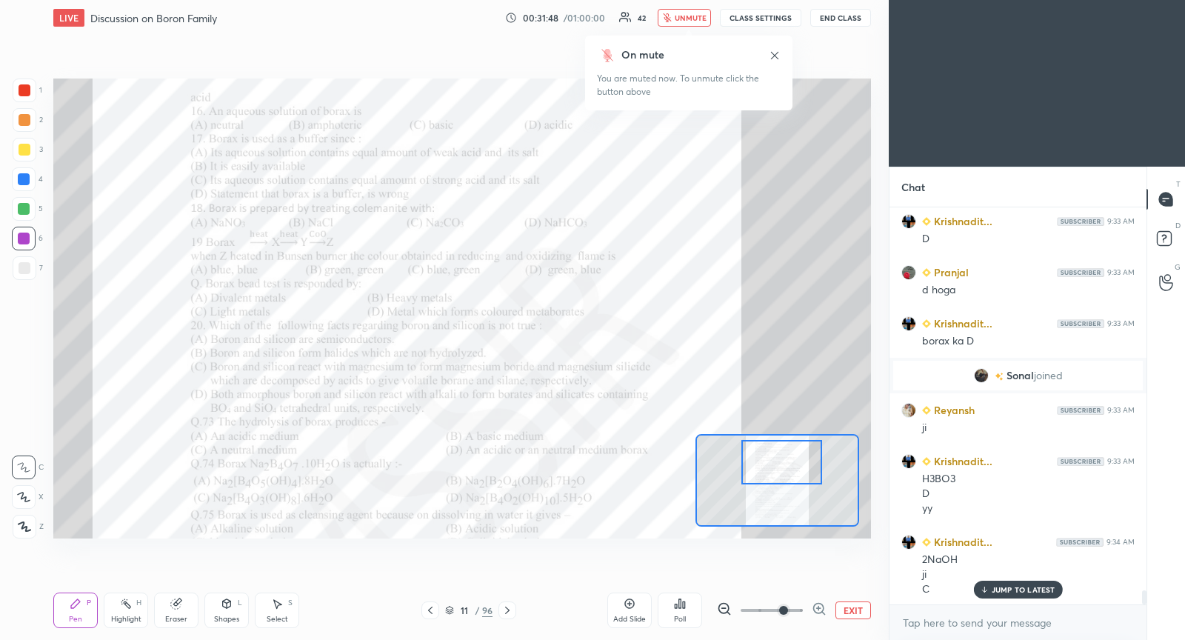
drag, startPoint x: 778, startPoint y: 481, endPoint x: 781, endPoint y: 461, distance: 20.3
click at [782, 461] on div at bounding box center [781, 462] width 80 height 44
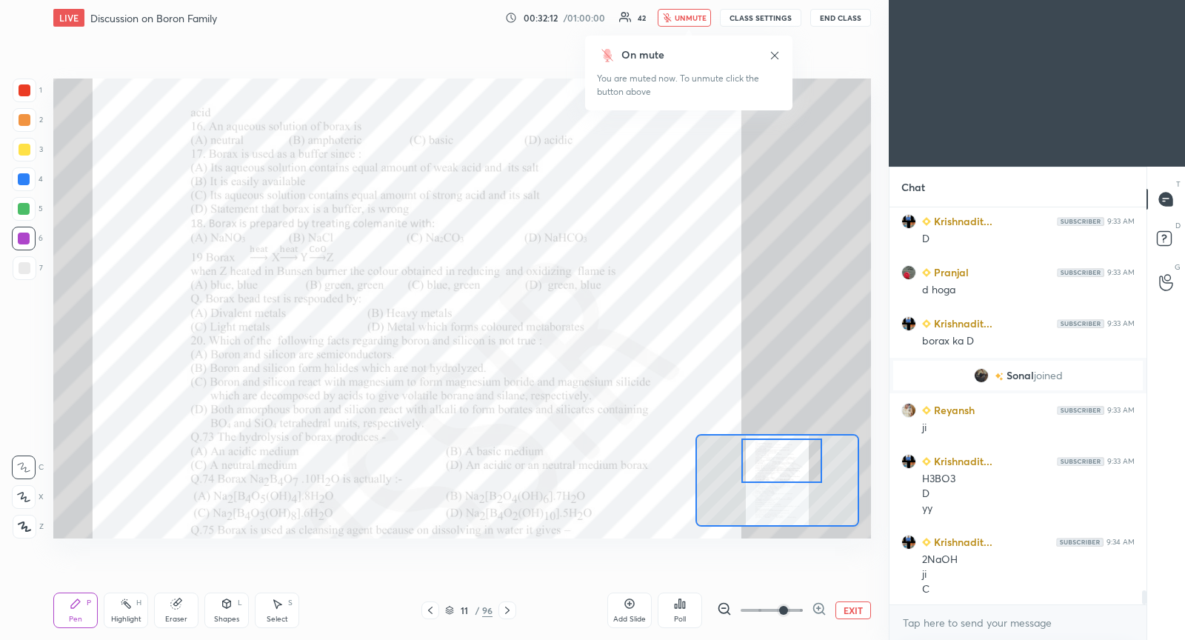
scroll to position [10996, 0]
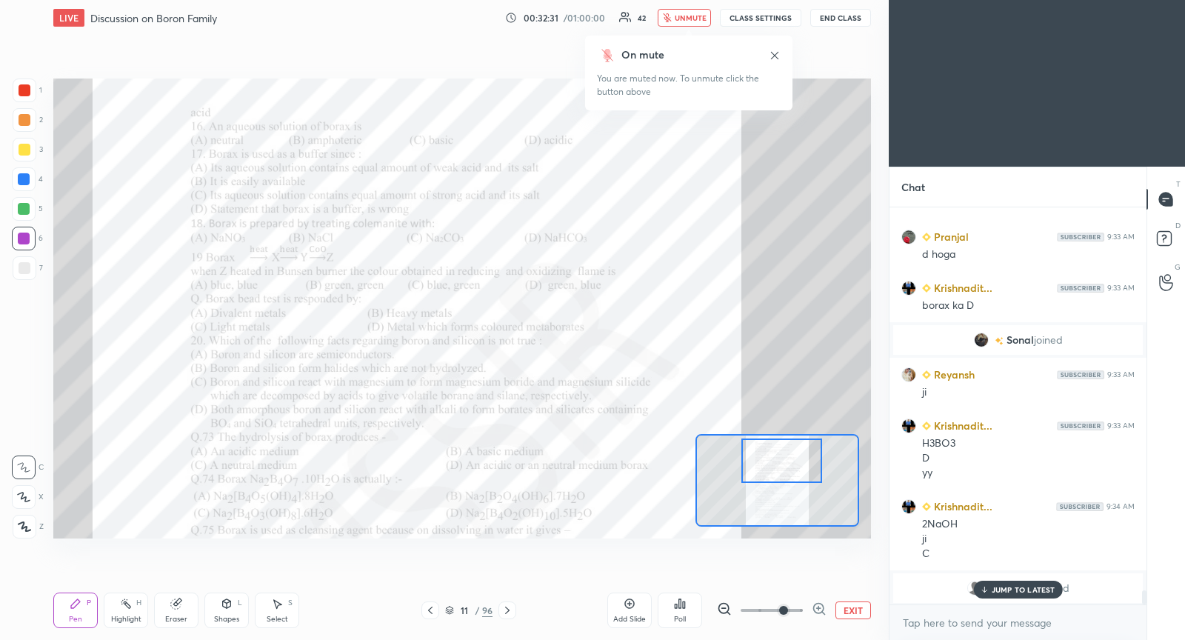
click at [701, 9] on button "unmute" at bounding box center [684, 18] width 53 height 18
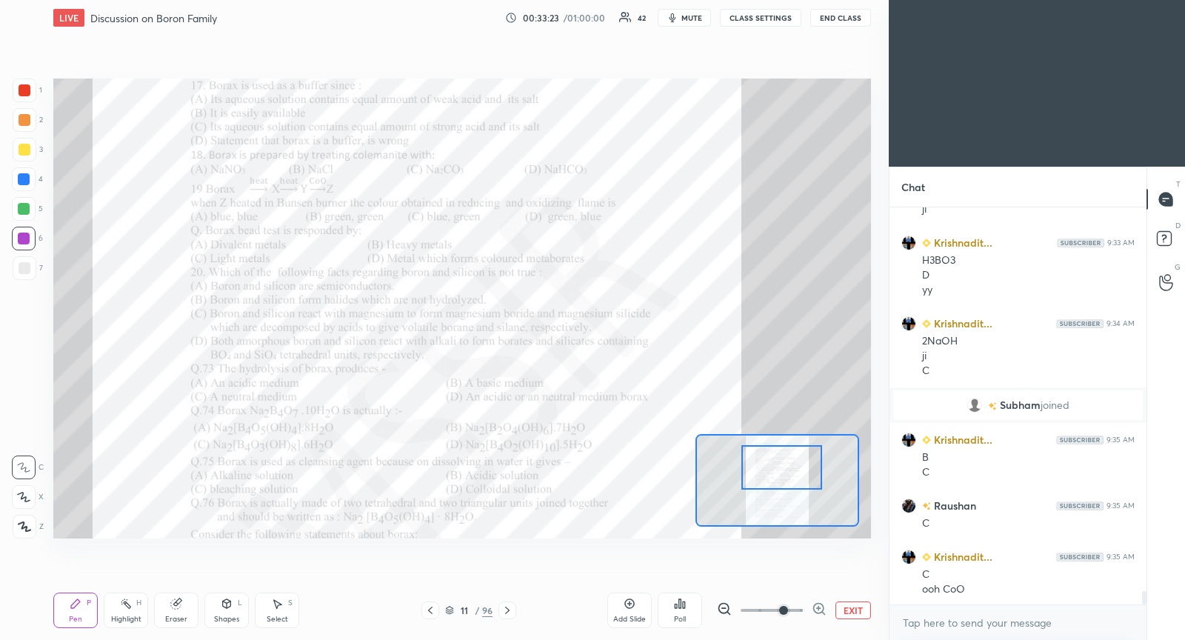
scroll to position [11231, 0]
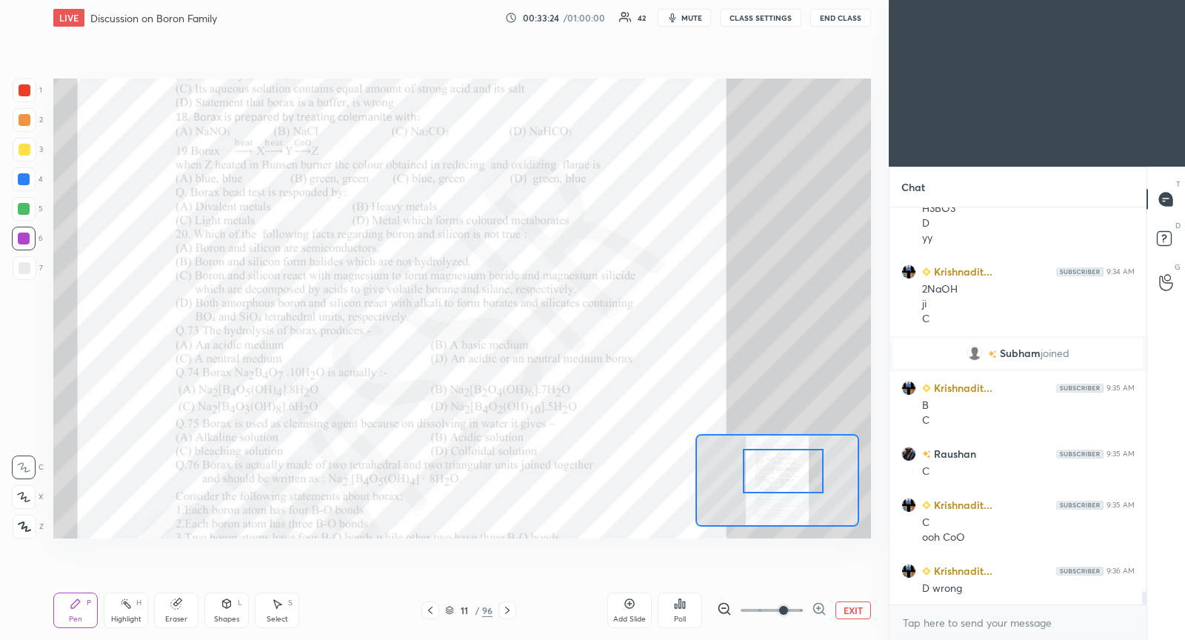
drag, startPoint x: 784, startPoint y: 464, endPoint x: 786, endPoint y: 475, distance: 10.6
click at [786, 475] on div at bounding box center [783, 471] width 80 height 44
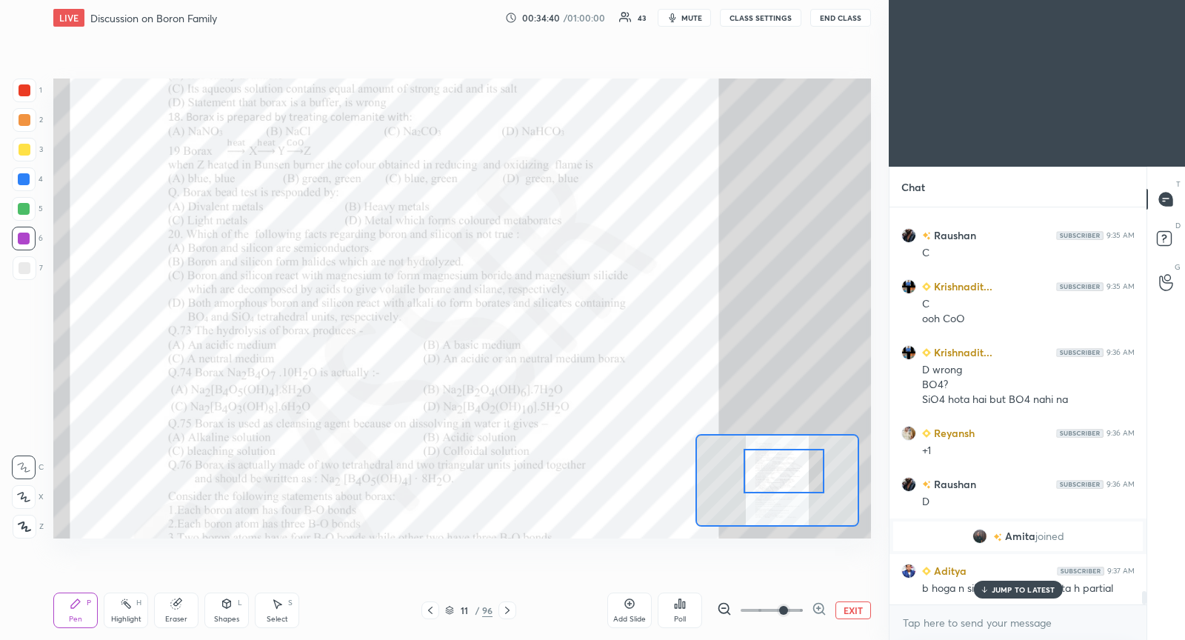
scroll to position [11499, 0]
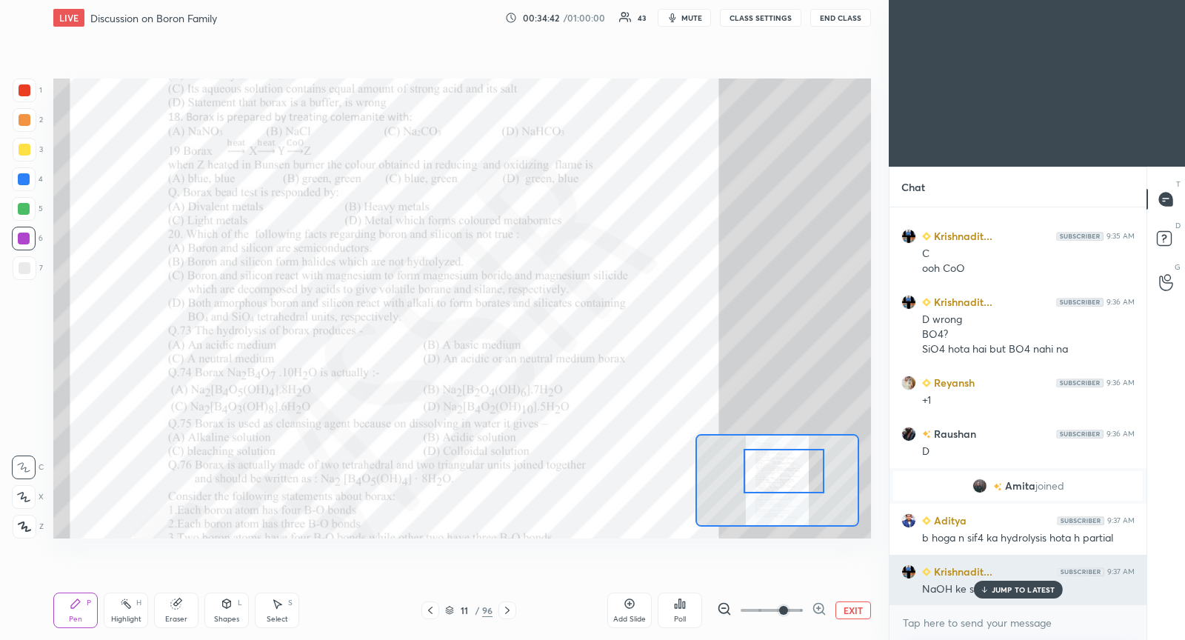
click at [1001, 587] on p "JUMP TO LATEST" at bounding box center [1024, 589] width 64 height 9
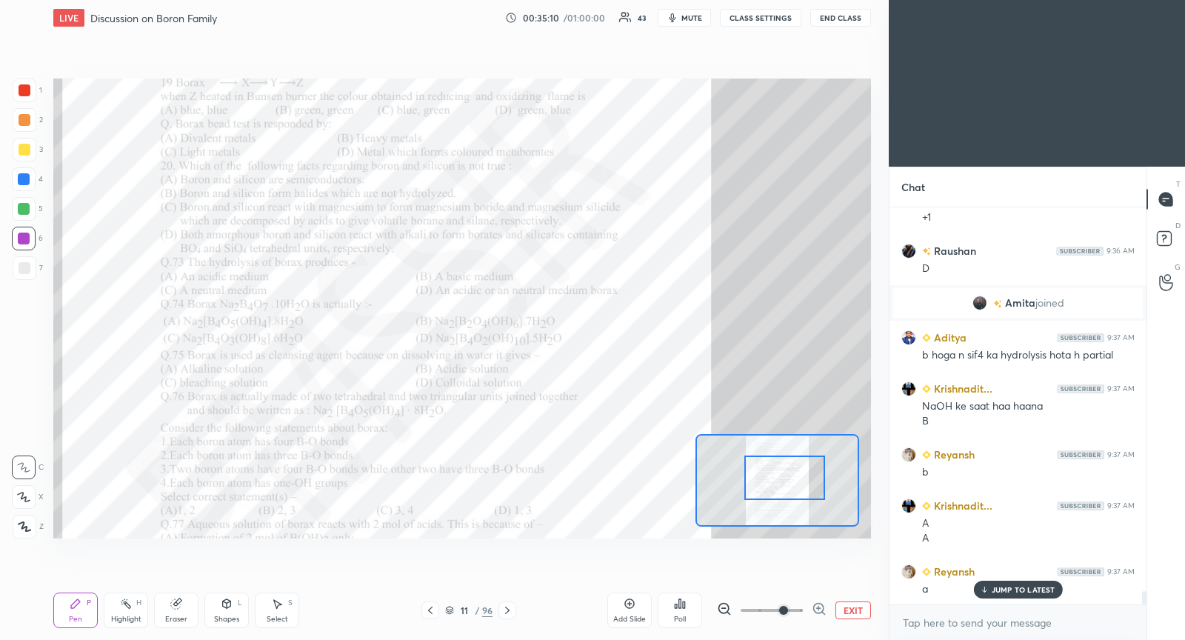
scroll to position [11734, 0]
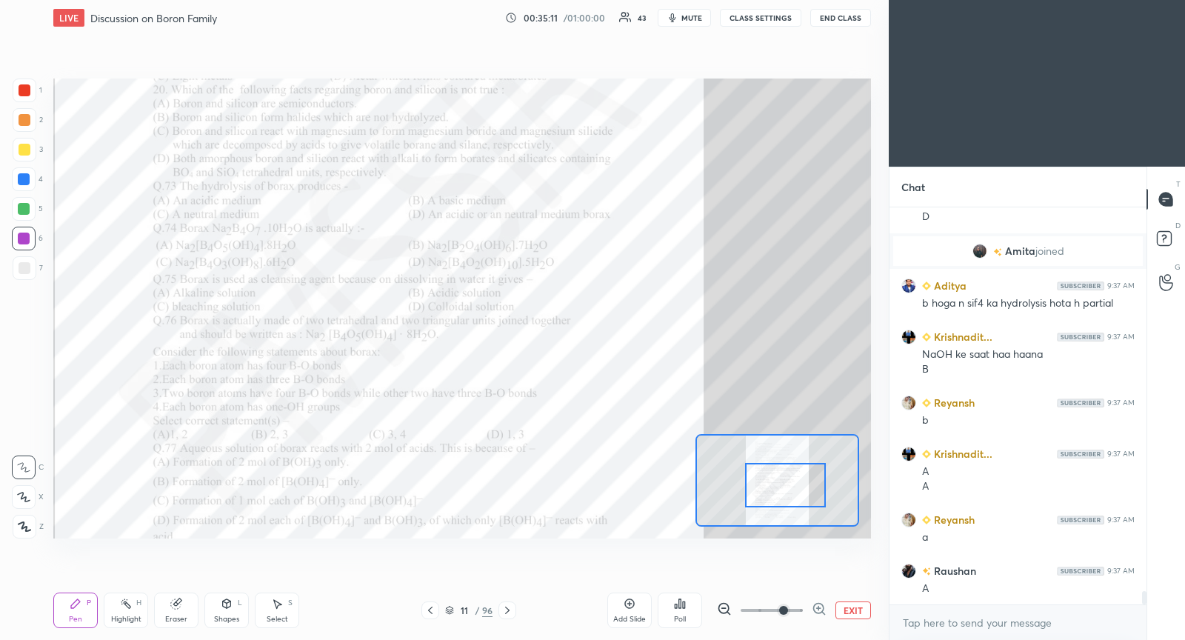
drag, startPoint x: 778, startPoint y: 475, endPoint x: 777, endPoint y: 488, distance: 12.7
click at [779, 490] on div at bounding box center [785, 485] width 80 height 44
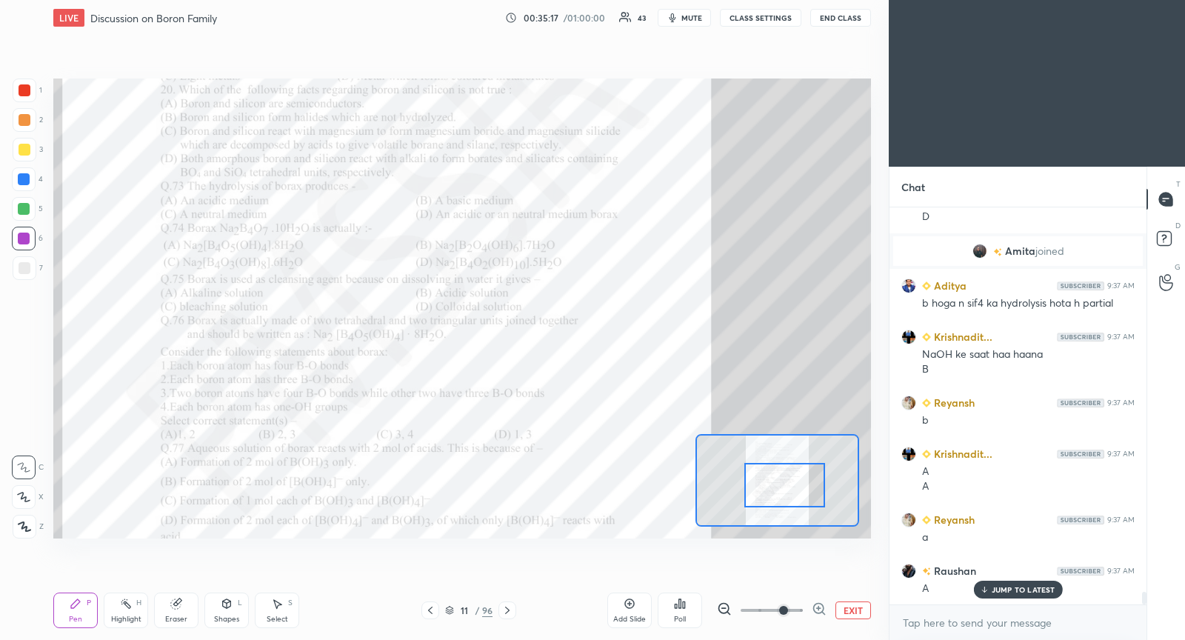
scroll to position [11784, 0]
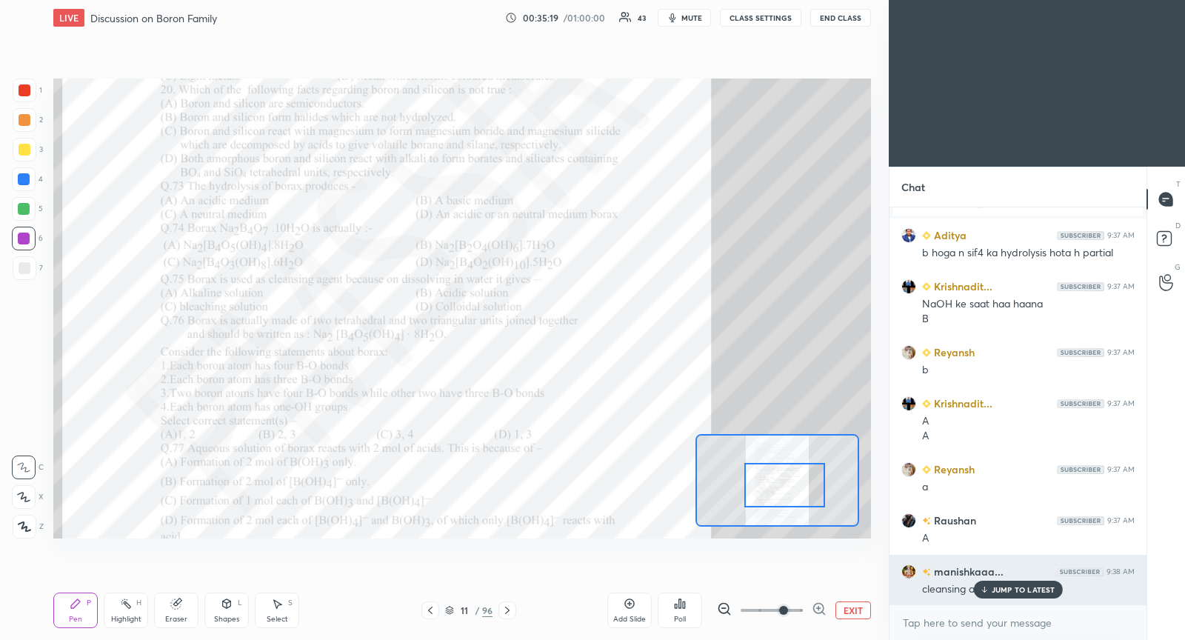
click at [1003, 588] on p "JUMP TO LATEST" at bounding box center [1024, 589] width 64 height 9
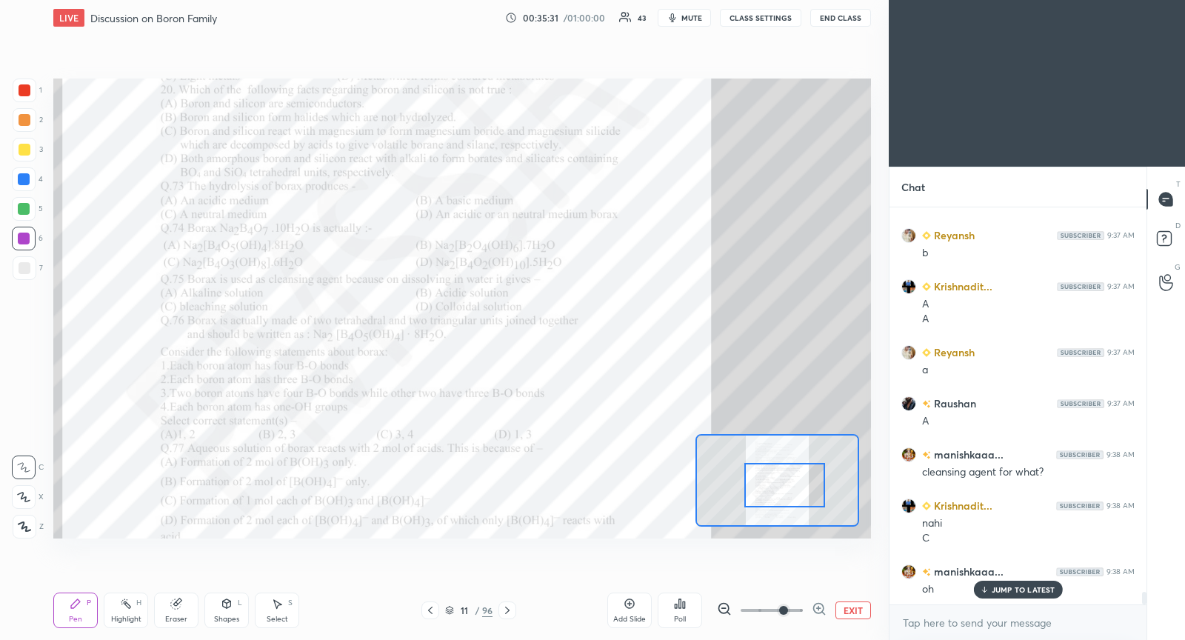
scroll to position [11953, 0]
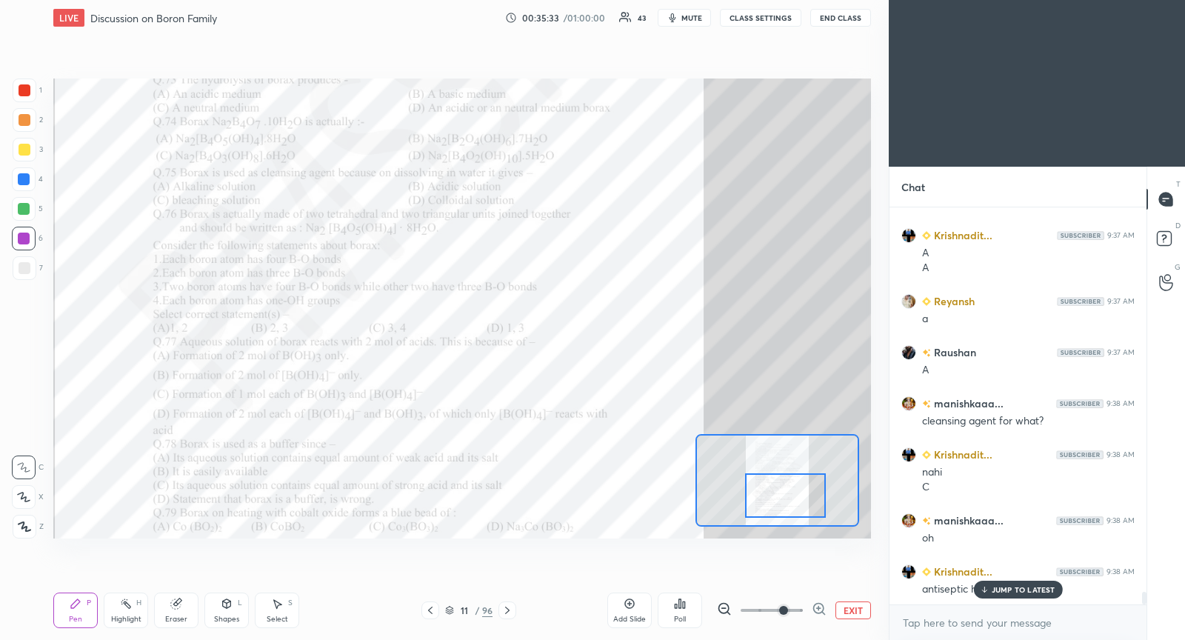
drag, startPoint x: 797, startPoint y: 484, endPoint x: 797, endPoint y: 495, distance: 11.8
click at [797, 495] on div at bounding box center [785, 495] width 80 height 44
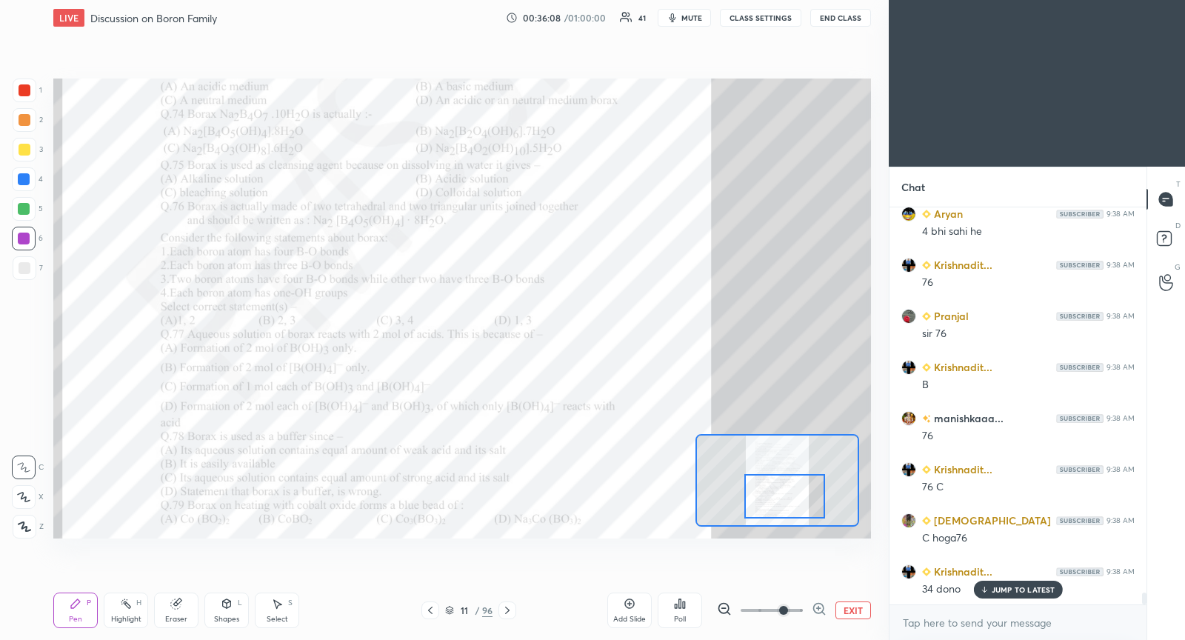
scroll to position [12552, 0]
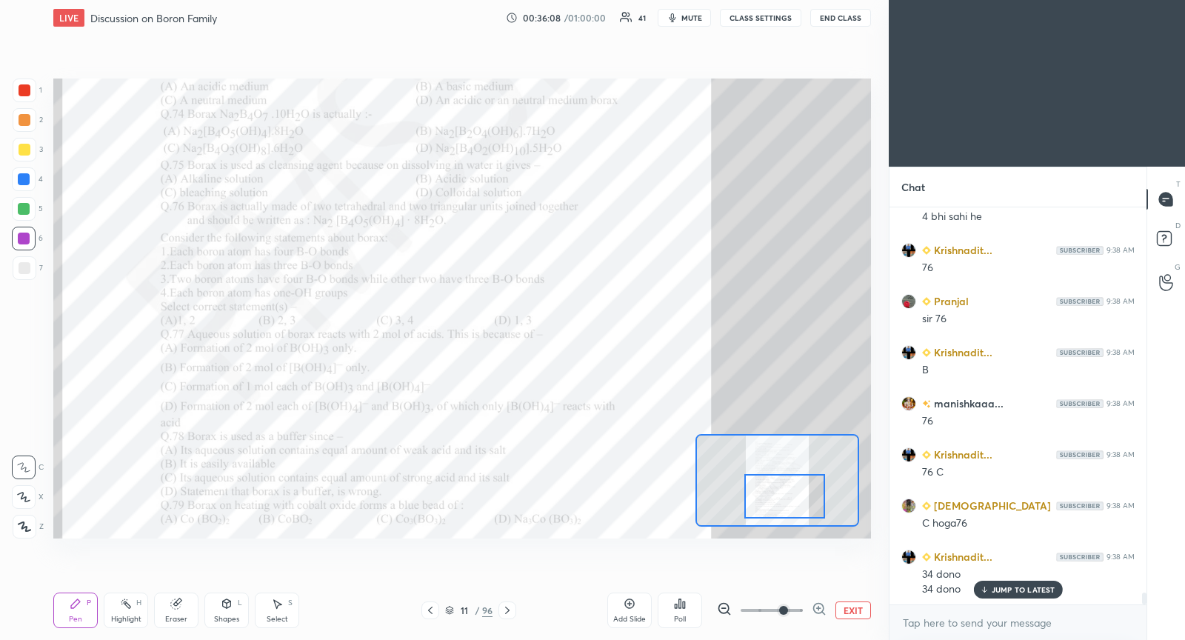
click at [691, 23] on button "mute" at bounding box center [684, 18] width 53 height 18
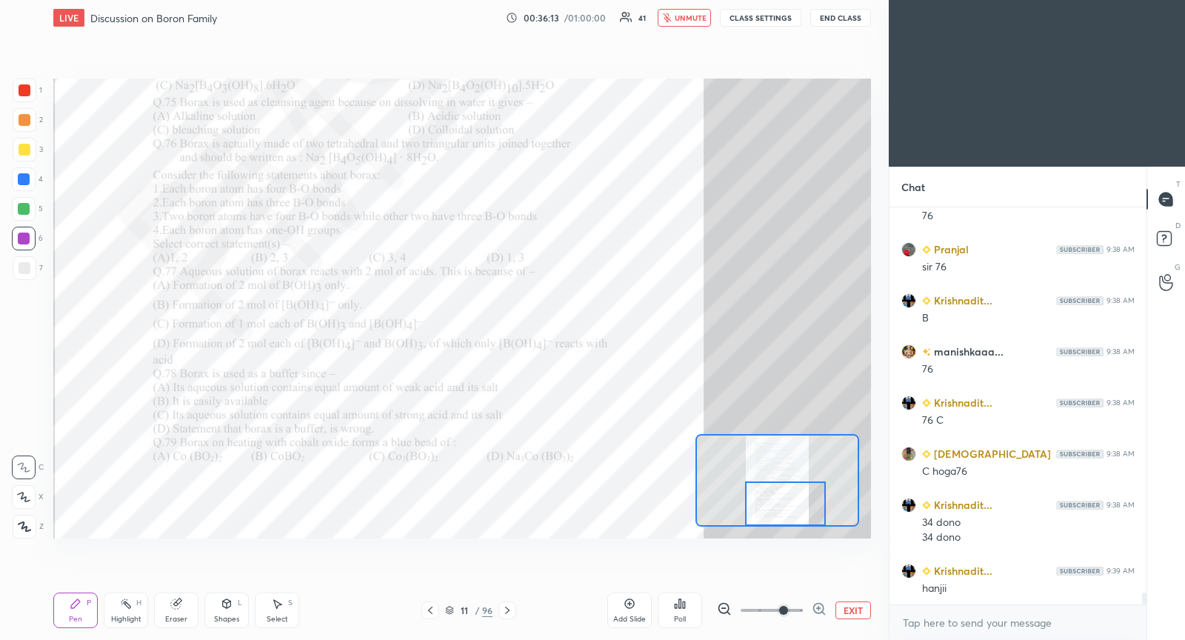
drag, startPoint x: 776, startPoint y: 491, endPoint x: 775, endPoint y: 498, distance: 7.6
click at [775, 498] on div at bounding box center [785, 503] width 80 height 44
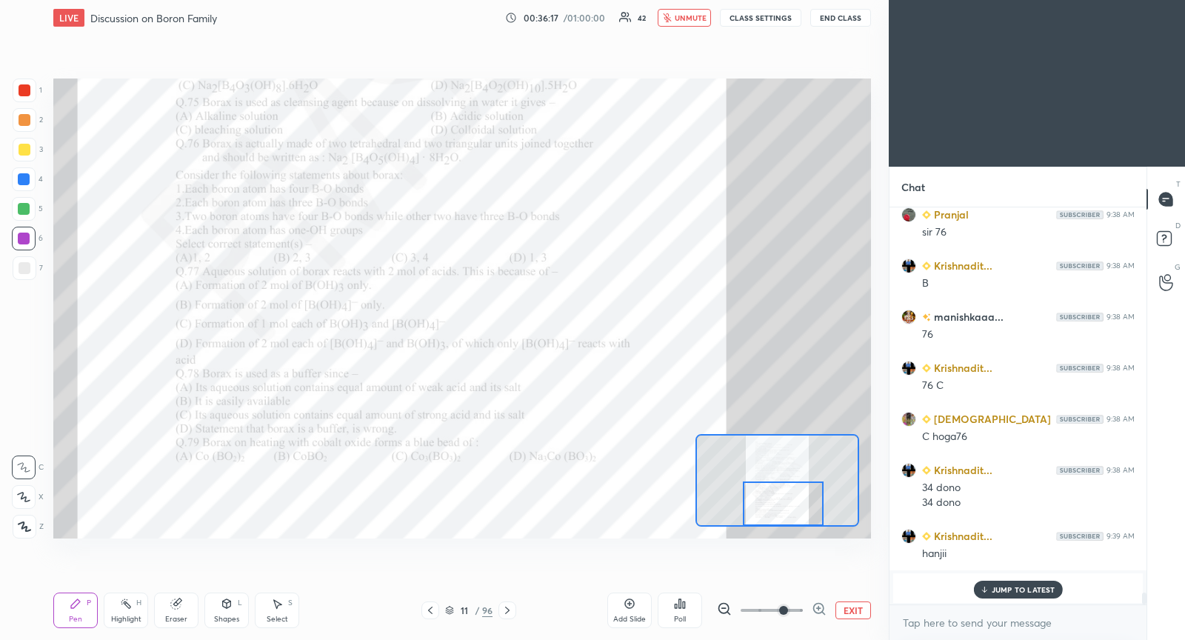
scroll to position [11806, 0]
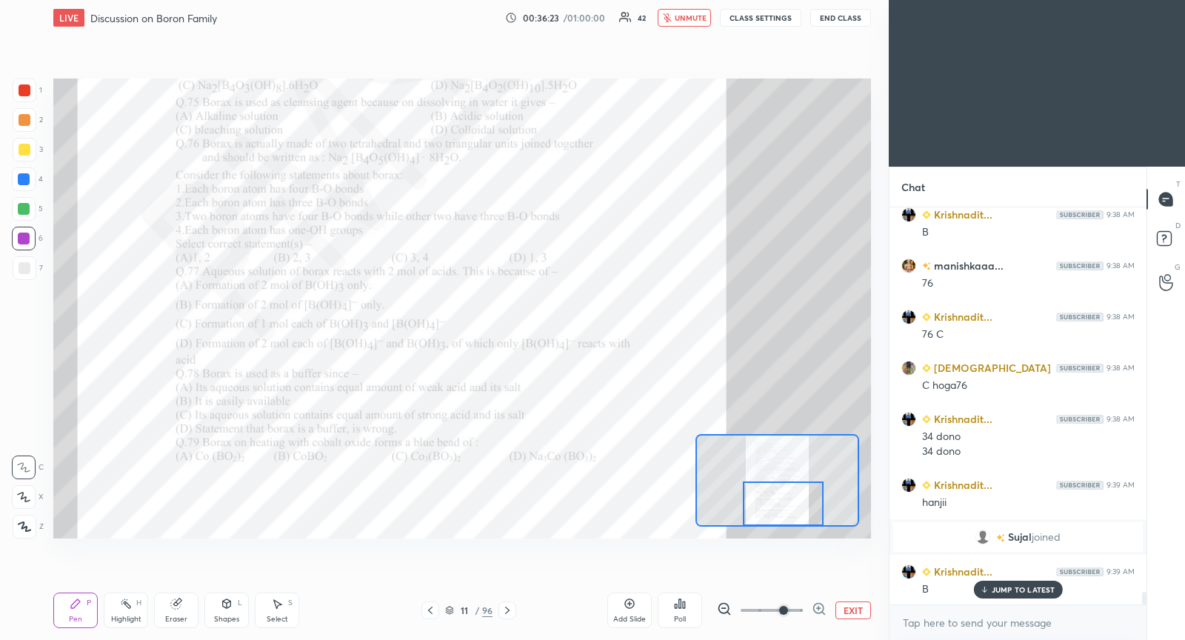
click at [689, 16] on span "unmute" at bounding box center [691, 18] width 32 height 10
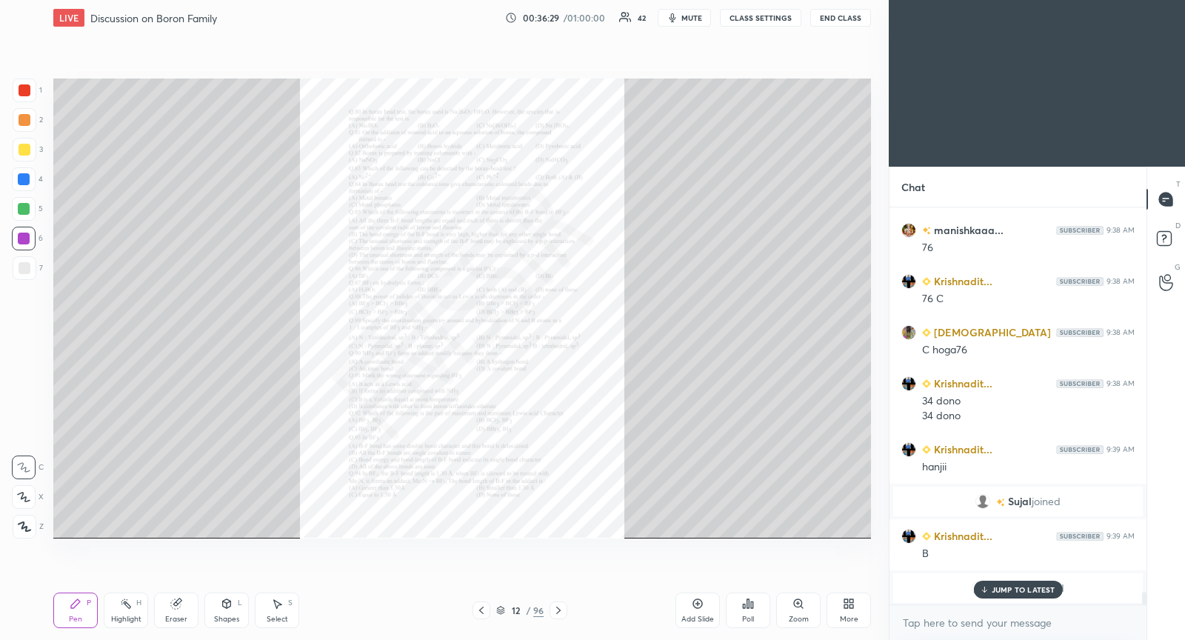
click at [800, 603] on icon at bounding box center [798, 603] width 8 height 8
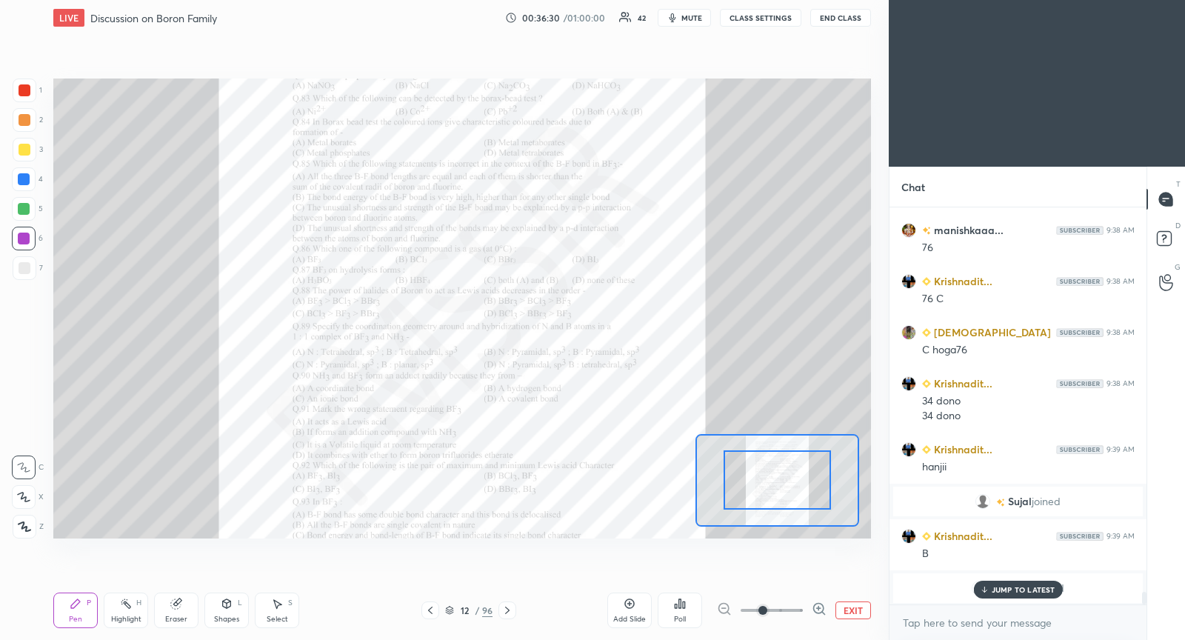
drag, startPoint x: 785, startPoint y: 612, endPoint x: 777, endPoint y: 590, distance: 23.0
click at [779, 612] on span at bounding box center [772, 610] width 62 height 22
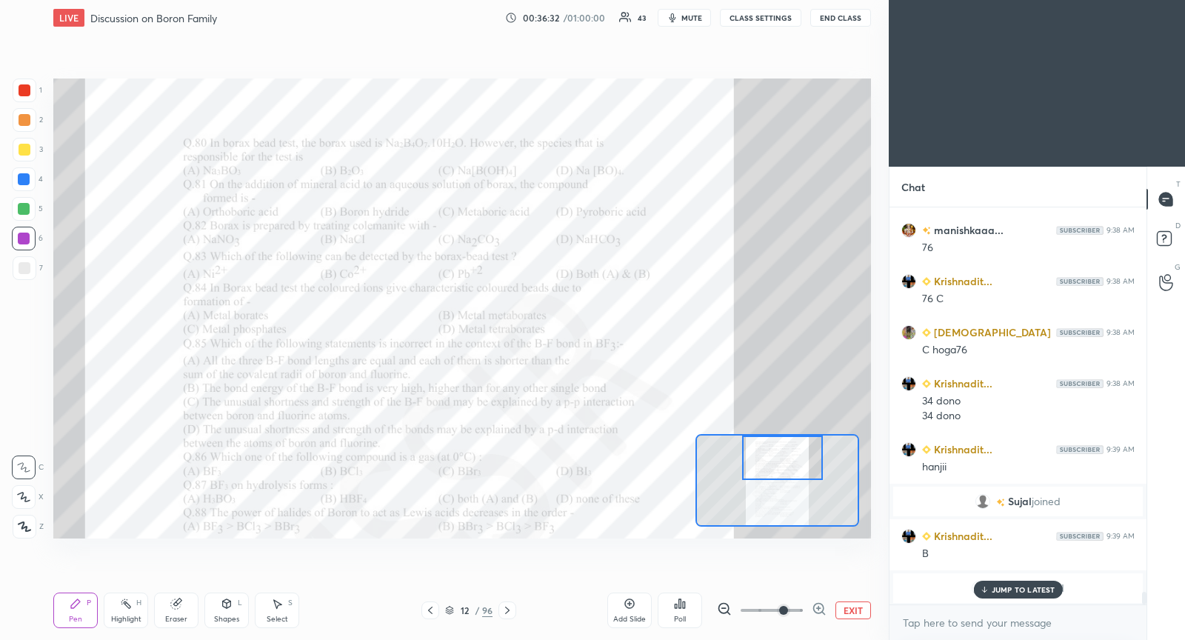
drag, startPoint x: 781, startPoint y: 486, endPoint x: 784, endPoint y: 463, distance: 23.3
click at [786, 464] on div at bounding box center [782, 457] width 80 height 44
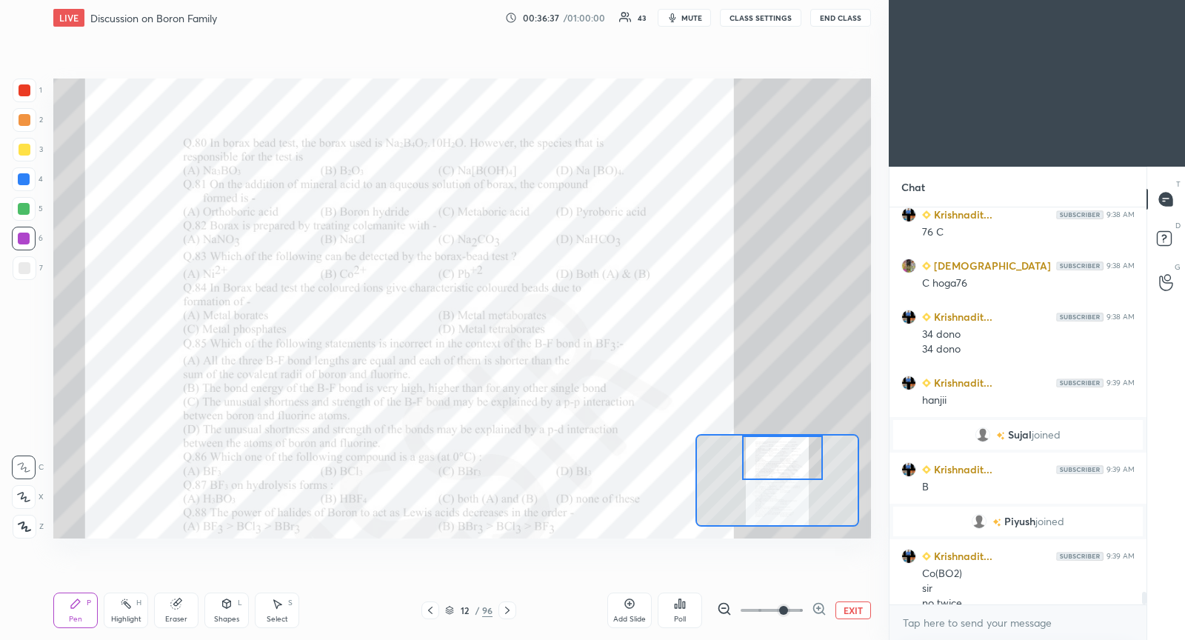
scroll to position [11923, 0]
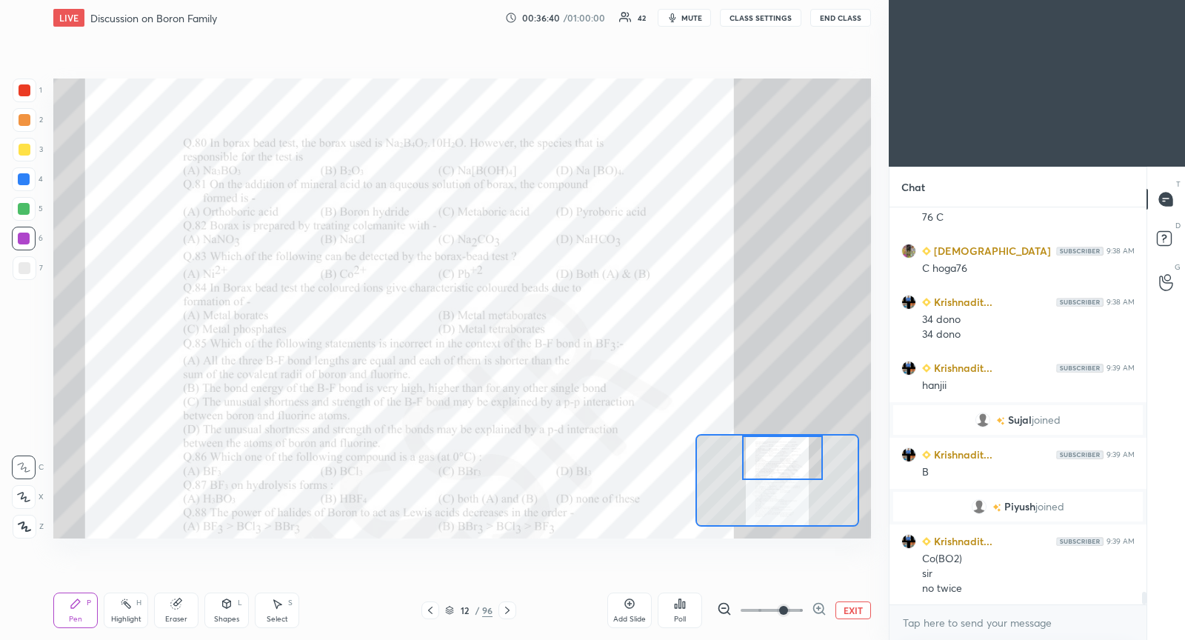
click at [429, 612] on icon at bounding box center [430, 610] width 12 height 12
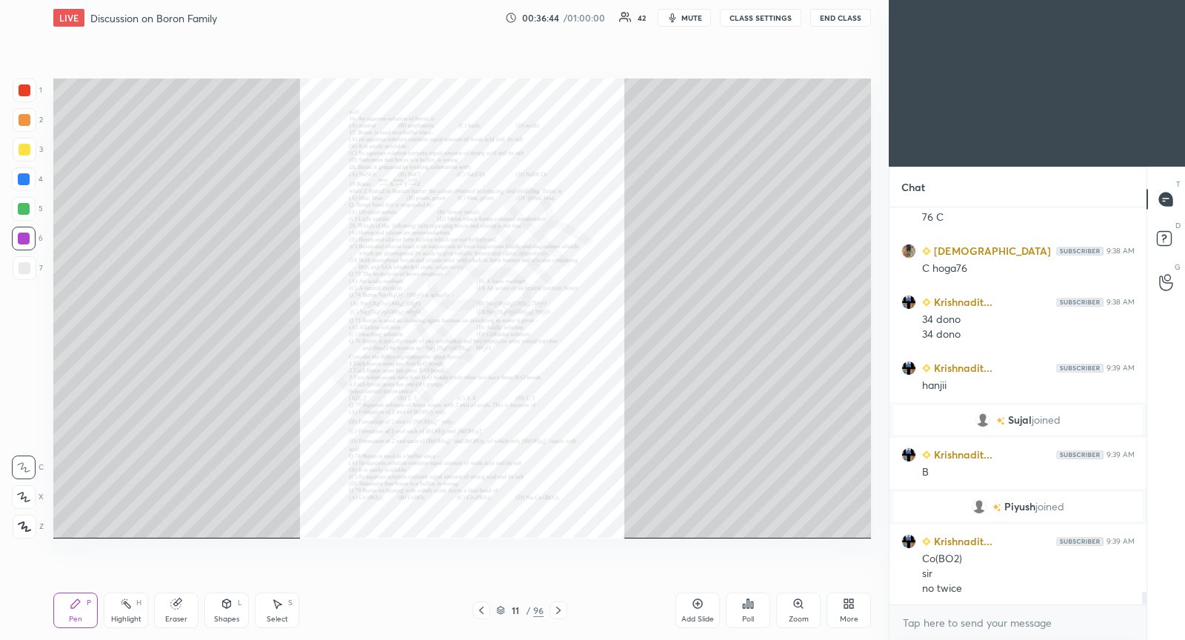
click at [801, 613] on div "Zoom" at bounding box center [798, 610] width 44 height 36
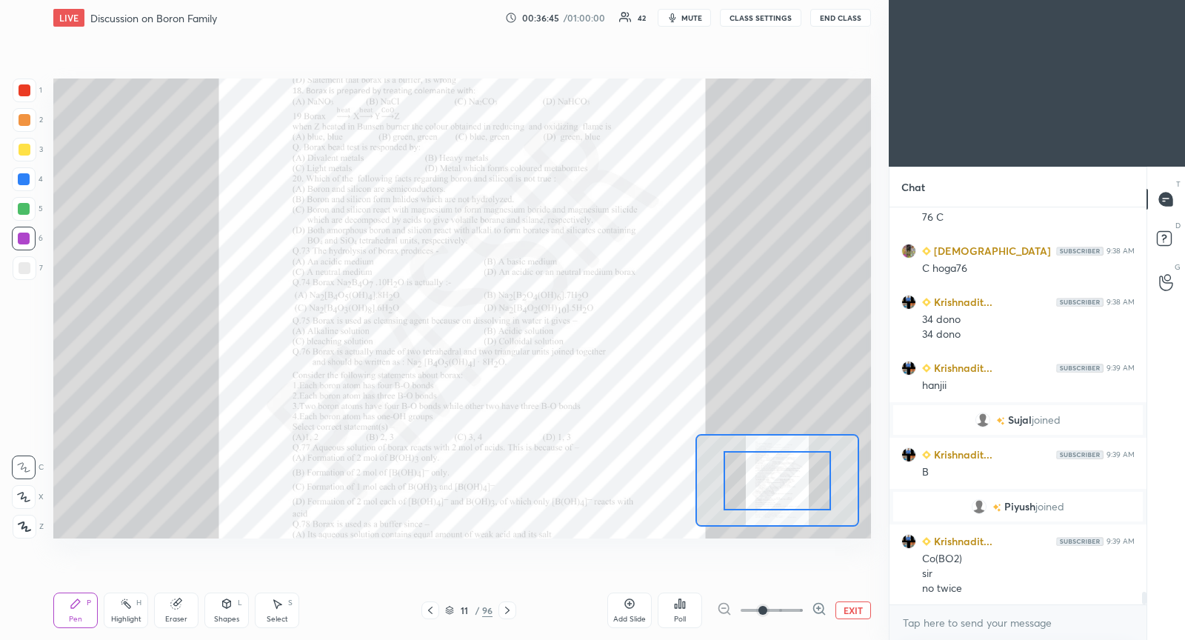
drag, startPoint x: 781, startPoint y: 478, endPoint x: 781, endPoint y: 505, distance: 26.7
click at [777, 604] on span at bounding box center [772, 610] width 62 height 22
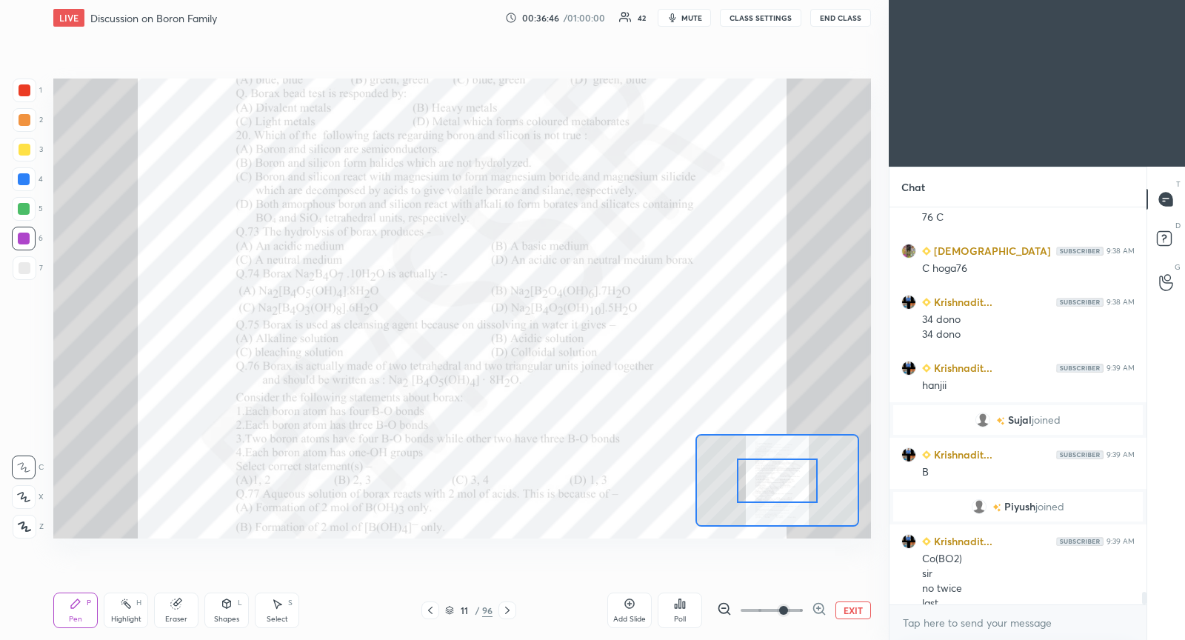
scroll to position [11938, 0]
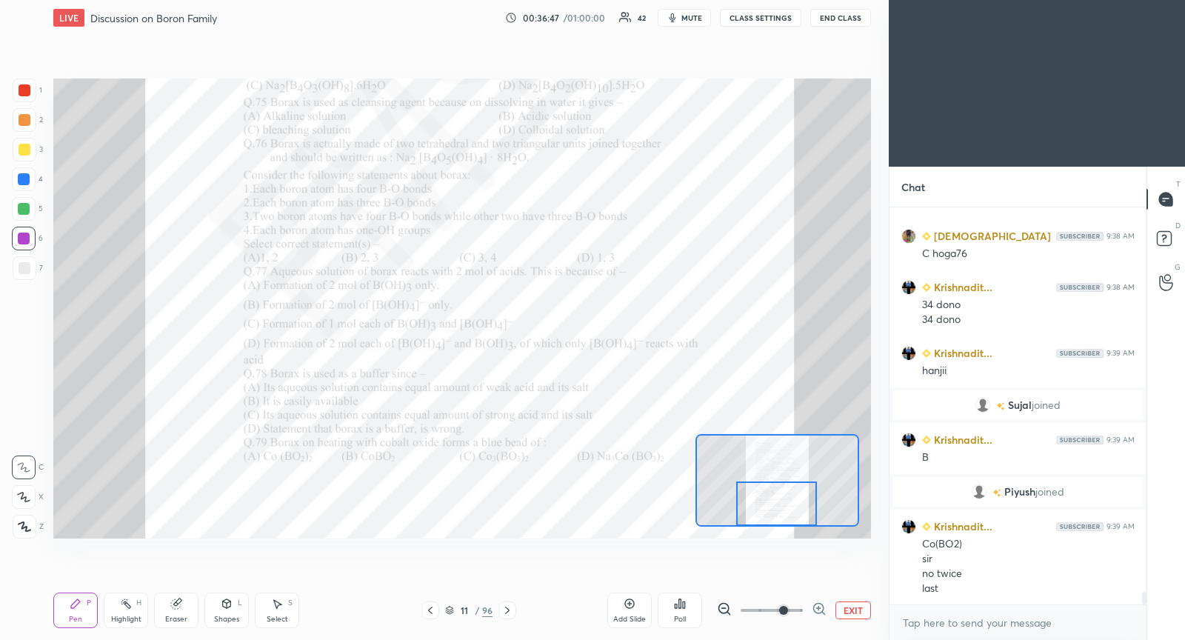
drag, startPoint x: 786, startPoint y: 492, endPoint x: 782, endPoint y: 518, distance: 27.0
click at [784, 517] on div at bounding box center [776, 503] width 80 height 44
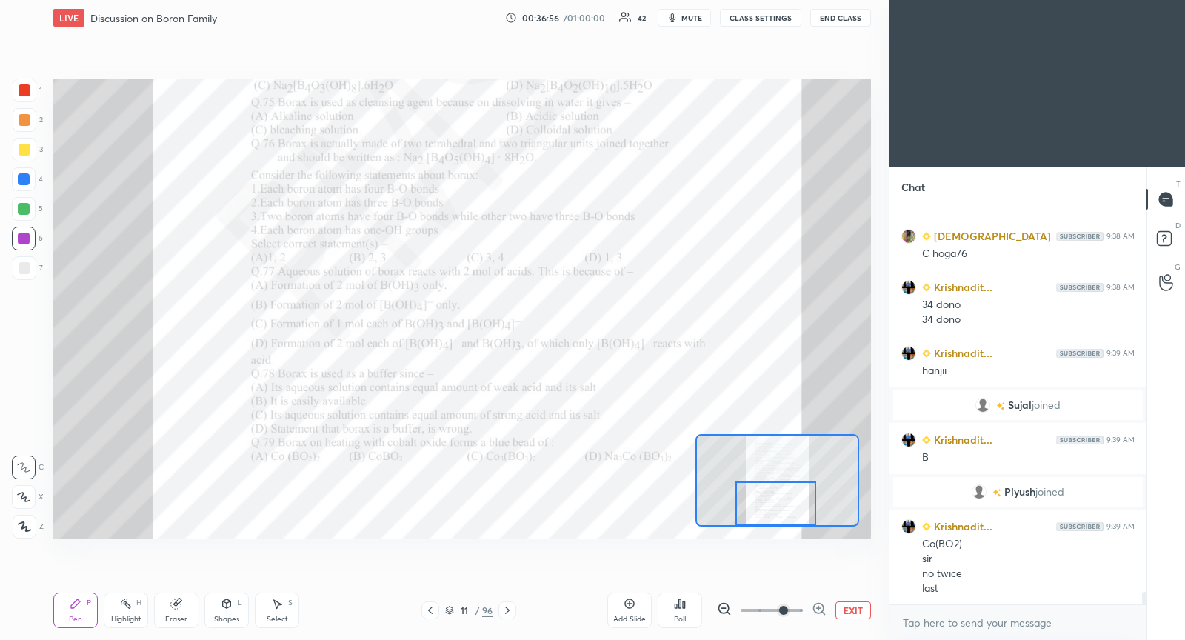
scroll to position [11953, 0]
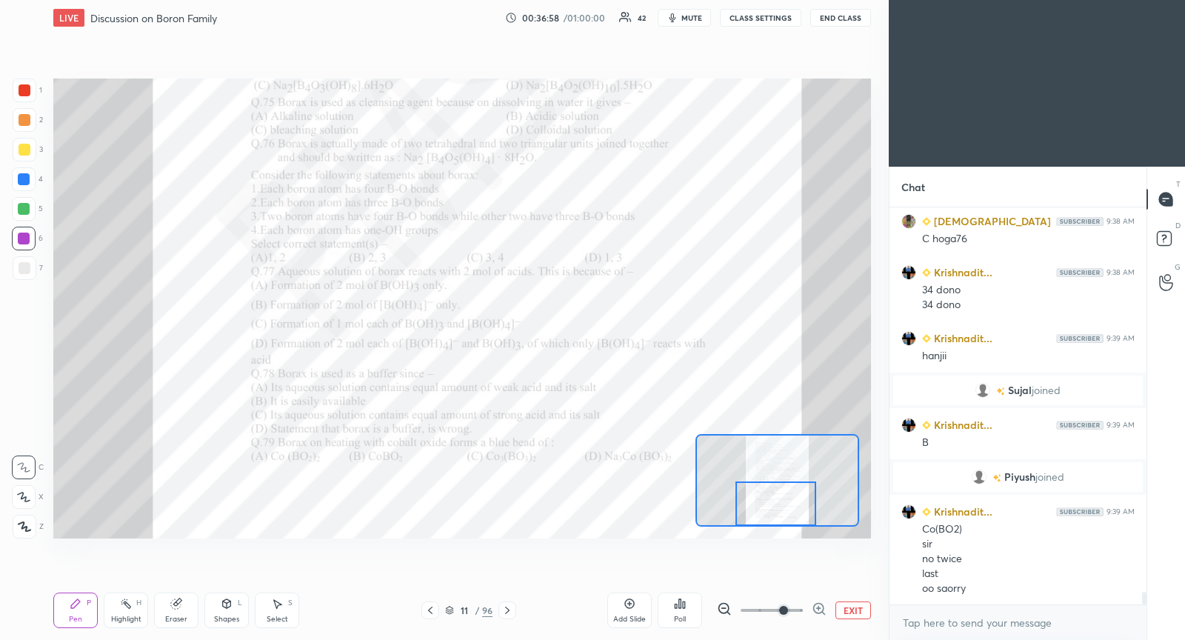
click at [504, 615] on icon at bounding box center [507, 610] width 12 height 12
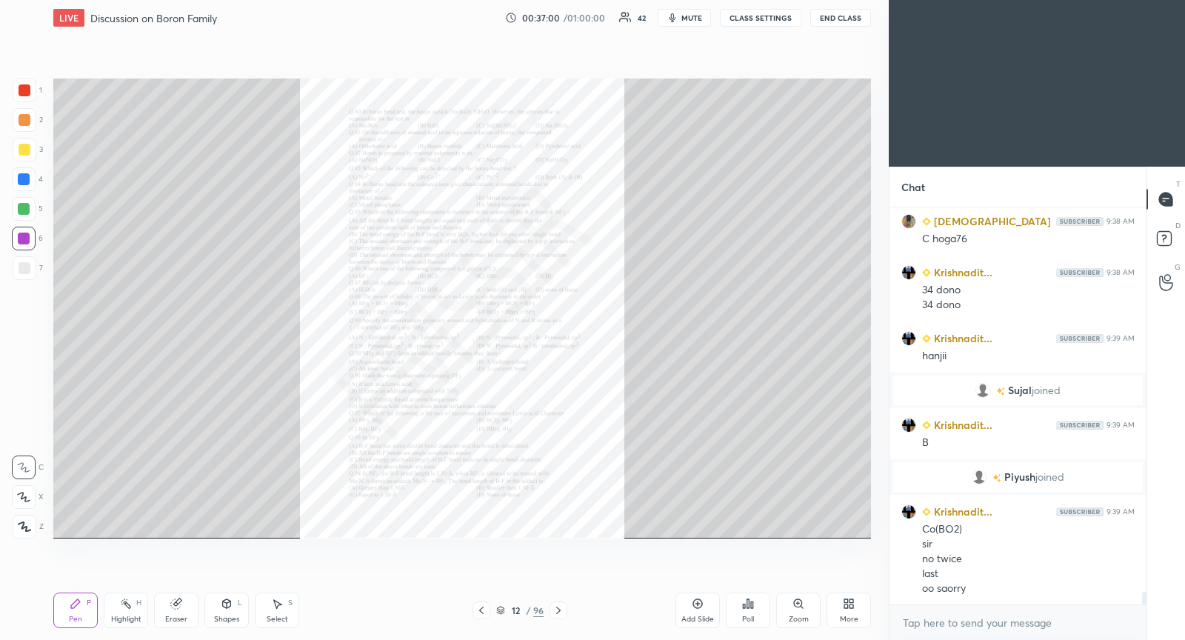
click at [804, 612] on div "Zoom" at bounding box center [798, 610] width 44 height 36
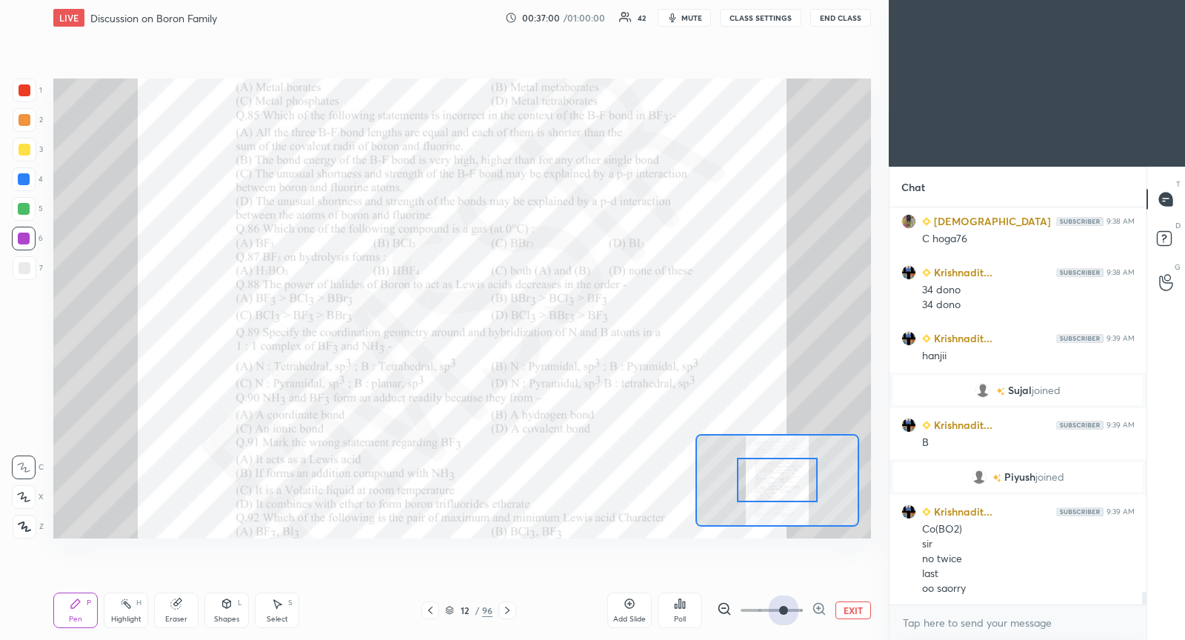
drag, startPoint x: 787, startPoint y: 614, endPoint x: 800, endPoint y: 571, distance: 44.8
click at [787, 613] on span at bounding box center [772, 610] width 62 height 22
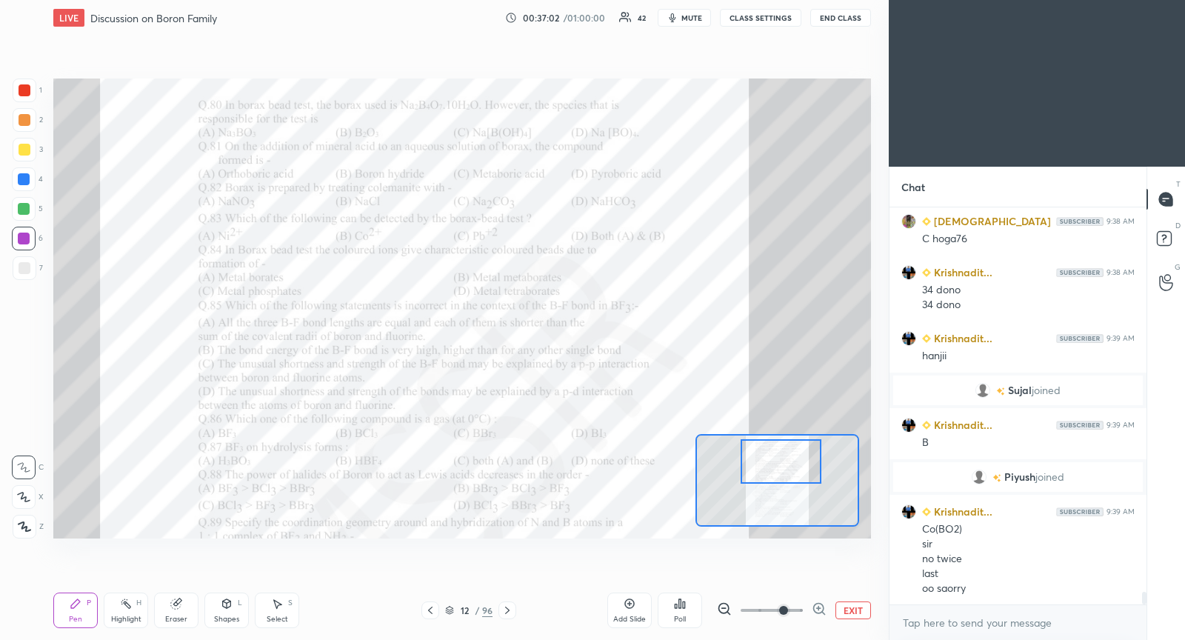
drag, startPoint x: 777, startPoint y: 483, endPoint x: 784, endPoint y: 461, distance: 23.2
click at [782, 463] on div at bounding box center [781, 461] width 80 height 44
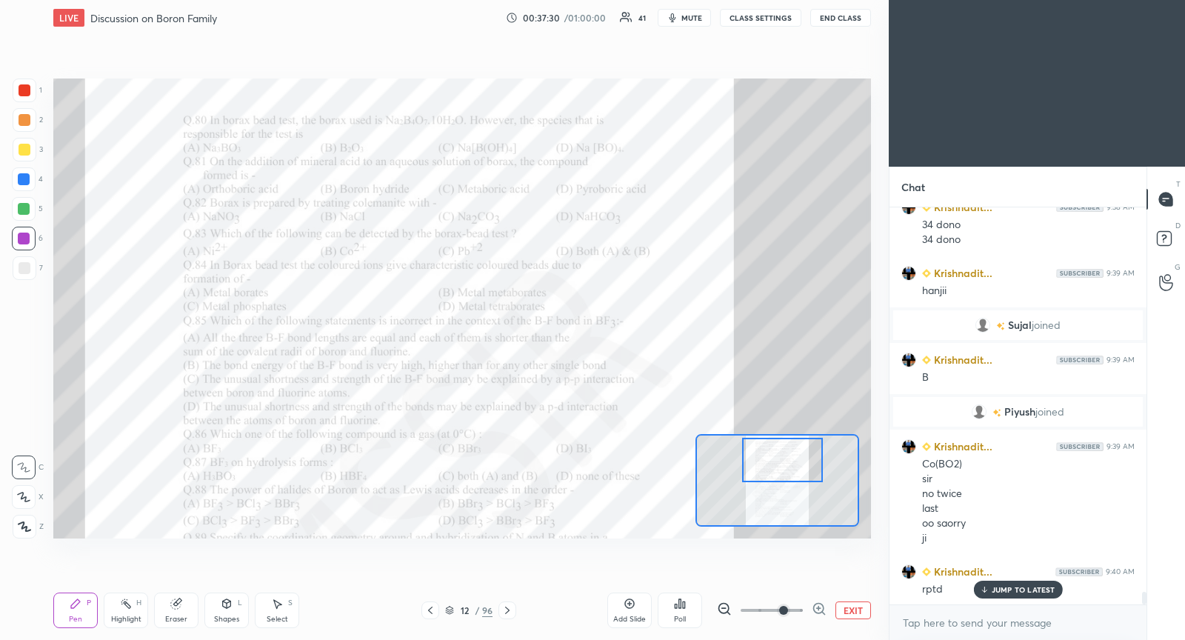
scroll to position [12033, 0]
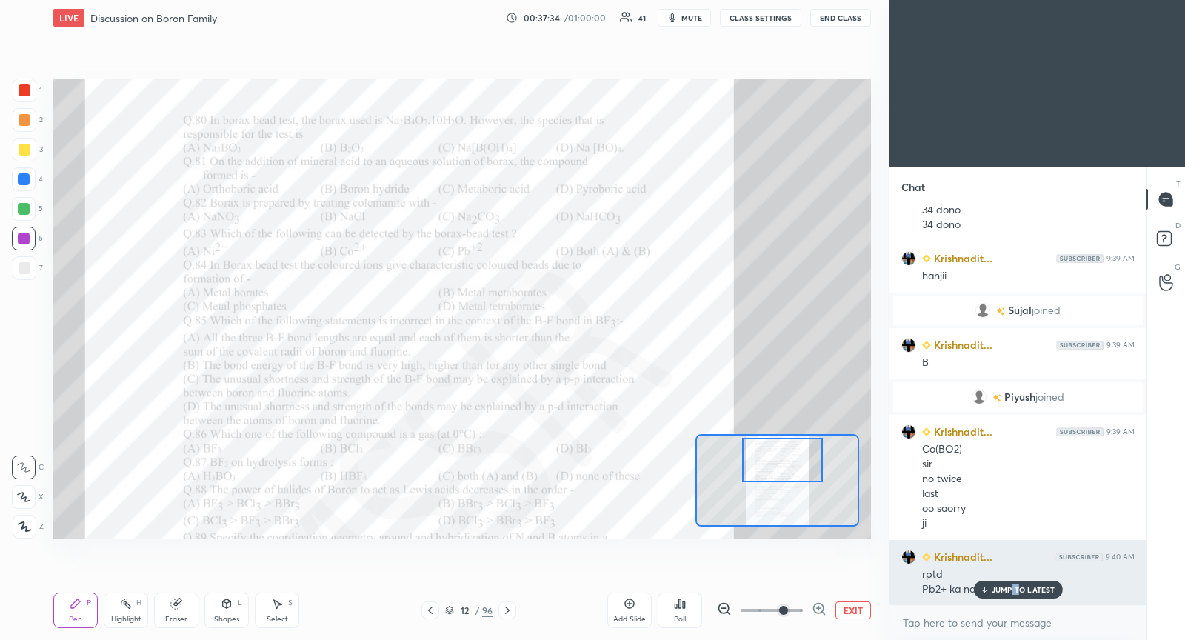
drag, startPoint x: 1019, startPoint y: 589, endPoint x: 1009, endPoint y: 583, distance: 11.3
click at [1013, 586] on p "JUMP TO LATEST" at bounding box center [1024, 589] width 64 height 9
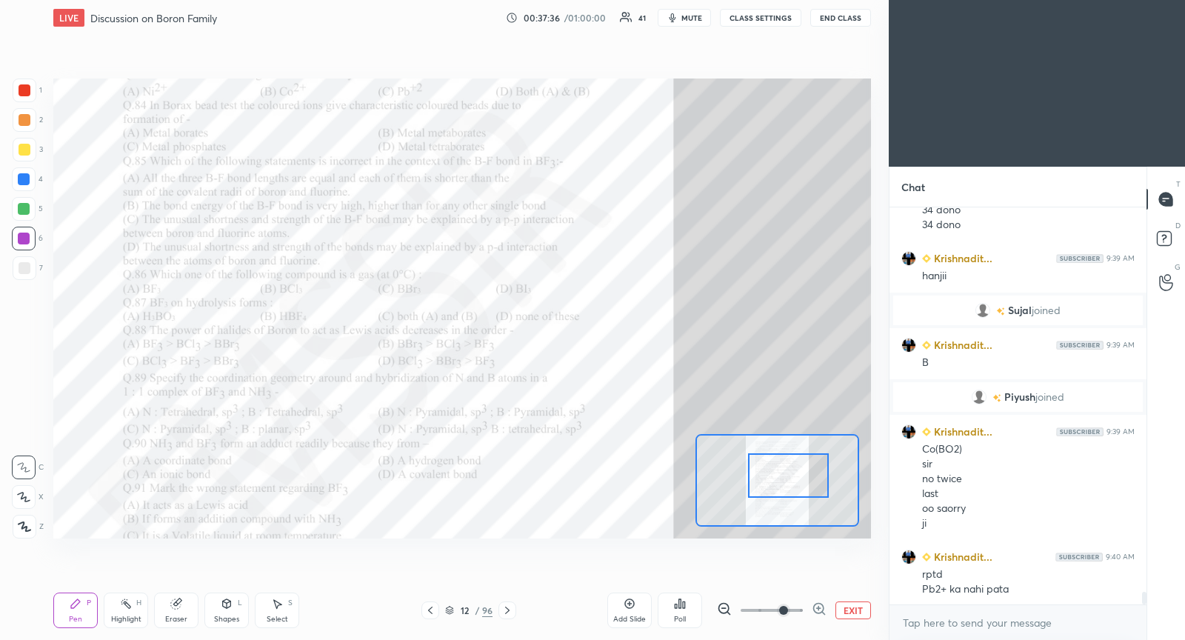
drag, startPoint x: 780, startPoint y: 470, endPoint x: 784, endPoint y: 486, distance: 16.9
click at [784, 486] on div at bounding box center [788, 475] width 80 height 44
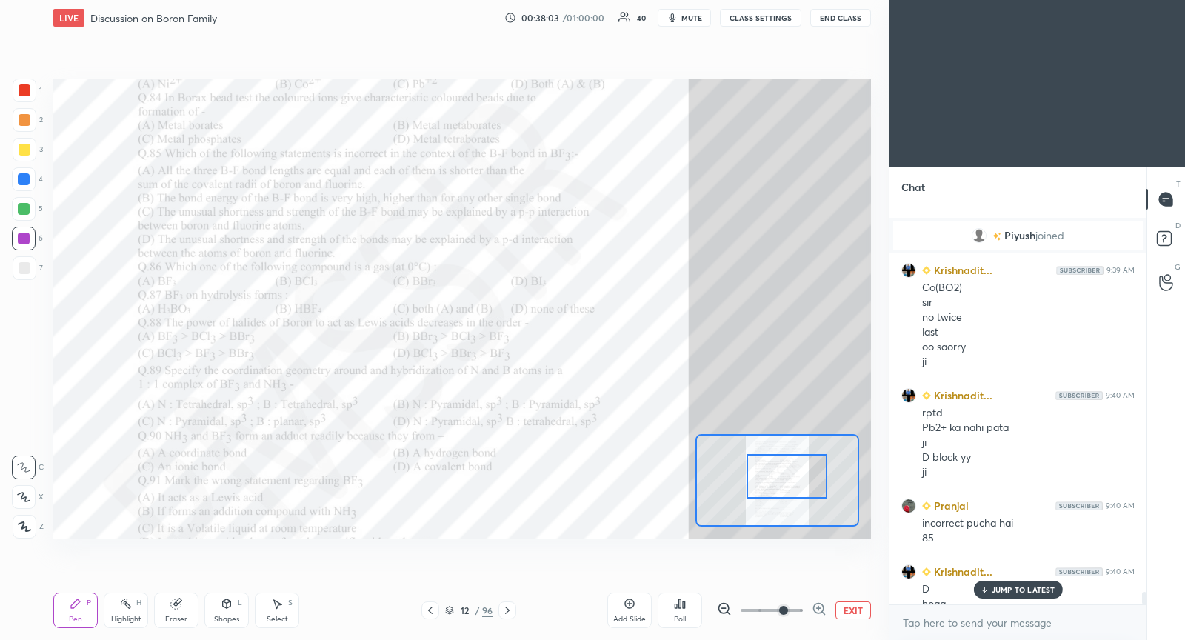
scroll to position [12209, 0]
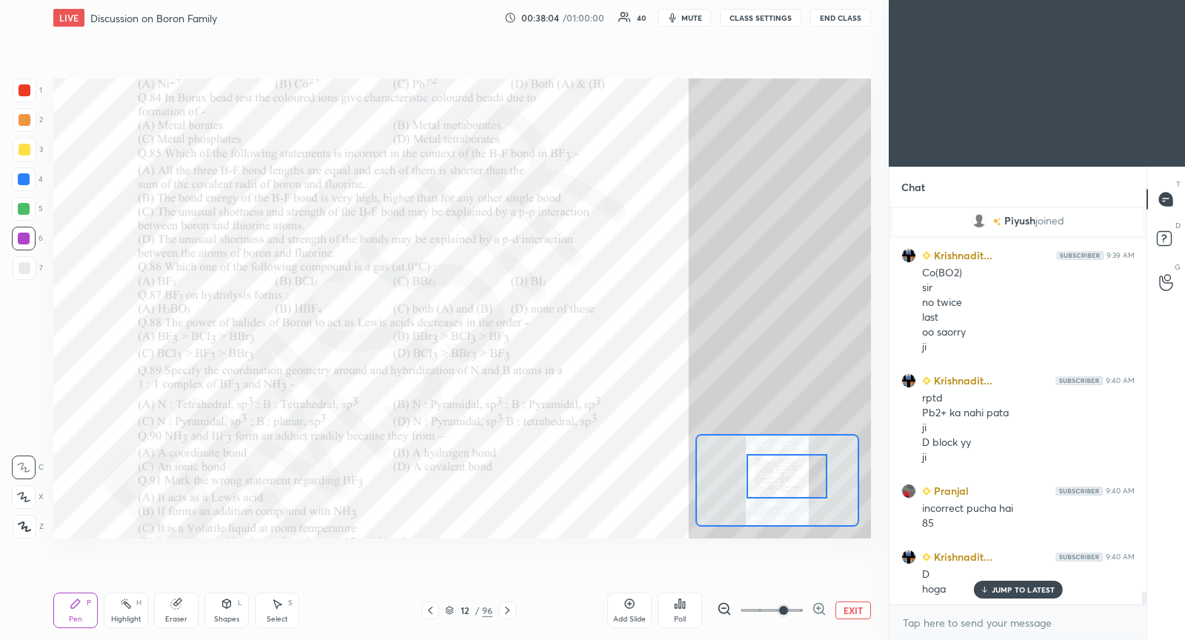
click at [178, 609] on div "Eraser" at bounding box center [176, 610] width 44 height 36
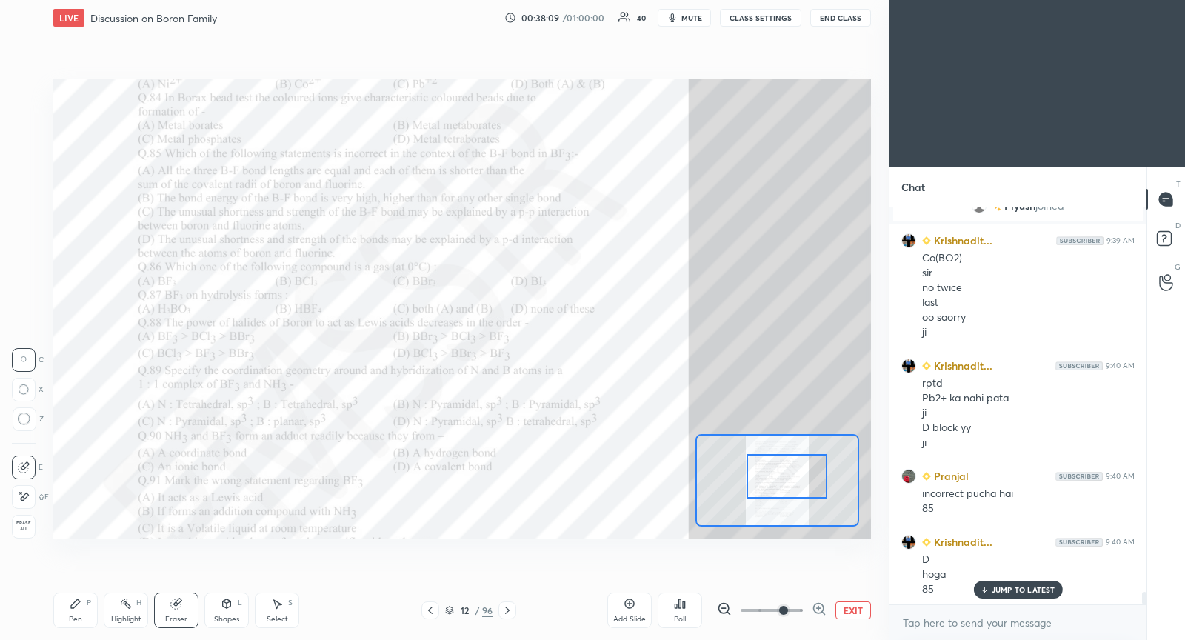
click at [84, 594] on div "Pen P" at bounding box center [75, 610] width 44 height 36
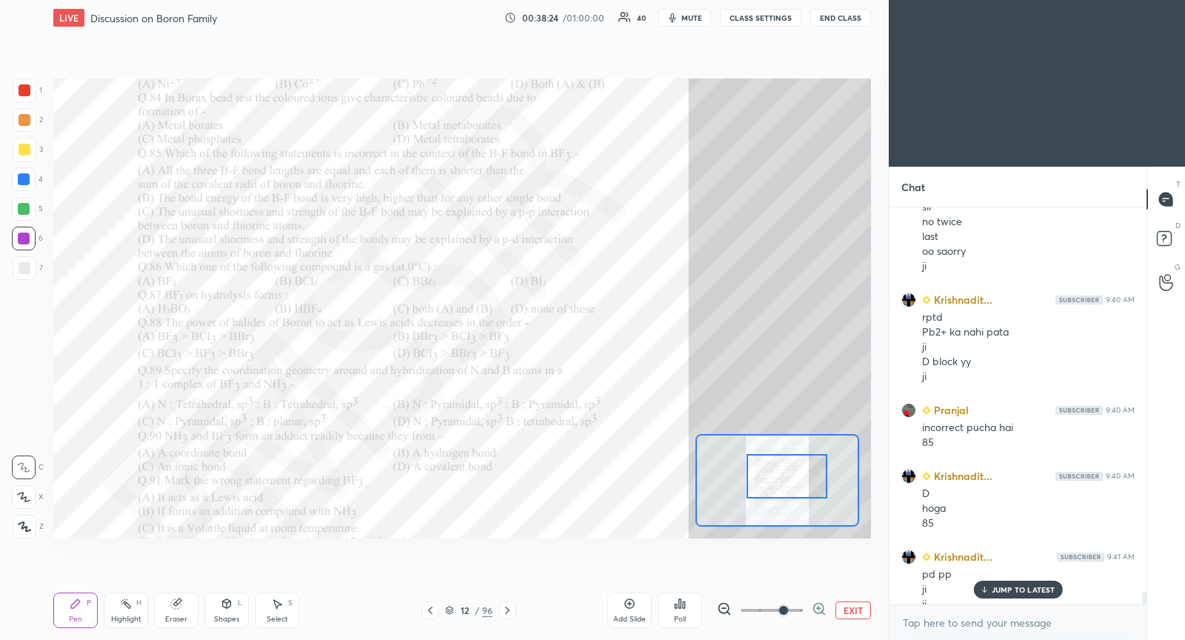
scroll to position [12304, 0]
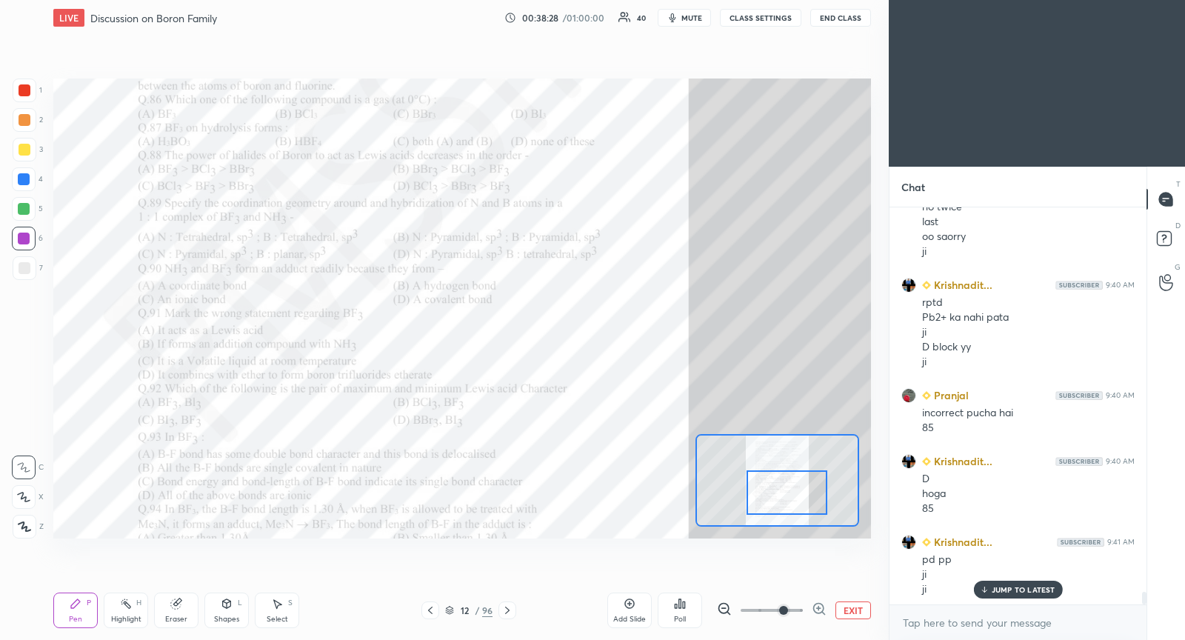
drag, startPoint x: 787, startPoint y: 485, endPoint x: 786, endPoint y: 501, distance: 16.4
click at [786, 501] on div at bounding box center [786, 492] width 80 height 44
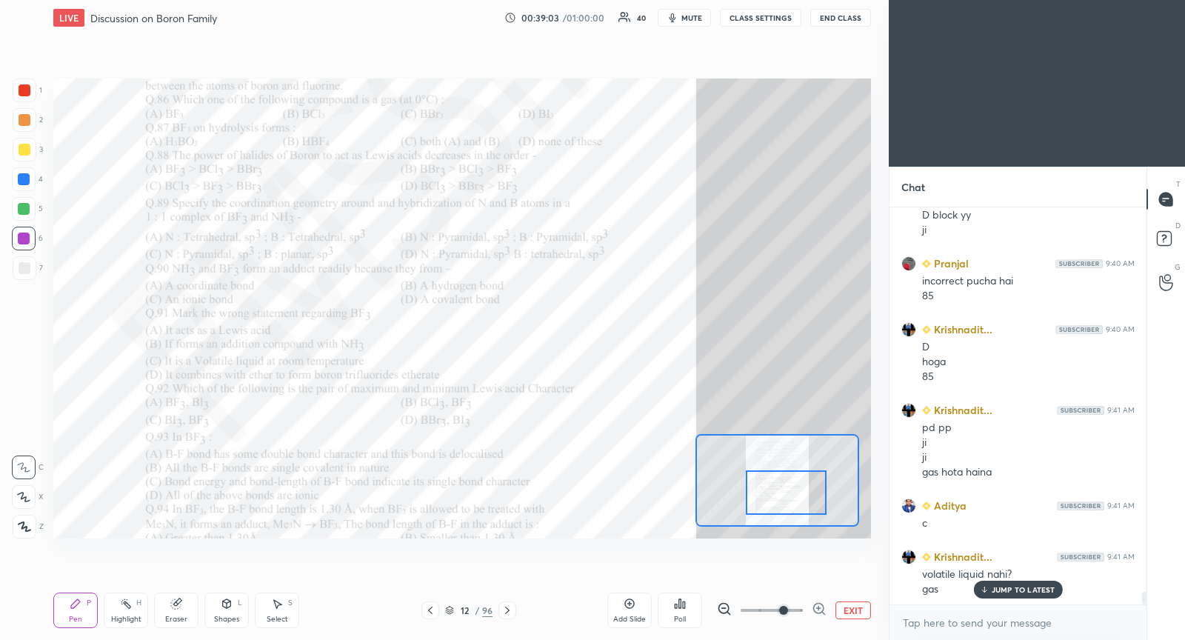
scroll to position [12487, 0]
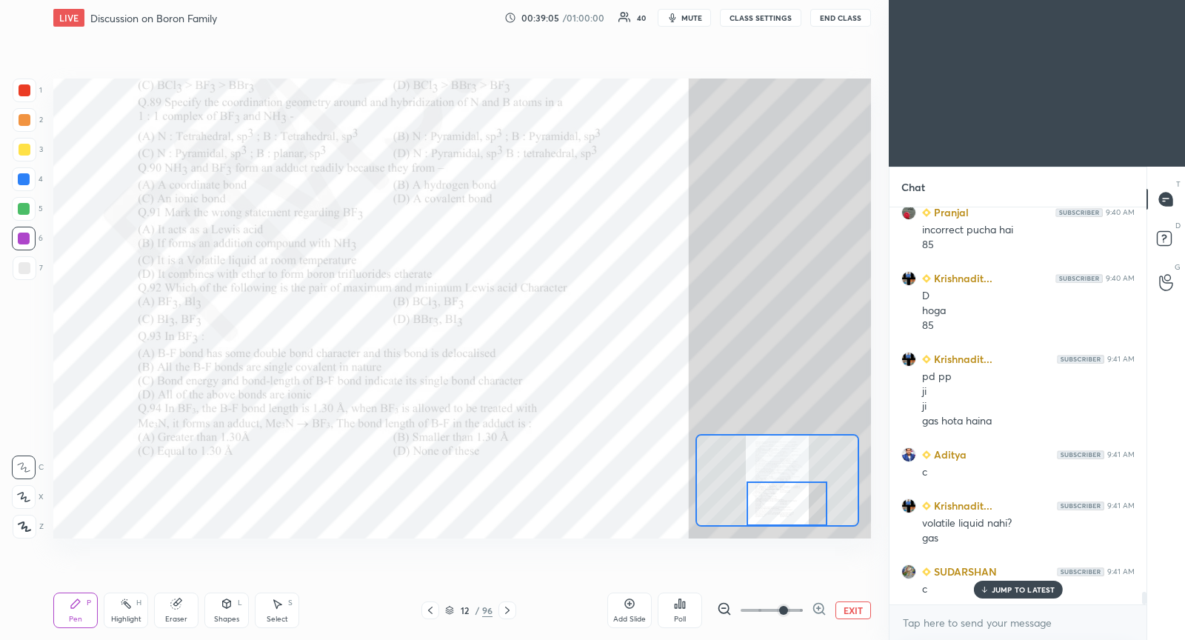
drag, startPoint x: 789, startPoint y: 490, endPoint x: 790, endPoint y: 503, distance: 12.7
click at [790, 502] on div at bounding box center [786, 503] width 80 height 44
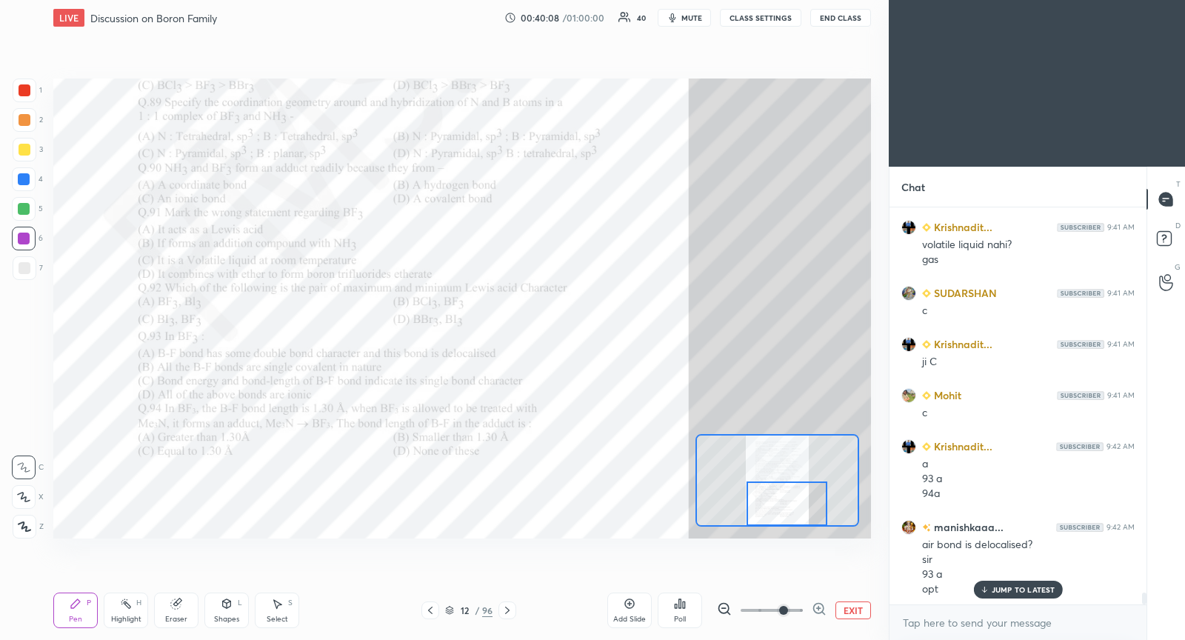
scroll to position [12817, 0]
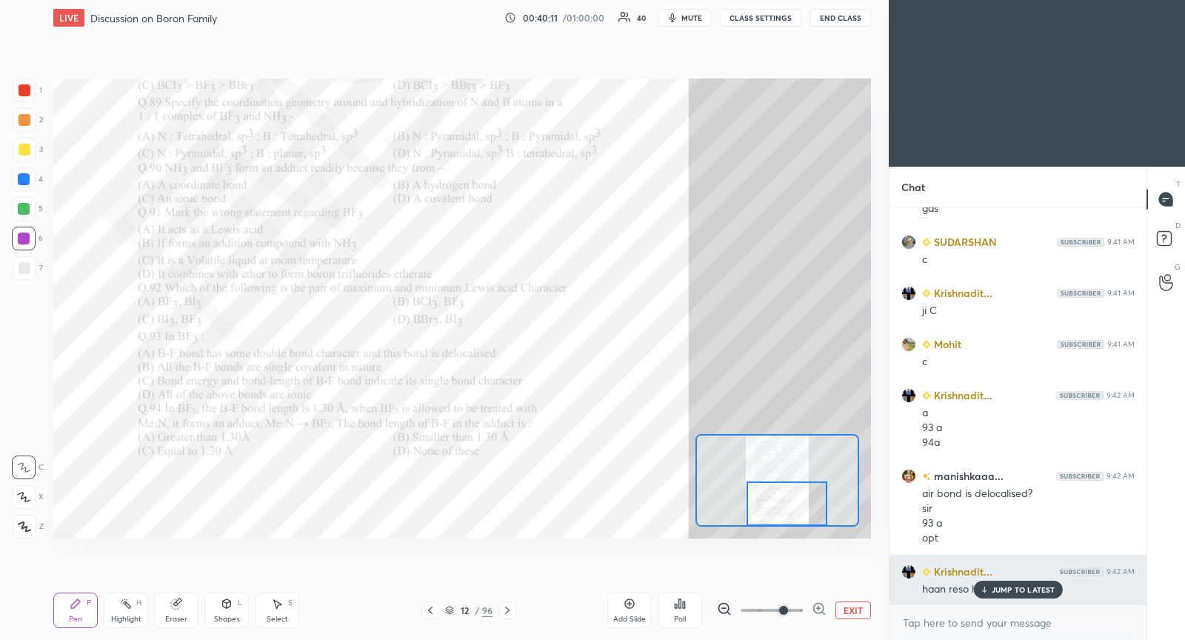
click at [998, 589] on p "JUMP TO LATEST" at bounding box center [1024, 589] width 64 height 9
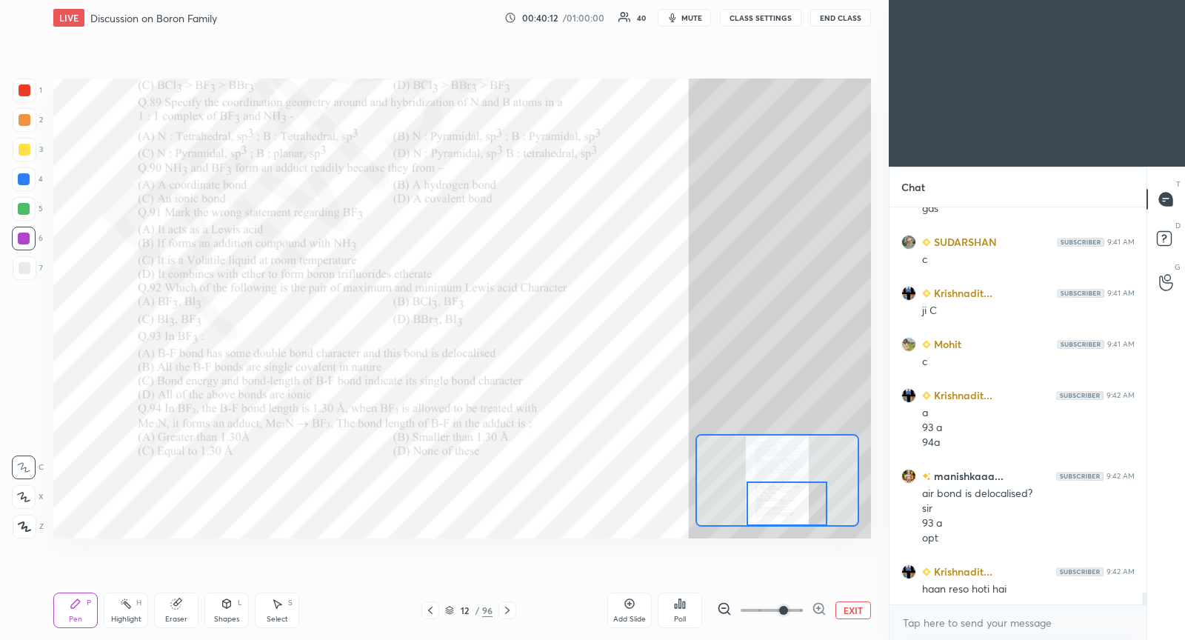
scroll to position [12868, 0]
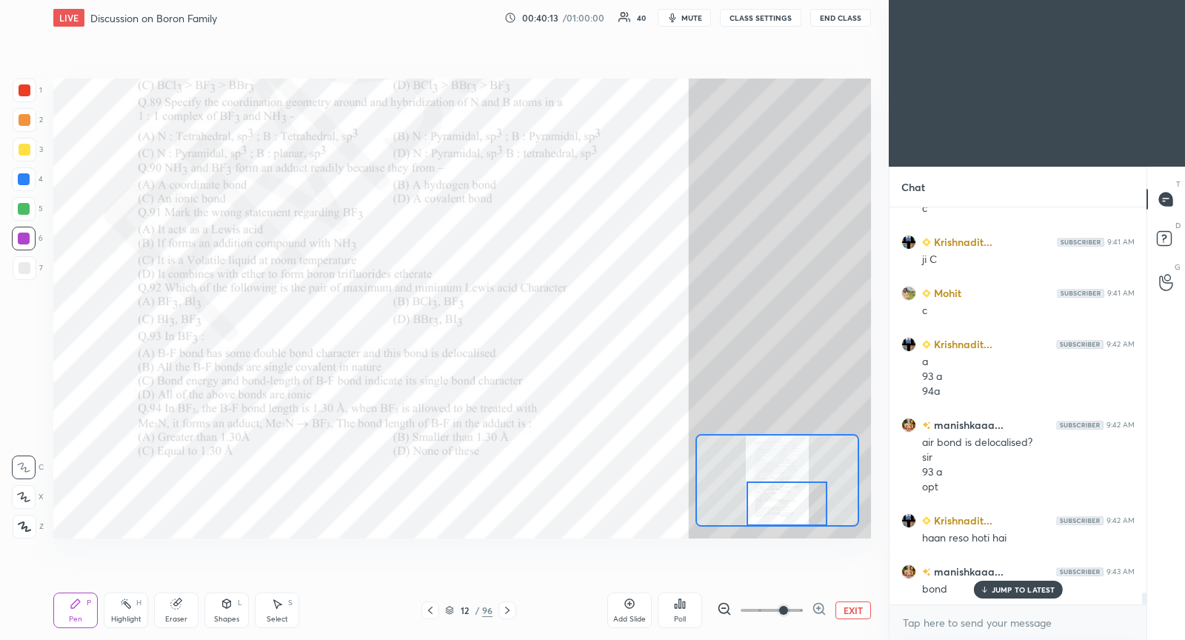
click at [513, 608] on div at bounding box center [507, 610] width 18 height 18
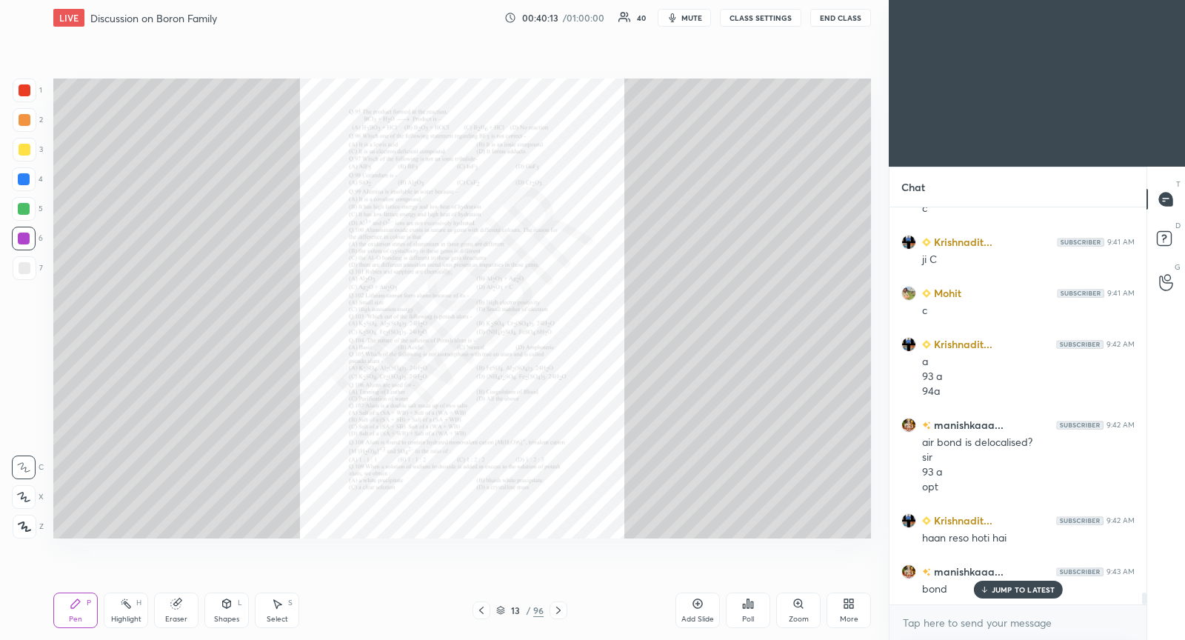
scroll to position [12883, 0]
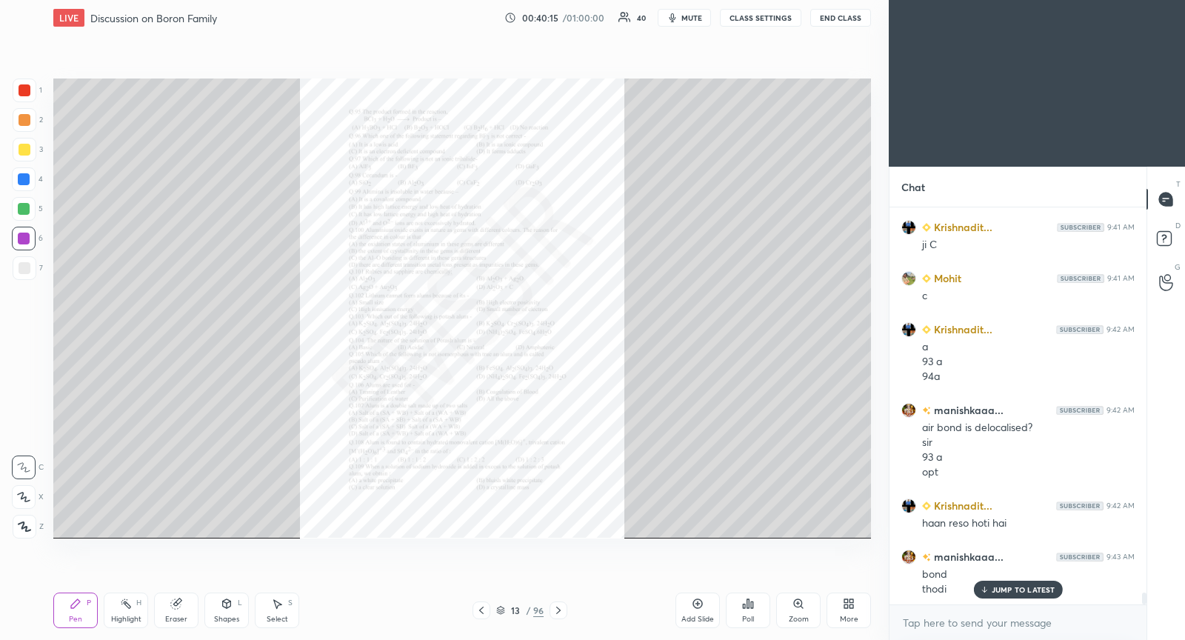
click at [789, 606] on div "Zoom" at bounding box center [798, 610] width 44 height 36
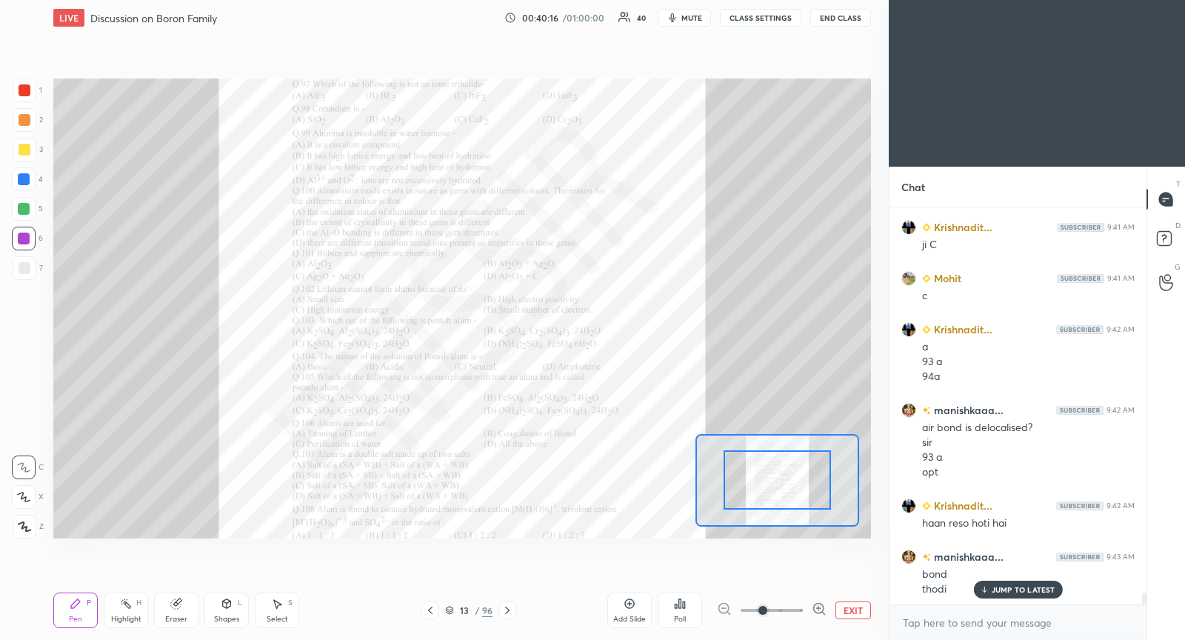
click at [778, 607] on span at bounding box center [772, 610] width 62 height 22
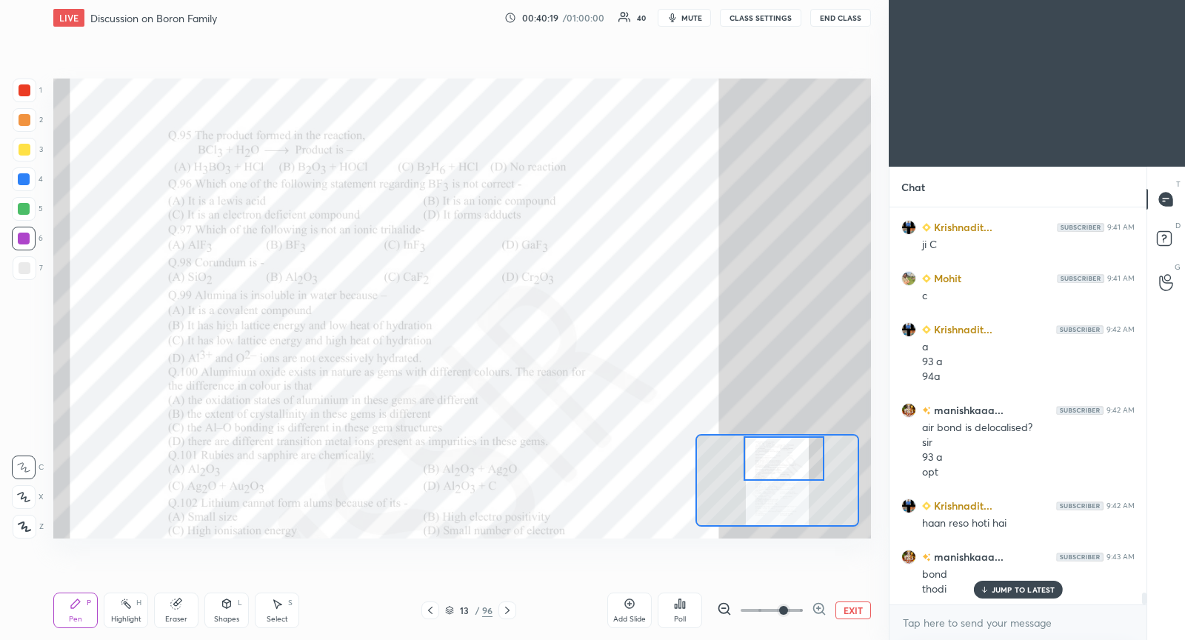
drag, startPoint x: 787, startPoint y: 486, endPoint x: 794, endPoint y: 463, distance: 23.9
click at [794, 465] on div at bounding box center [784, 458] width 80 height 44
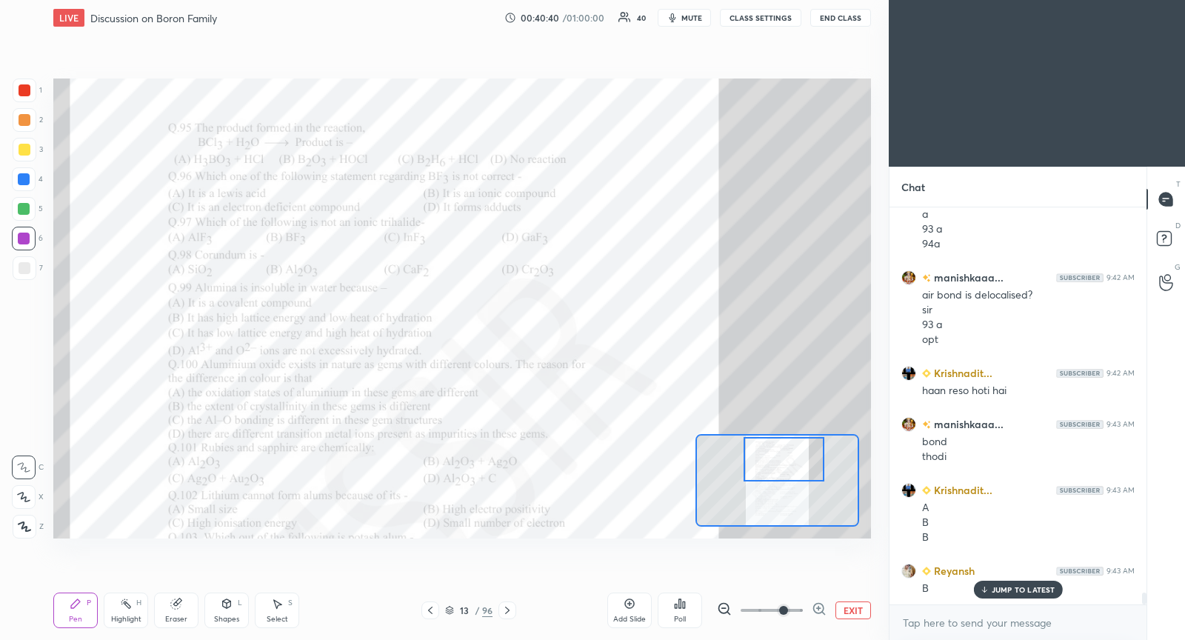
scroll to position [13066, 0]
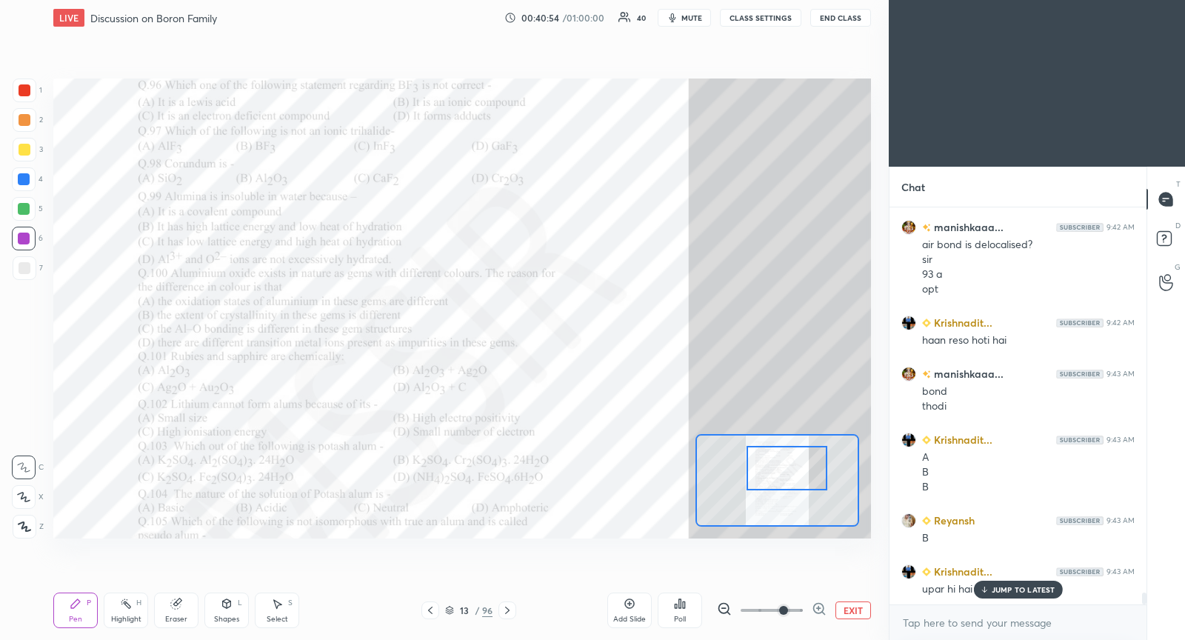
drag, startPoint x: 782, startPoint y: 468, endPoint x: 781, endPoint y: 476, distance: 8.2
click at [784, 476] on div at bounding box center [786, 468] width 80 height 44
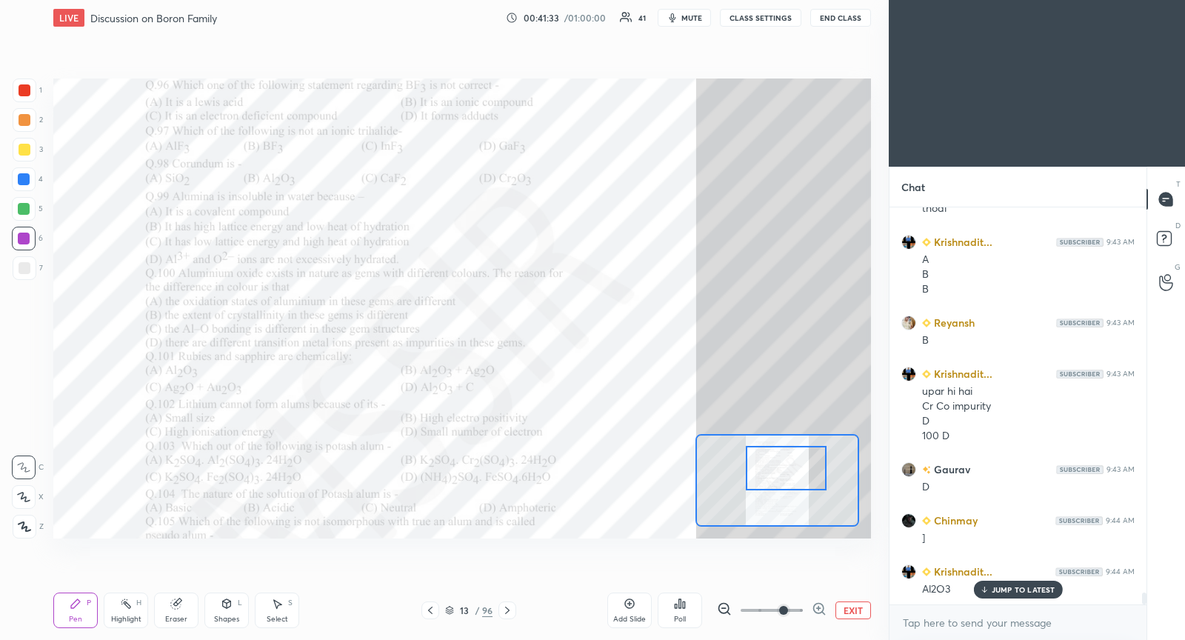
scroll to position [13278, 0]
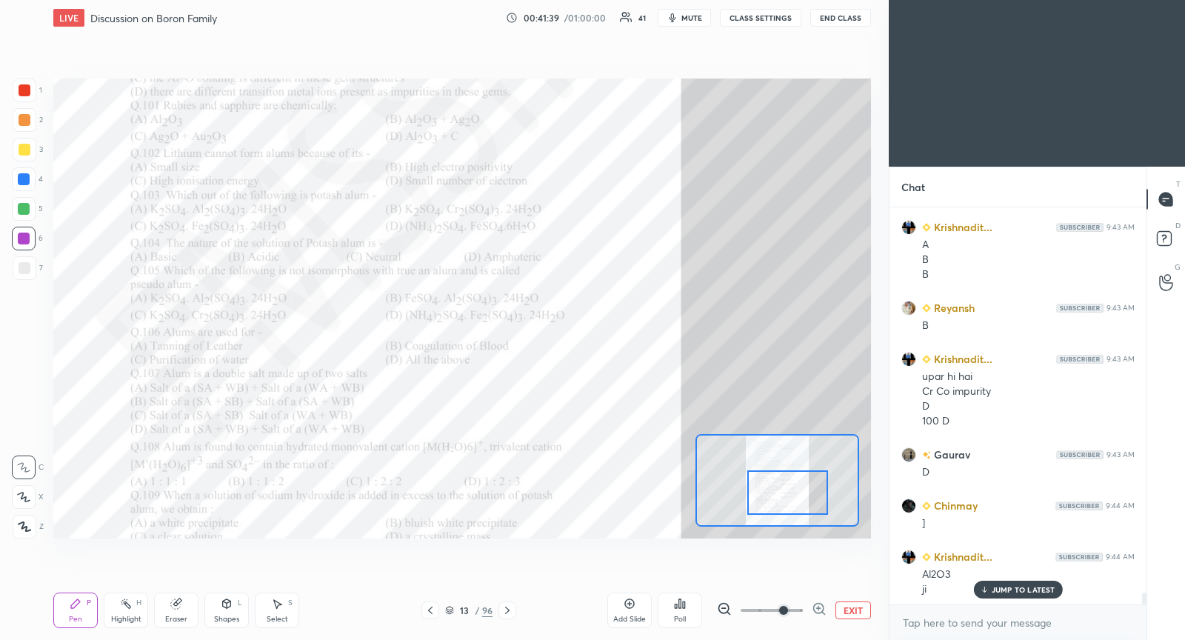
drag, startPoint x: 787, startPoint y: 475, endPoint x: 787, endPoint y: 497, distance: 21.5
click at [788, 498] on div at bounding box center [787, 492] width 80 height 44
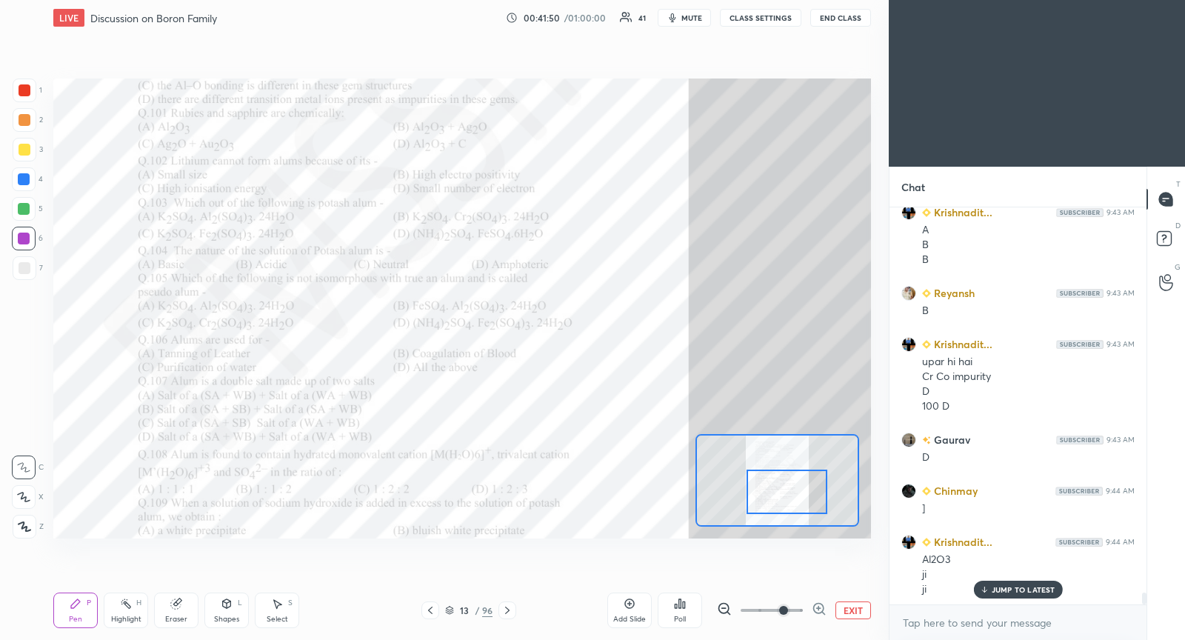
scroll to position [13308, 0]
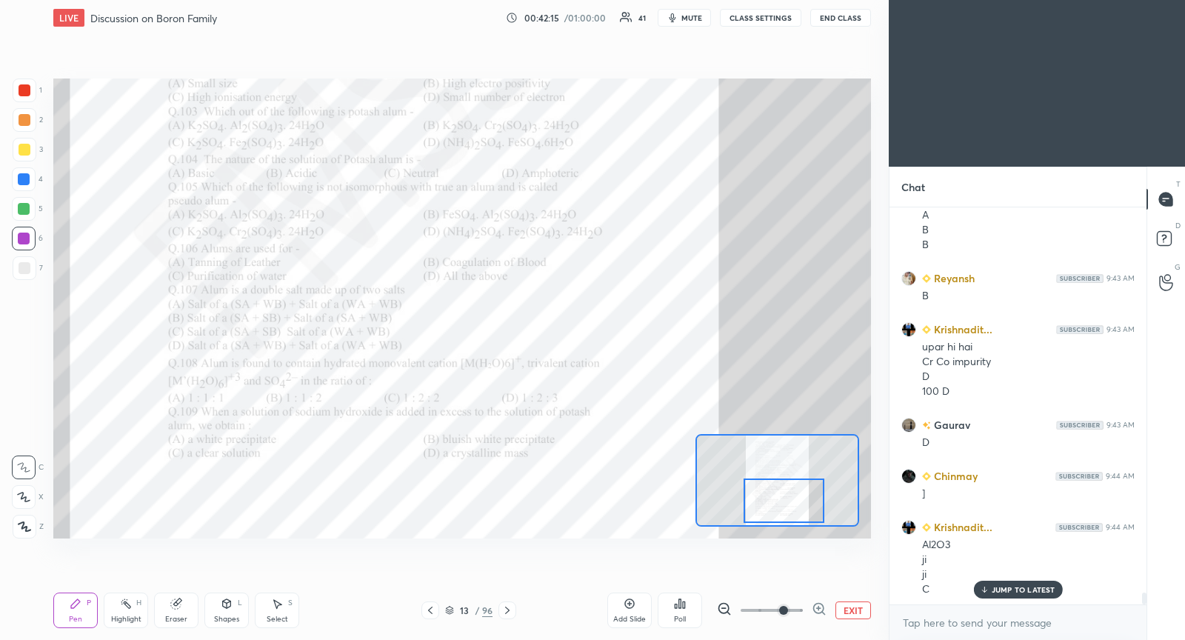
drag, startPoint x: 781, startPoint y: 495, endPoint x: 775, endPoint y: 503, distance: 9.0
click at [776, 504] on div at bounding box center [784, 500] width 80 height 44
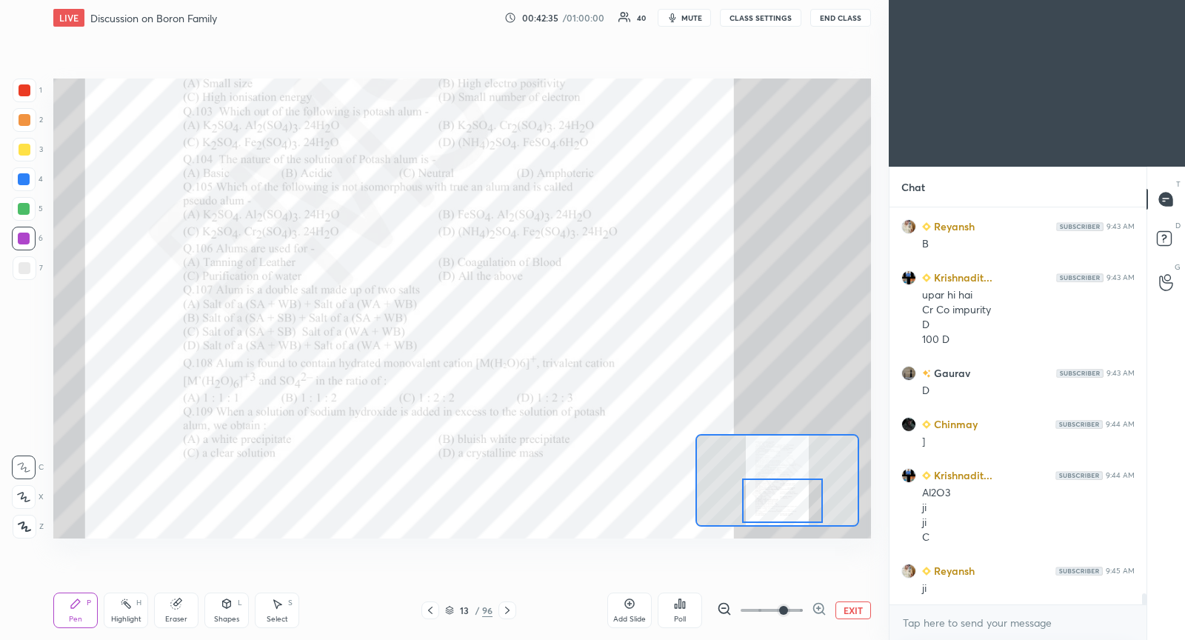
scroll to position [13410, 0]
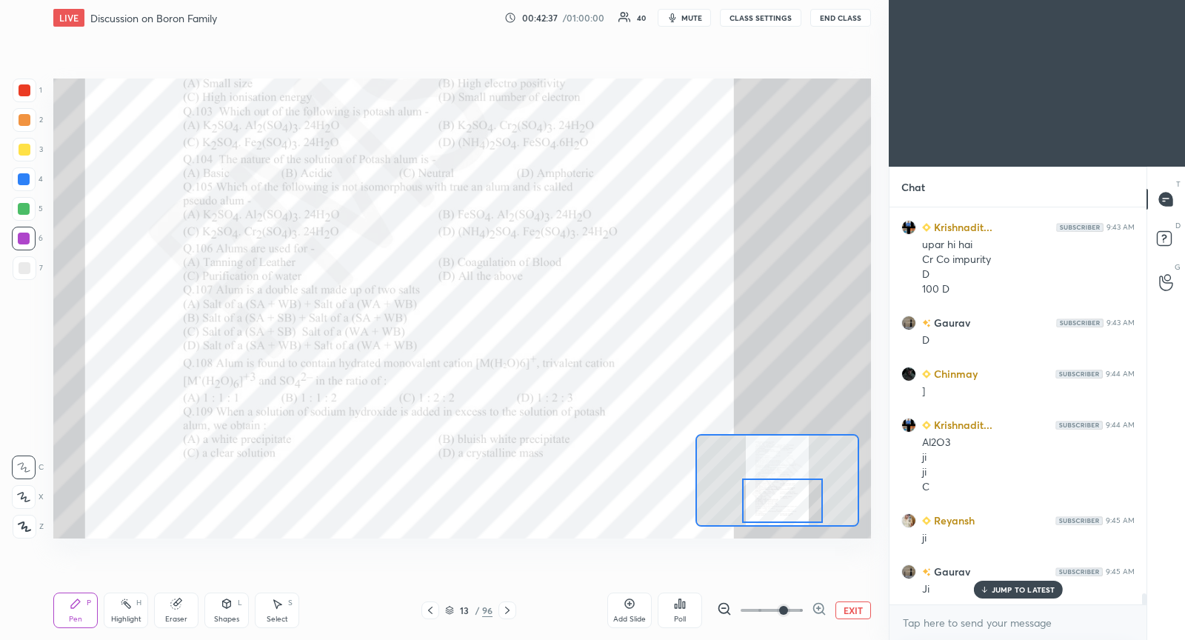
click at [512, 615] on div at bounding box center [507, 610] width 18 height 18
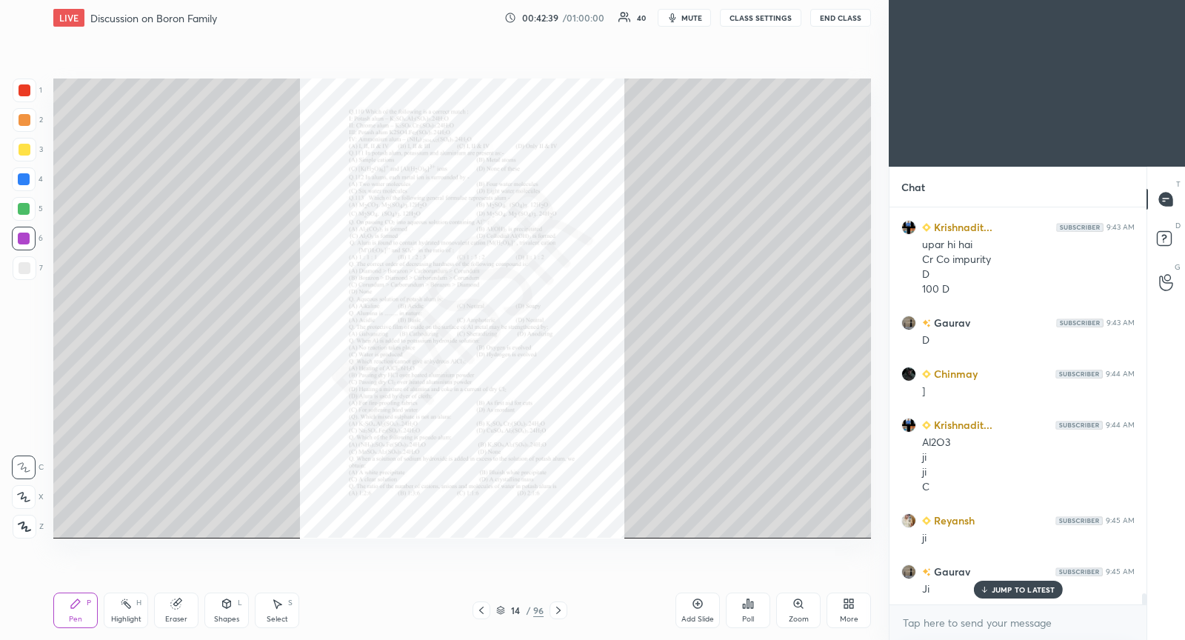
click at [804, 610] on div "Zoom" at bounding box center [798, 610] width 44 height 36
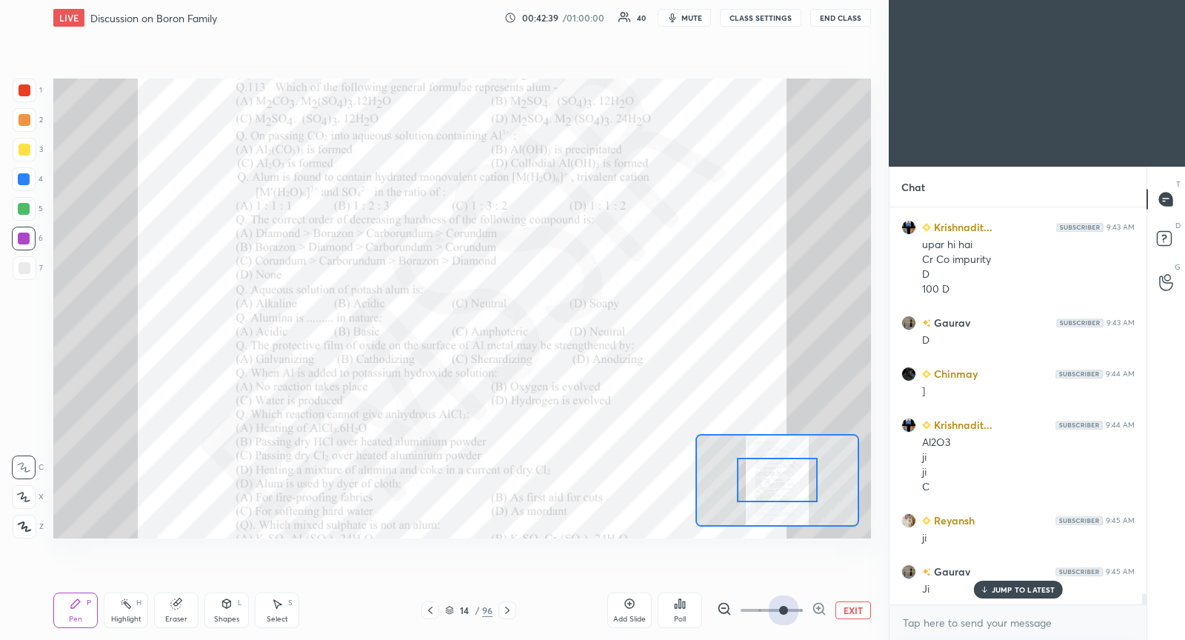
drag, startPoint x: 781, startPoint y: 615, endPoint x: 780, endPoint y: 594, distance: 20.7
click at [780, 614] on span at bounding box center [772, 610] width 62 height 22
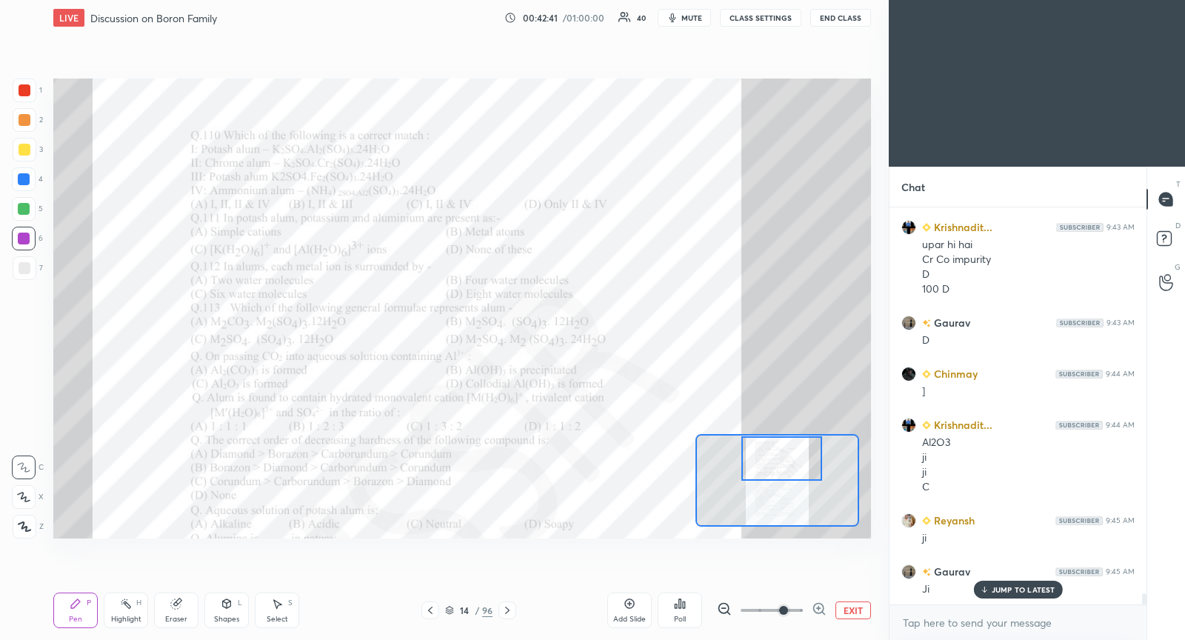
drag, startPoint x: 788, startPoint y: 481, endPoint x: 789, endPoint y: 457, distance: 24.5
click at [789, 459] on div at bounding box center [781, 458] width 80 height 44
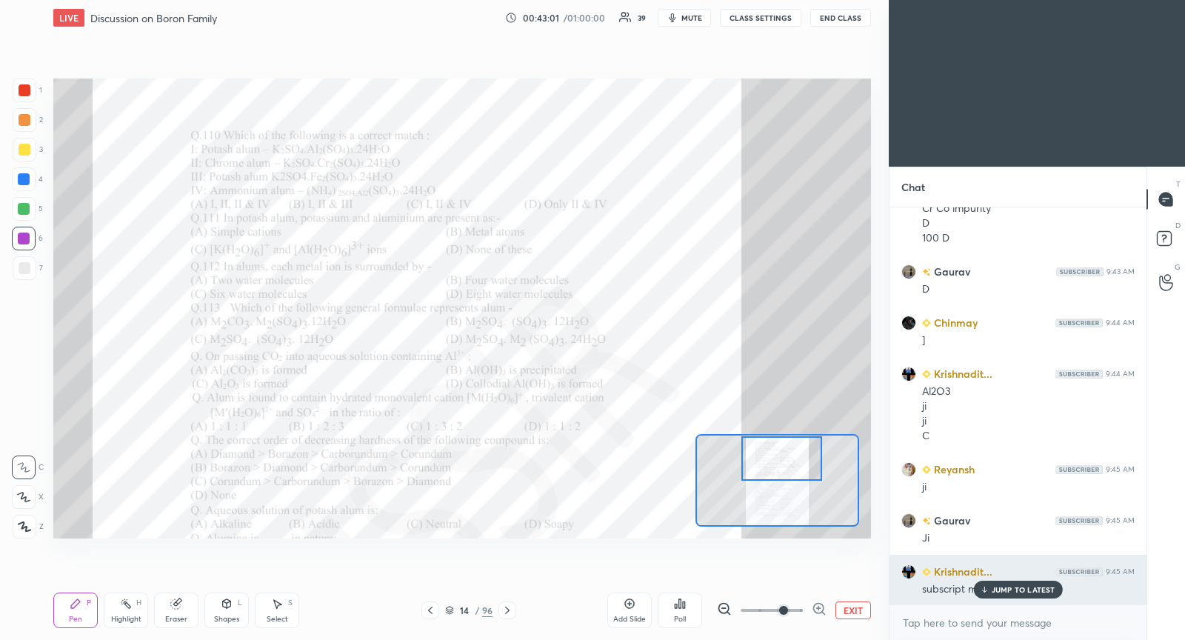
drag, startPoint x: 1000, startPoint y: 592, endPoint x: 965, endPoint y: 589, distance: 35.7
click at [996, 594] on p "JUMP TO LATEST" at bounding box center [1024, 589] width 64 height 9
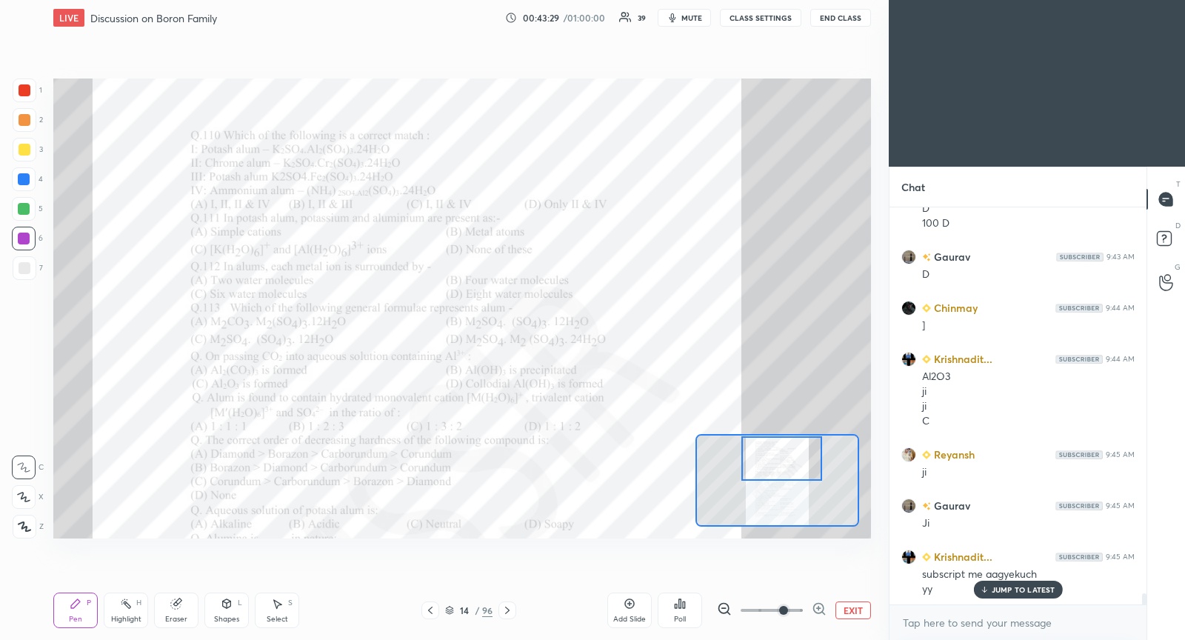
scroll to position [13527, 0]
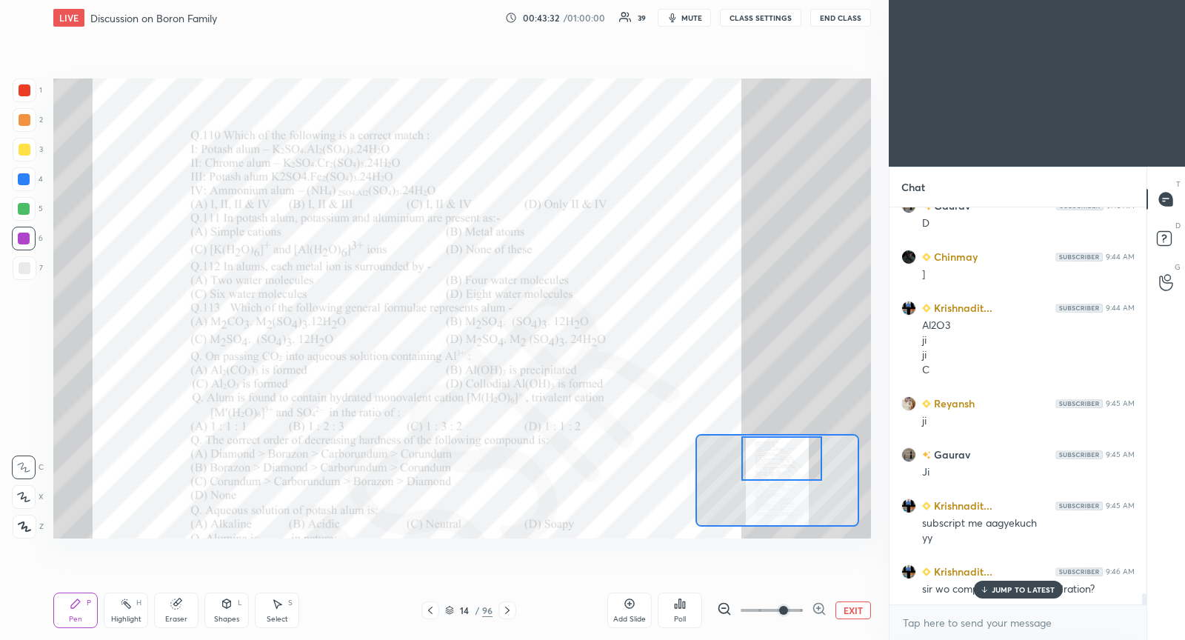
click at [1034, 581] on div "JUMP TO LATEST" at bounding box center [1017, 590] width 89 height 18
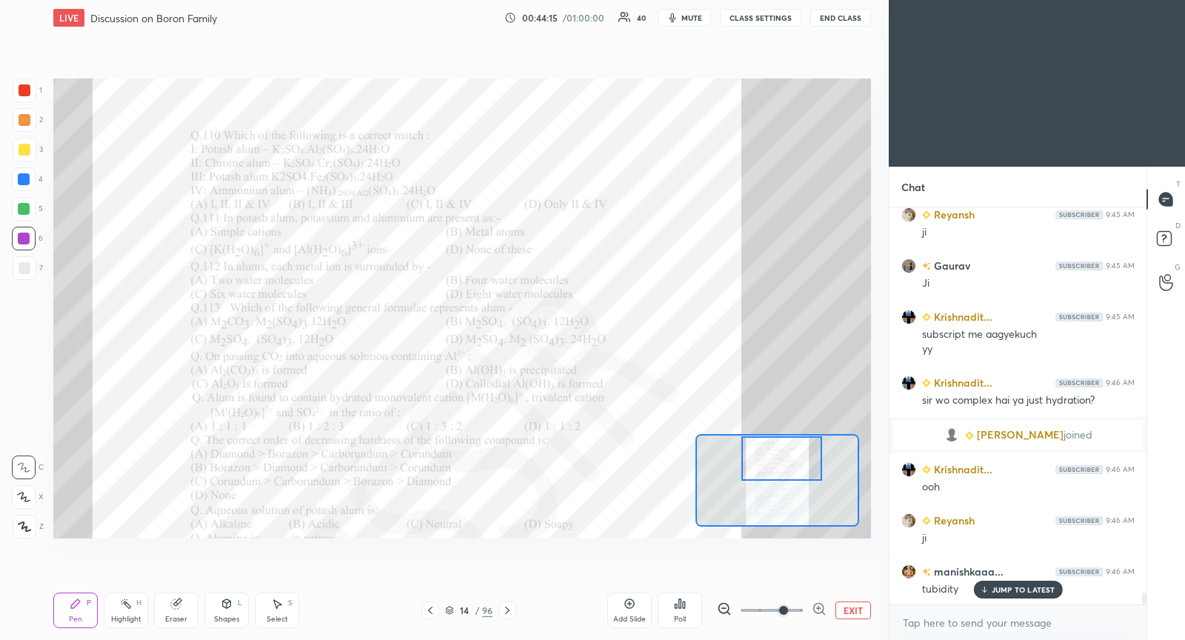
scroll to position [13223, 0]
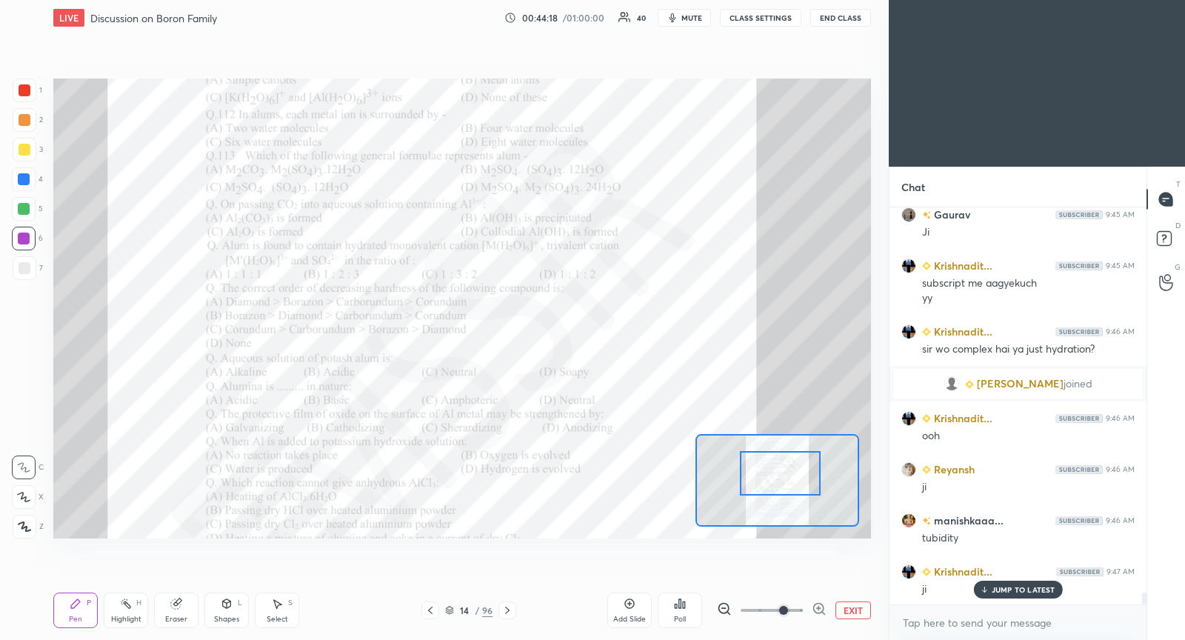
drag, startPoint x: 783, startPoint y: 462, endPoint x: 780, endPoint y: 474, distance: 12.2
click at [780, 475] on div at bounding box center [780, 473] width 80 height 44
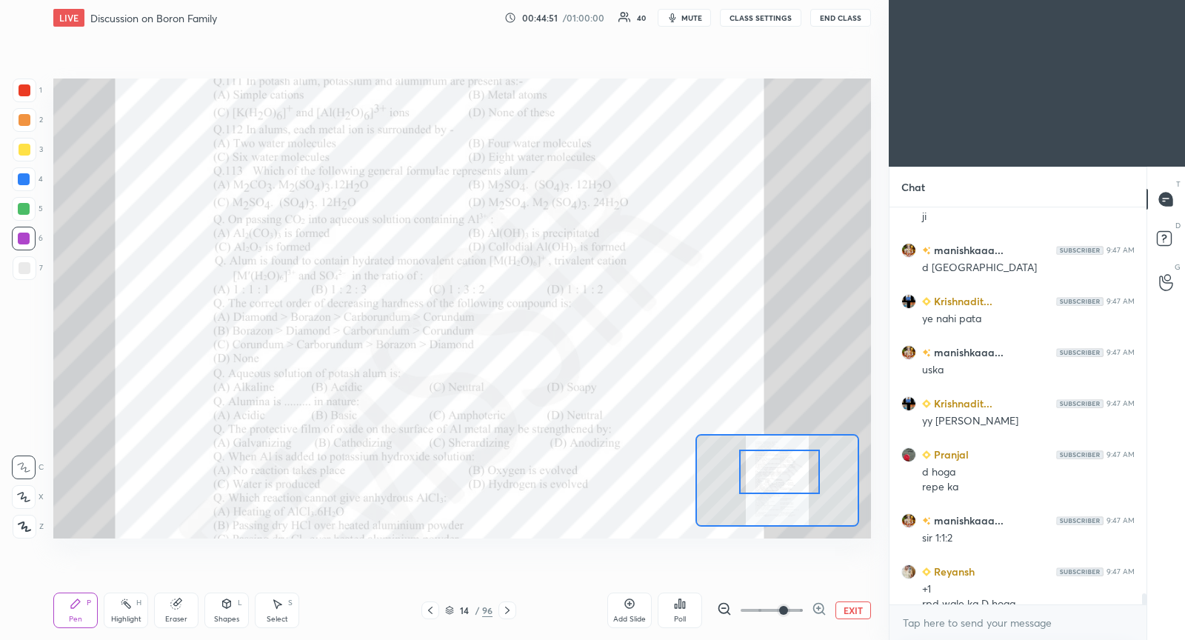
scroll to position [13610, 0]
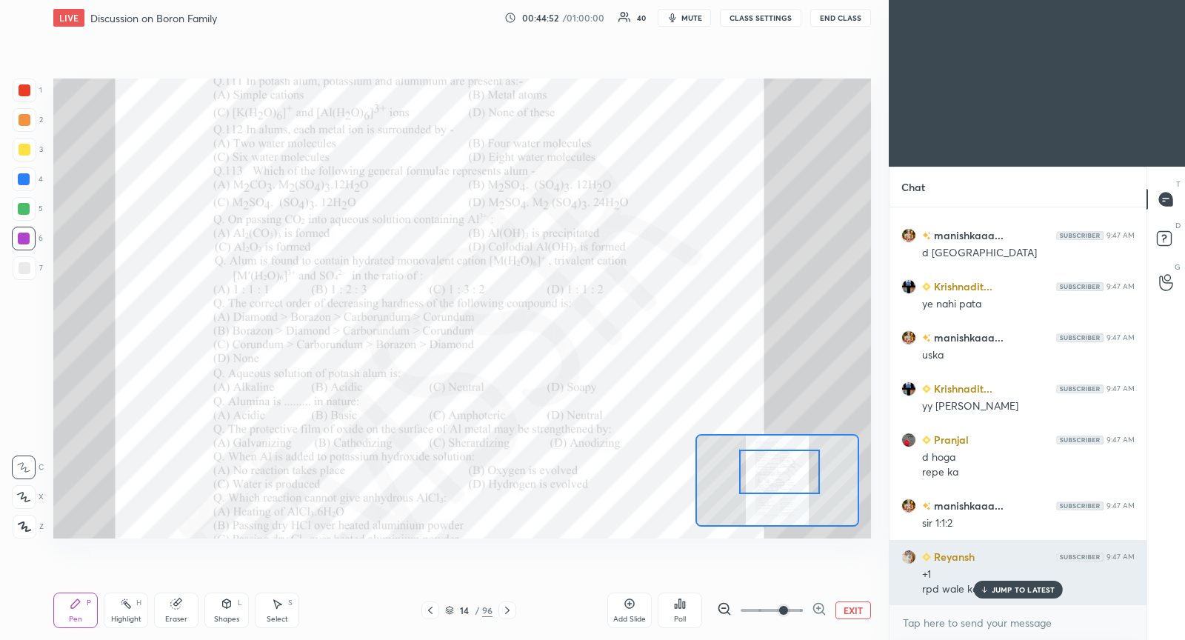
drag, startPoint x: 1003, startPoint y: 593, endPoint x: 987, endPoint y: 578, distance: 22.0
click at [1000, 593] on p "JUMP TO LATEST" at bounding box center [1024, 589] width 64 height 9
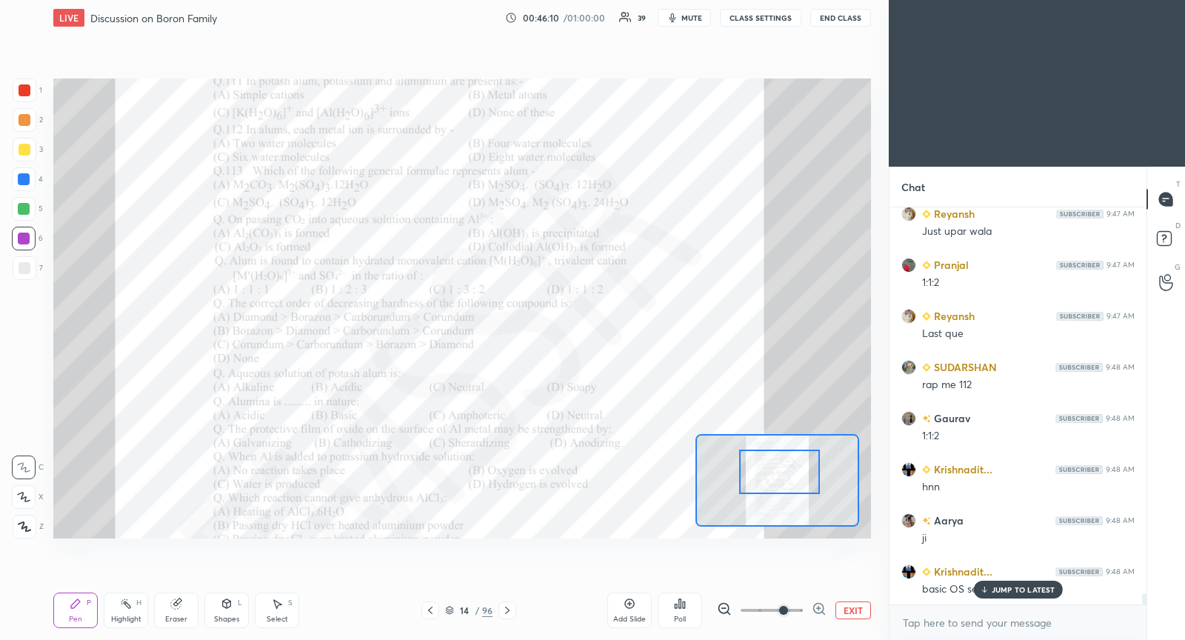
scroll to position [14136, 0]
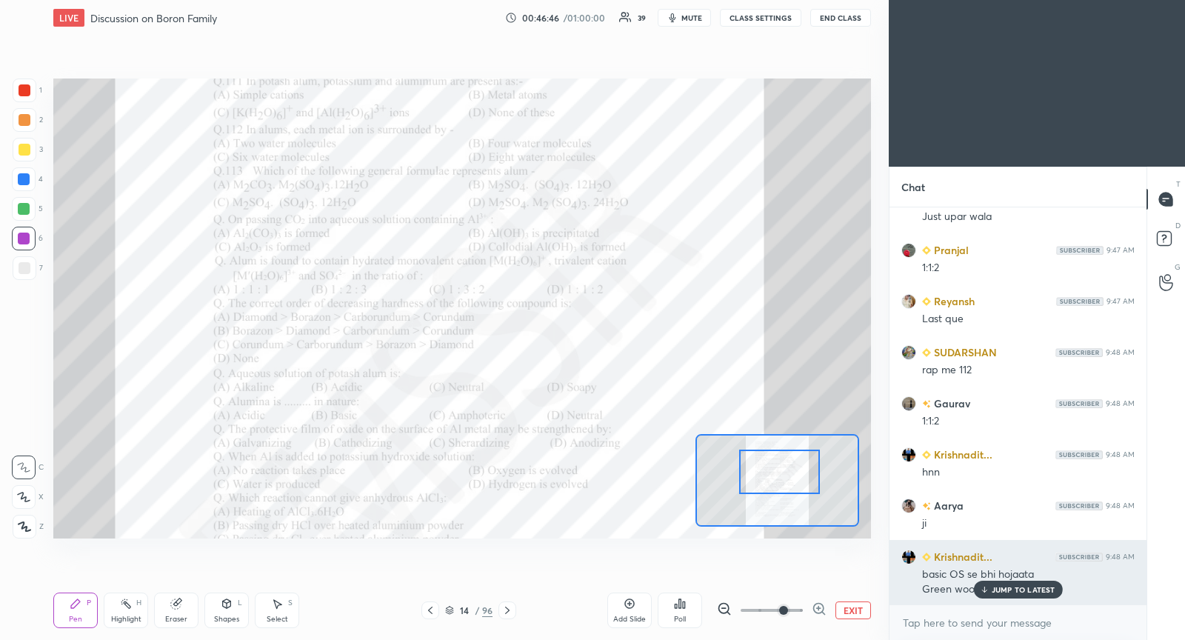
click at [1003, 593] on p "JUMP TO LATEST" at bounding box center [1024, 589] width 64 height 9
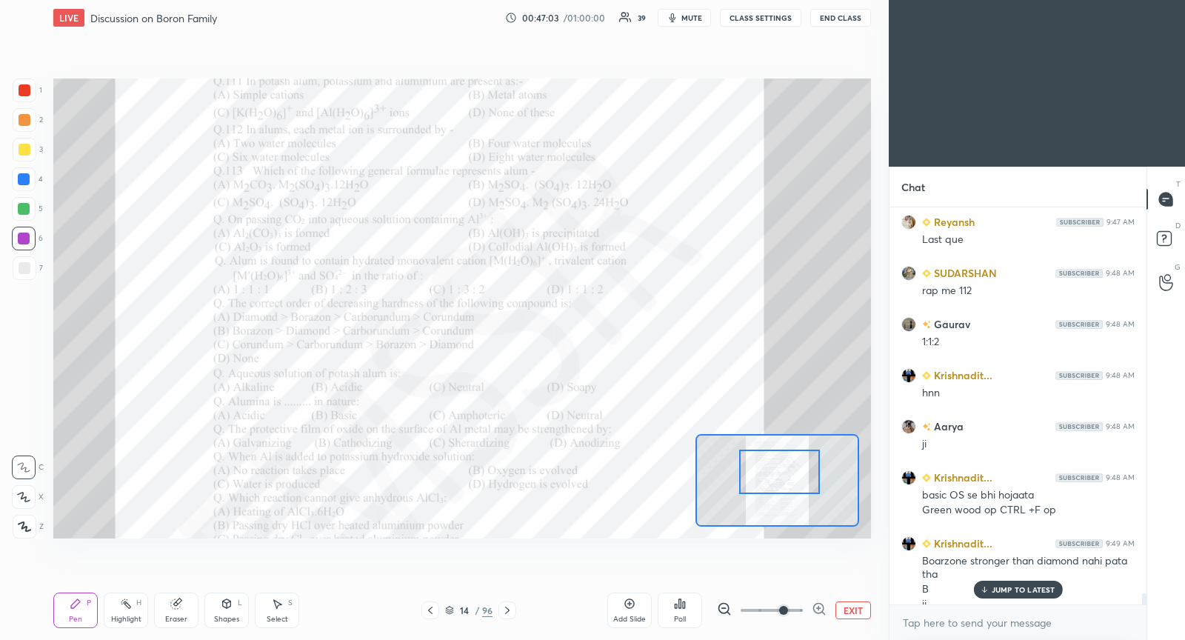
scroll to position [14230, 0]
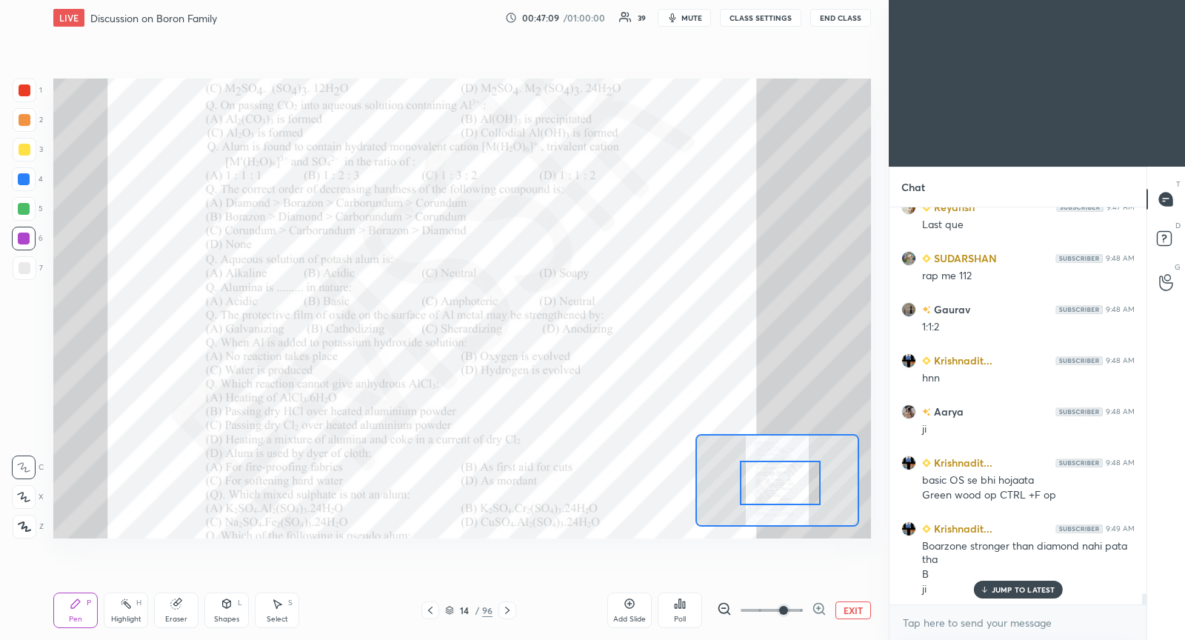
drag, startPoint x: 794, startPoint y: 477, endPoint x: 795, endPoint y: 489, distance: 11.9
click at [795, 489] on div at bounding box center [780, 483] width 80 height 44
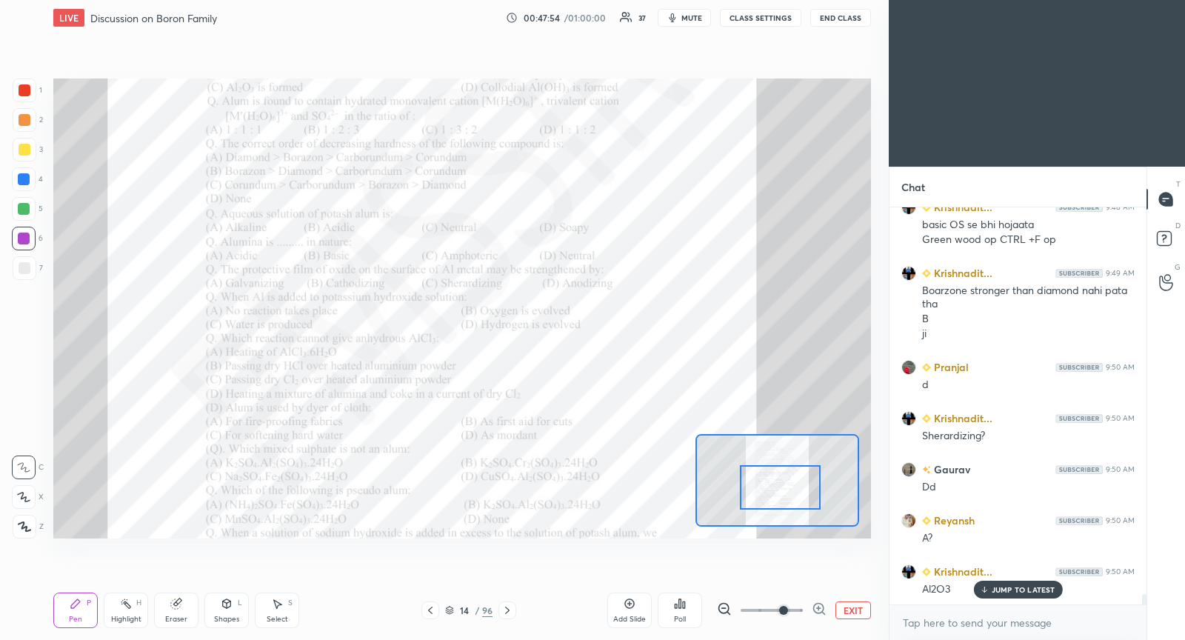
scroll to position [14521, 0]
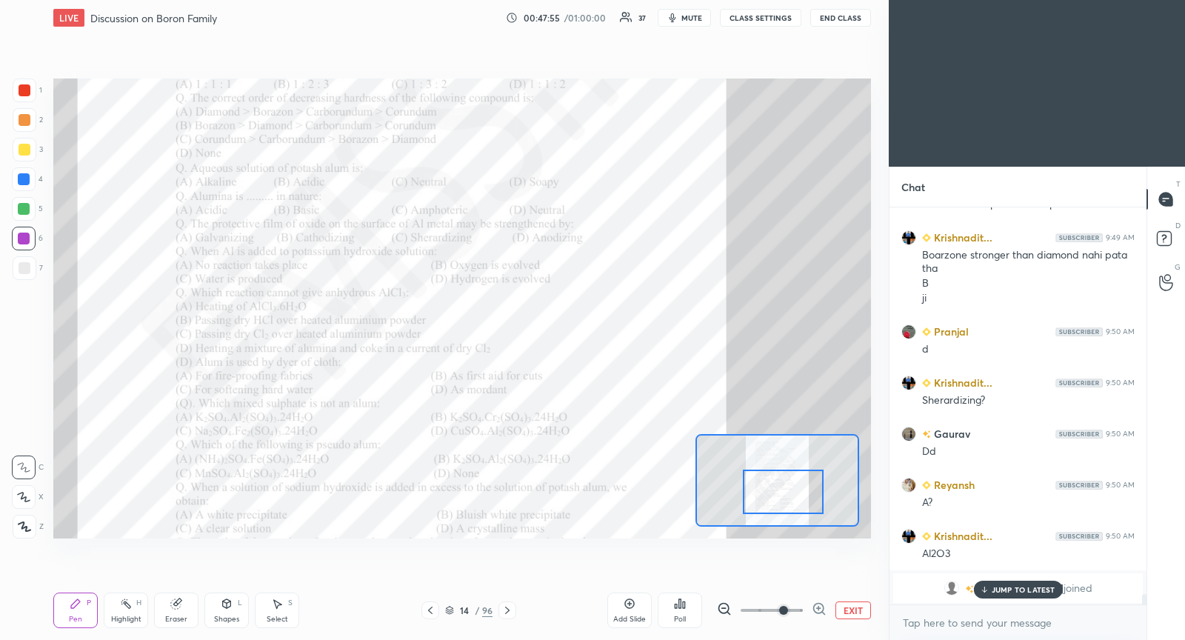
drag, startPoint x: 796, startPoint y: 481, endPoint x: 798, endPoint y: 490, distance: 9.2
click at [799, 490] on div at bounding box center [783, 492] width 80 height 44
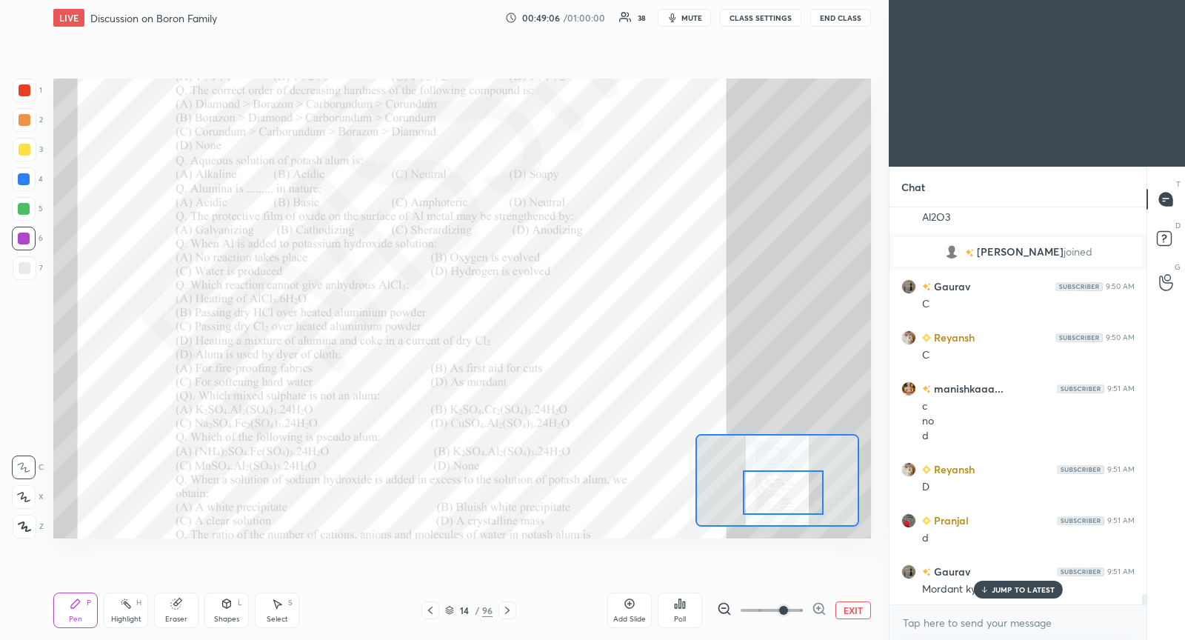
scroll to position [14908, 0]
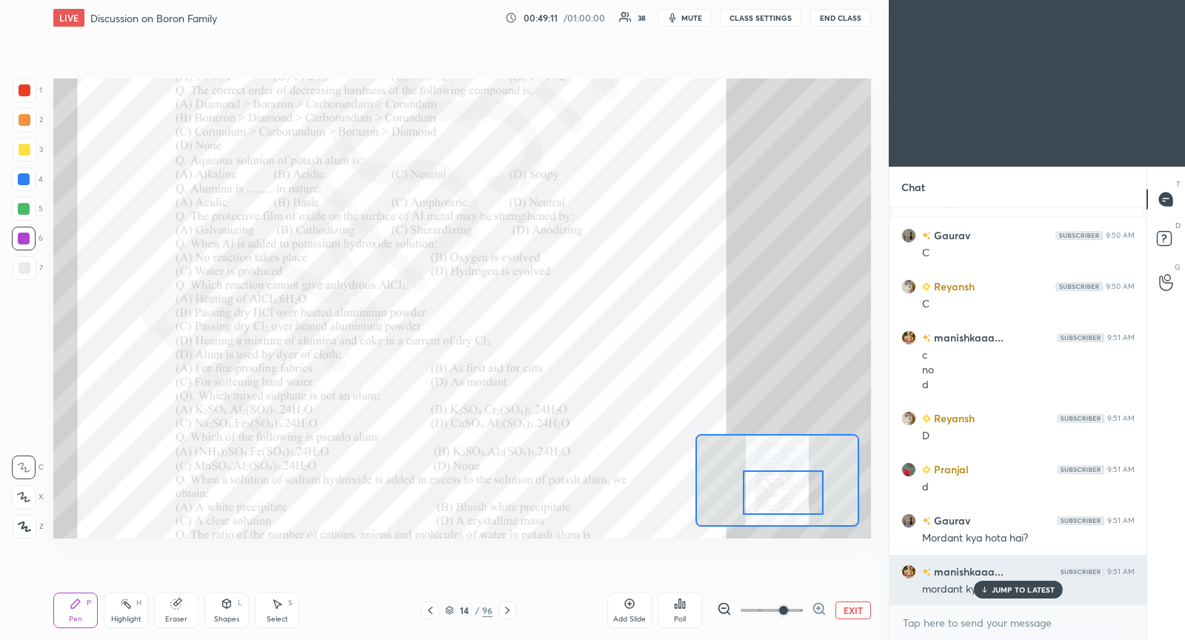
click at [1018, 588] on p "JUMP TO LATEST" at bounding box center [1024, 589] width 64 height 9
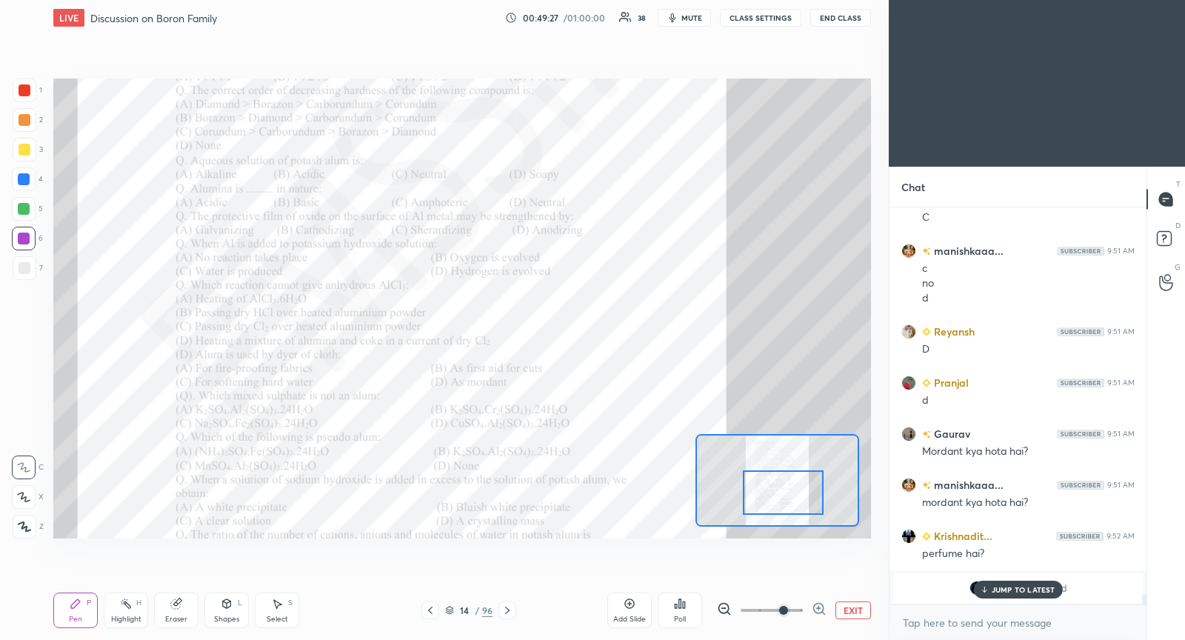
scroll to position [15046, 0]
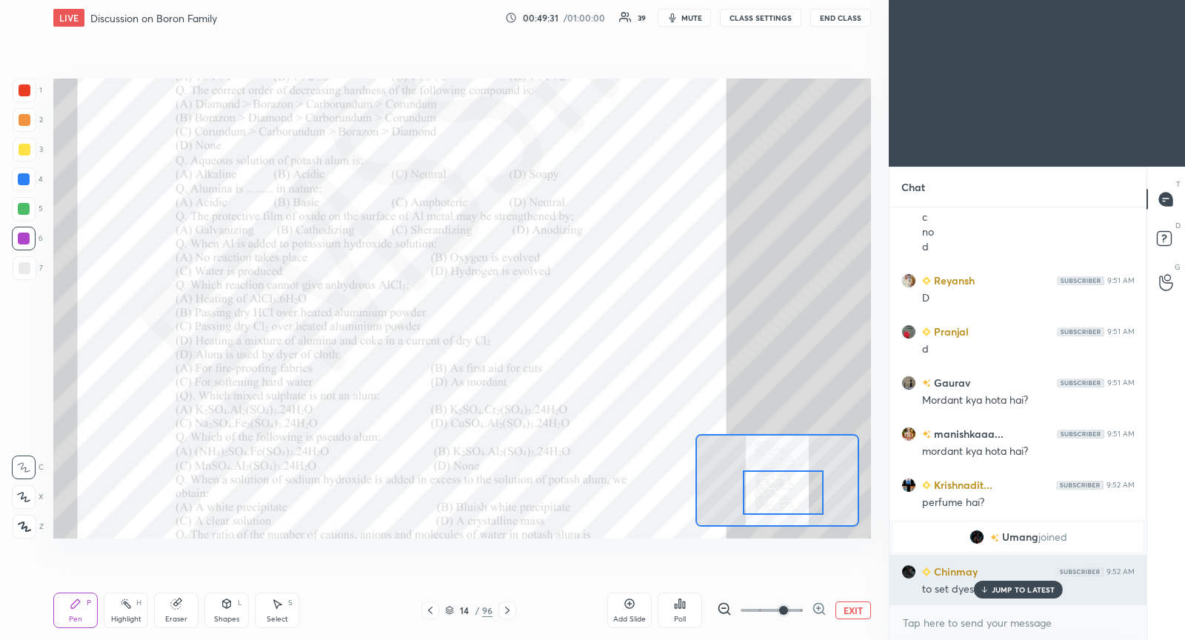
click at [1013, 589] on p "JUMP TO LATEST" at bounding box center [1024, 589] width 64 height 9
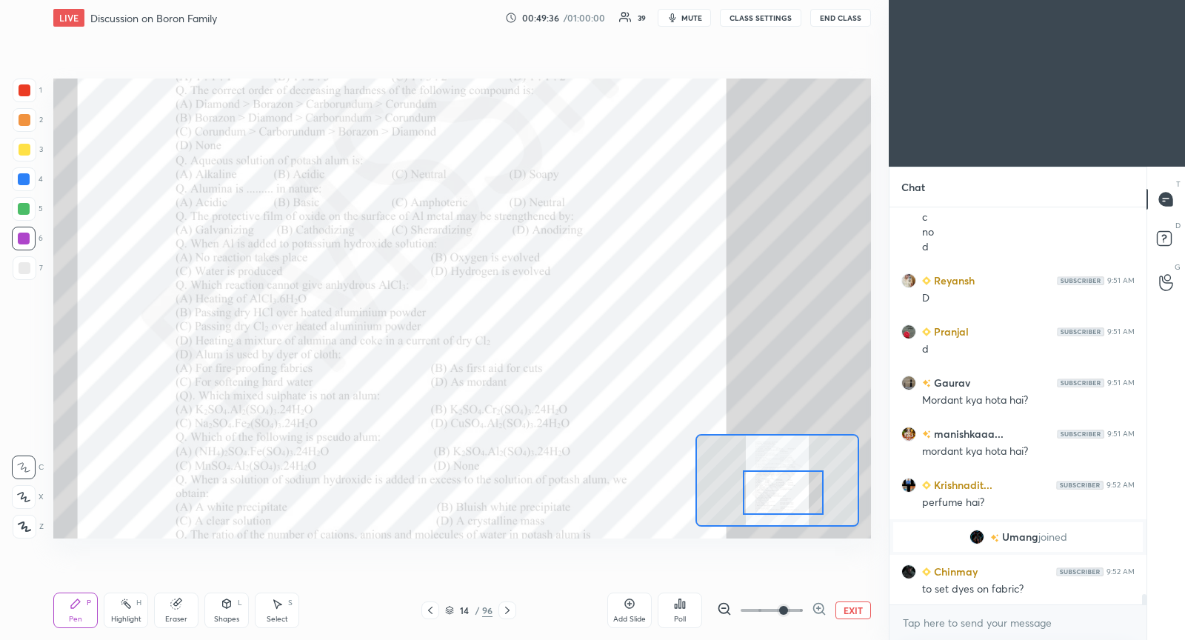
scroll to position [15097, 0]
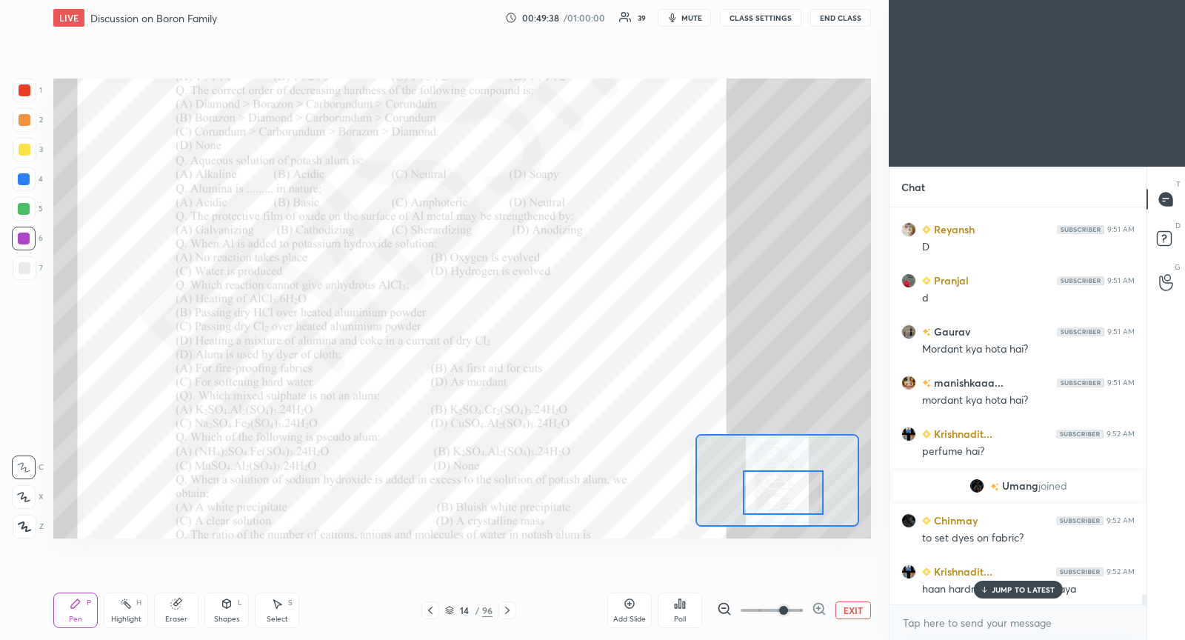
drag, startPoint x: 1009, startPoint y: 595, endPoint x: 998, endPoint y: 595, distance: 11.1
click at [1007, 595] on div "JUMP TO LATEST" at bounding box center [1017, 590] width 89 height 18
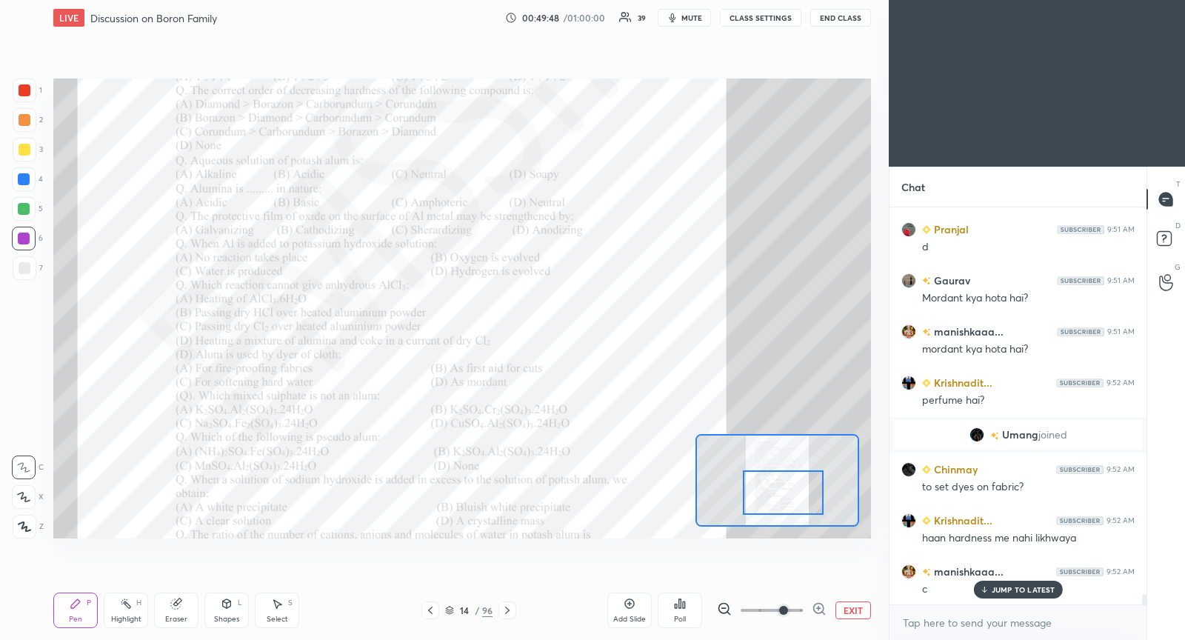
scroll to position [15200, 0]
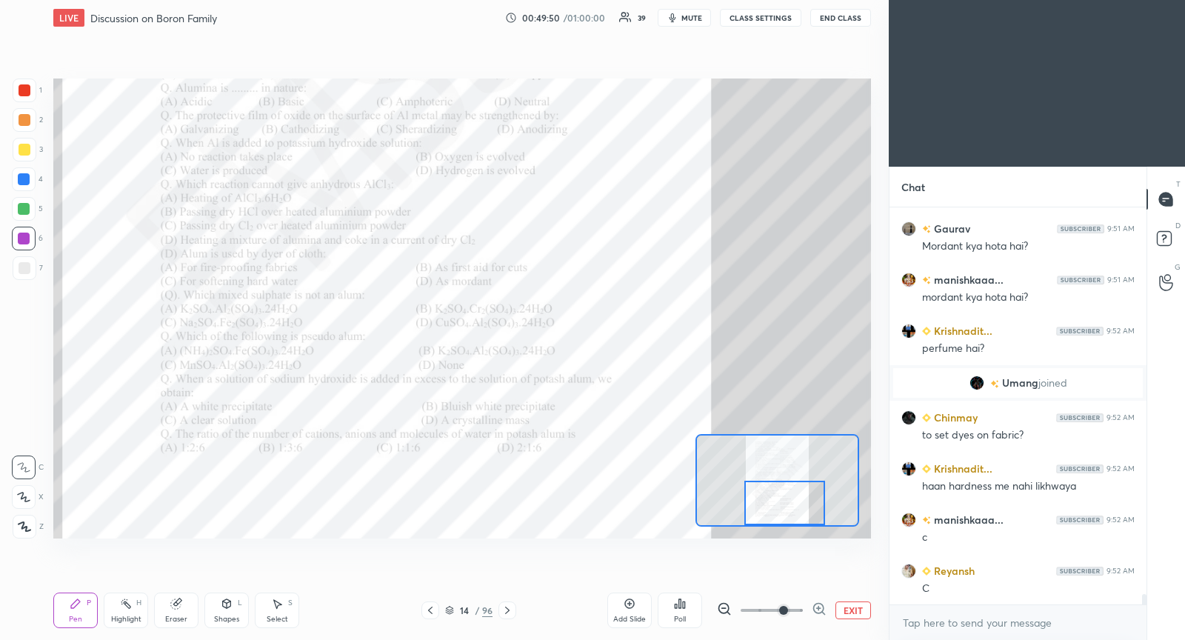
drag, startPoint x: 772, startPoint y: 492, endPoint x: 768, endPoint y: 505, distance: 13.4
click at [769, 505] on div at bounding box center [784, 503] width 80 height 44
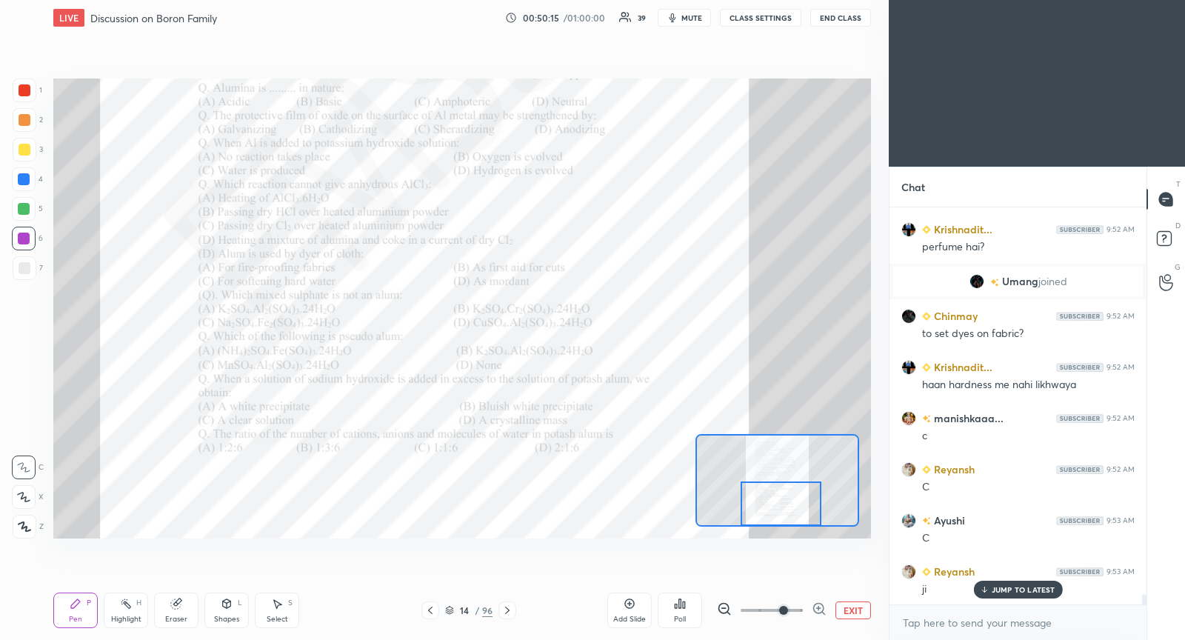
scroll to position [15352, 0]
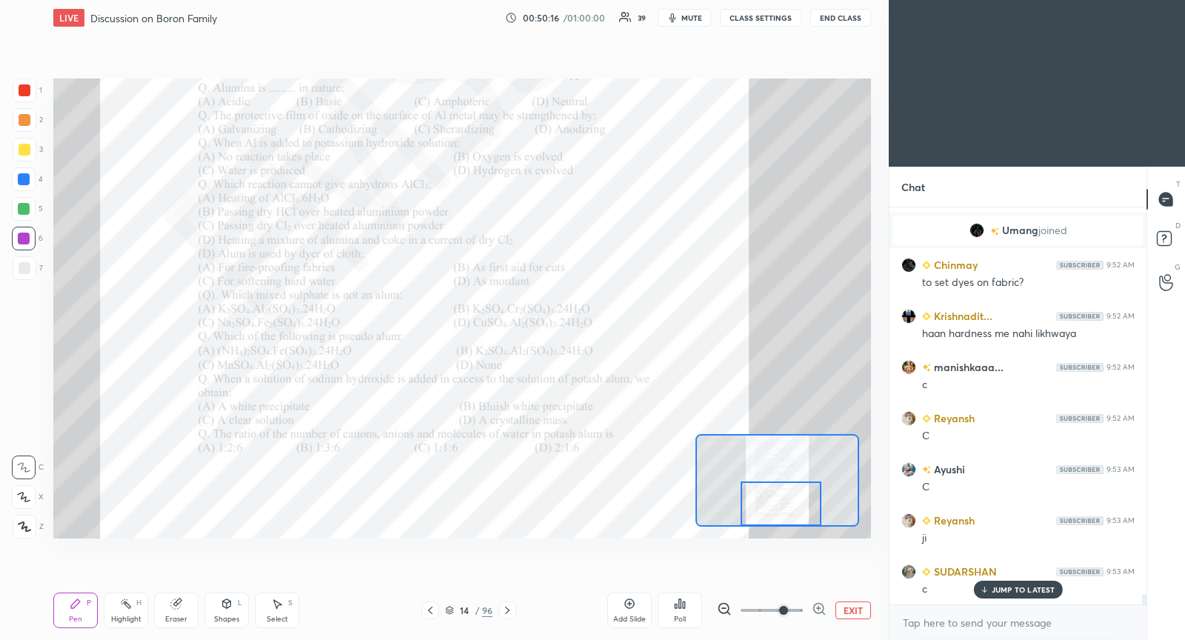
click at [508, 610] on icon at bounding box center [507, 610] width 4 height 7
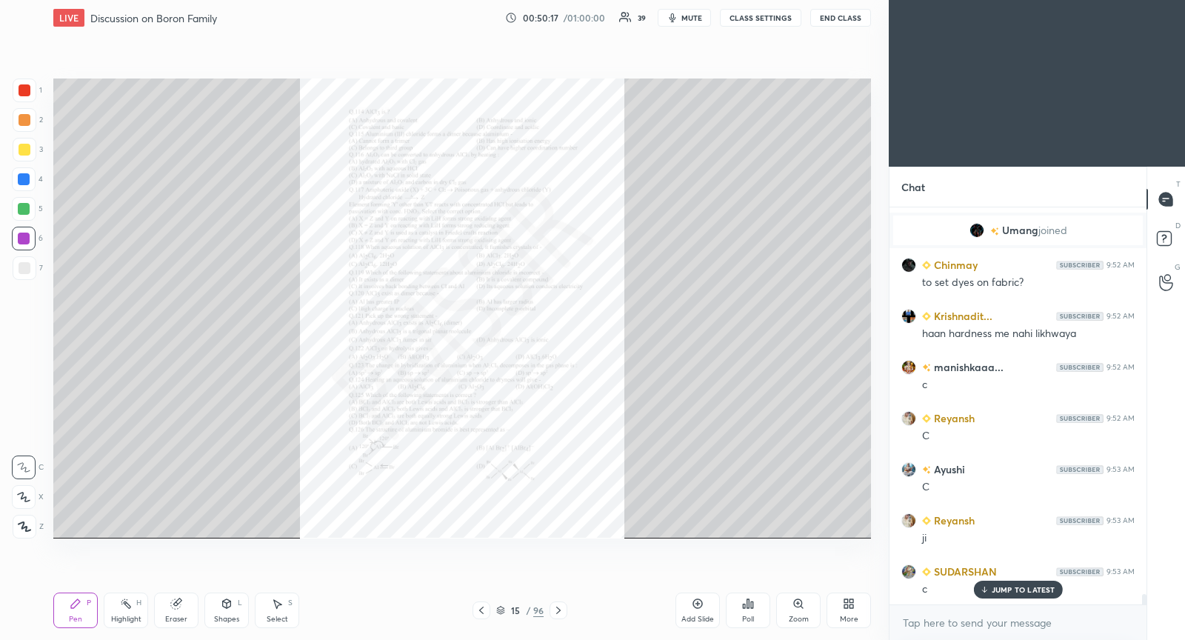
click at [799, 613] on div "Zoom" at bounding box center [798, 610] width 44 height 36
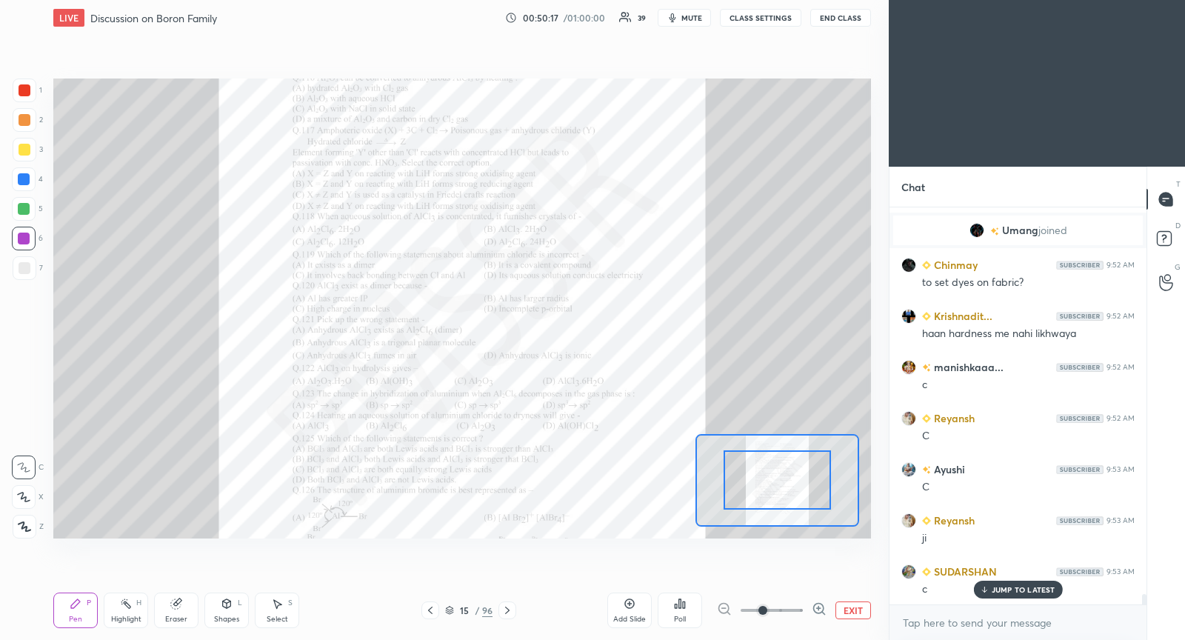
scroll to position [15404, 0]
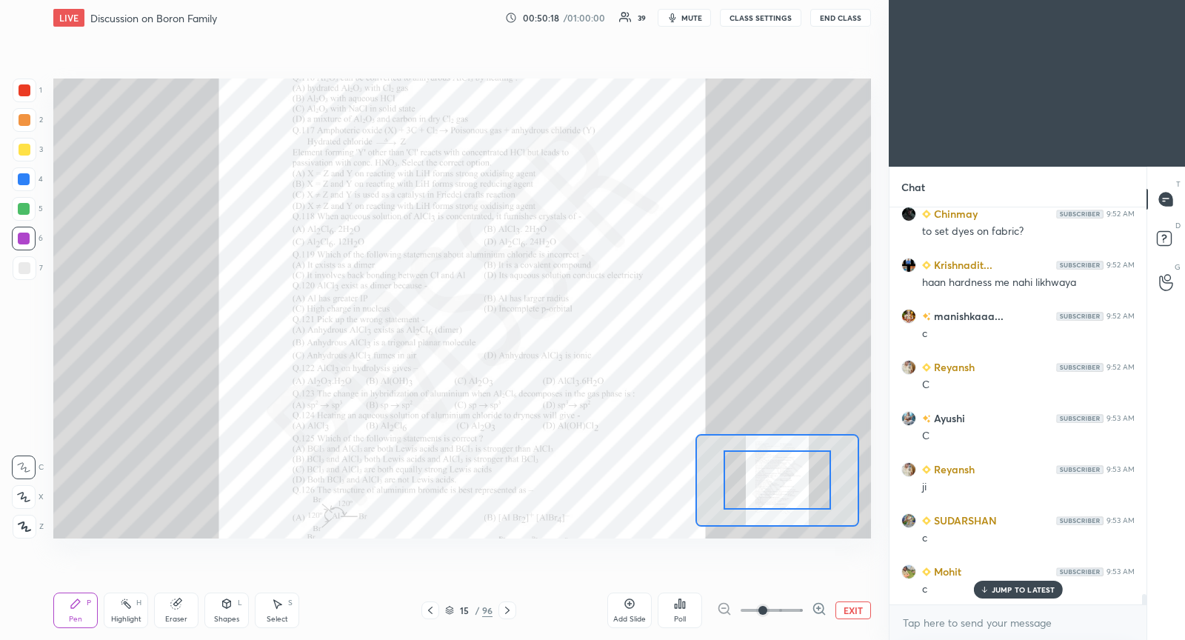
click at [786, 606] on span at bounding box center [772, 610] width 62 height 22
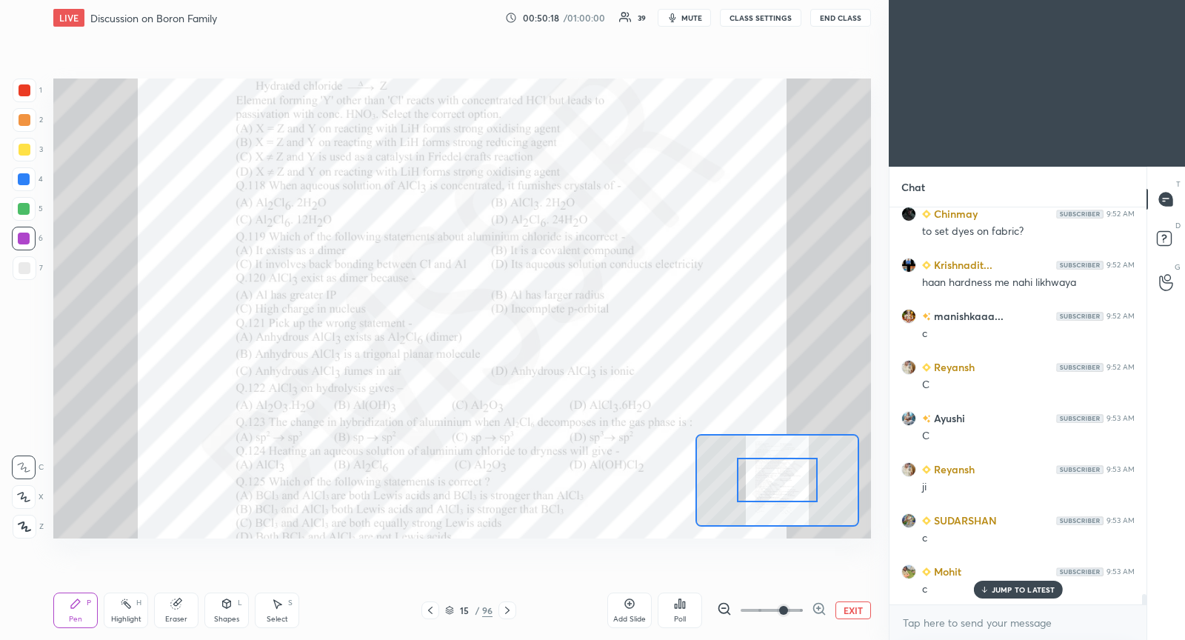
scroll to position [15455, 0]
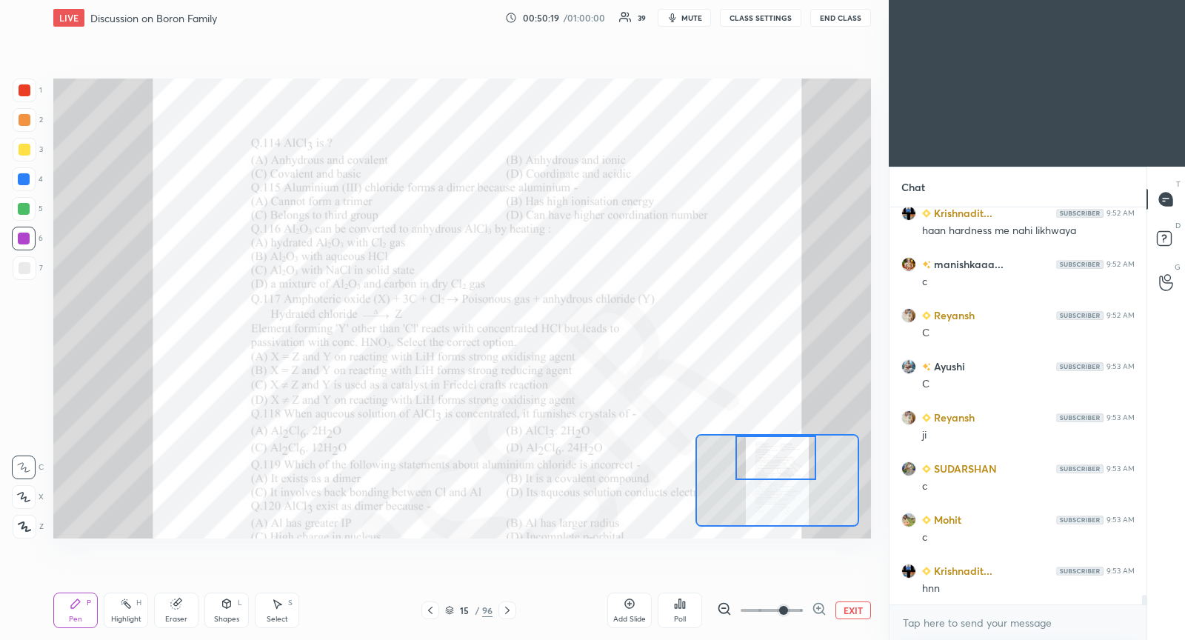
drag, startPoint x: 783, startPoint y: 489, endPoint x: 781, endPoint y: 466, distance: 23.1
click at [778, 465] on div at bounding box center [775, 457] width 80 height 44
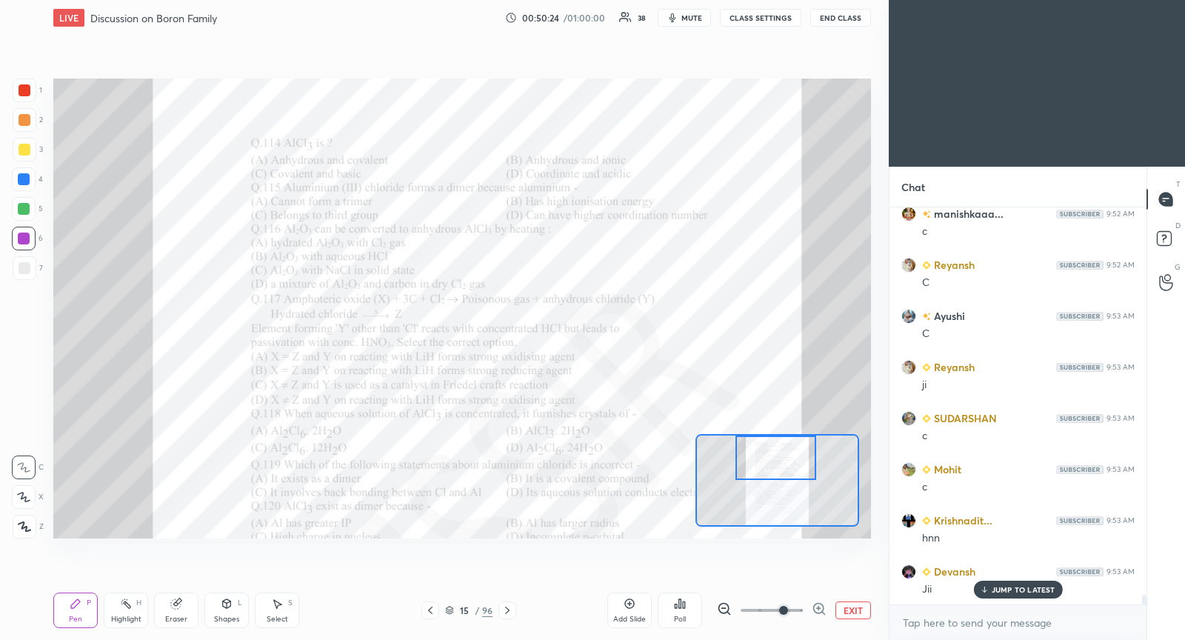
scroll to position [15557, 0]
click at [858, 610] on button "EXIT" at bounding box center [853, 610] width 36 height 18
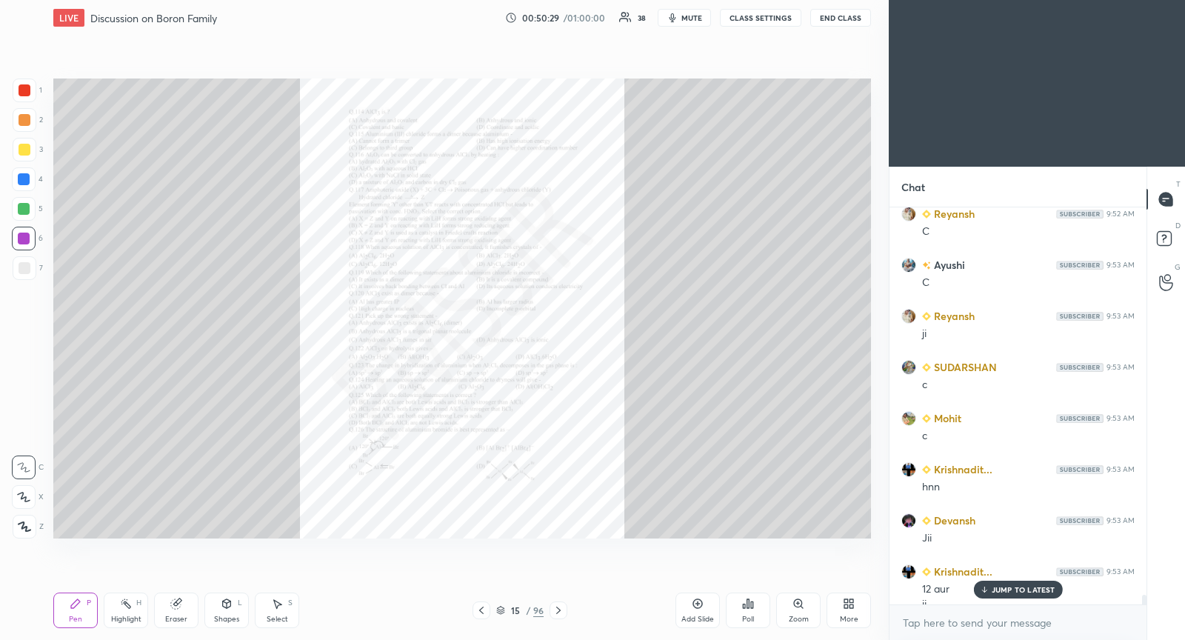
scroll to position [15572, 0]
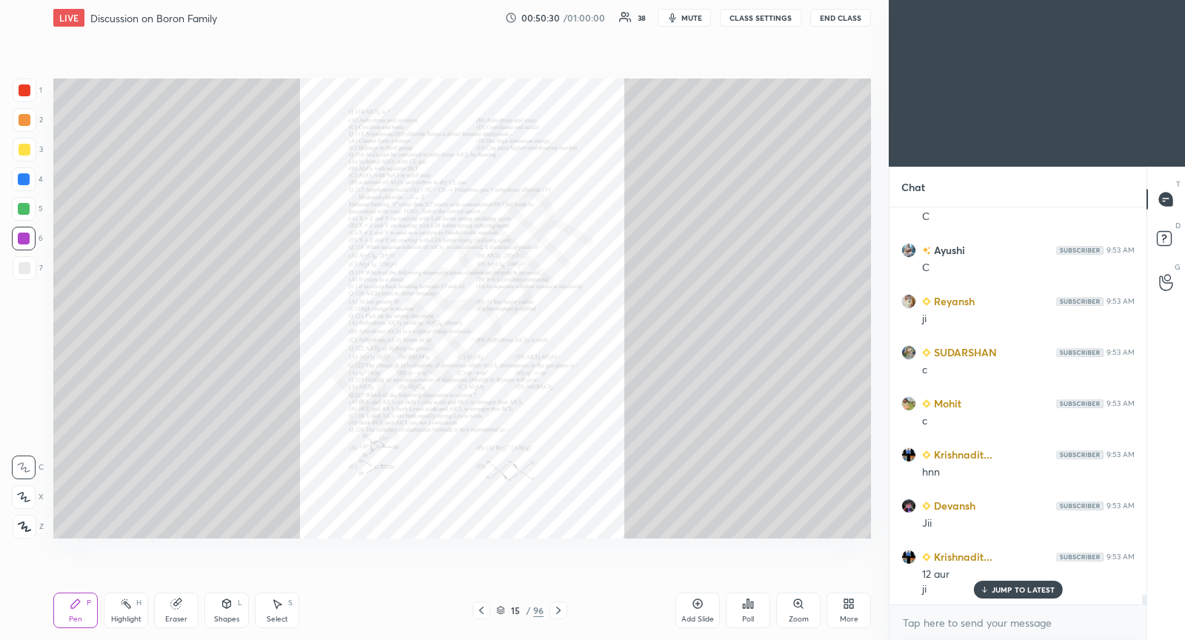
click at [479, 611] on icon at bounding box center [481, 610] width 12 height 12
click at [802, 614] on div "Zoom" at bounding box center [798, 610] width 44 height 36
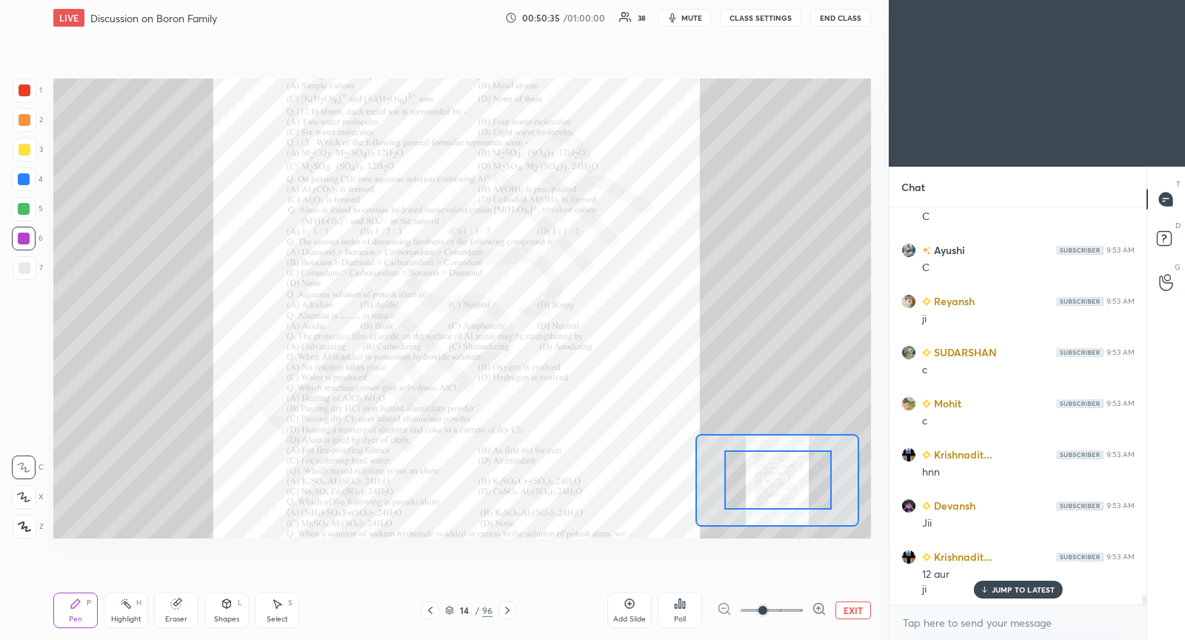
drag, startPoint x: 781, startPoint y: 487, endPoint x: 776, endPoint y: 498, distance: 12.3
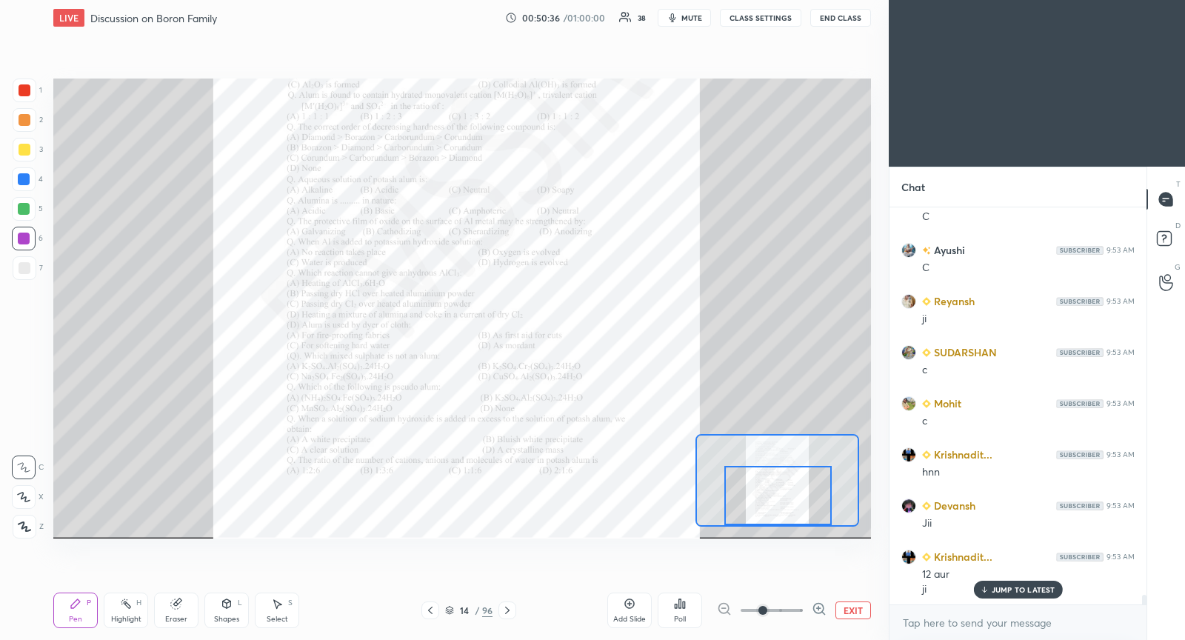
drag, startPoint x: 777, startPoint y: 488, endPoint x: 776, endPoint y: 504, distance: 16.3
click at [776, 504] on div at bounding box center [777, 495] width 107 height 59
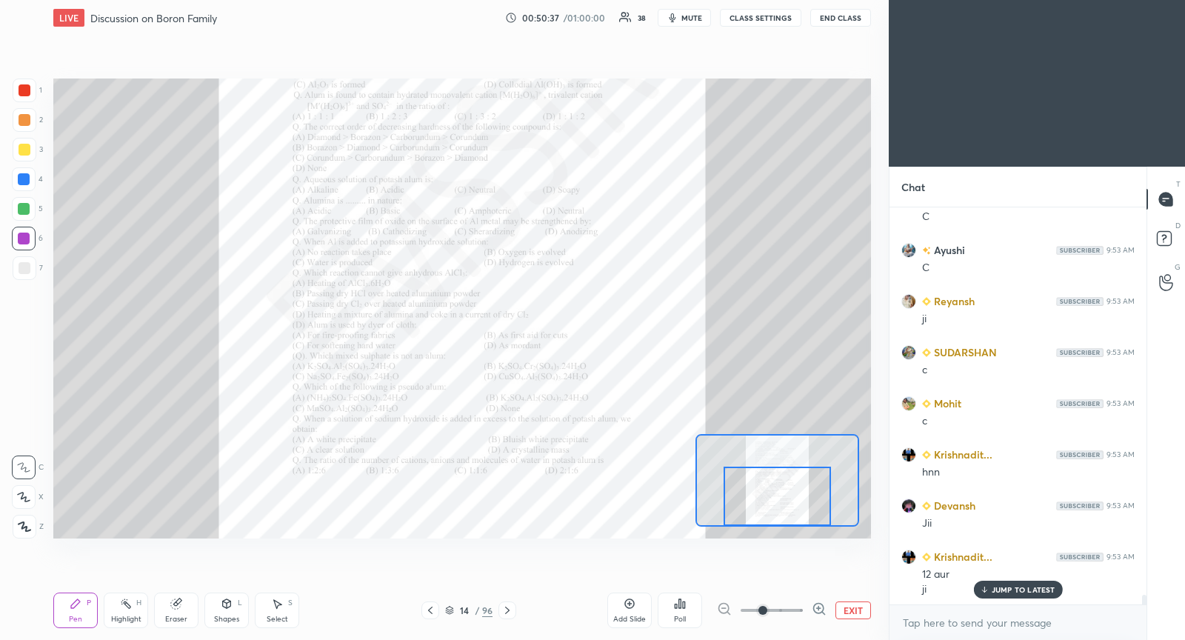
click at [505, 607] on icon at bounding box center [507, 610] width 12 height 12
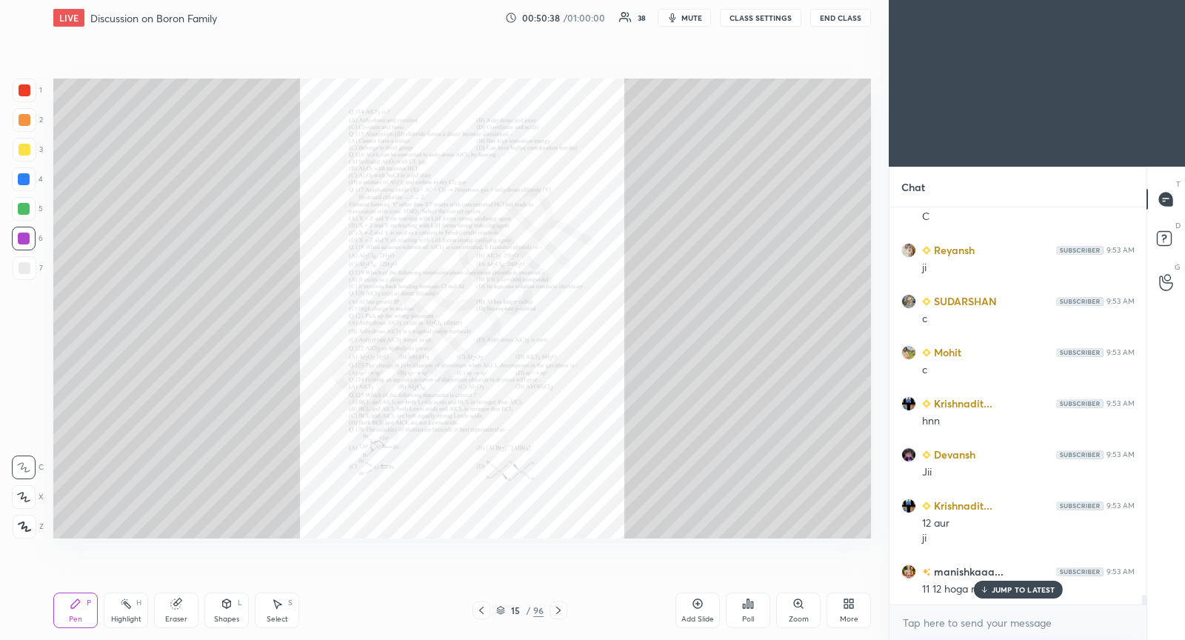
click at [792, 613] on div "Zoom" at bounding box center [798, 610] width 44 height 36
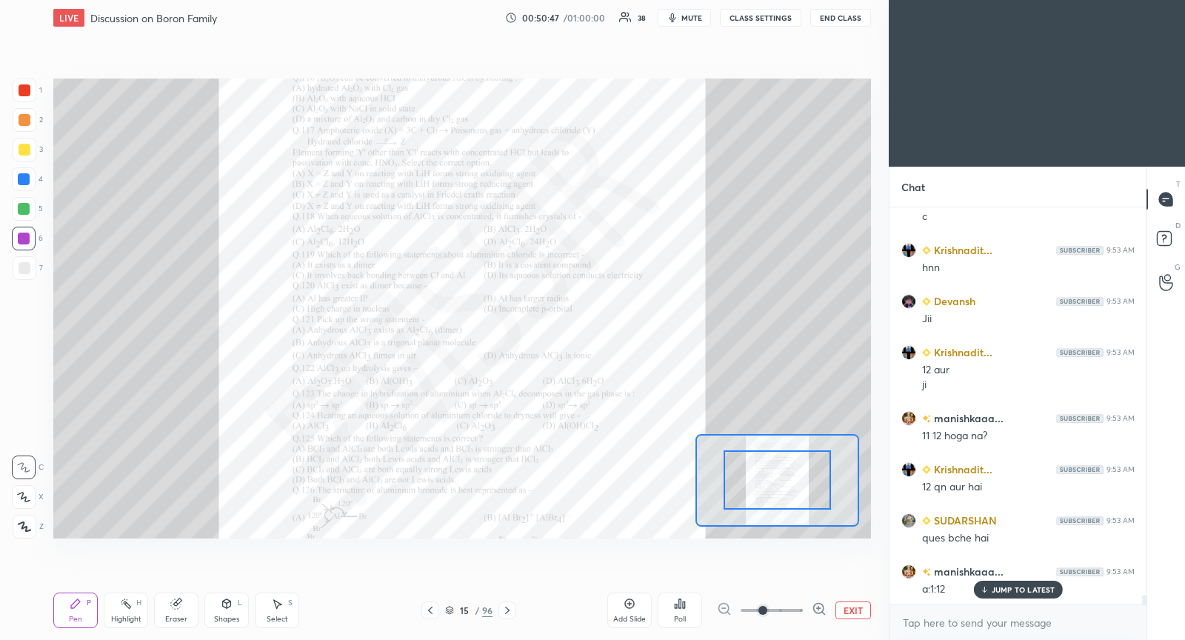
scroll to position [15791, 0]
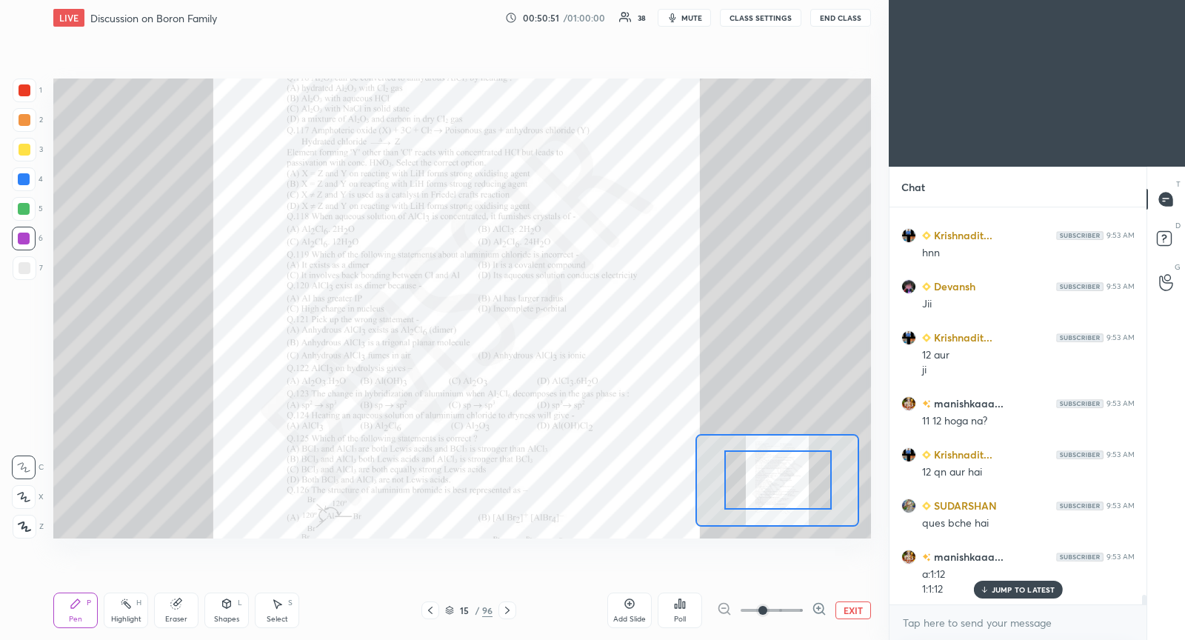
drag, startPoint x: 786, startPoint y: 481, endPoint x: 792, endPoint y: 487, distance: 8.4
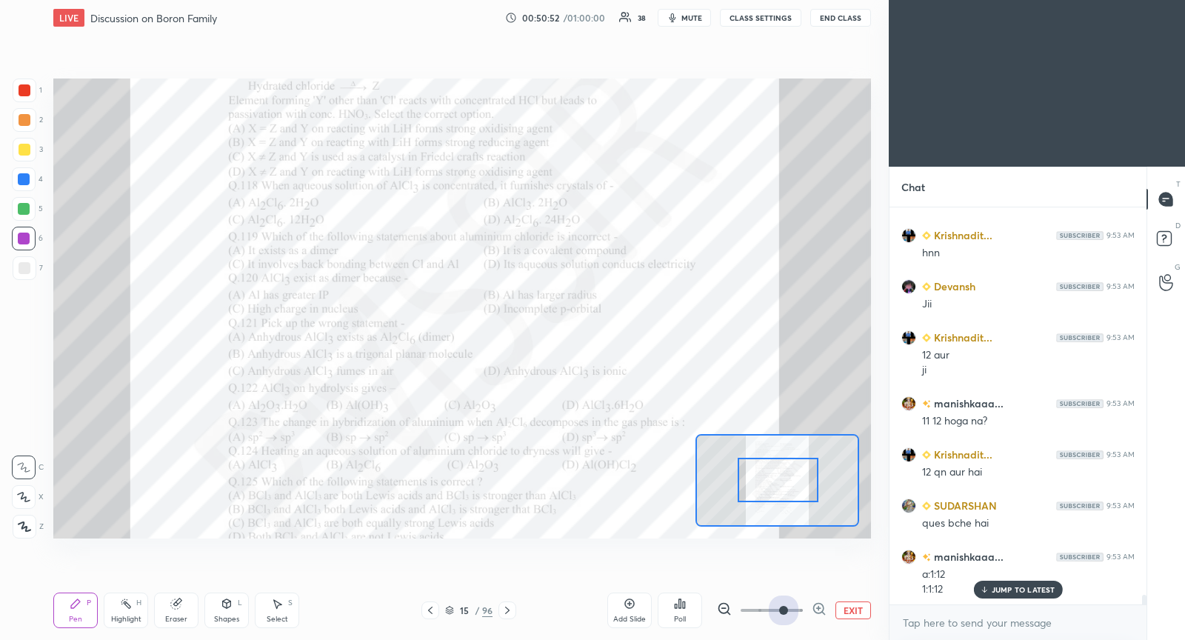
drag, startPoint x: 792, startPoint y: 607, endPoint x: 792, endPoint y: 575, distance: 31.9
click at [792, 604] on span at bounding box center [772, 610] width 62 height 22
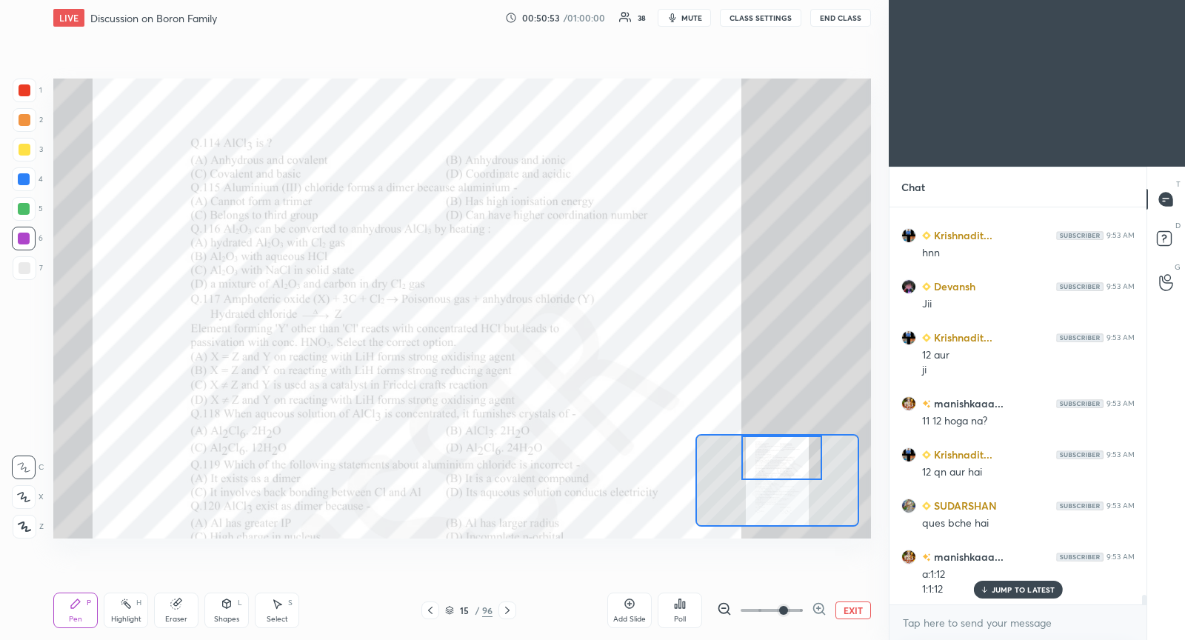
drag, startPoint x: 778, startPoint y: 476, endPoint x: 781, endPoint y: 453, distance: 23.1
click at [782, 453] on div at bounding box center [781, 457] width 80 height 44
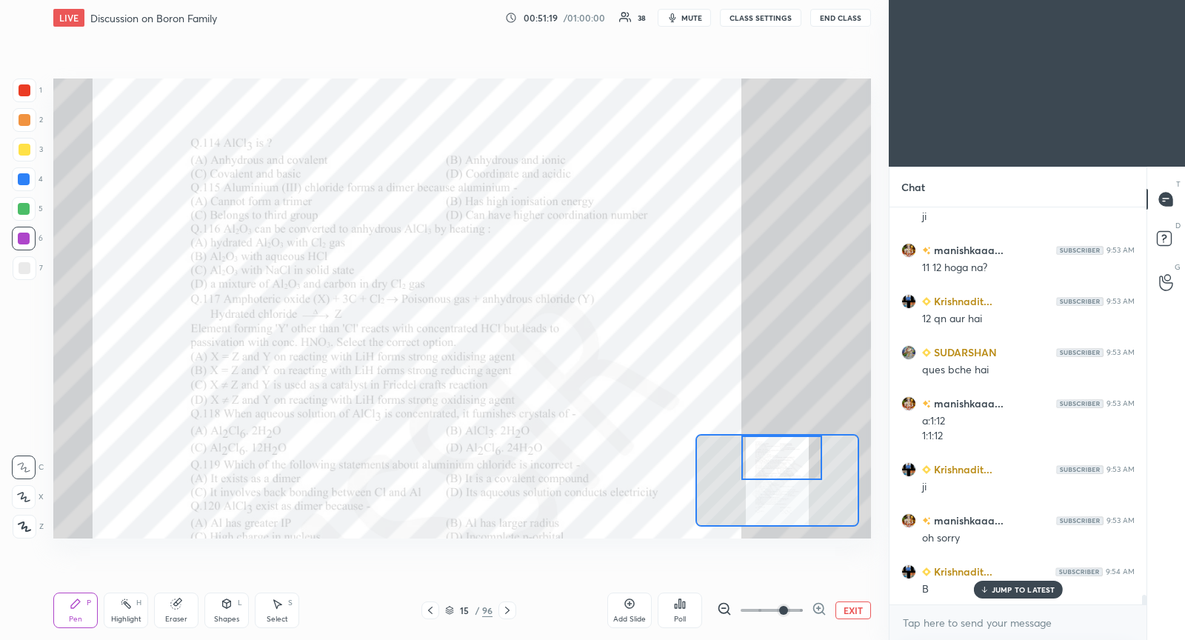
scroll to position [15959, 0]
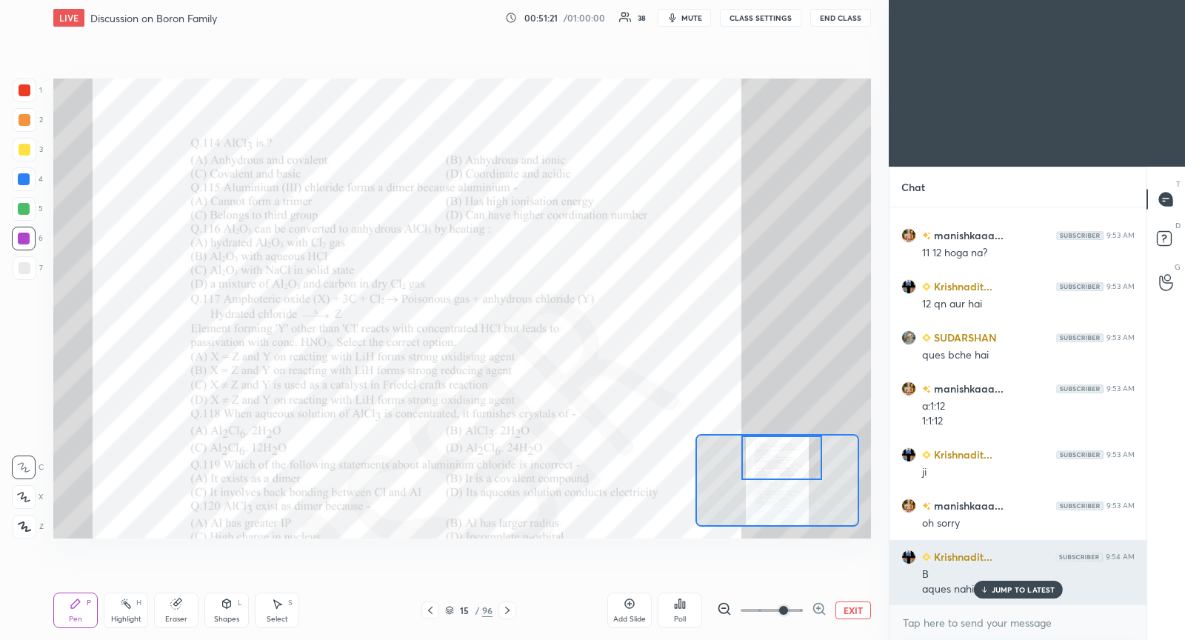
click at [1009, 592] on p "JUMP TO LATEST" at bounding box center [1024, 589] width 64 height 9
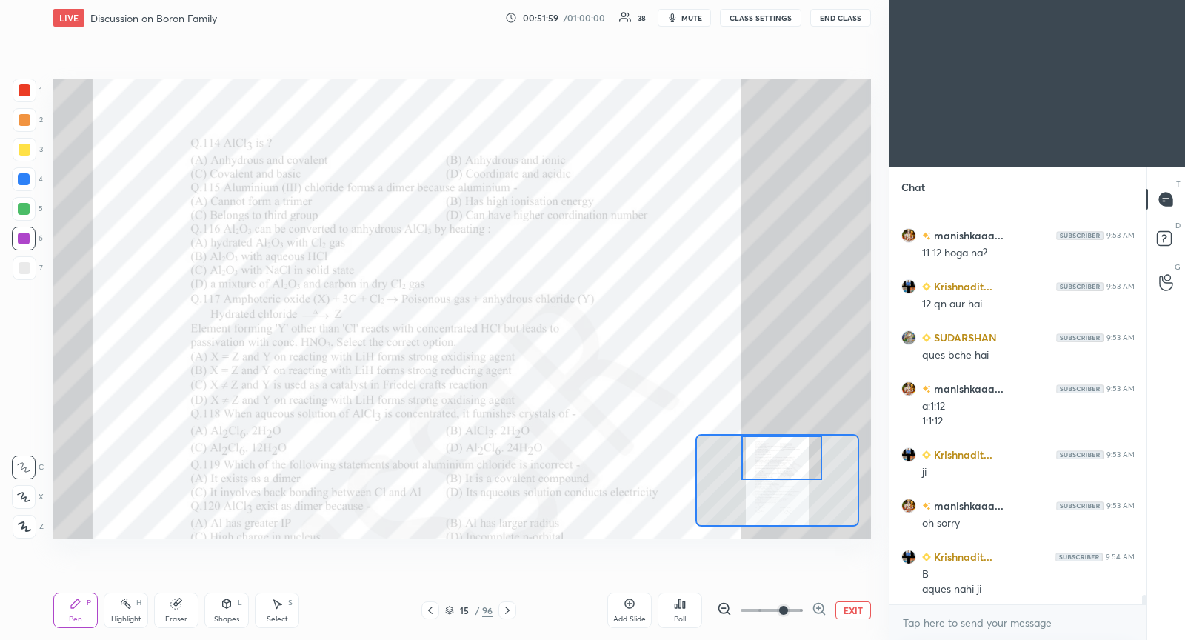
scroll to position [15995, 0]
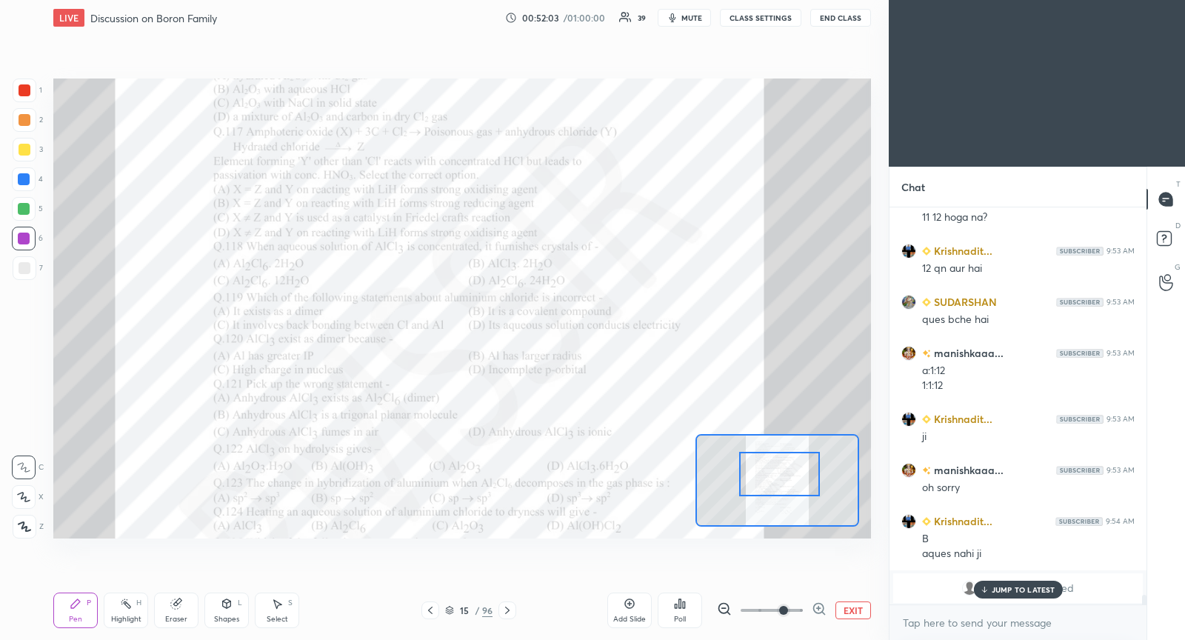
drag, startPoint x: 784, startPoint y: 467, endPoint x: 778, endPoint y: 484, distance: 18.0
click at [778, 484] on div at bounding box center [779, 474] width 80 height 44
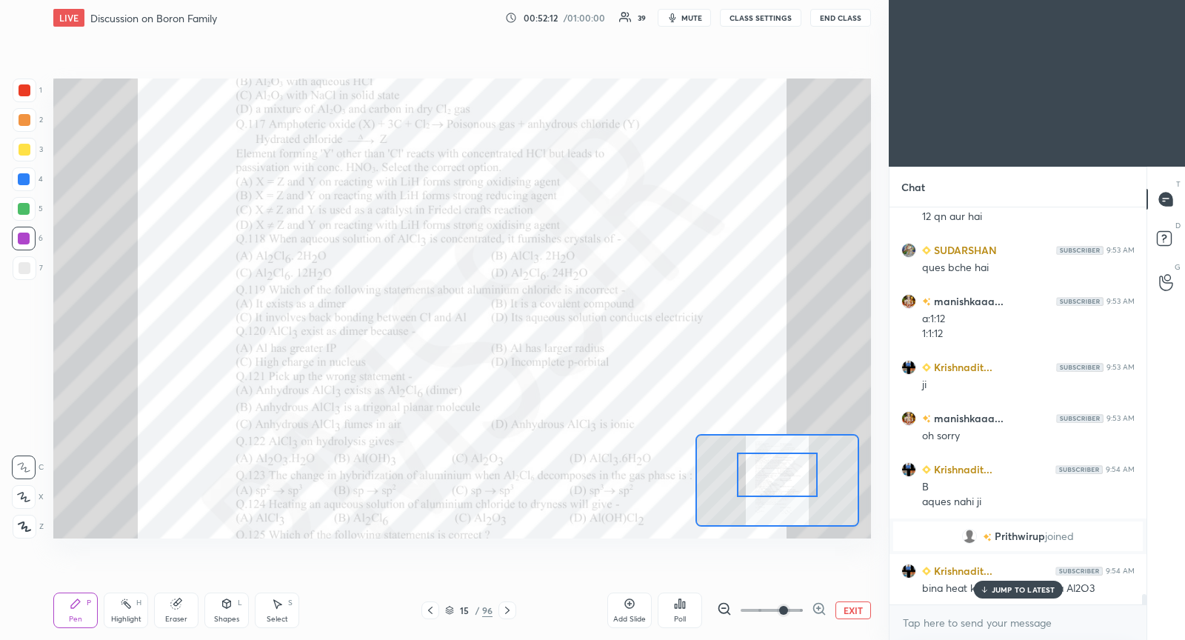
scroll to position [14820, 0]
drag, startPoint x: 998, startPoint y: 589, endPoint x: 875, endPoint y: 580, distance: 123.3
click at [998, 588] on p "JUMP TO LATEST" at bounding box center [1024, 589] width 64 height 9
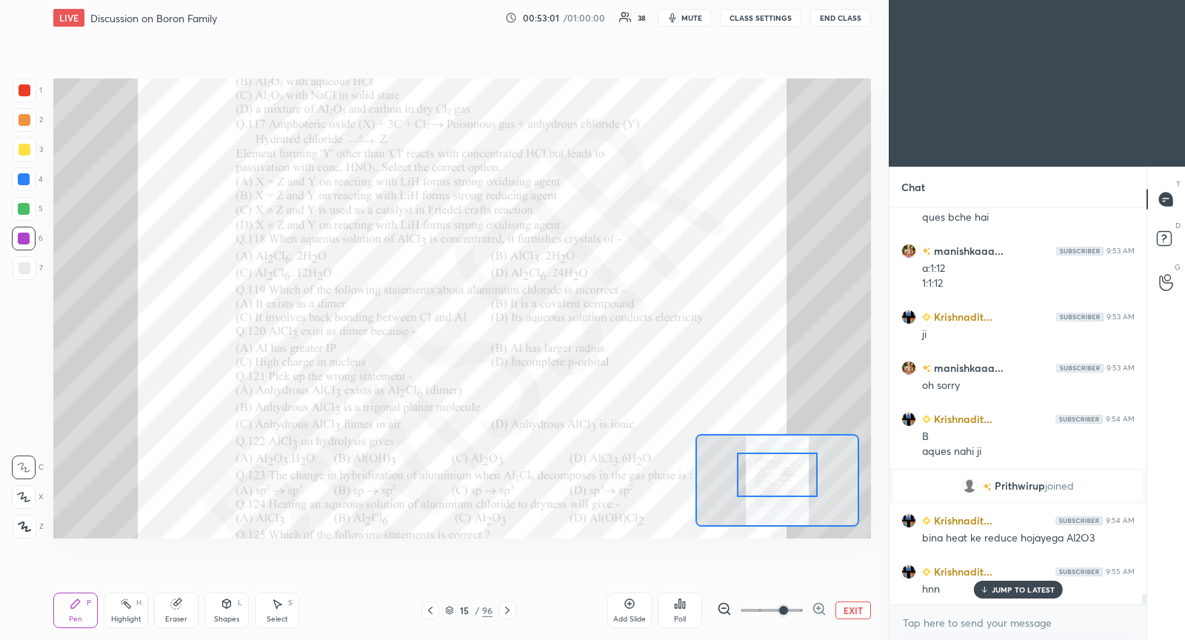
scroll to position [14886, 0]
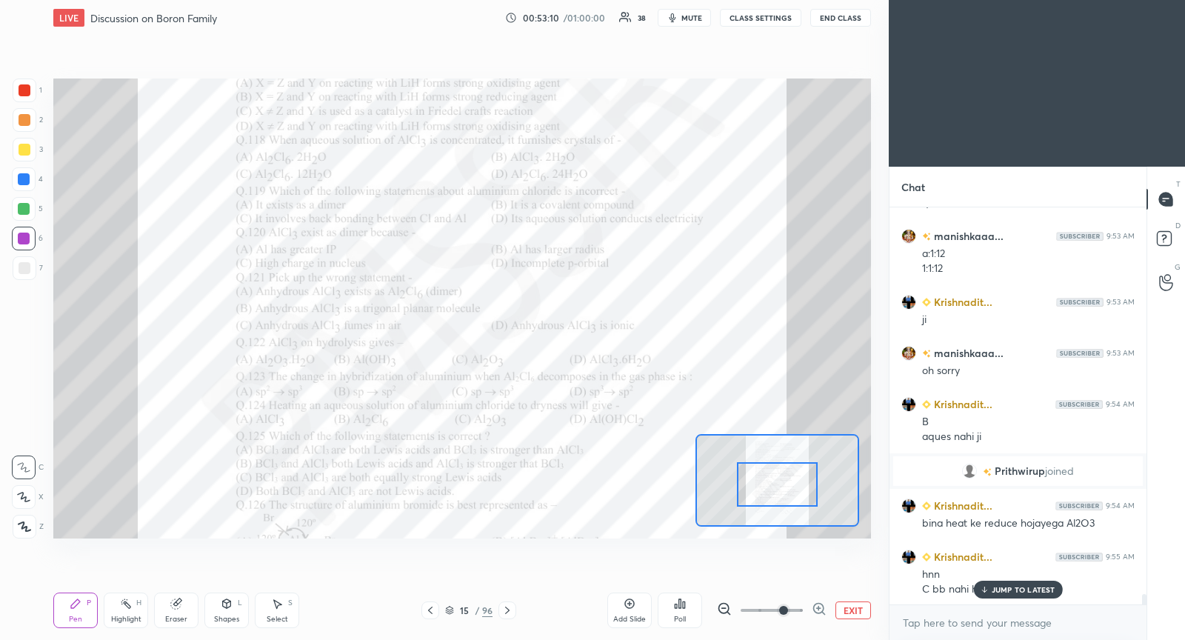
drag, startPoint x: 786, startPoint y: 481, endPoint x: 784, endPoint y: 490, distance: 8.7
click at [786, 491] on div at bounding box center [777, 484] width 80 height 44
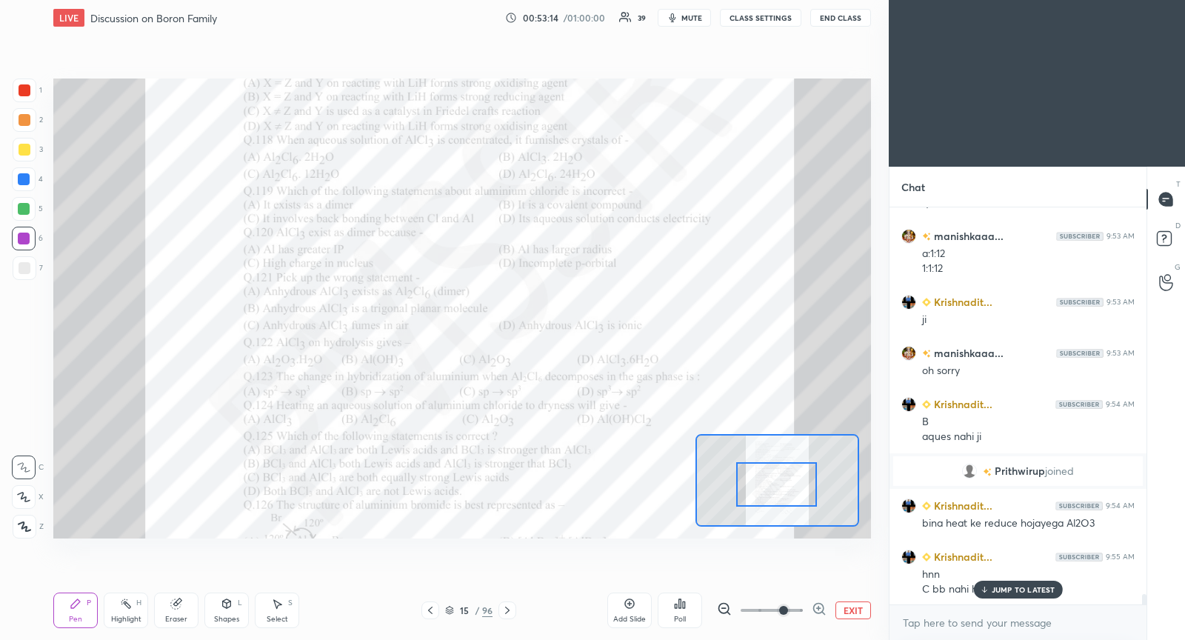
scroll to position [14937, 0]
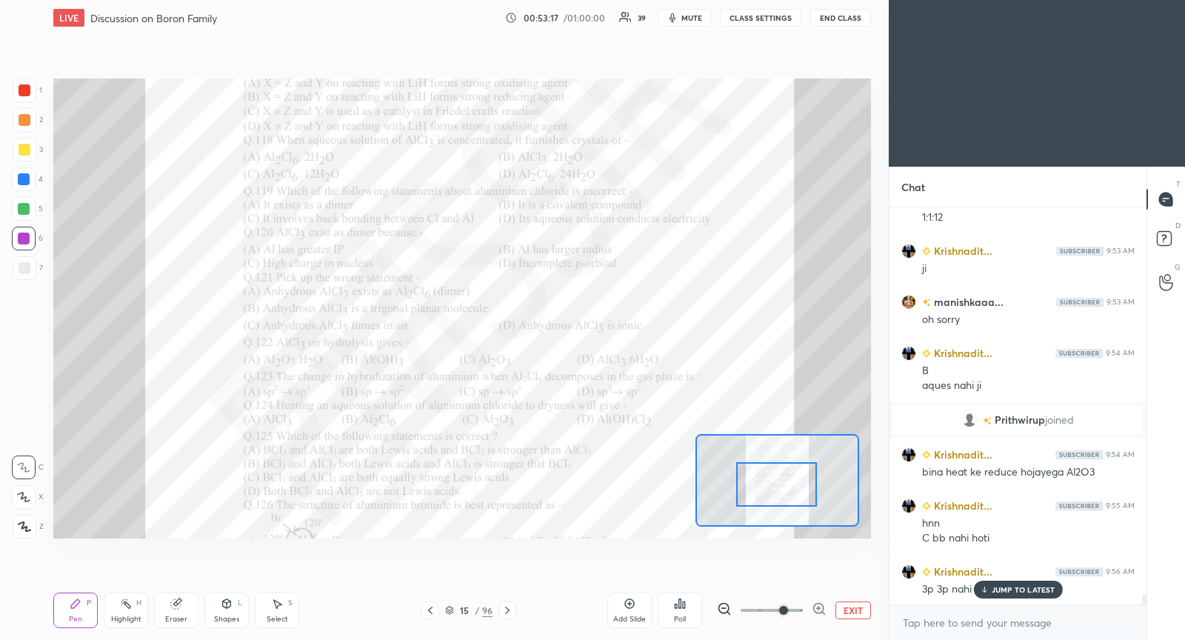
click at [1009, 596] on div "JUMP TO LATEST" at bounding box center [1017, 590] width 89 height 18
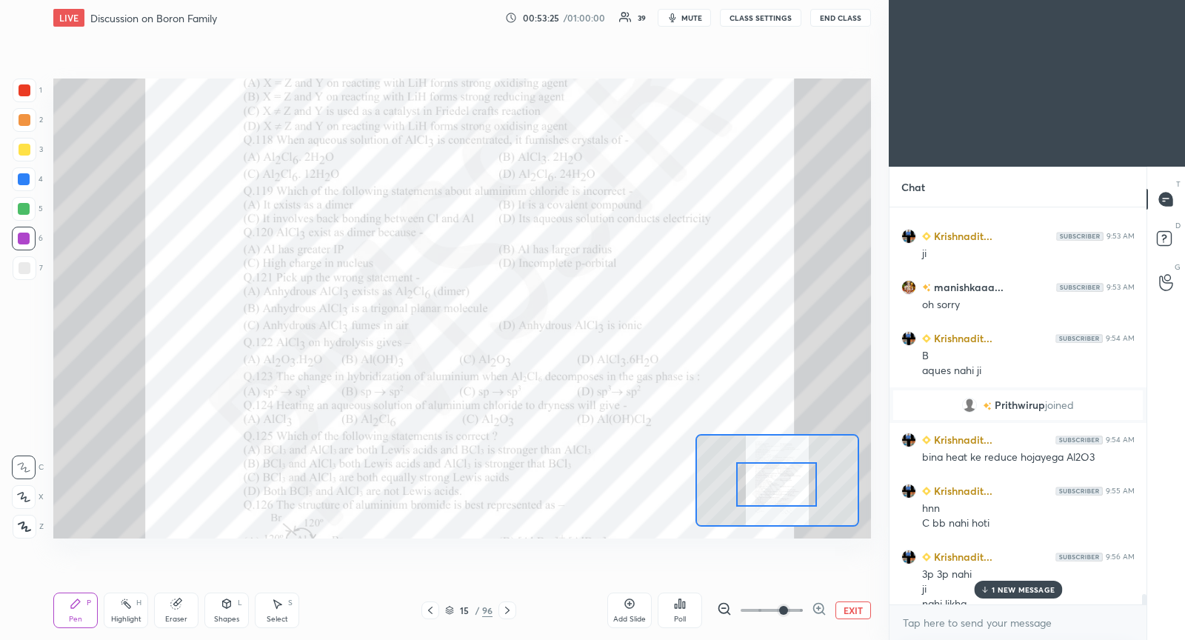
scroll to position [14967, 0]
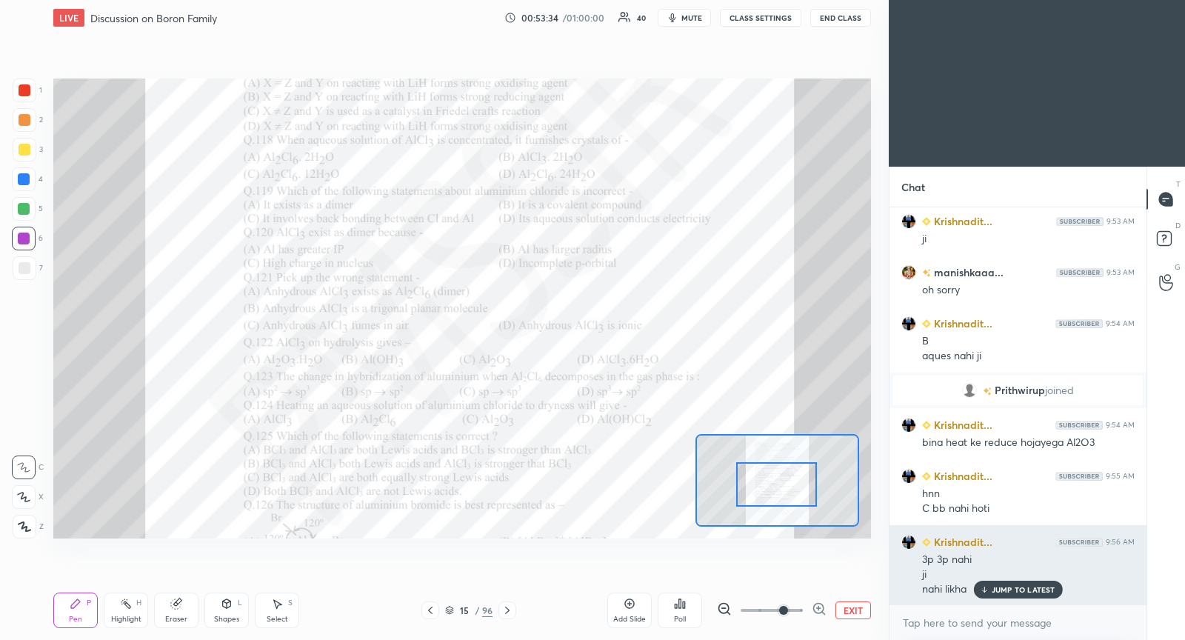
click at [989, 589] on div "JUMP TO LATEST" at bounding box center [1017, 590] width 89 height 18
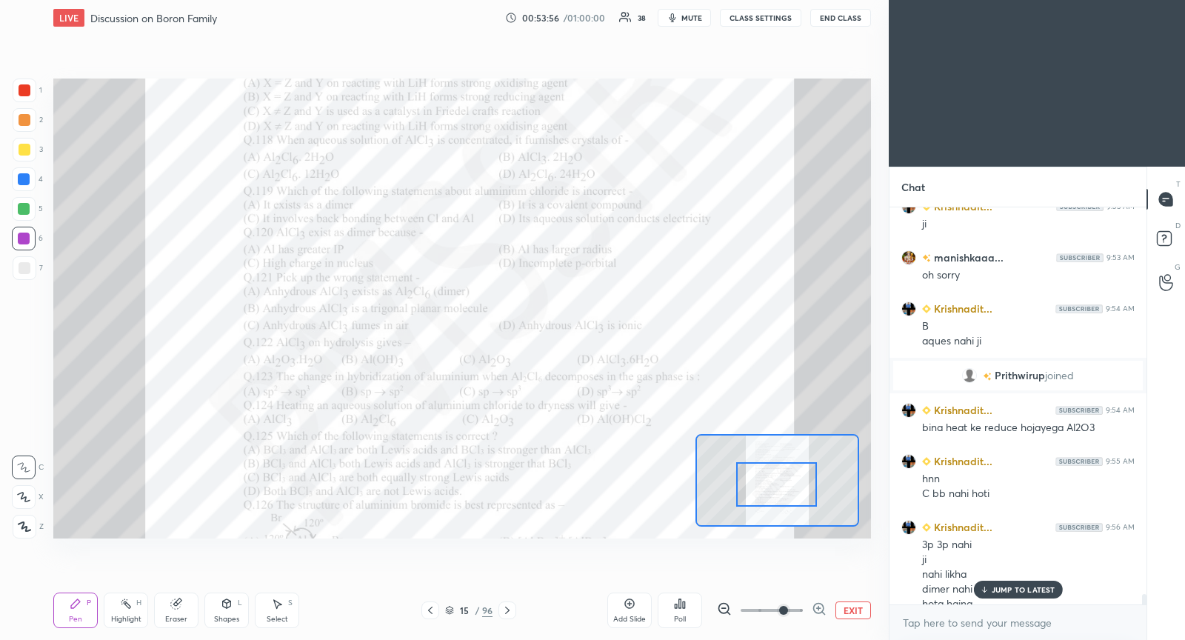
scroll to position [14996, 0]
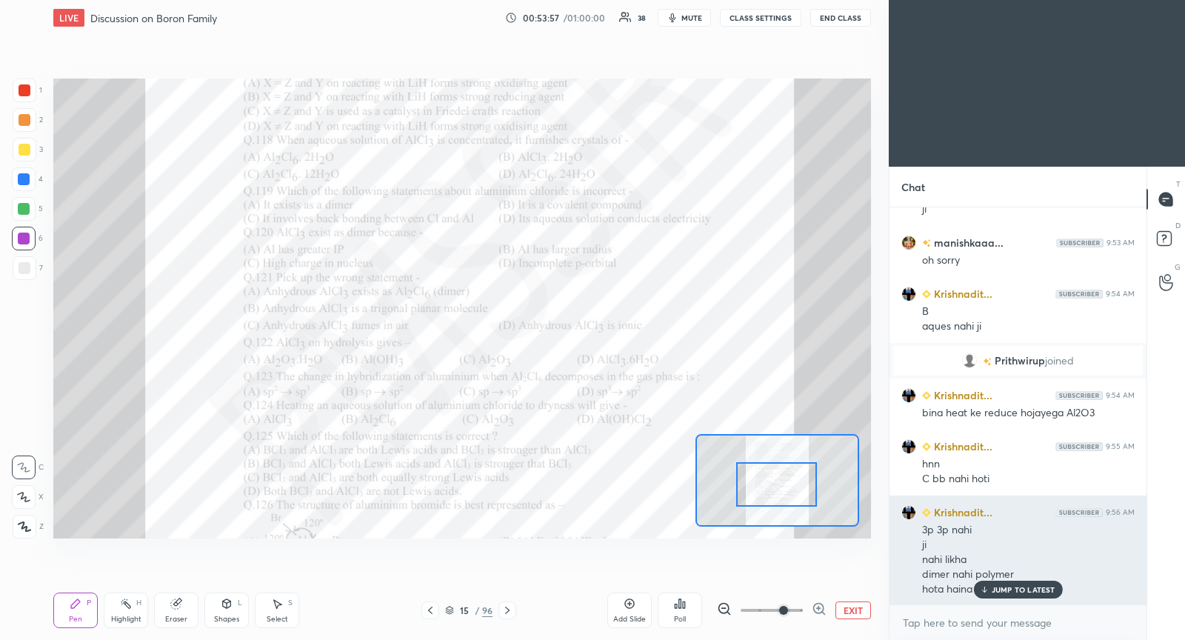
click at [997, 592] on p "JUMP TO LATEST" at bounding box center [1024, 589] width 64 height 9
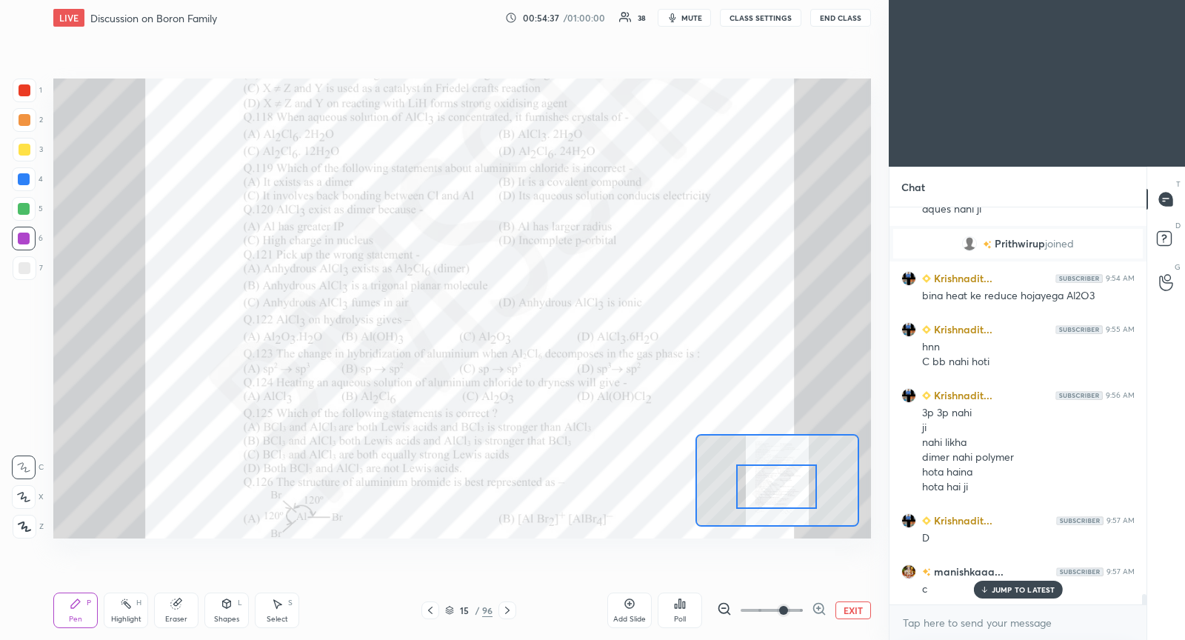
scroll to position [15164, 0]
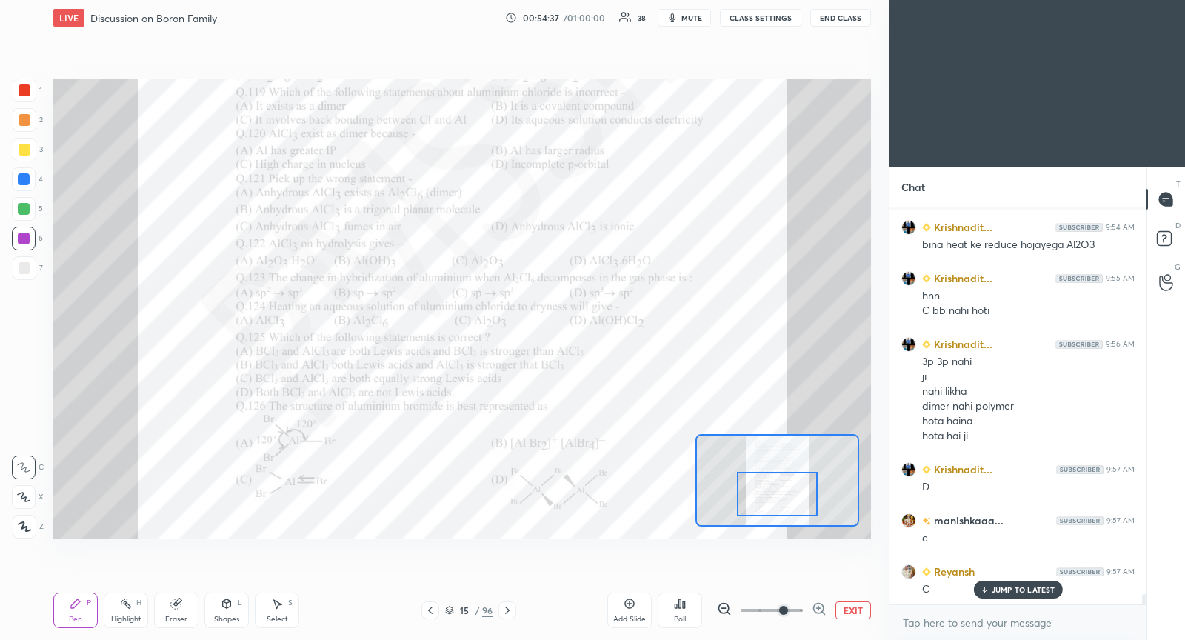
drag, startPoint x: 802, startPoint y: 487, endPoint x: 803, endPoint y: 503, distance: 15.6
click at [803, 503] on div at bounding box center [777, 494] width 80 height 44
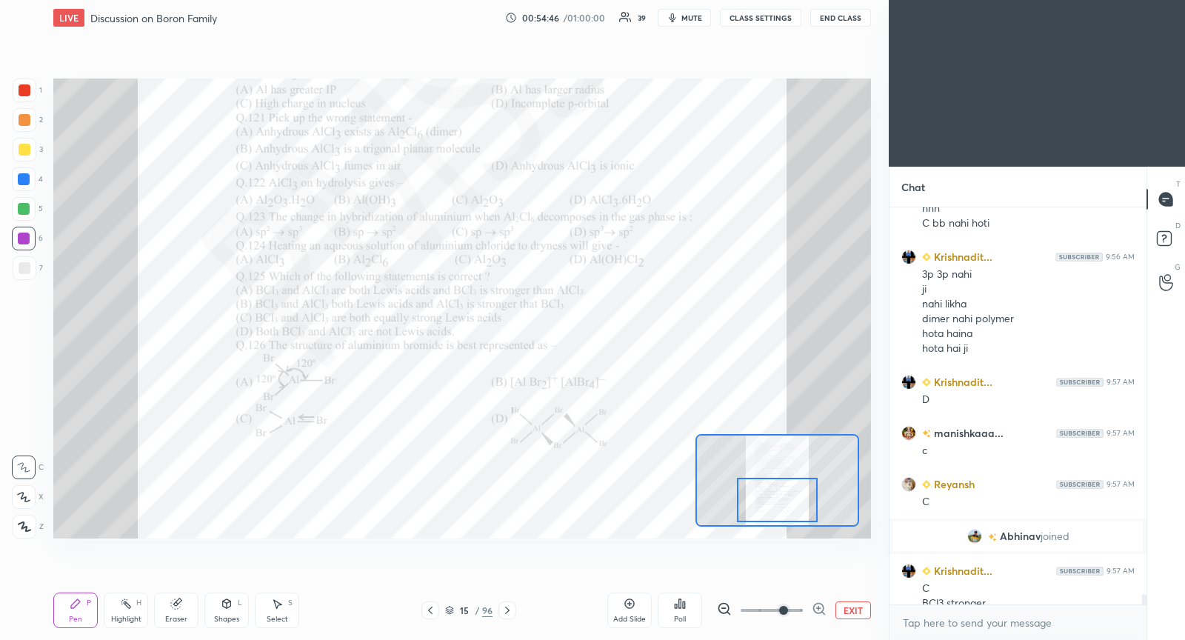
scroll to position [15267, 0]
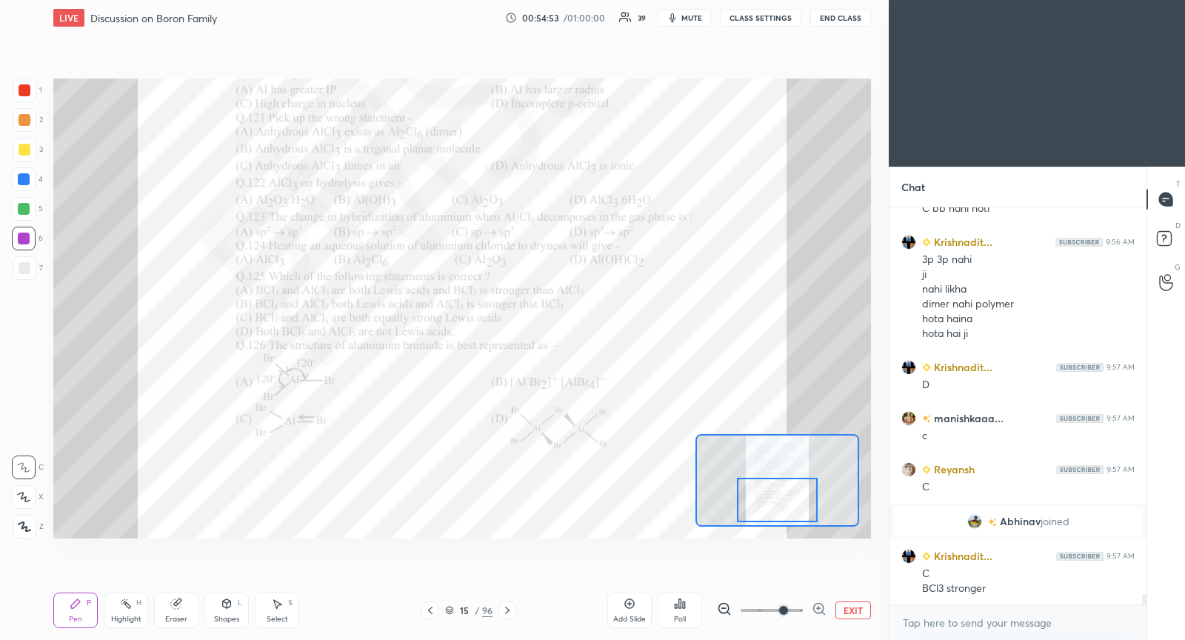
click at [508, 618] on div at bounding box center [507, 610] width 18 height 18
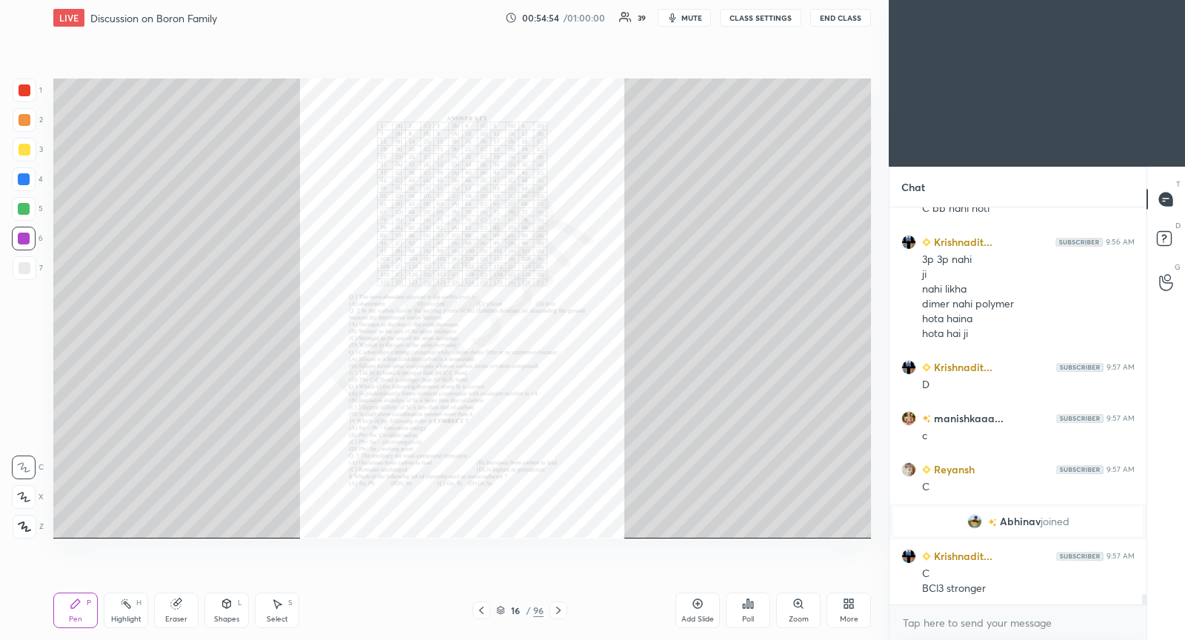
scroll to position [15317, 0]
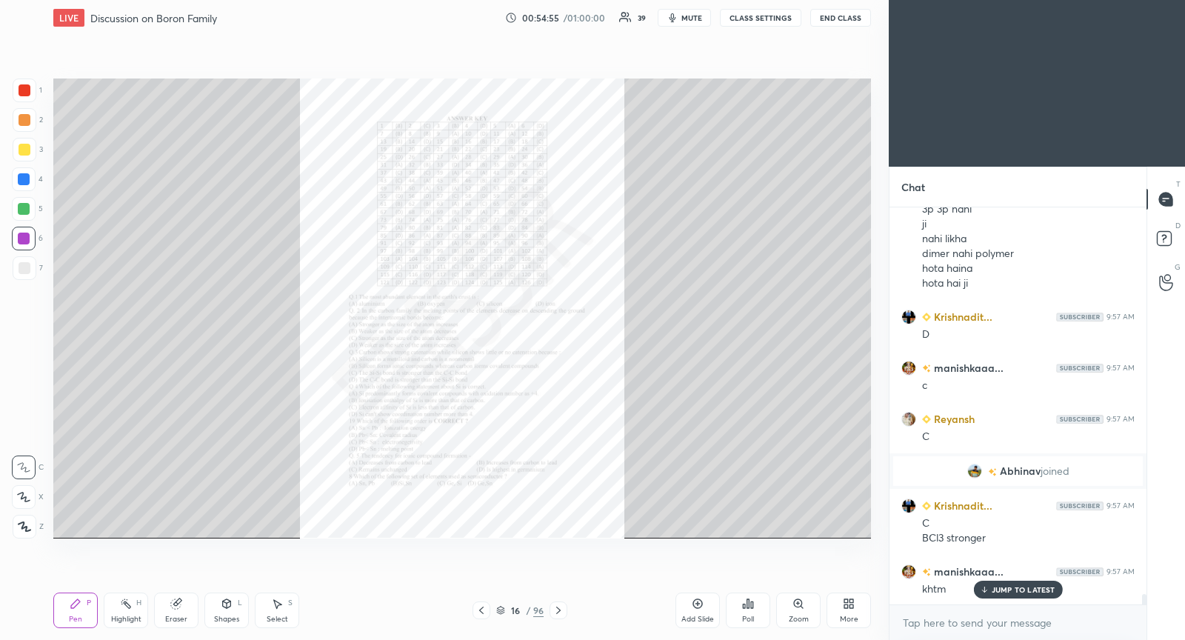
click at [484, 615] on icon at bounding box center [481, 610] width 12 height 12
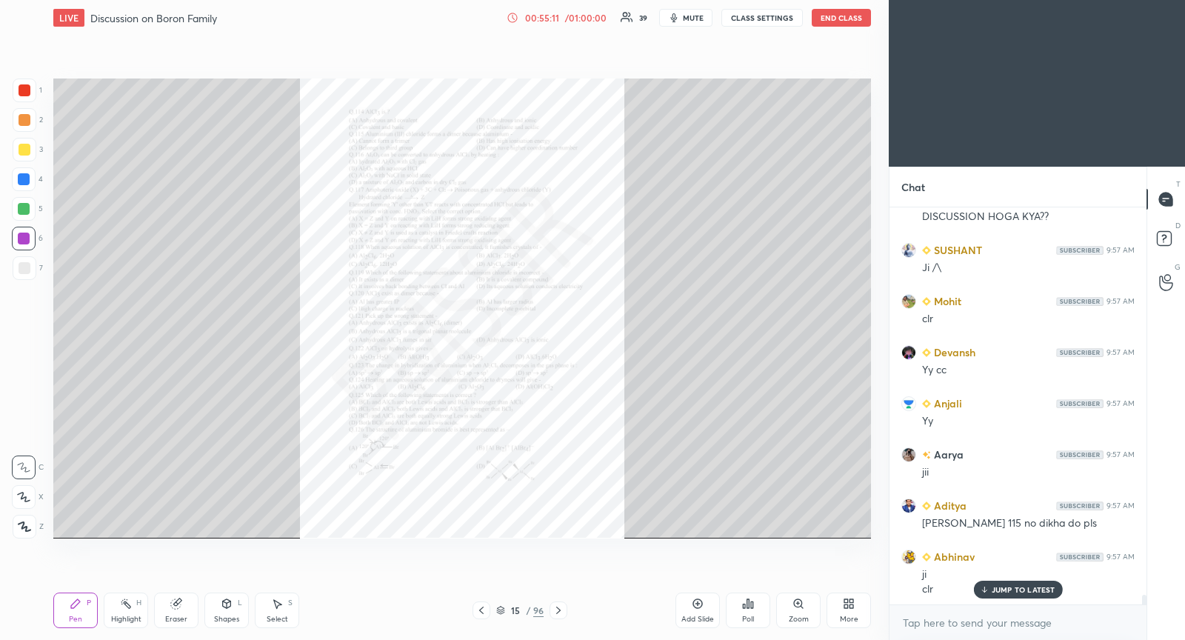
scroll to position [15959, 0]
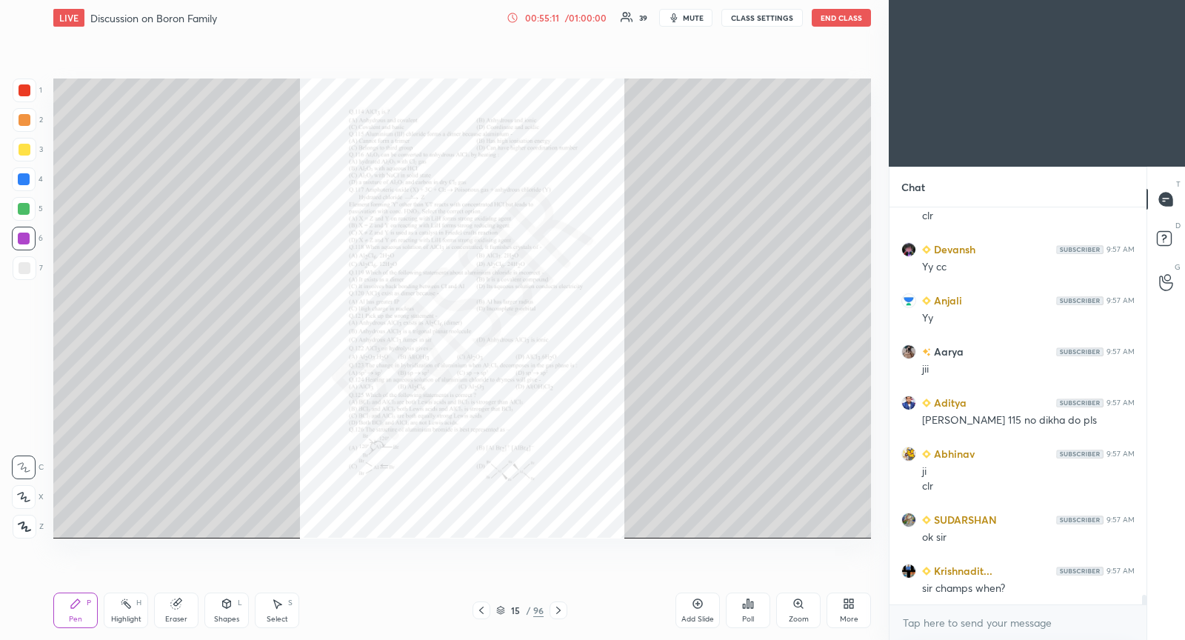
click at [797, 618] on div "Zoom" at bounding box center [799, 618] width 20 height 7
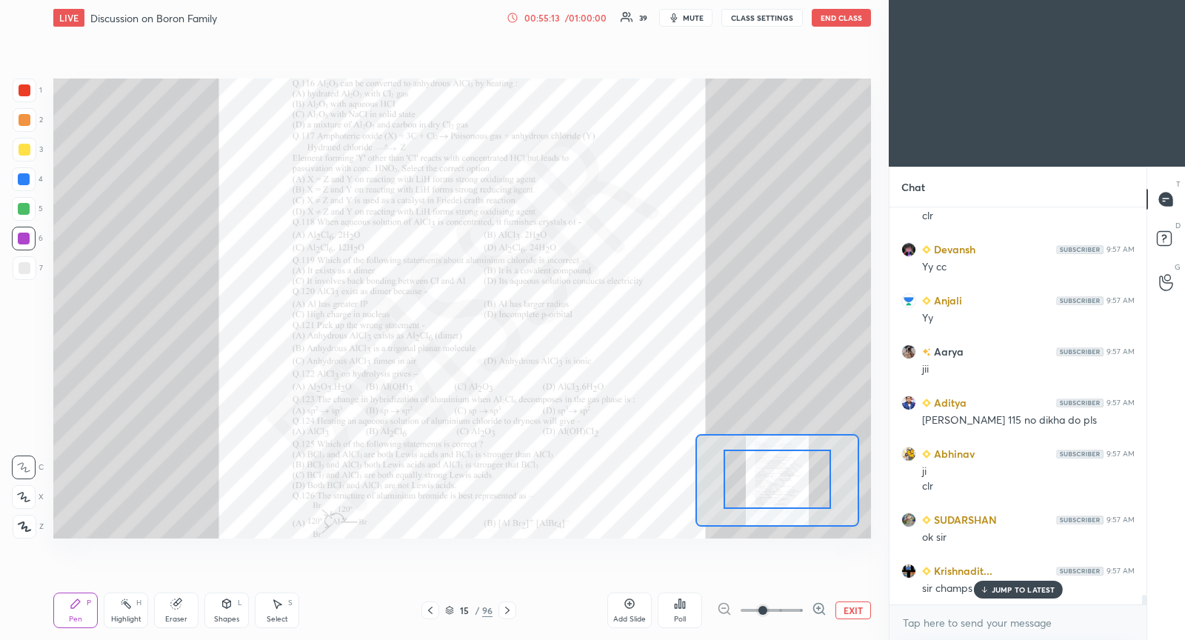
scroll to position [16009, 0]
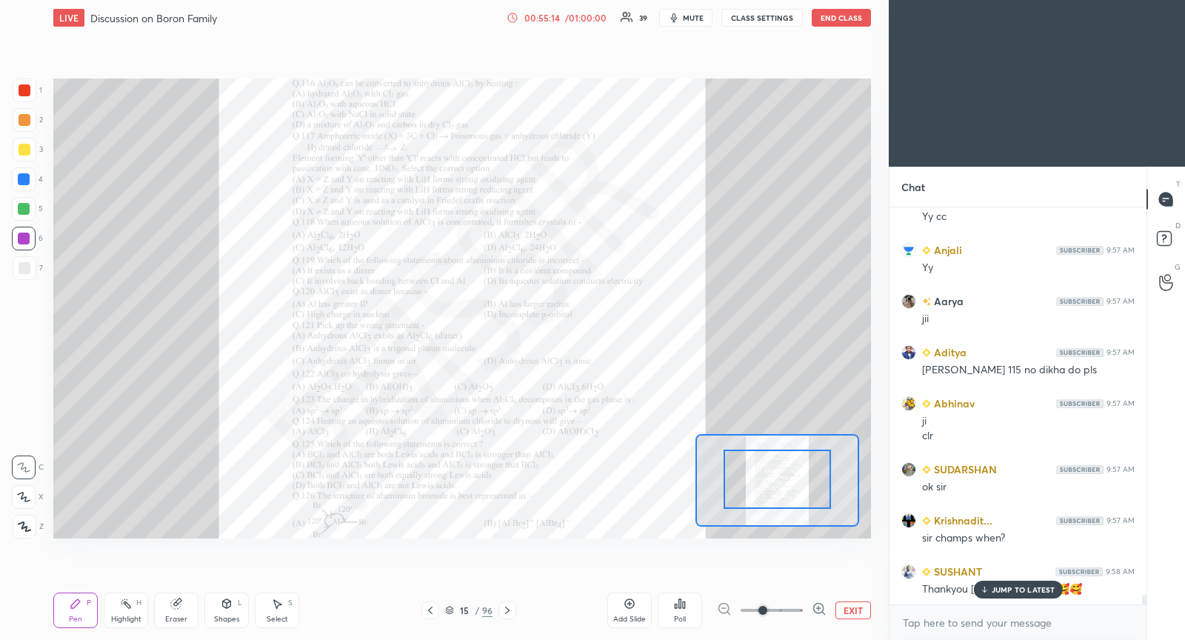
drag, startPoint x: 785, startPoint y: 481, endPoint x: 784, endPoint y: 469, distance: 12.6
click at [433, 615] on icon at bounding box center [430, 610] width 12 height 12
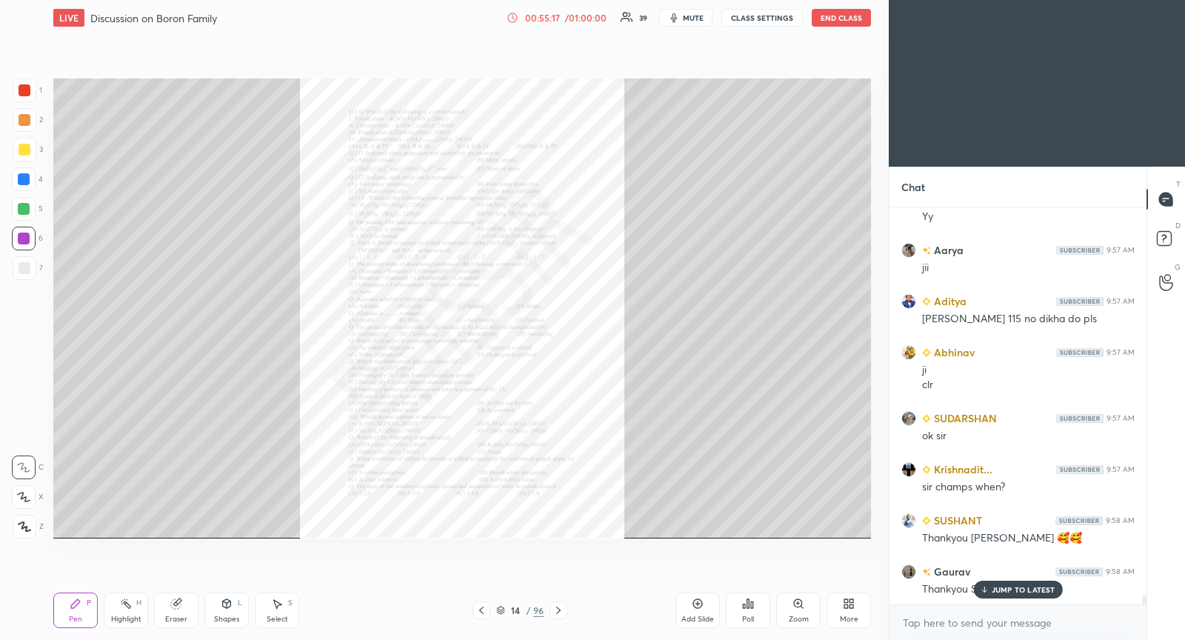
scroll to position [16112, 0]
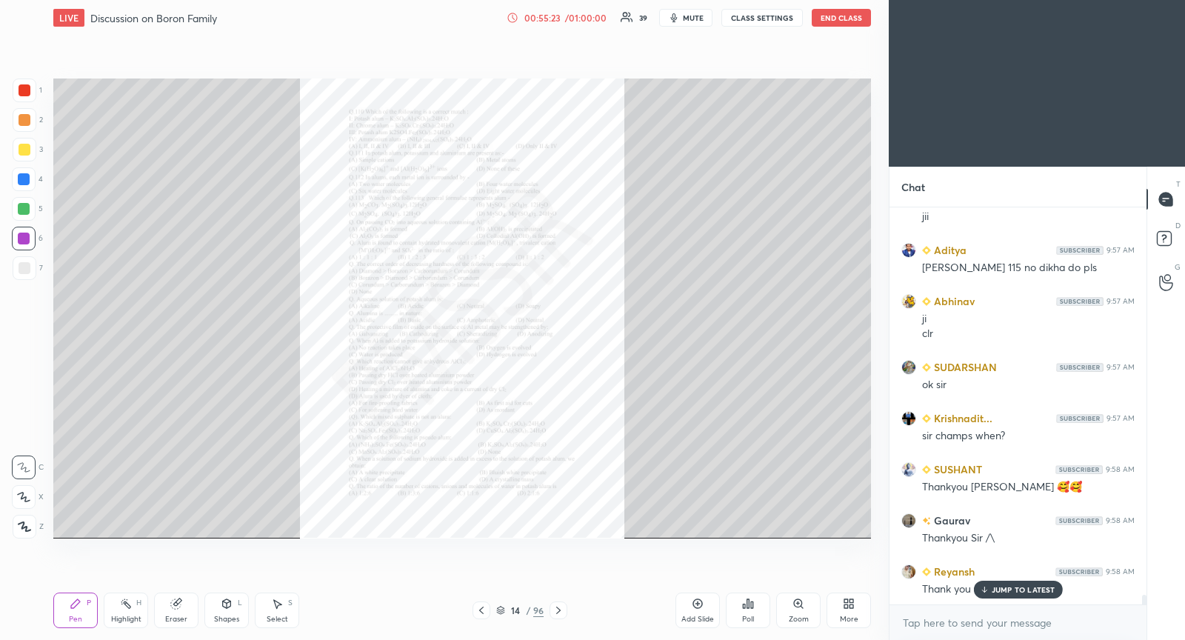
click at [24, 153] on div at bounding box center [25, 150] width 12 height 12
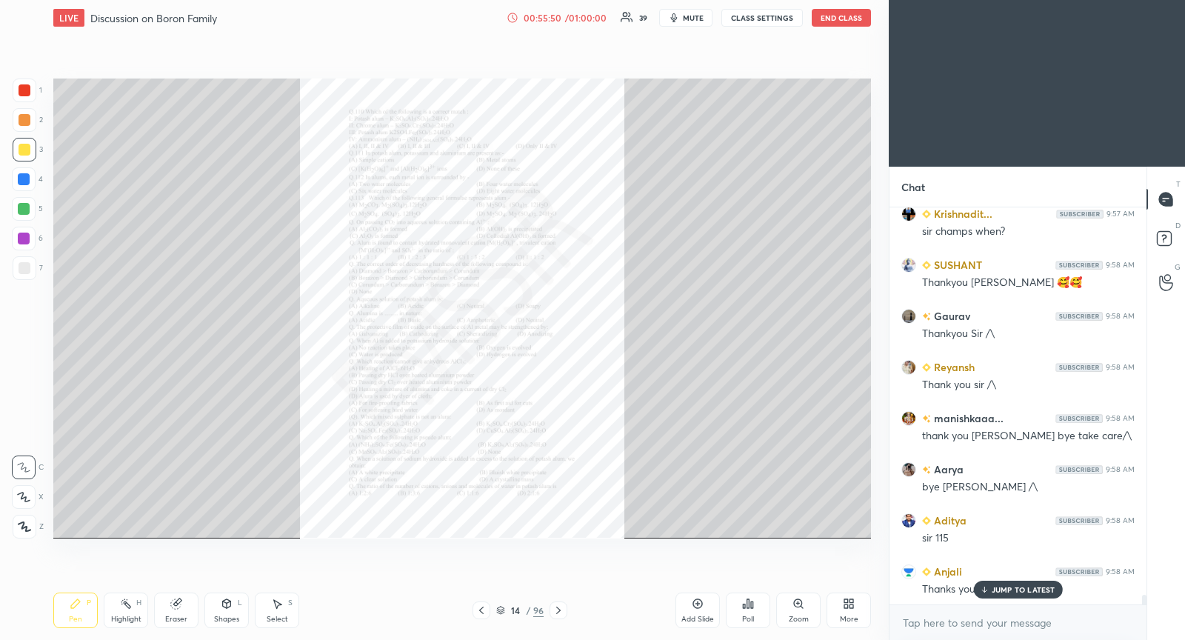
scroll to position [16367, 0]
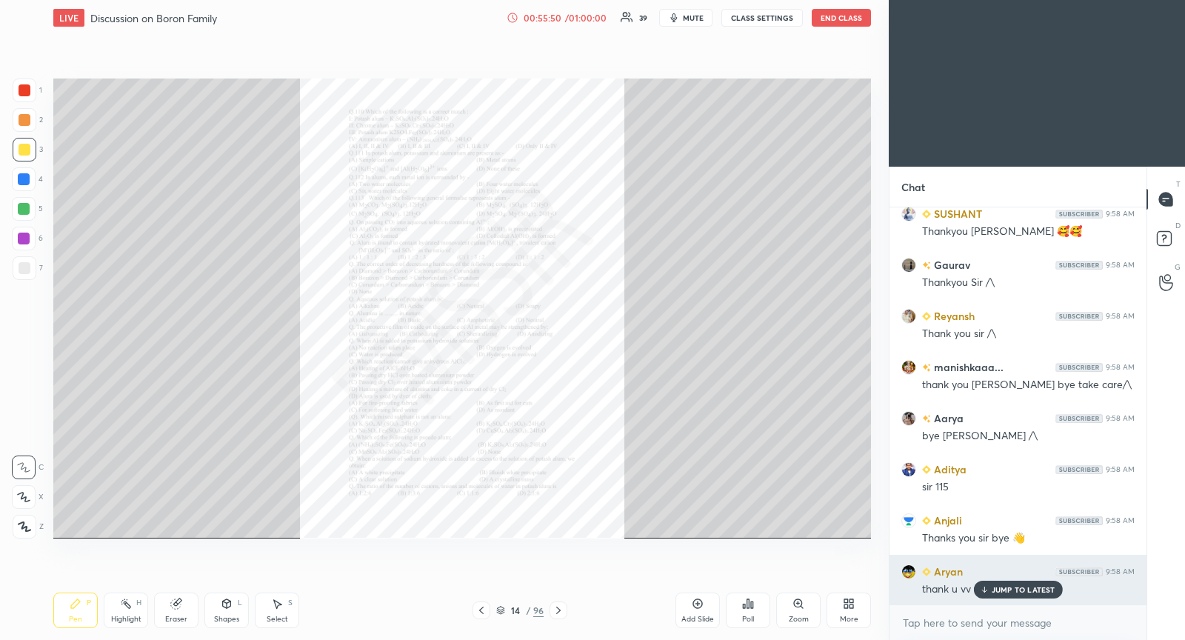
click at [992, 589] on p "JUMP TO LATEST" at bounding box center [1024, 589] width 64 height 9
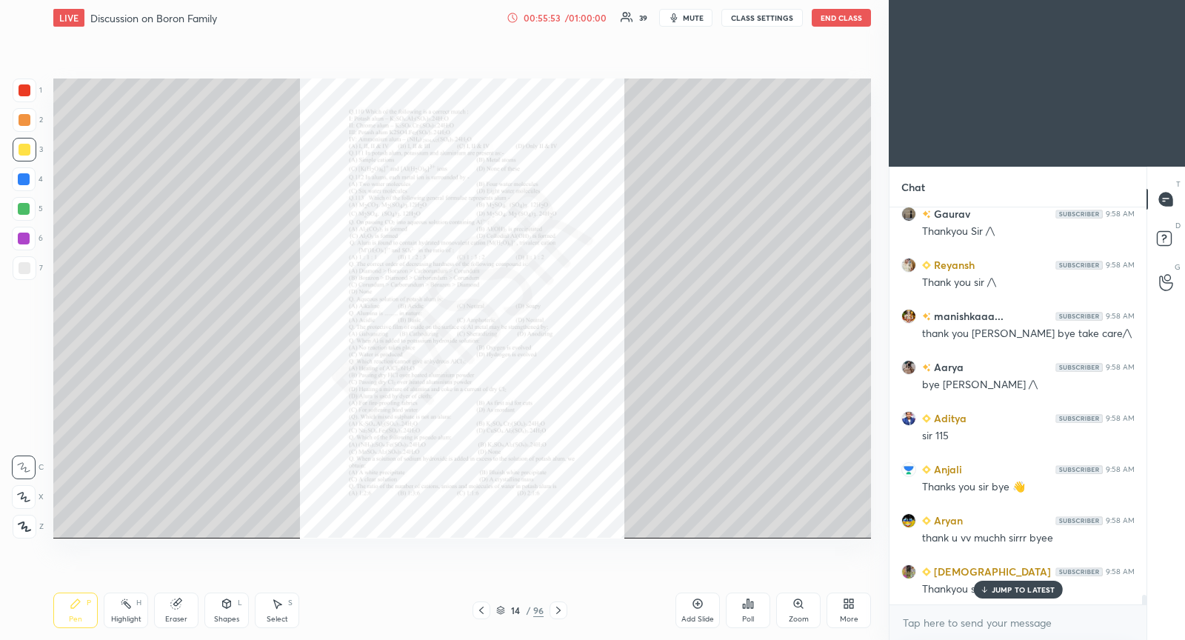
click at [556, 613] on icon at bounding box center [558, 610] width 4 height 7
click at [804, 608] on div "Zoom" at bounding box center [798, 610] width 44 height 36
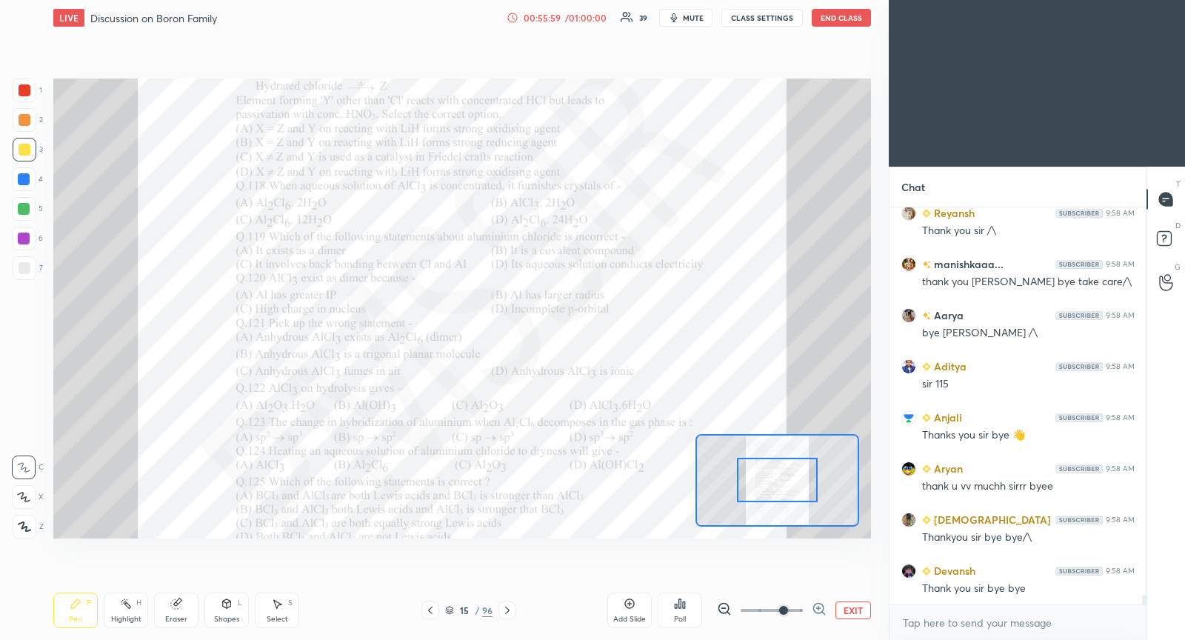
click at [789, 604] on span at bounding box center [772, 610] width 62 height 22
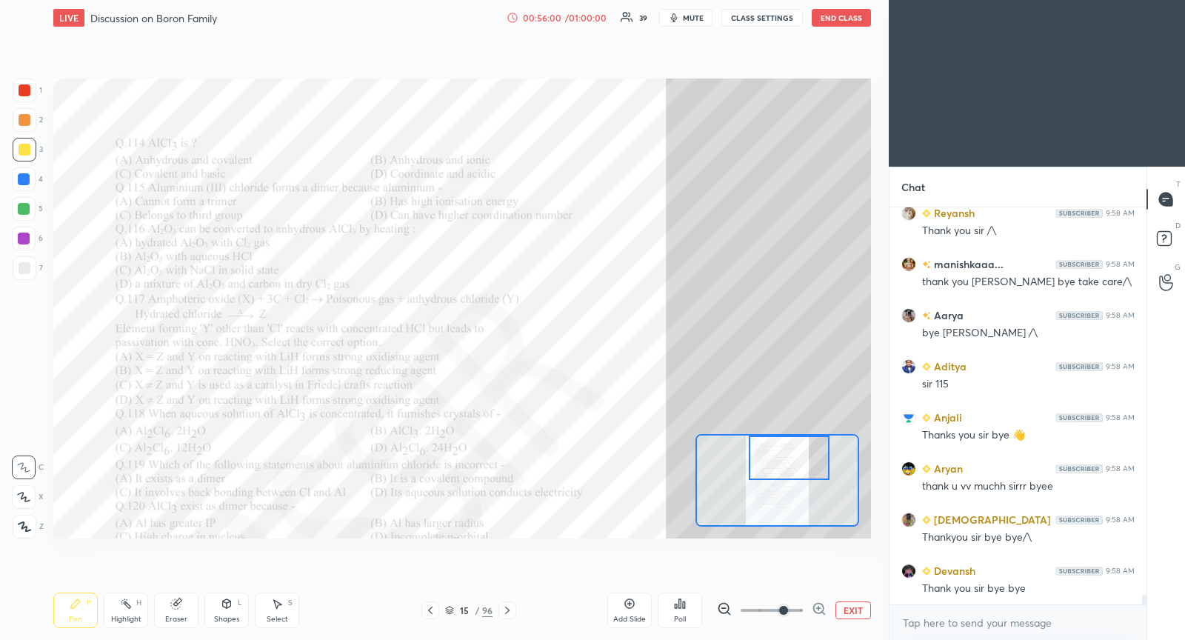
click at [792, 433] on div "Setting up your live class Poll for secs No correct answer Start poll" at bounding box center [462, 308] width 818 height 460
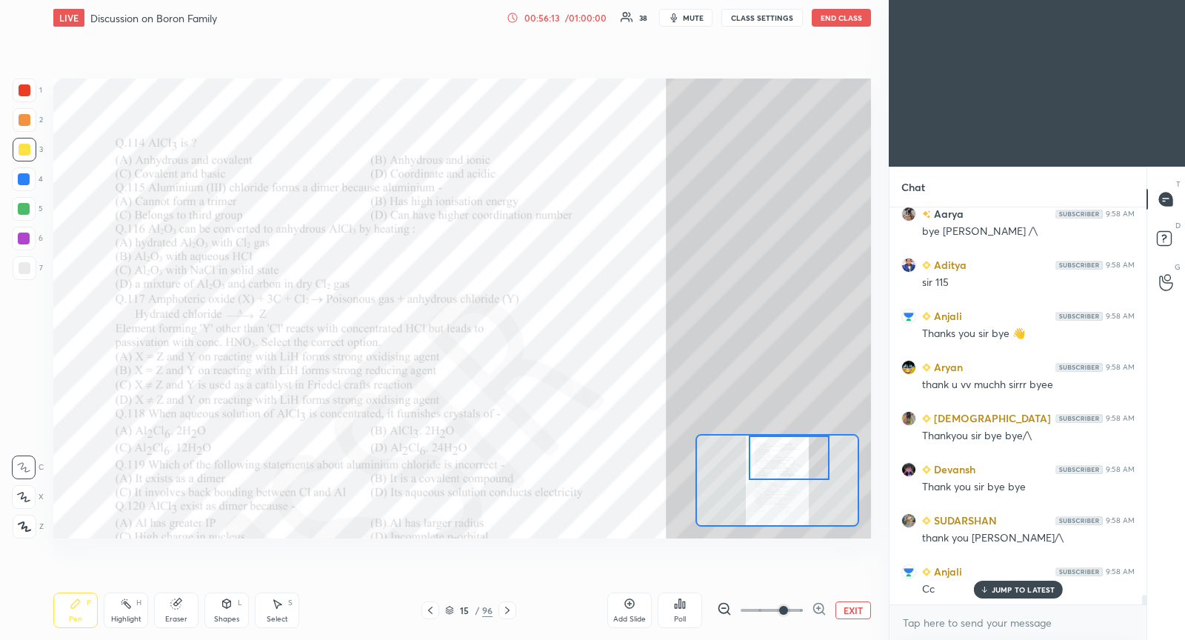
scroll to position [16623, 0]
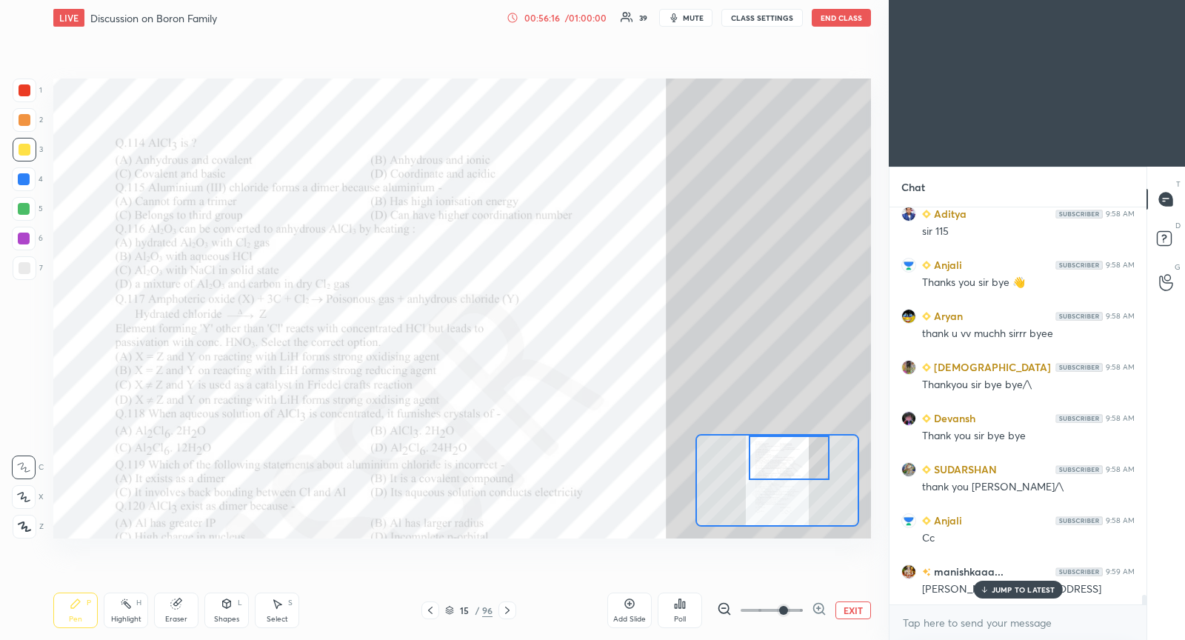
click at [1014, 585] on p "JUMP TO LATEST" at bounding box center [1024, 589] width 64 height 9
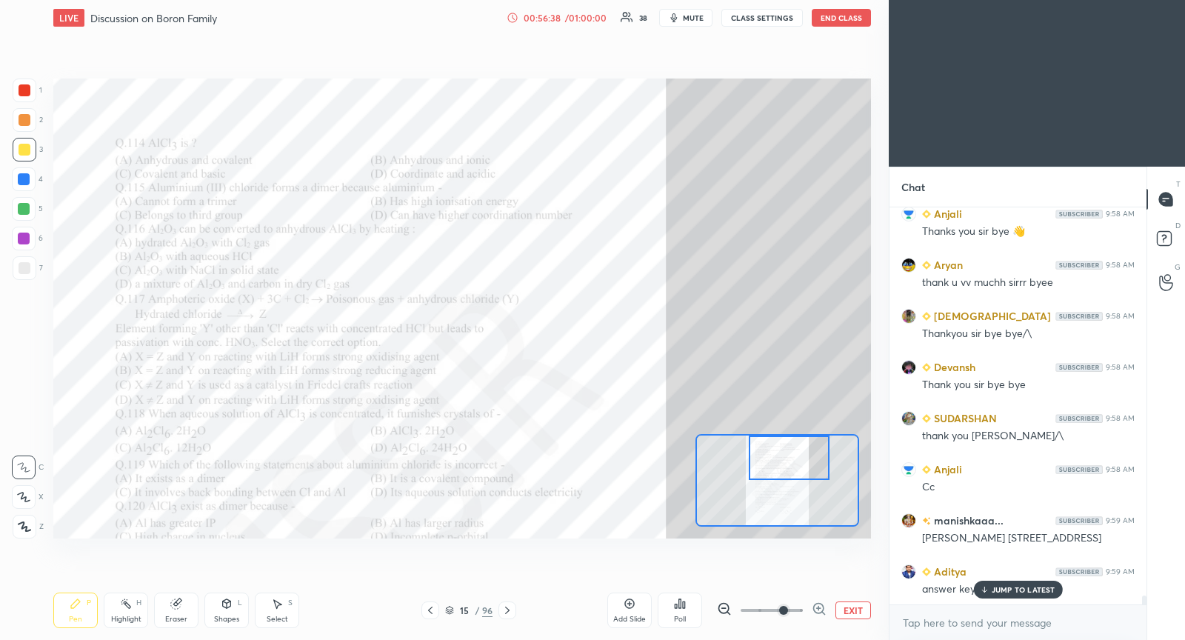
click at [1026, 588] on p "JUMP TO LATEST" at bounding box center [1024, 589] width 64 height 9
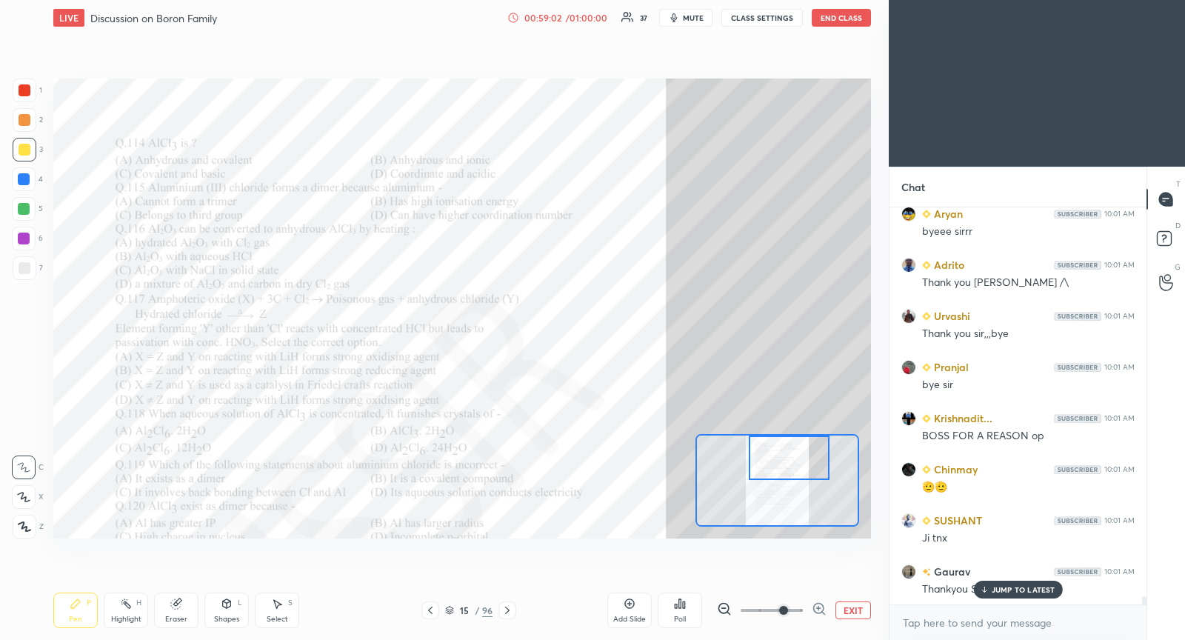
scroll to position [18795, 0]
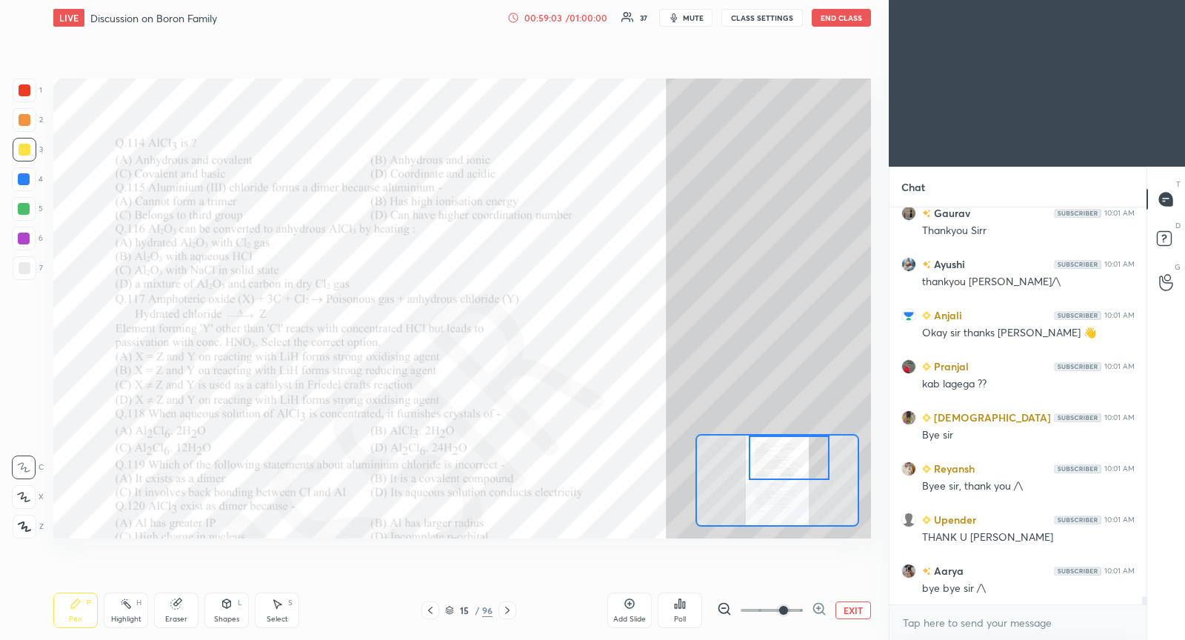
click at [838, 24] on button "End Class" at bounding box center [841, 18] width 59 height 18
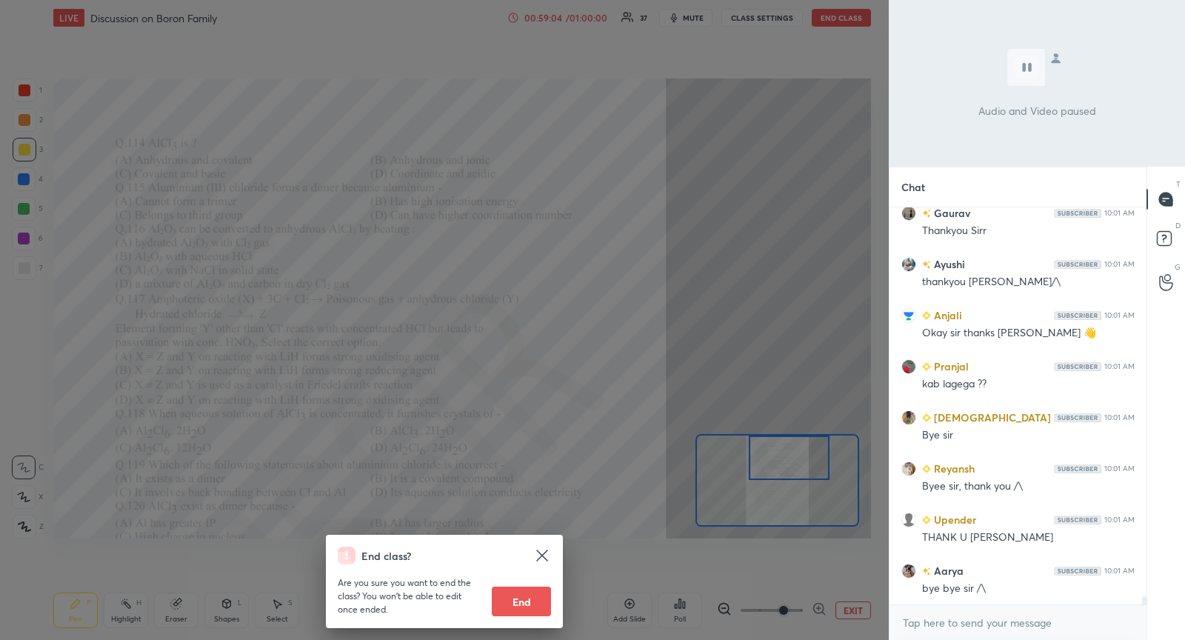
scroll to position [18898, 0]
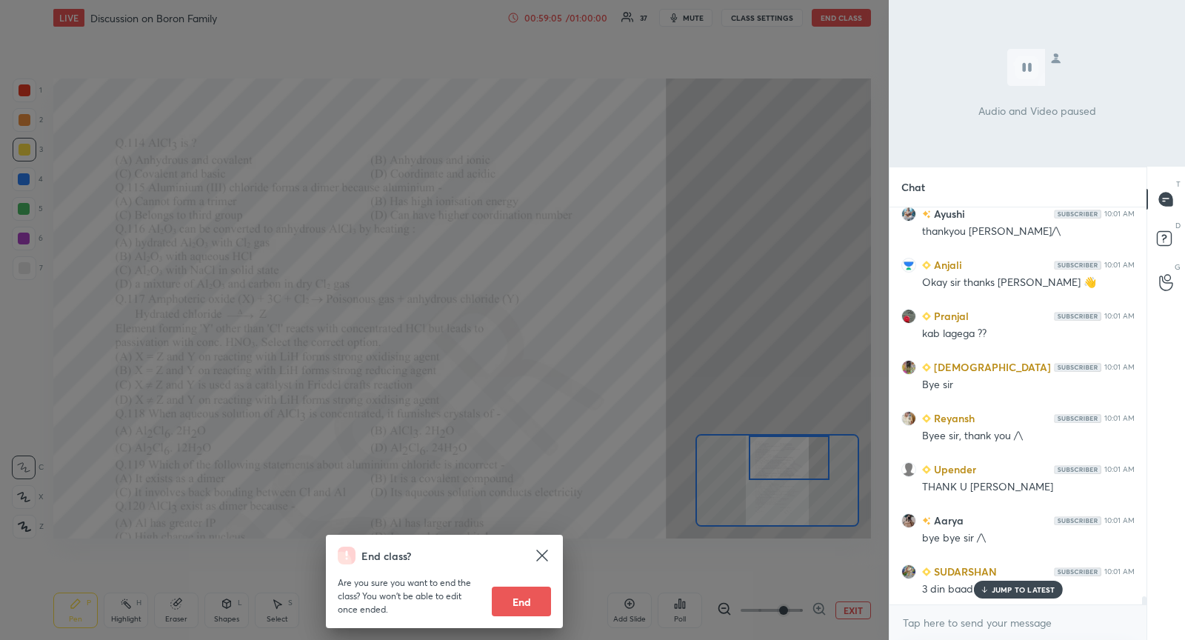
click at [534, 600] on button "End" at bounding box center [521, 602] width 59 height 30
type textarea "x"
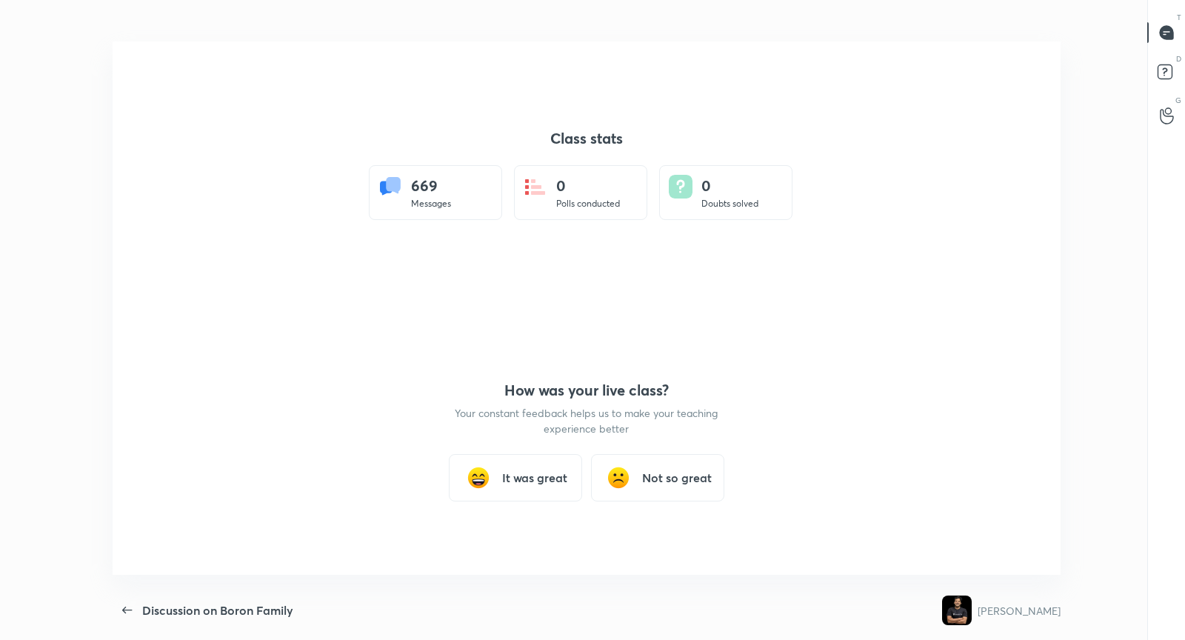
scroll to position [73510, 72915]
